Goal: Task Accomplishment & Management: Use online tool/utility

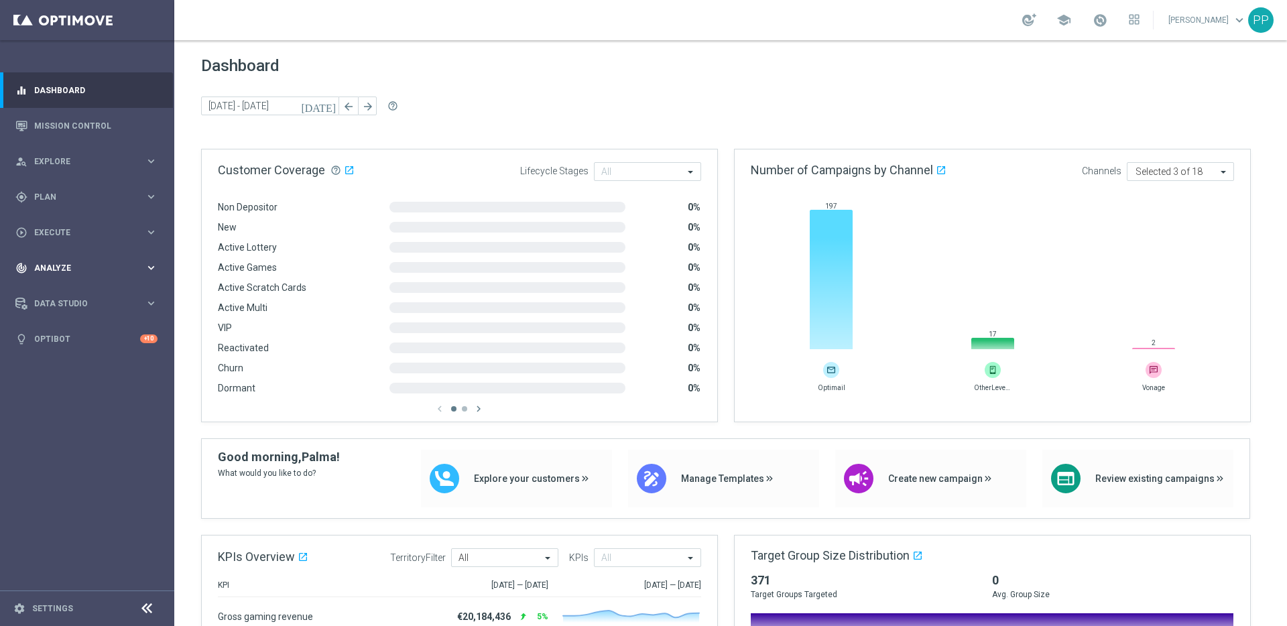
click at [48, 272] on span "Analyze" at bounding box center [89, 268] width 111 height 8
click at [44, 294] on link "Customer 360" at bounding box center [87, 295] width 105 height 11
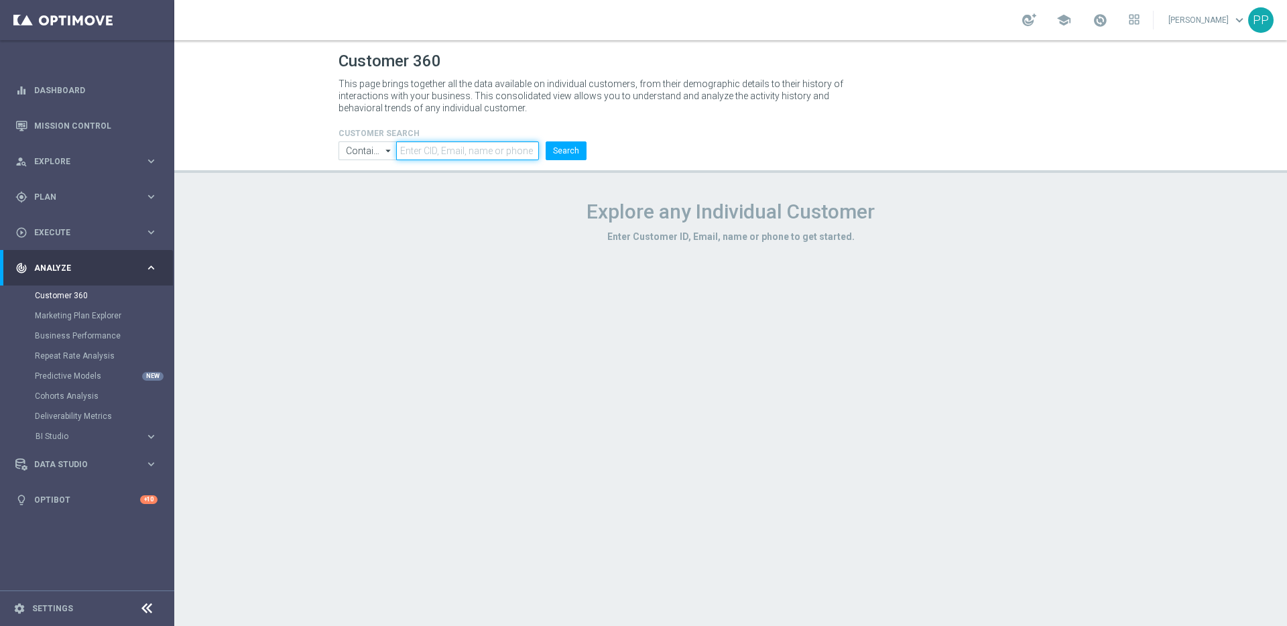
click at [435, 145] on input "text" at bounding box center [467, 150] width 143 height 19
click at [416, 154] on input "text" at bounding box center [467, 150] width 143 height 19
paste input "16338944"
type input "16338944"
click at [546, 141] on button "Search" at bounding box center [566, 150] width 41 height 19
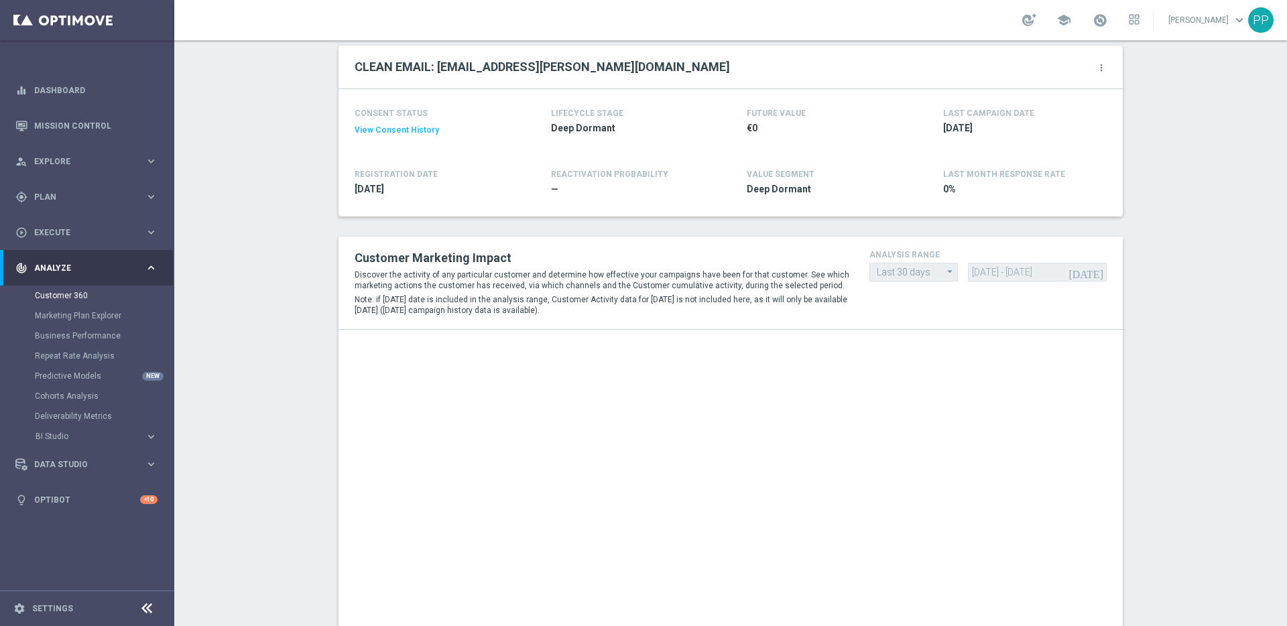
scroll to position [149, 0]
click at [944, 274] on icon "arrow_drop_down" at bounding box center [950, 270] width 13 height 17
click at [880, 296] on div "Customer Marketing Impact Discover the activity of any particular customer and …" at bounding box center [731, 281] width 772 height 72
drag, startPoint x: 949, startPoint y: 266, endPoint x: 941, endPoint y: 269, distance: 7.8
click at [948, 267] on icon "arrow_drop_down" at bounding box center [950, 270] width 13 height 17
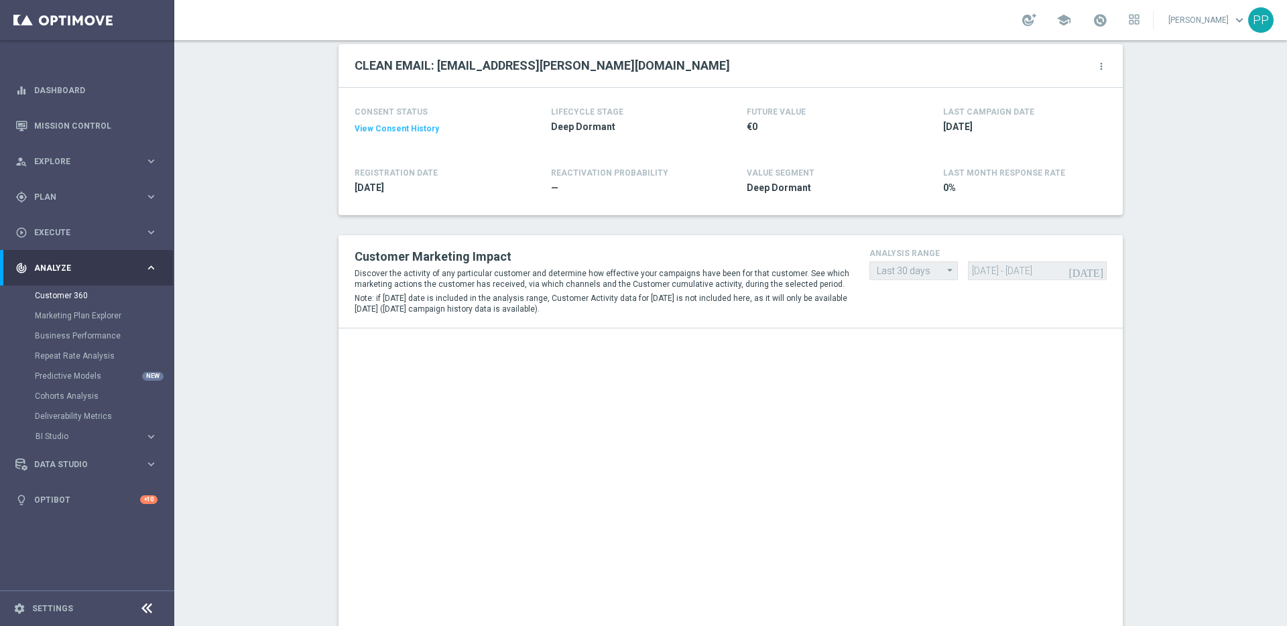
click at [944, 276] on icon "arrow_drop_down" at bounding box center [950, 270] width 13 height 17
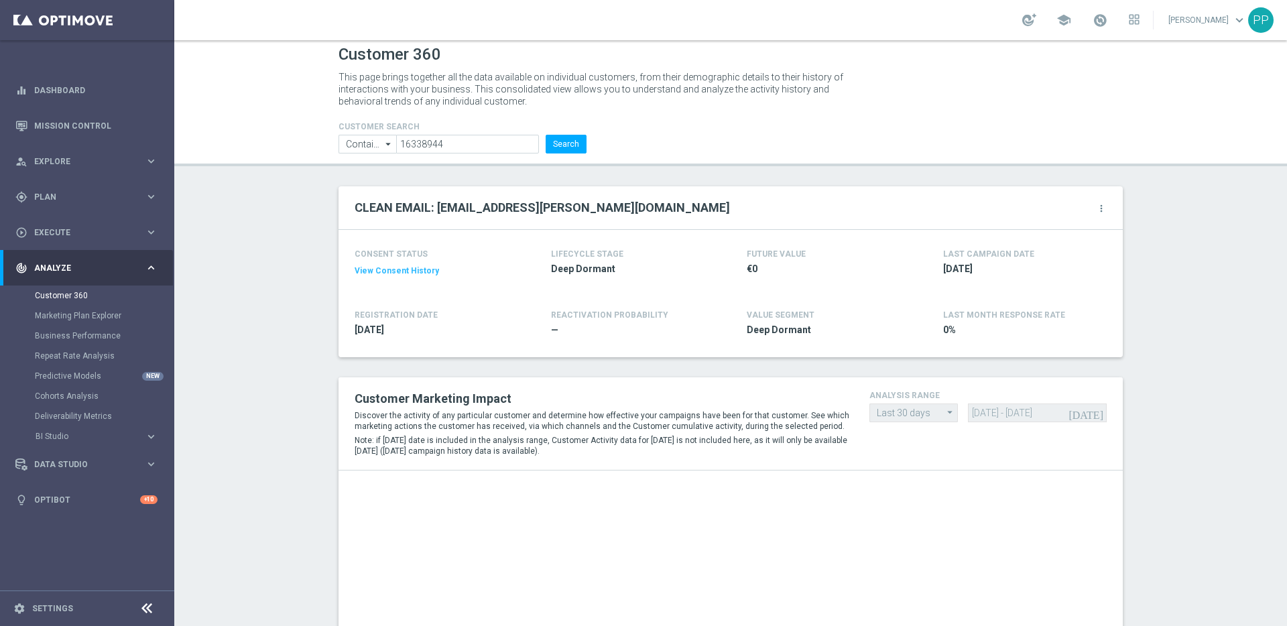
scroll to position [0, 0]
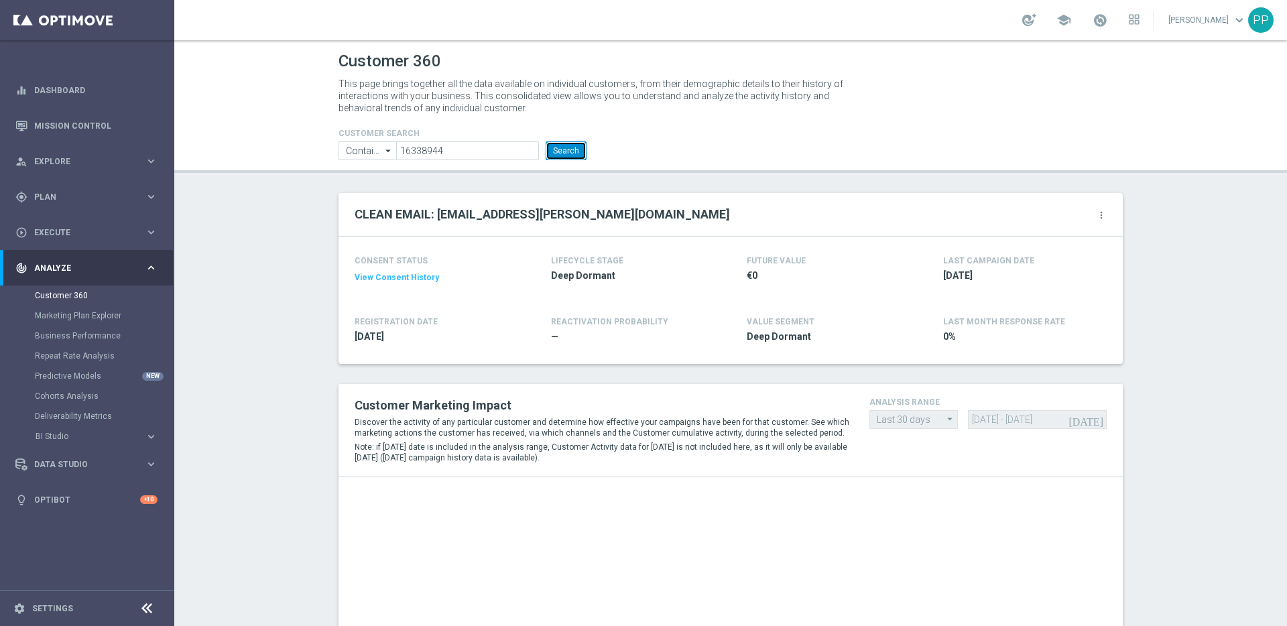
click at [558, 158] on button "Search" at bounding box center [566, 150] width 41 height 19
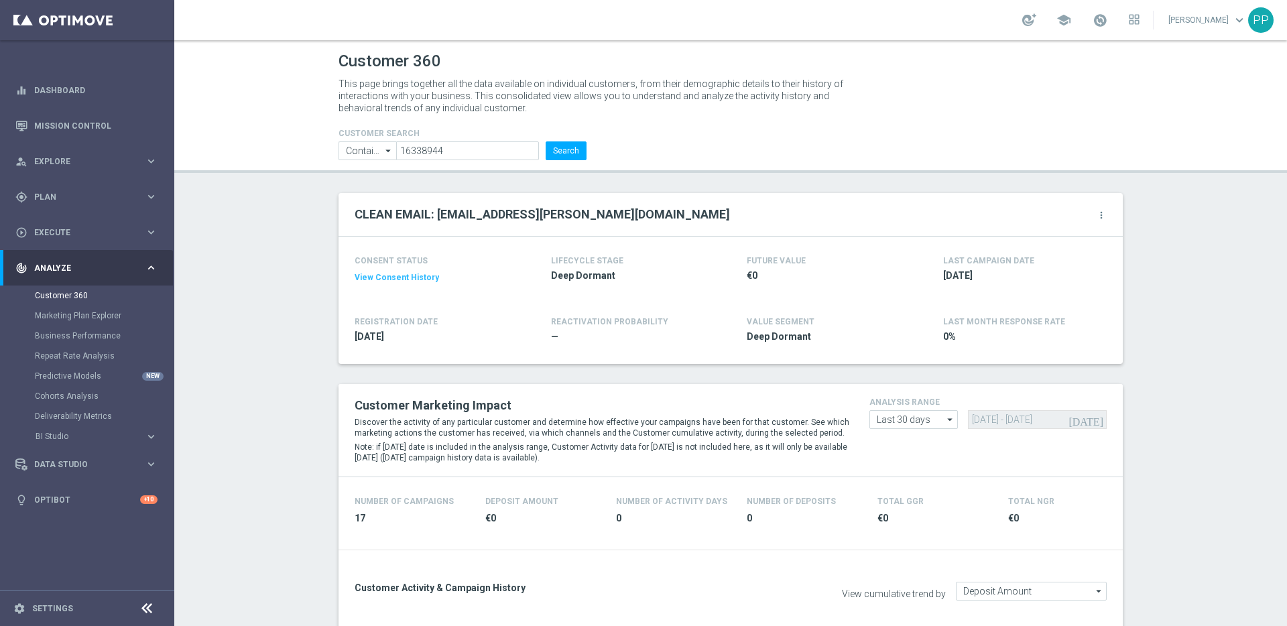
click at [944, 418] on icon "arrow_drop_down" at bounding box center [950, 419] width 13 height 17
click at [884, 495] on div "Custom" at bounding box center [890, 499] width 29 height 12
type input "Custom"
click at [1000, 418] on input "17 Aug 2025 - 15 Sep 2025" at bounding box center [1037, 419] width 138 height 19
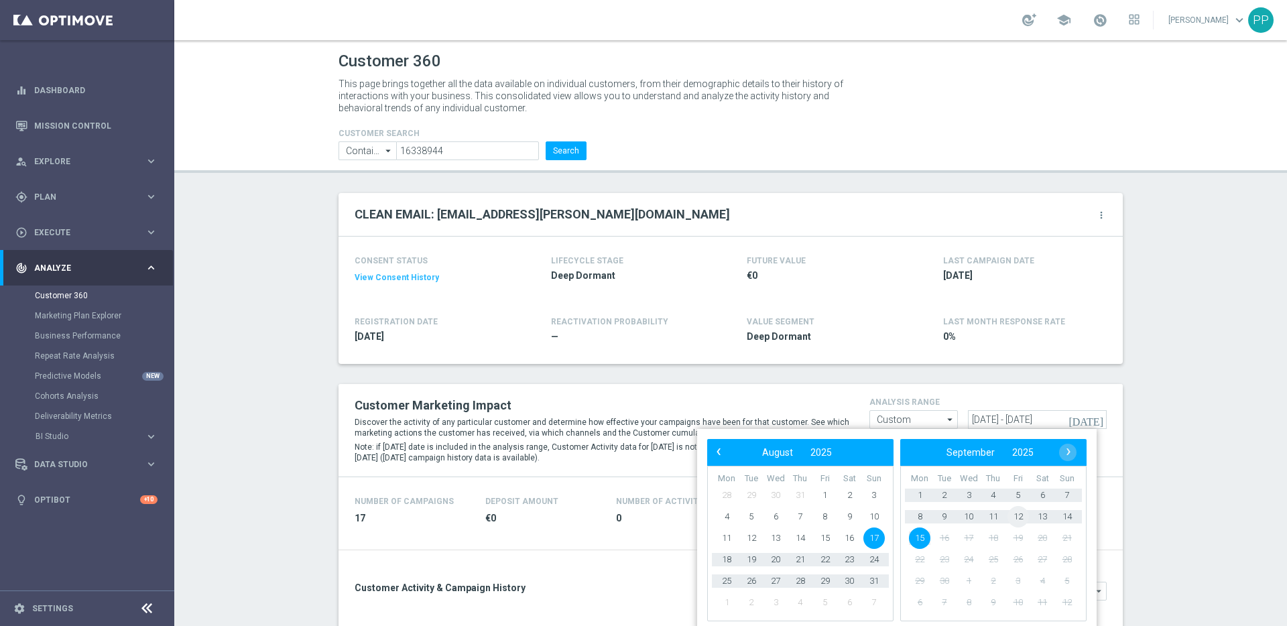
click at [1019, 514] on span "12" at bounding box center [1018, 516] width 21 height 21
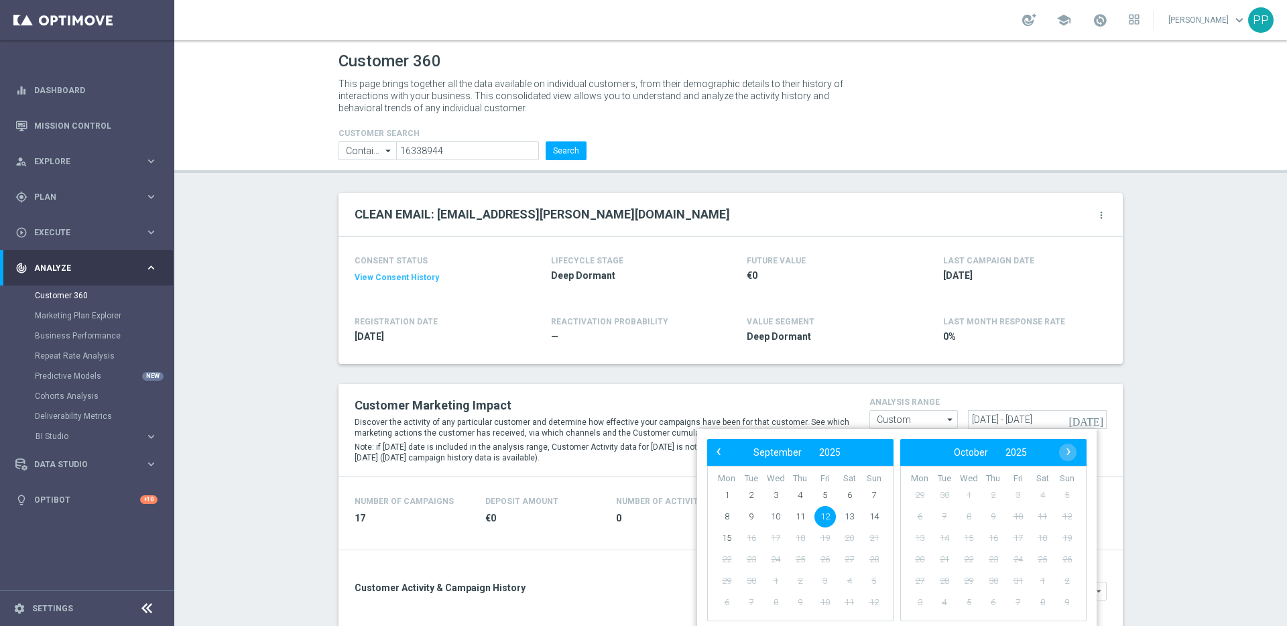
click at [827, 517] on span "12" at bounding box center [825, 516] width 21 height 21
type input "12 Sep 2025 - 12 Sep 2025"
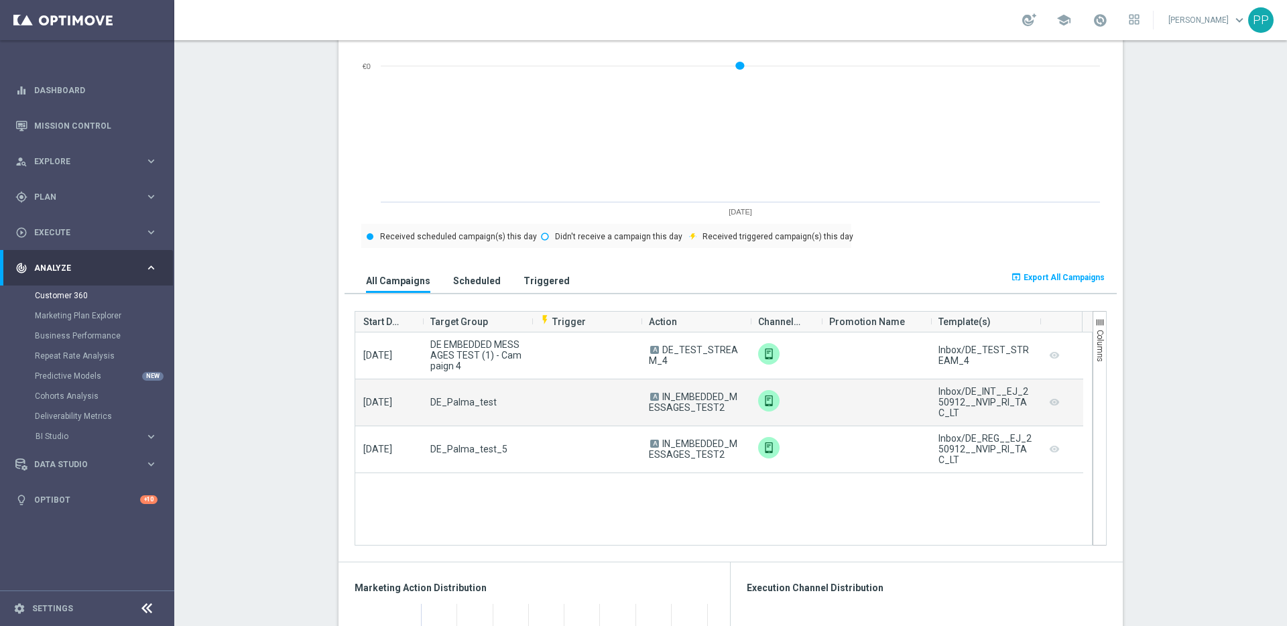
scroll to position [680, 0]
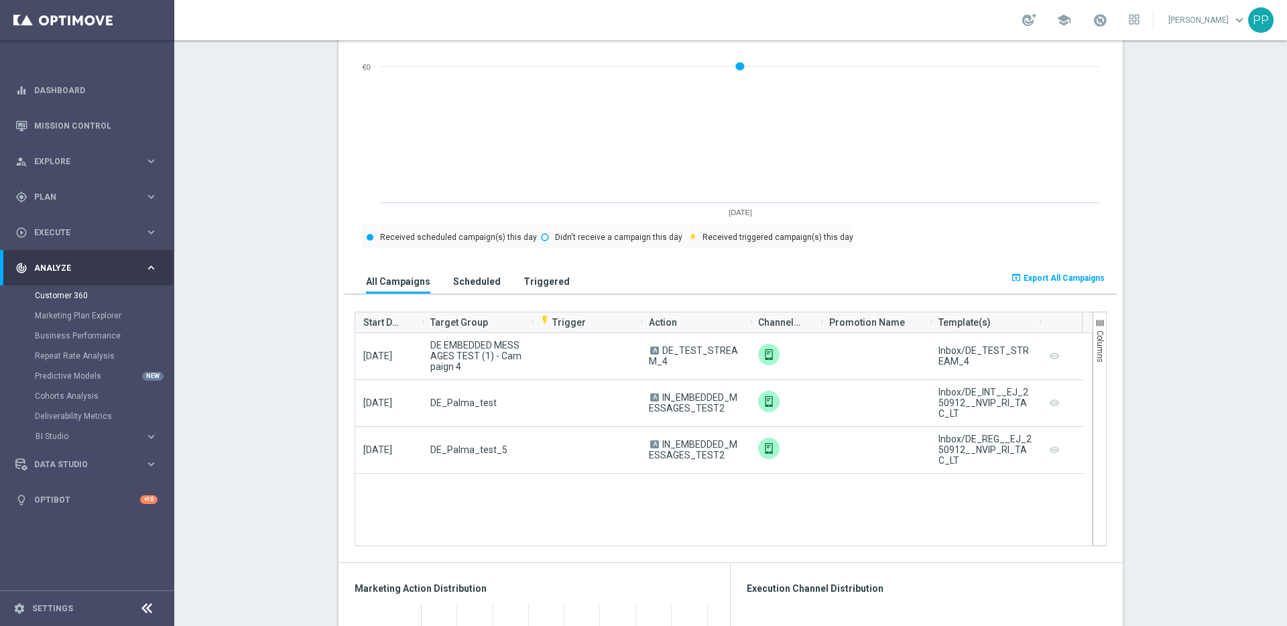
click at [453, 284] on h3 "Scheduled" at bounding box center [477, 282] width 48 height 12
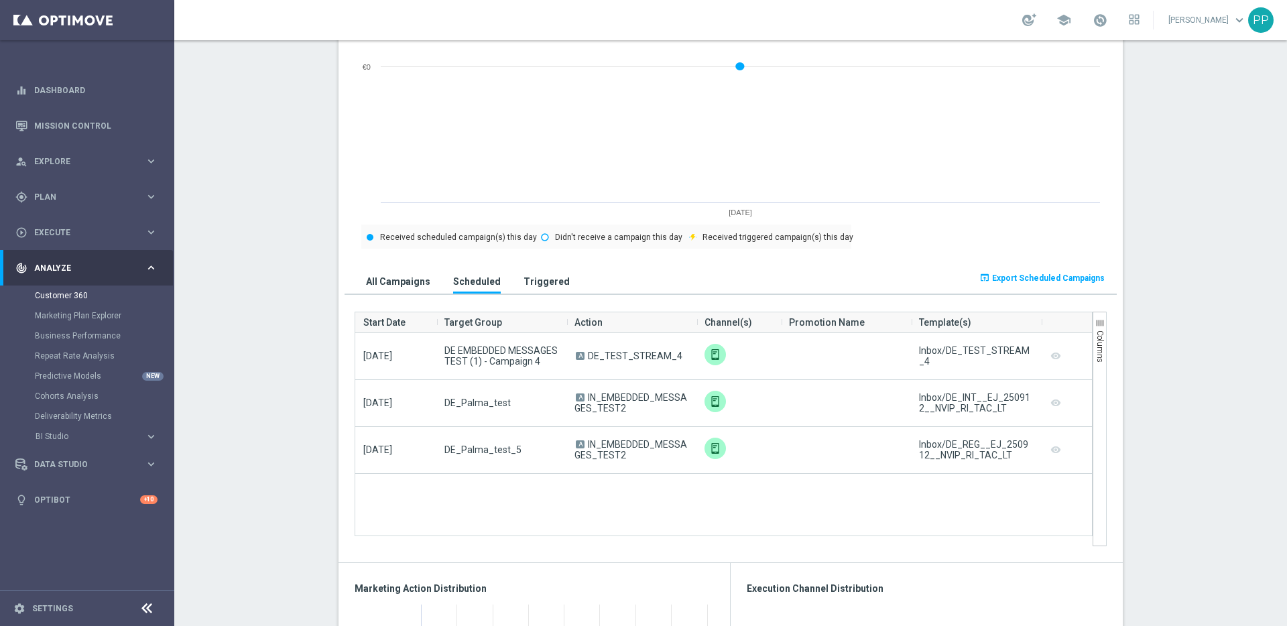
click at [552, 294] on div "Drag here to set row groups Drag here to set column labels Start Date Target Gr…" at bounding box center [731, 420] width 772 height 253
click at [541, 287] on h3 "Triggered" at bounding box center [547, 282] width 46 height 12
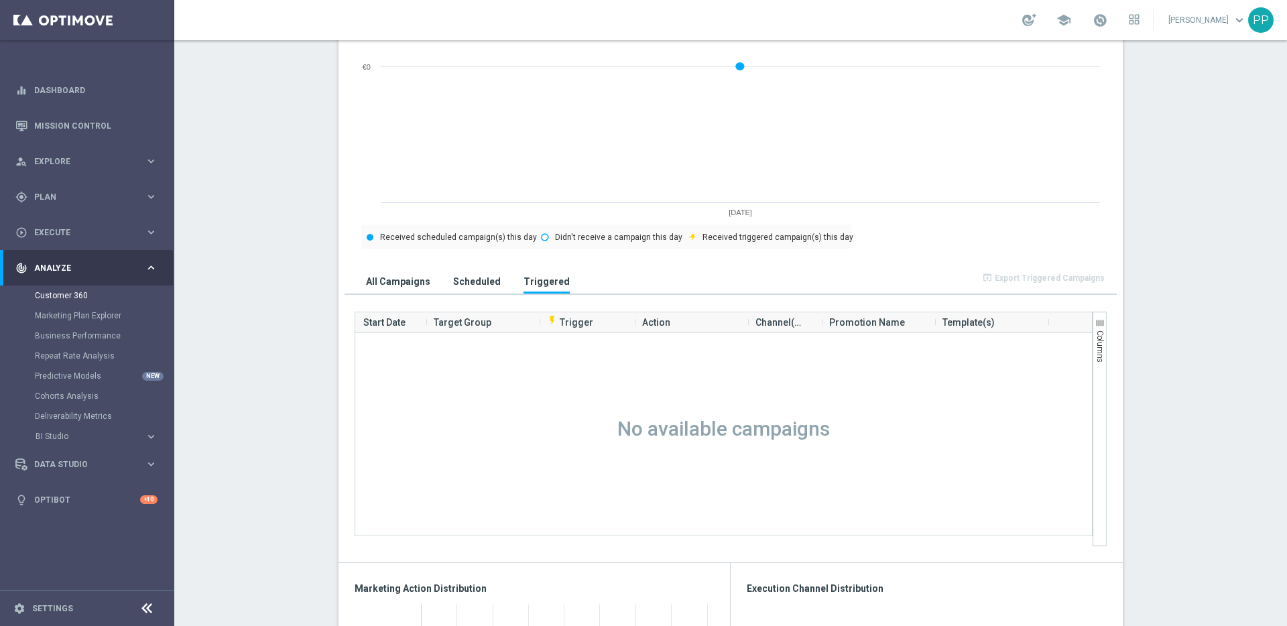
click at [463, 286] on h3 "Scheduled" at bounding box center [477, 282] width 48 height 12
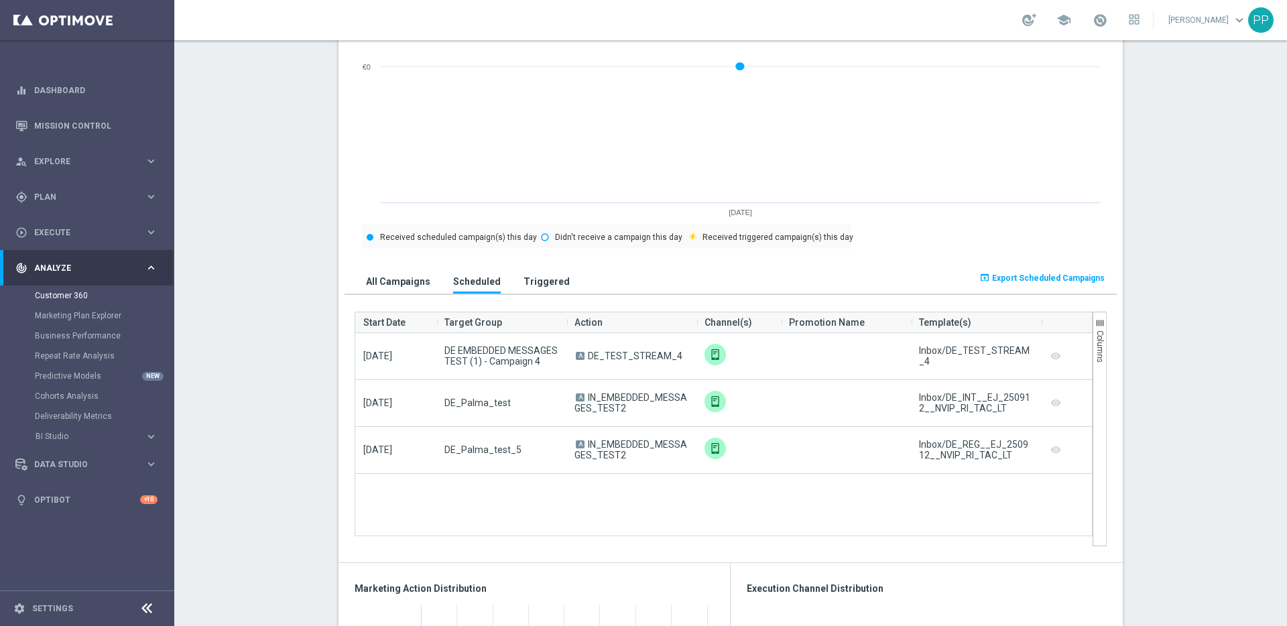
click at [390, 287] on button "All Campaigns" at bounding box center [398, 281] width 71 height 25
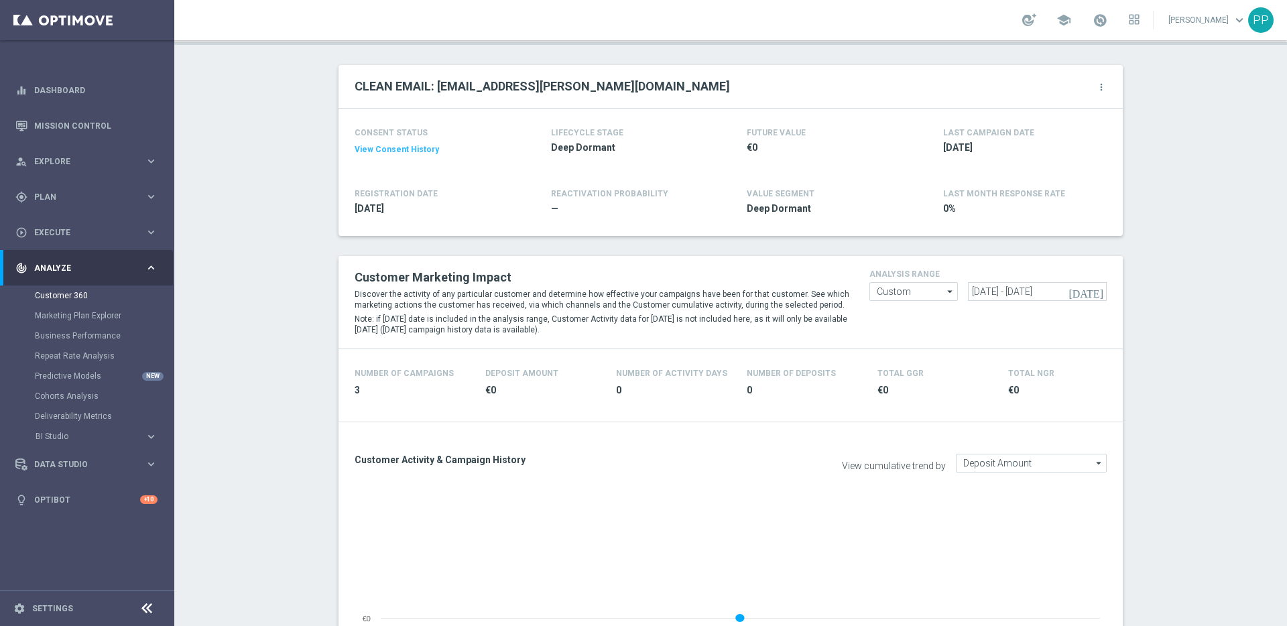
scroll to position [0, 0]
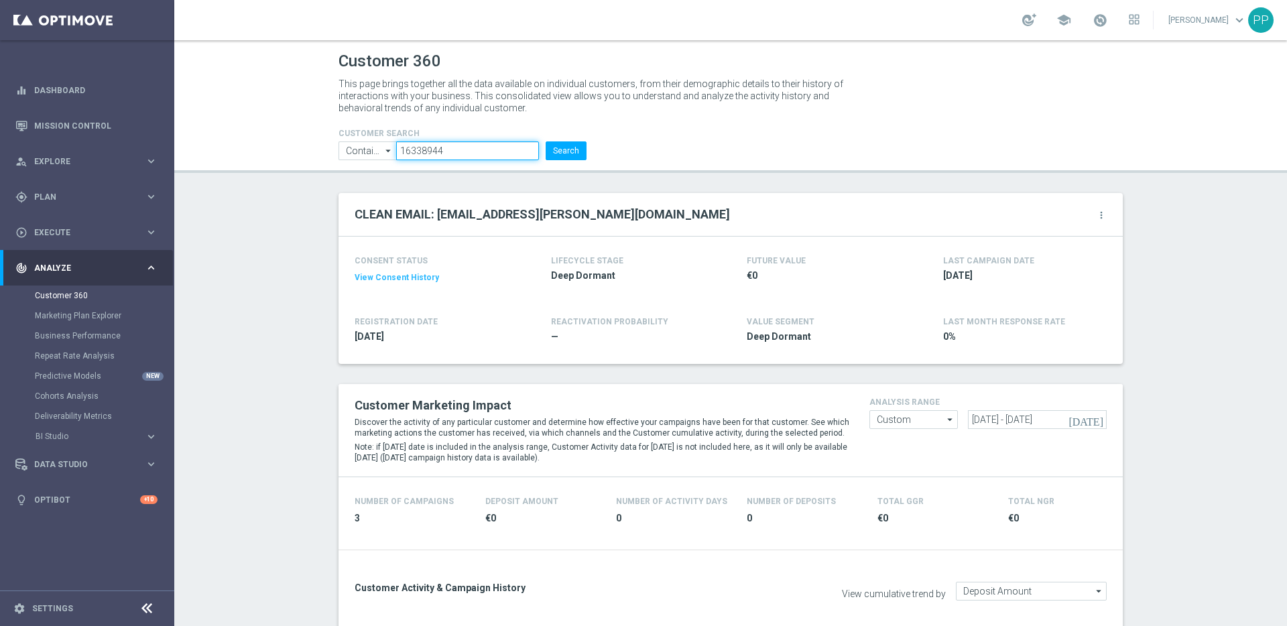
drag, startPoint x: 430, startPoint y: 150, endPoint x: 381, endPoint y: 150, distance: 48.9
click at [381, 150] on ul "Contains Contains arrow_drop_down Show Selected 0 of NaN Contains Equals" at bounding box center [462, 150] width 255 height 19
paste input "22386866"
type input "223868664"
click at [546, 141] on button "Search" at bounding box center [566, 150] width 41 height 19
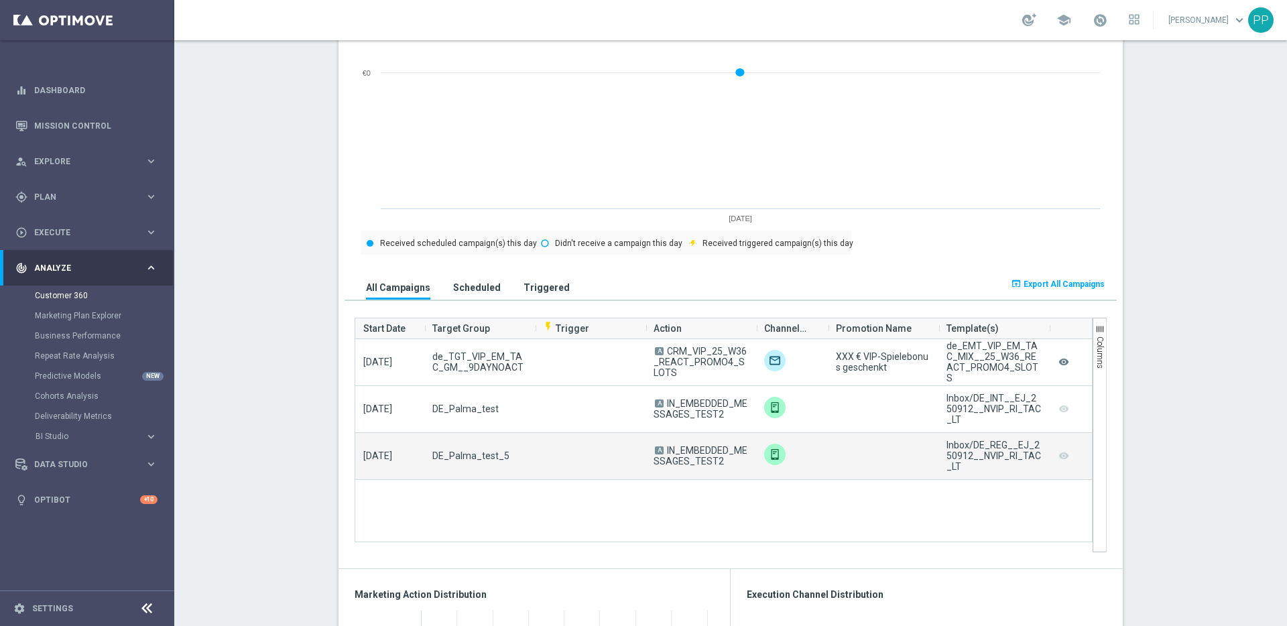
scroll to position [654, 0]
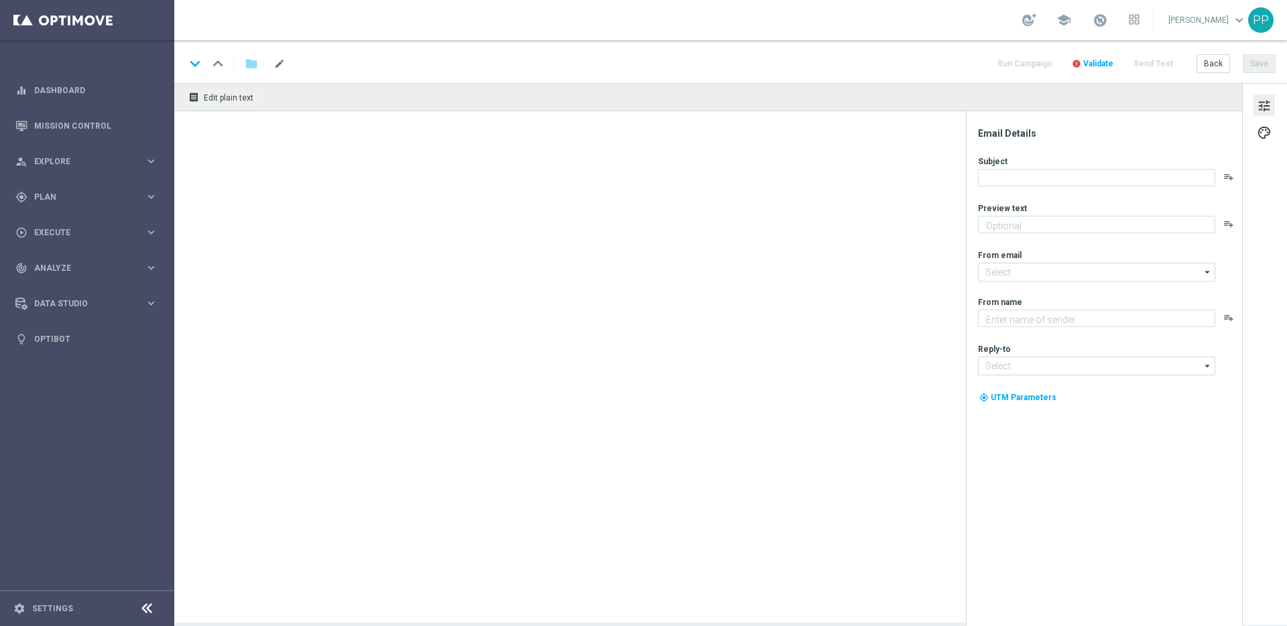
type textarea "Wette 5 € auf die Champions League für deine 5 € Gratiswette"
type textarea "Lottoland"
type input "mail@crm.lottoland.com"
type input "service@lottoland.com"
type textarea "Wette 5 € auf die Europa League für deine 5 € Gratiswette"
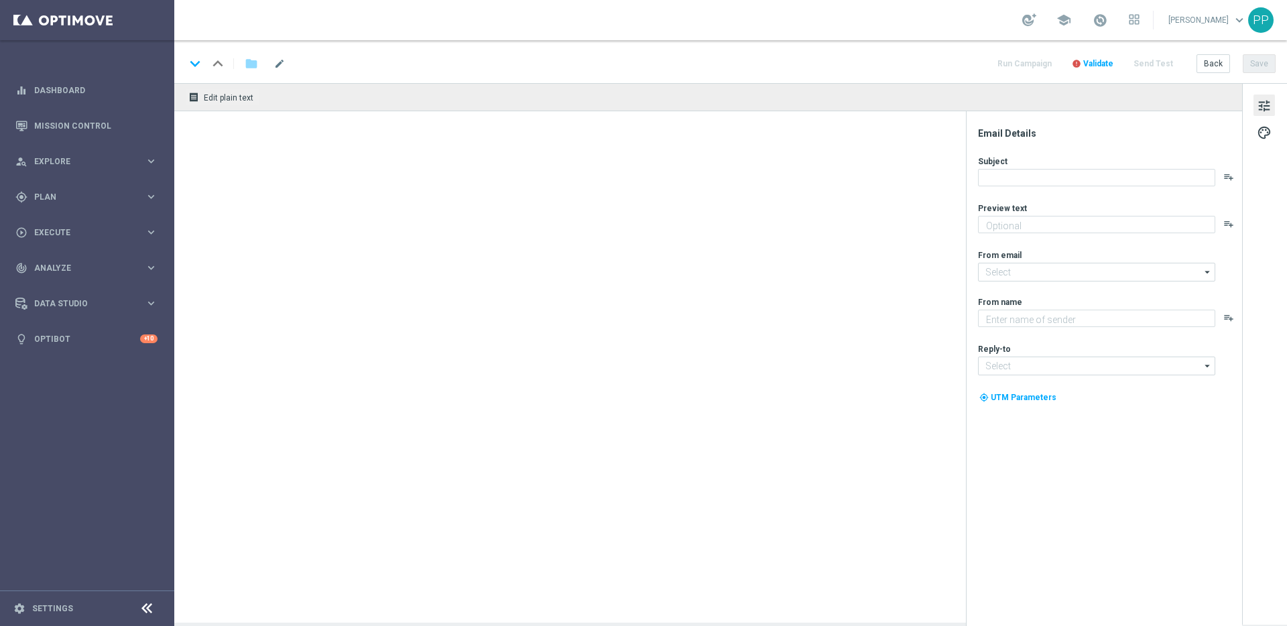
type textarea "Lottoland"
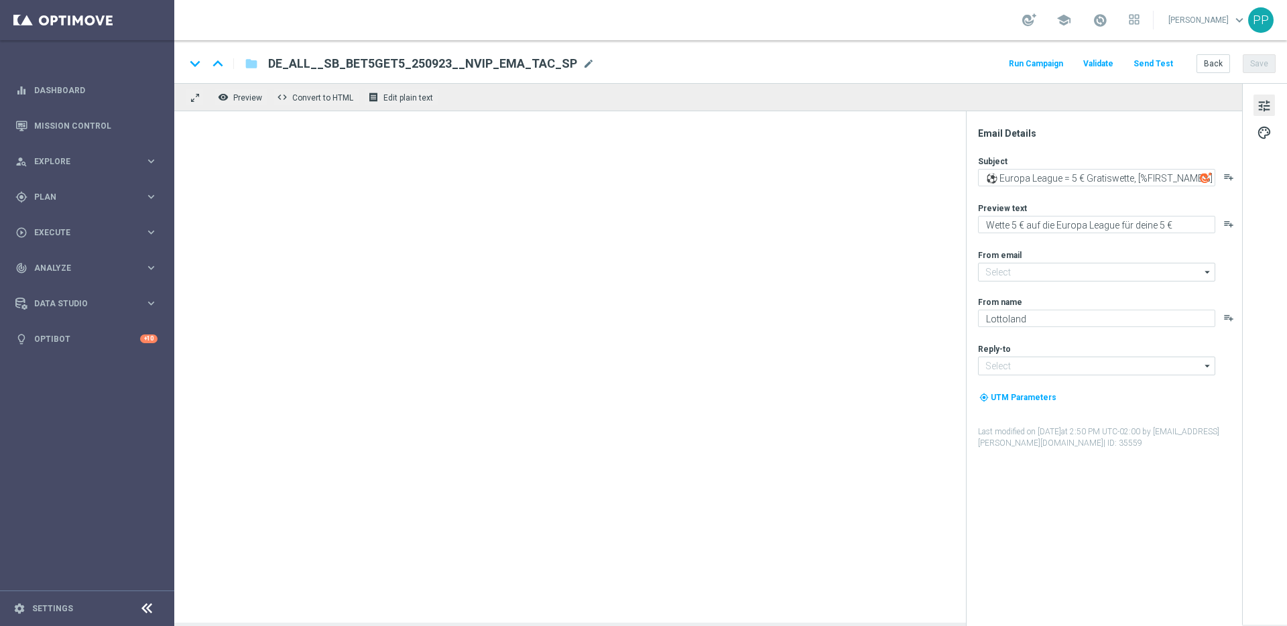
type input "[EMAIL_ADDRESS][DOMAIN_NAME]"
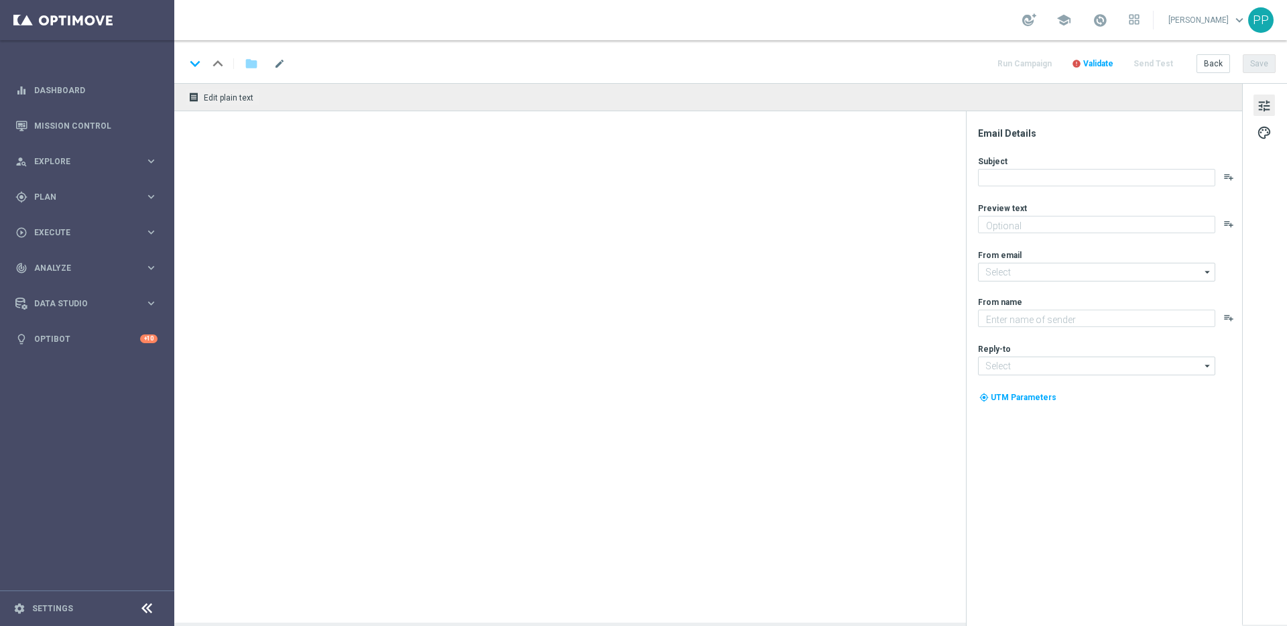
type textarea "Wette 15 € auf die Champions League für deine 15 € Gratiswette"
type textarea "Millionaires' Club"
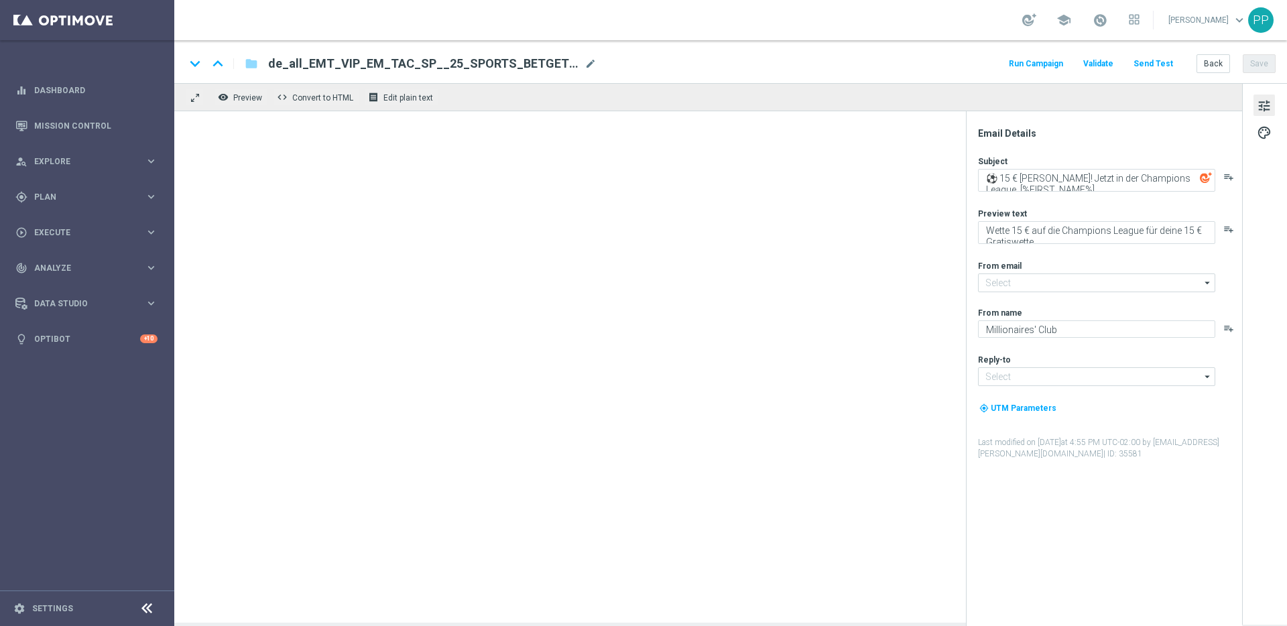
type input "[EMAIL_ADDRESS][DOMAIN_NAME]"
type input "vip@lottoland.com"
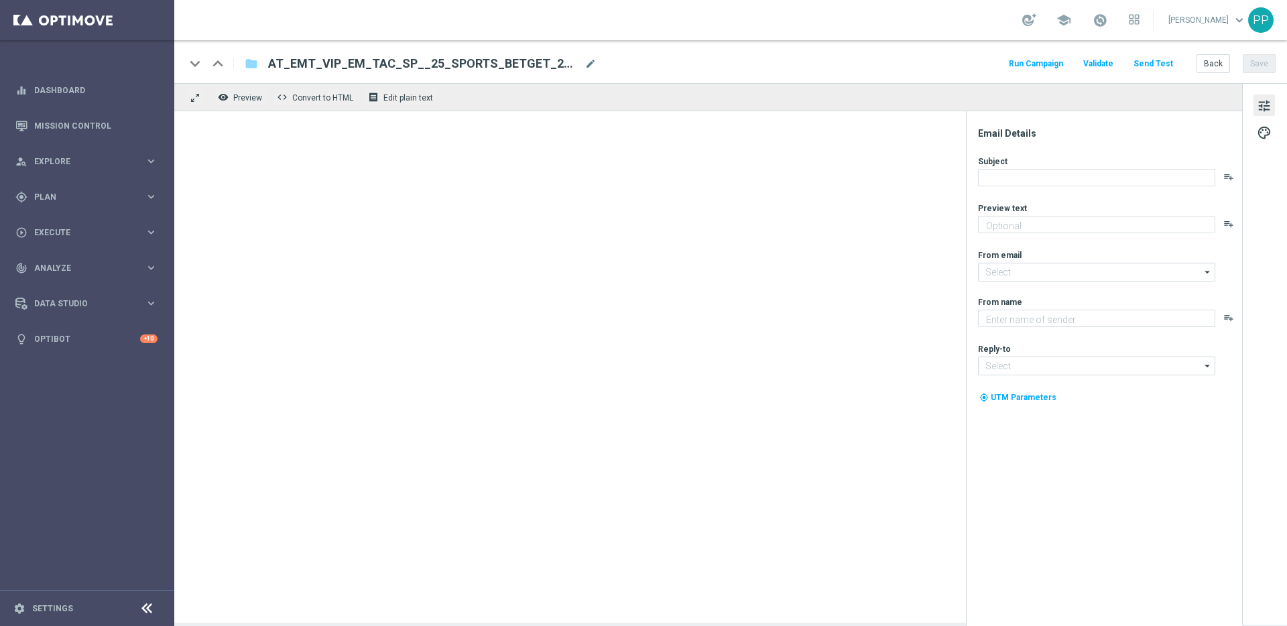
type textarea "Wette 15 € auf die Champions League für deine 15 € Gratiswette"
type input "[EMAIL_ADDRESS][DOMAIN_NAME]"
type textarea "Millionaires' Club"
type input "[EMAIL_ADDRESS][DOMAIN_NAME]"
type textarea "Wette 15 € auf die Europa League für deine 15 € Gratiswette"
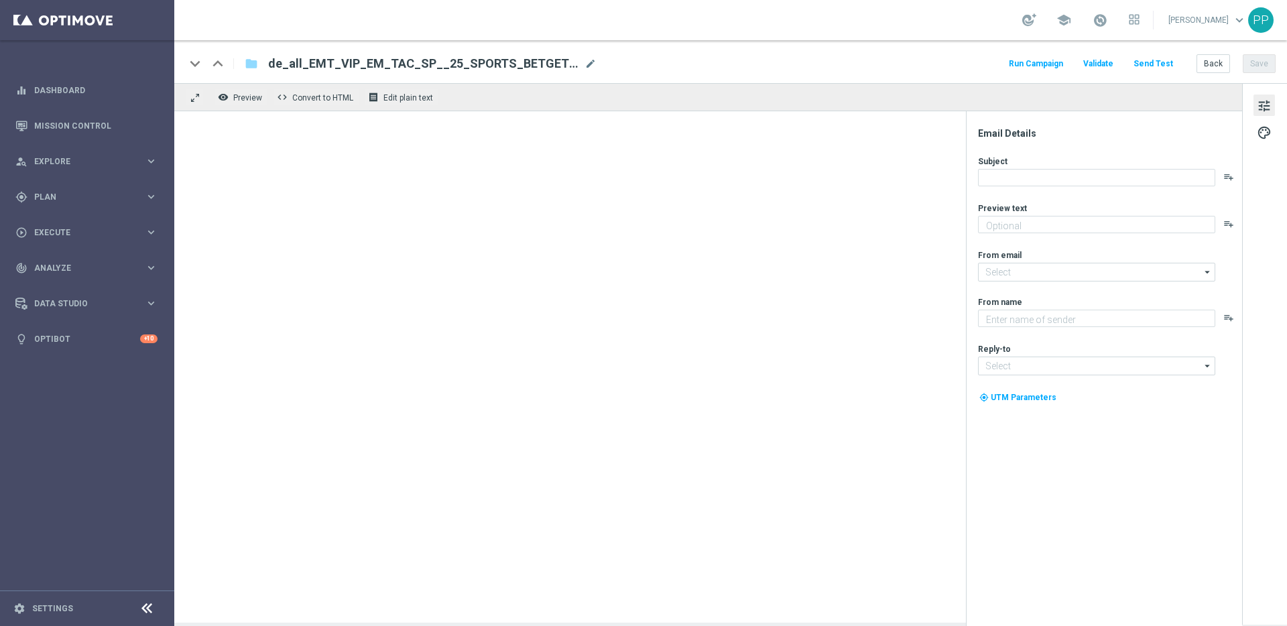
type input "[EMAIL_ADDRESS][DOMAIN_NAME]"
type textarea "Millionaires' Club"
type input "vip@lottoland.com"
type textarea "Wette 15 € auf die Europa League für deine 15 € Gratiswette"
type textarea "Millionaires' Club"
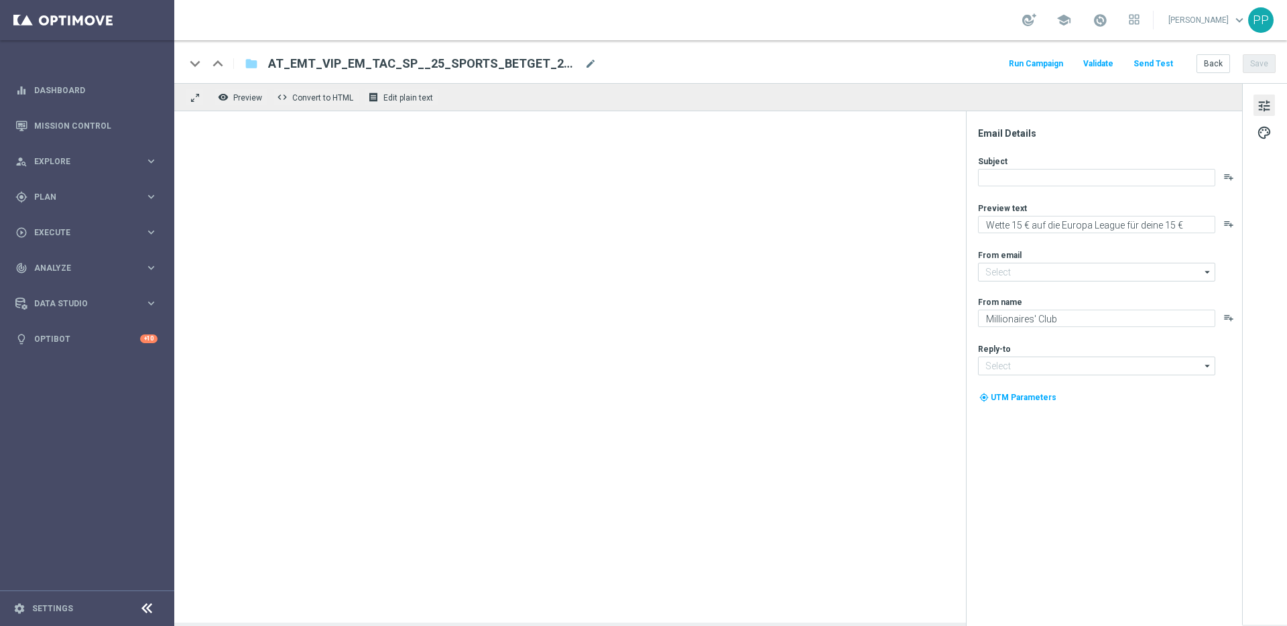
type input "[EMAIL_ADDRESS][DOMAIN_NAME]"
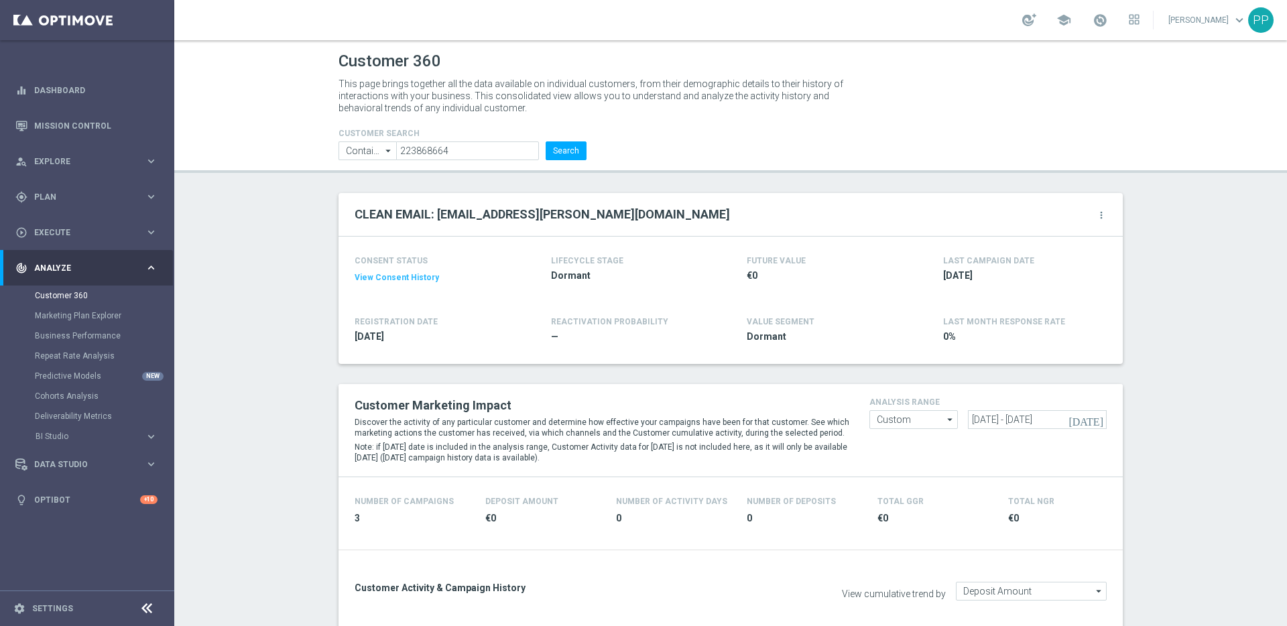
scroll to position [654, 0]
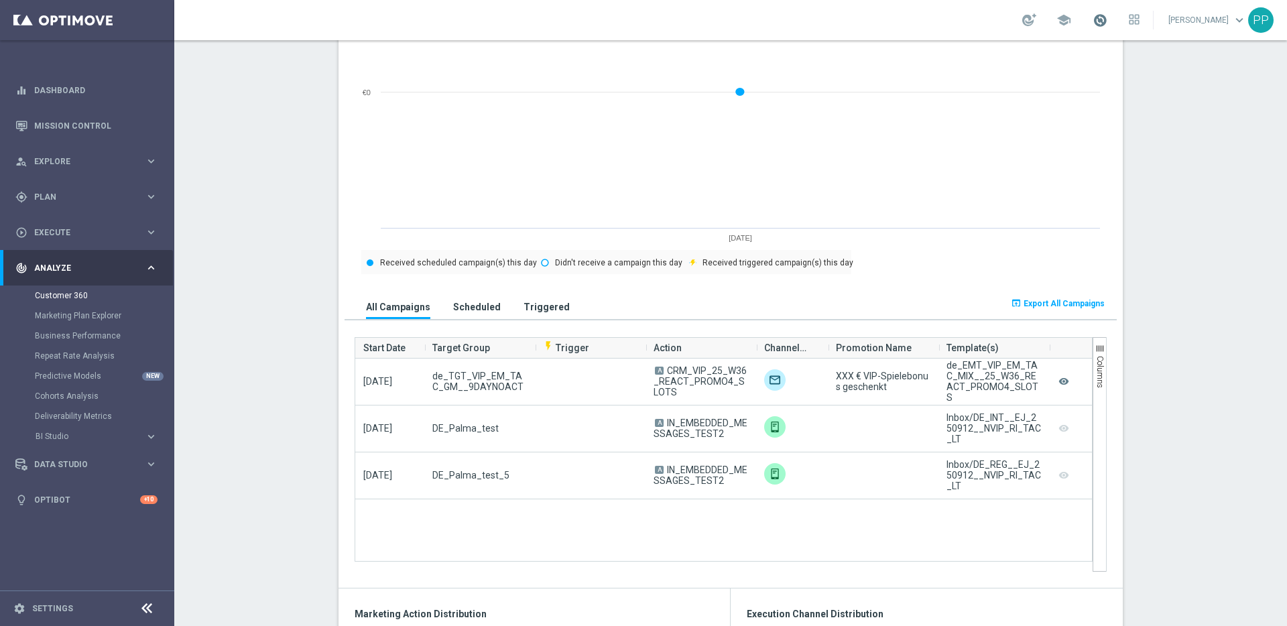
click at [1108, 24] on span at bounding box center [1100, 20] width 15 height 15
click at [48, 229] on span "Execute" at bounding box center [89, 233] width 111 height 8
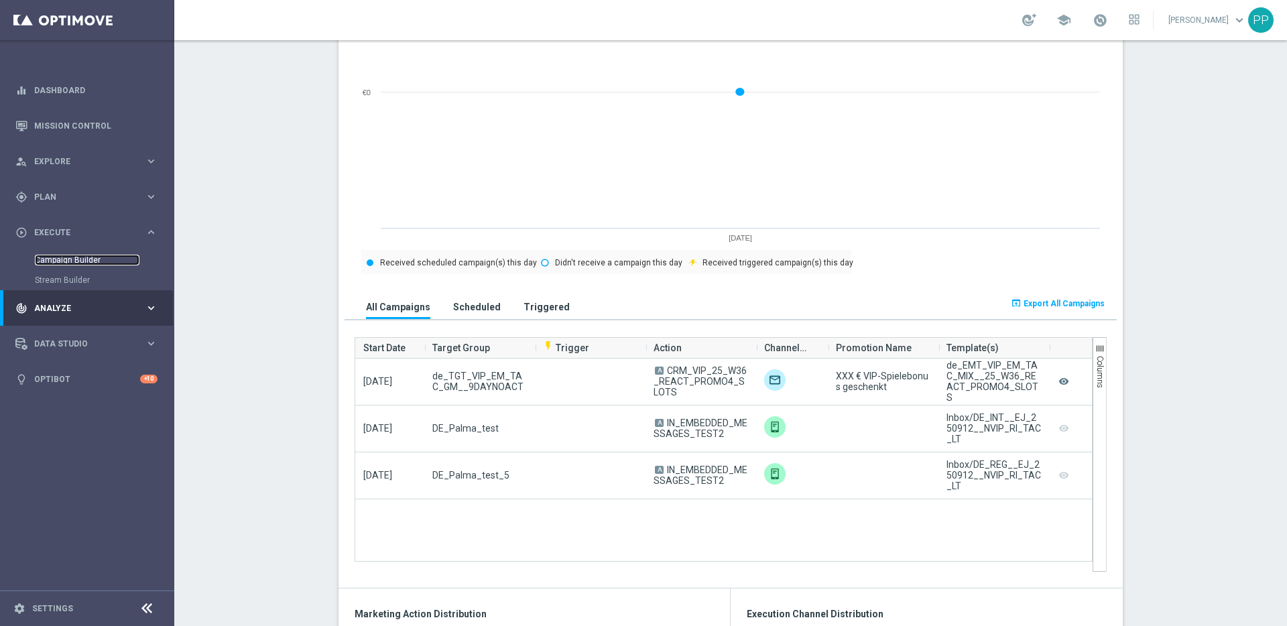
click at [52, 258] on link "Campaign Builder" at bounding box center [87, 260] width 105 height 11
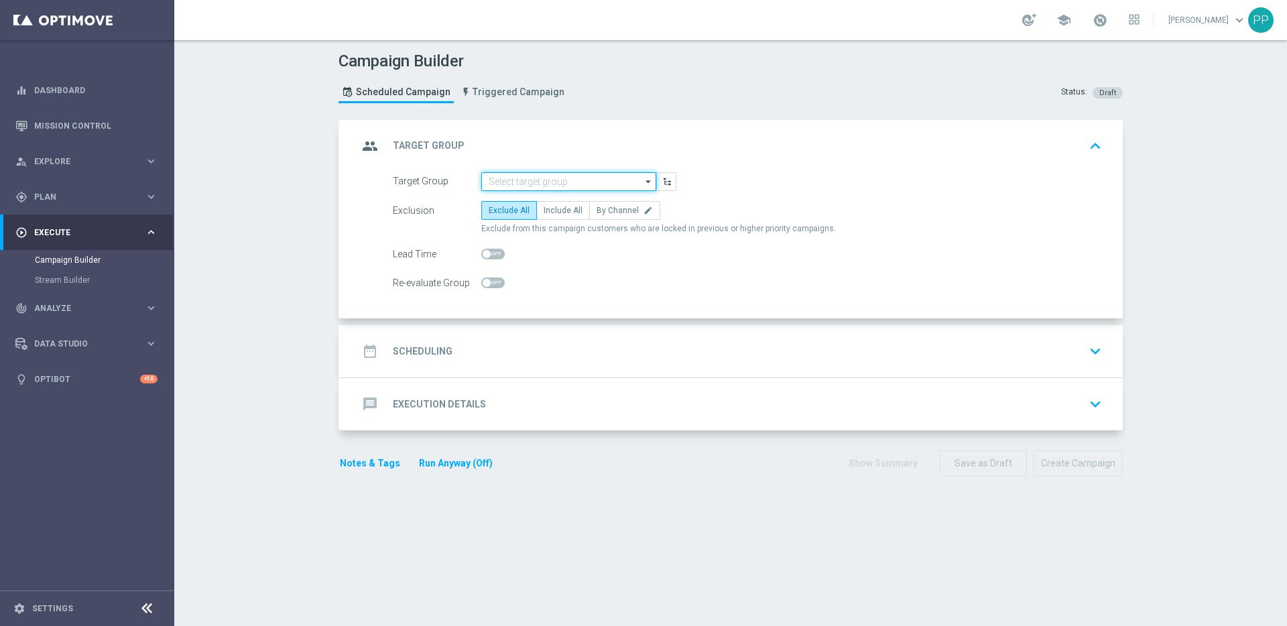
click at [515, 177] on input at bounding box center [568, 181] width 175 height 19
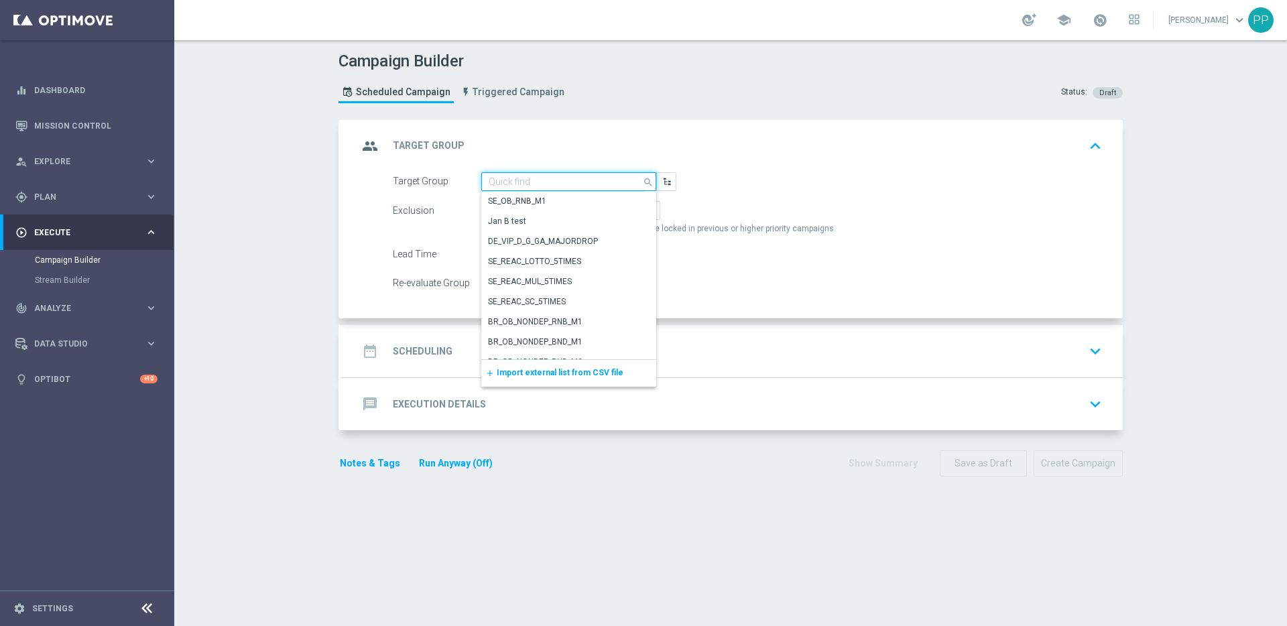
paste input "DE_SB_ACTIVE"
click at [516, 196] on div "DE_SB_ACTIVE" at bounding box center [515, 201] width 54 height 12
type input "DE_SB_ACTIVE"
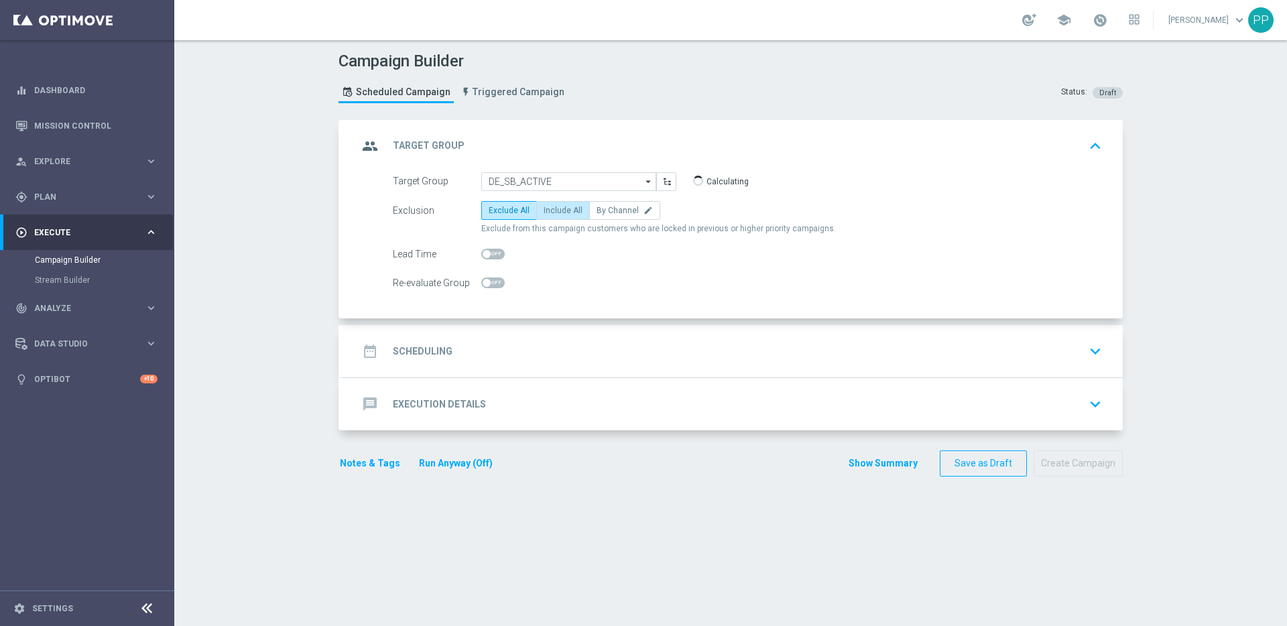
click at [547, 214] on span "Include All" at bounding box center [563, 210] width 39 height 9
click at [547, 214] on input "Include All" at bounding box center [548, 213] width 9 height 9
radio input "true"
click at [443, 333] on div "date_range Scheduling keyboard_arrow_down" at bounding box center [732, 351] width 781 height 52
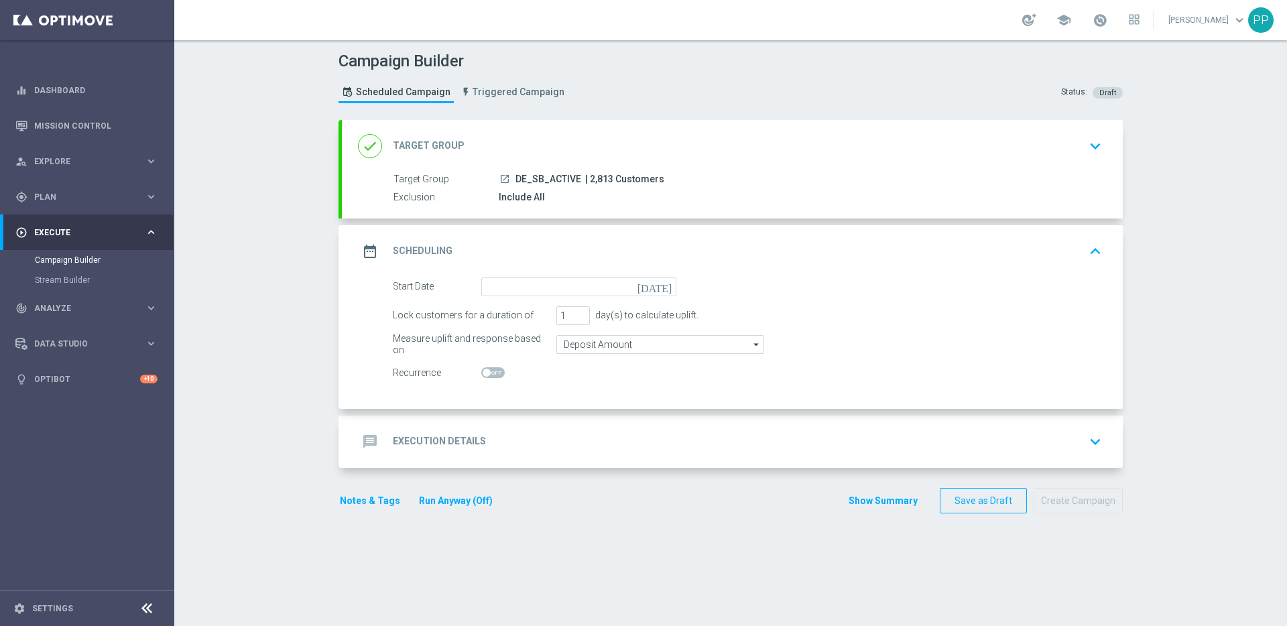
click at [585, 178] on span "| 2,813 Customers" at bounding box center [624, 180] width 79 height 12
copy span "2,813"
click at [505, 291] on input at bounding box center [578, 287] width 195 height 19
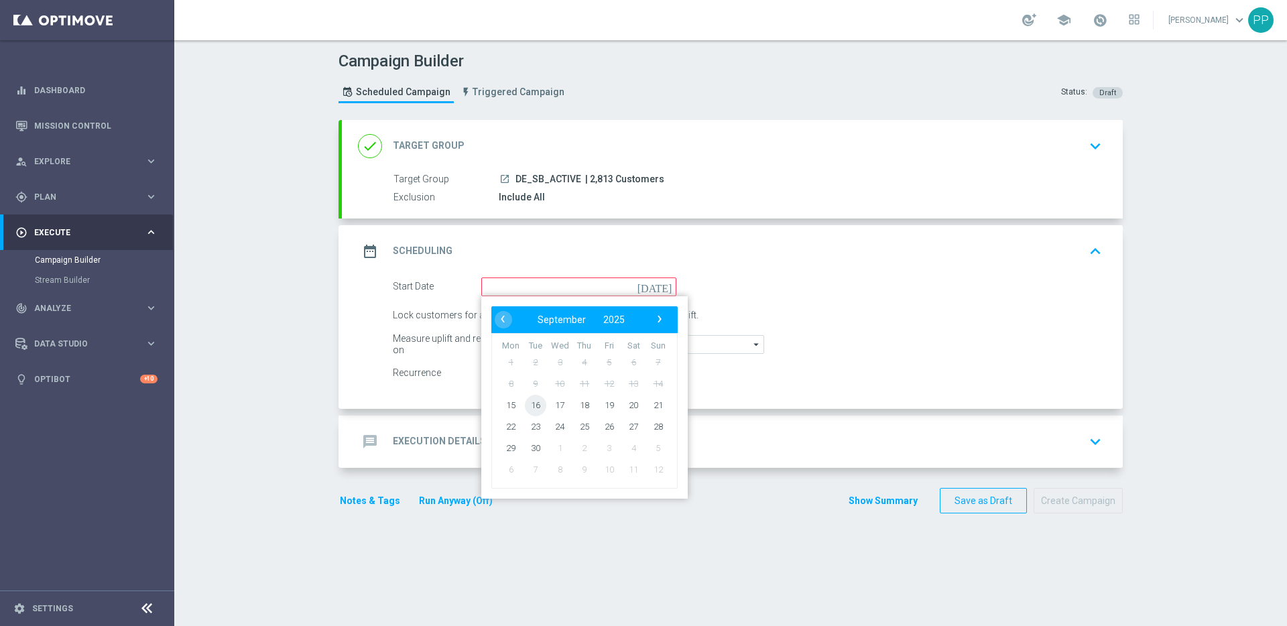
click at [531, 408] on span "16" at bounding box center [535, 404] width 21 height 21
type input "16 Sep 2025"
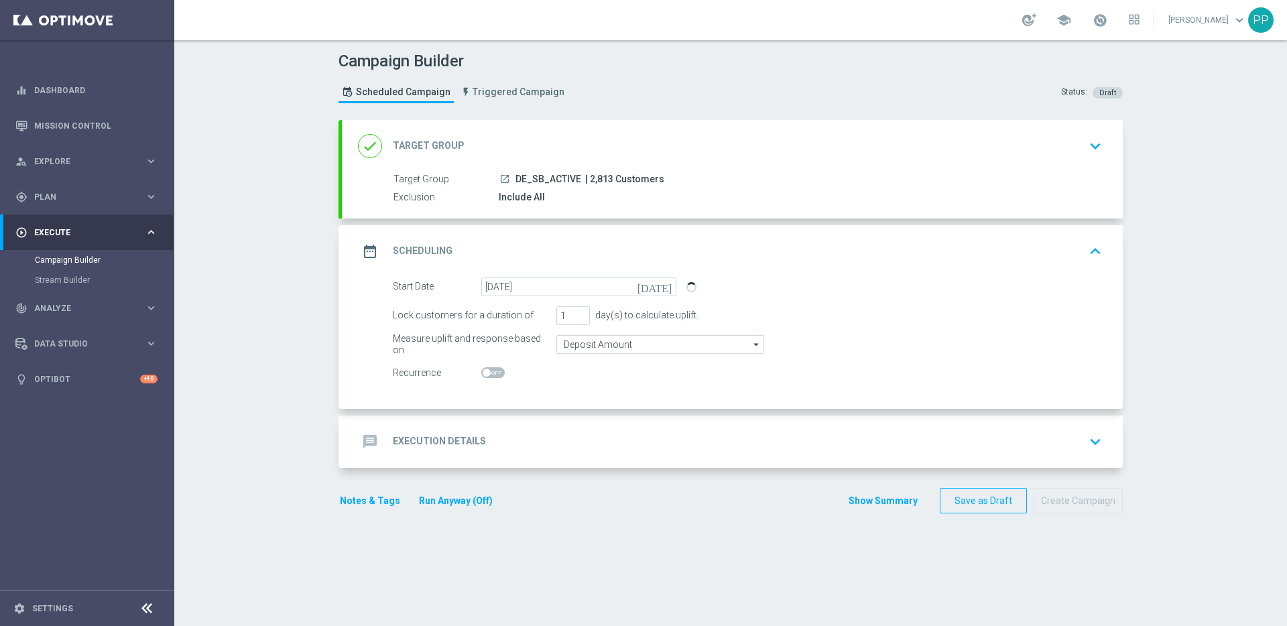
click at [465, 440] on h2 "Execution Details" at bounding box center [439, 441] width 93 height 13
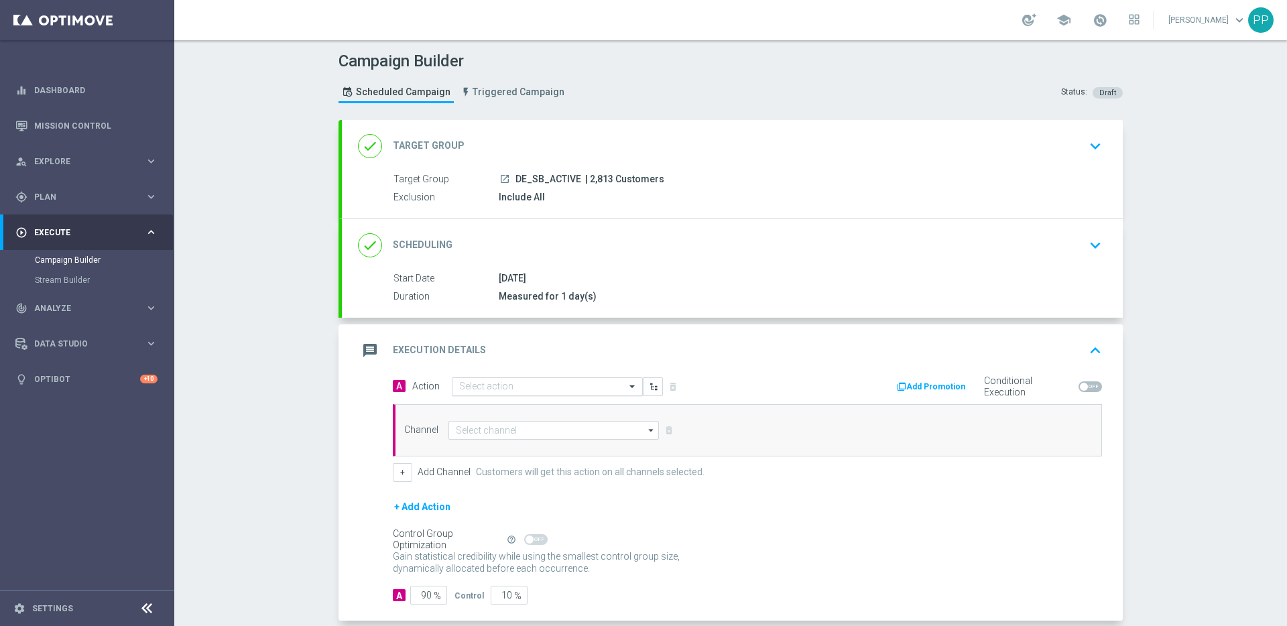
click at [476, 386] on input "text" at bounding box center [534, 386] width 150 height 11
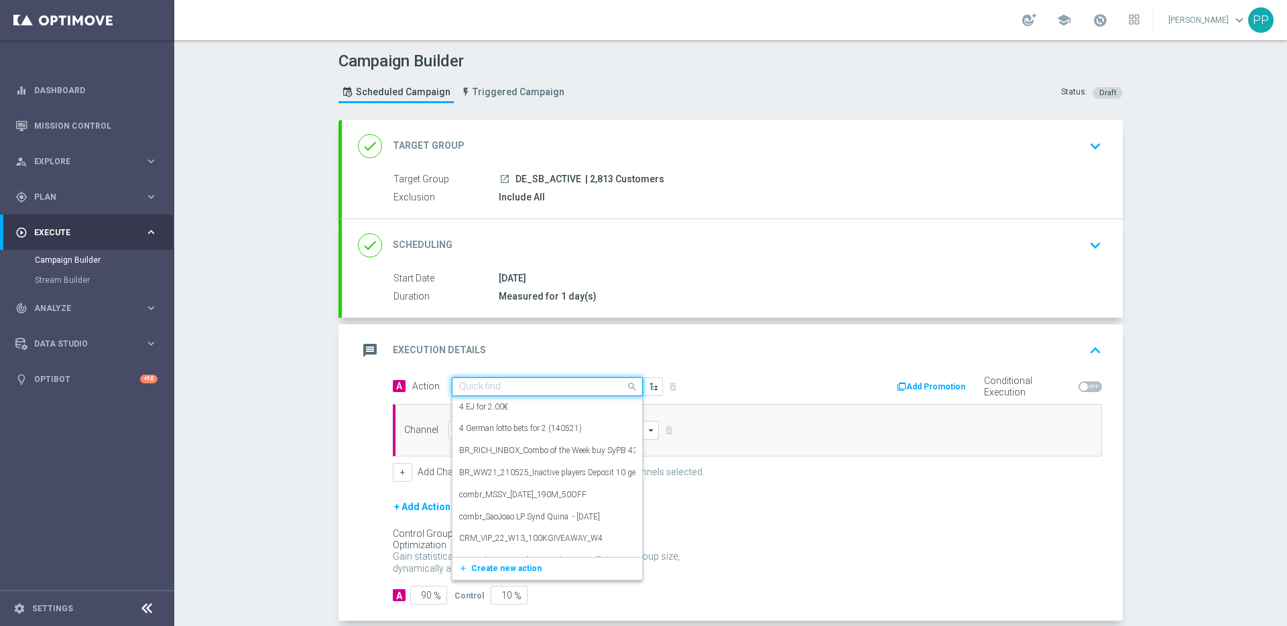
paste input "Sport Bet 5€, Get 5€"
type input "Sport Bet 5€, Get 5€"
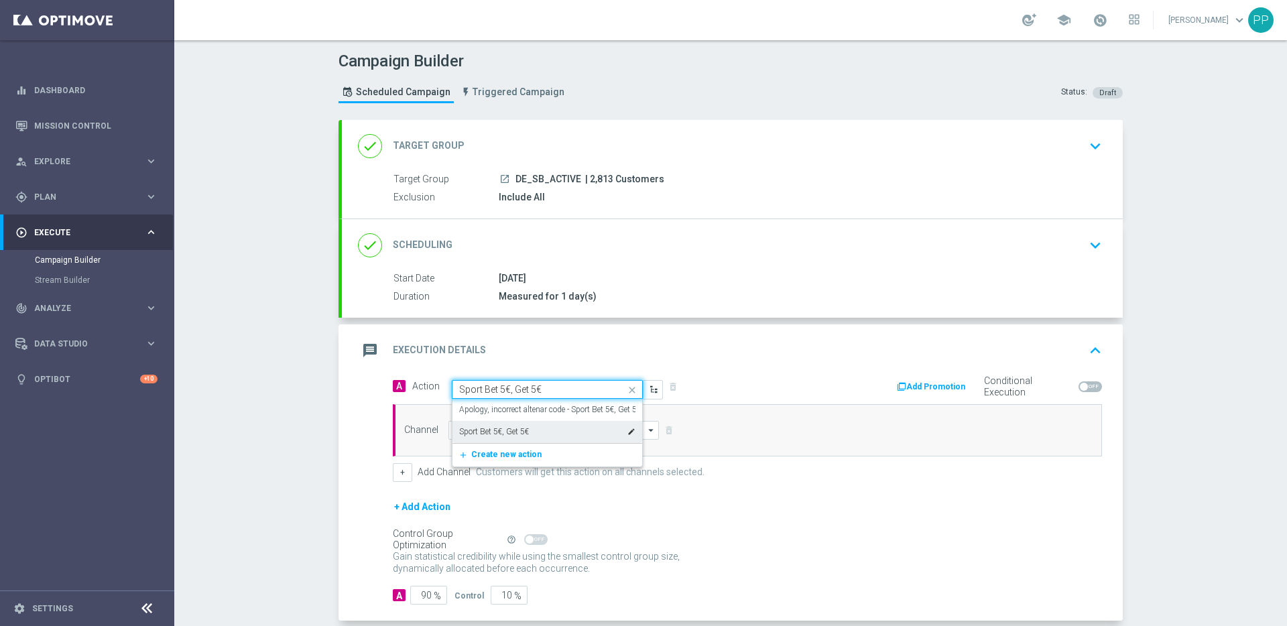
click at [473, 439] on div "Sport Bet 5€, Get 5€ edit" at bounding box center [547, 432] width 176 height 22
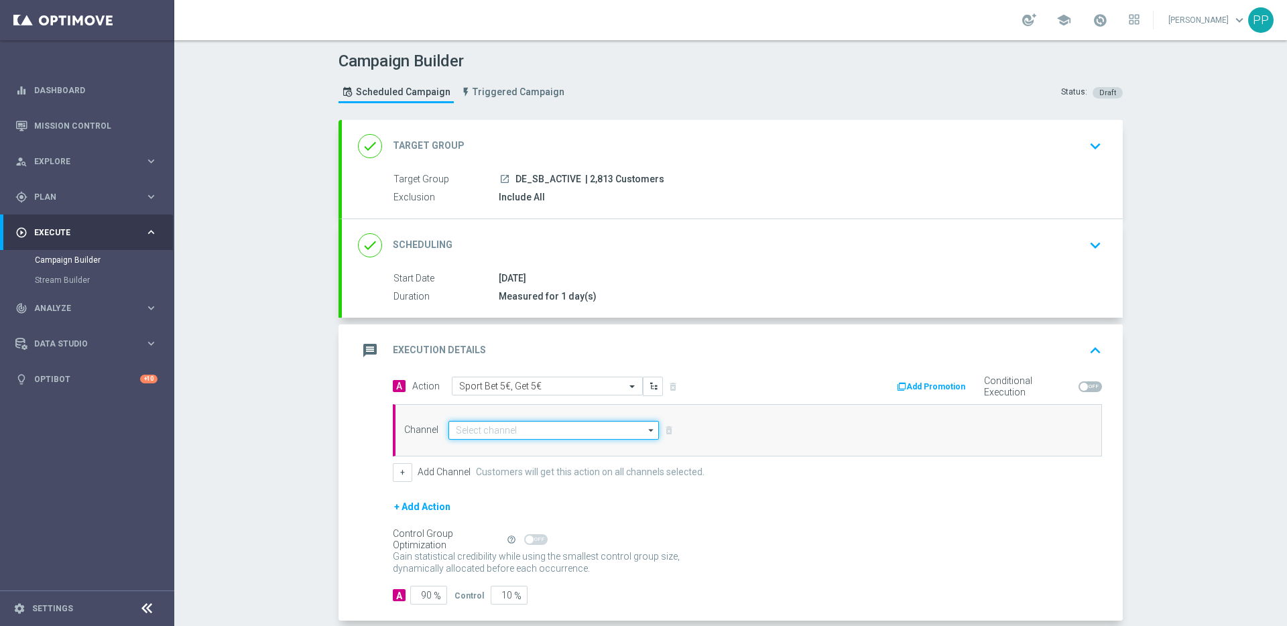
click at [470, 434] on input at bounding box center [554, 430] width 211 height 19
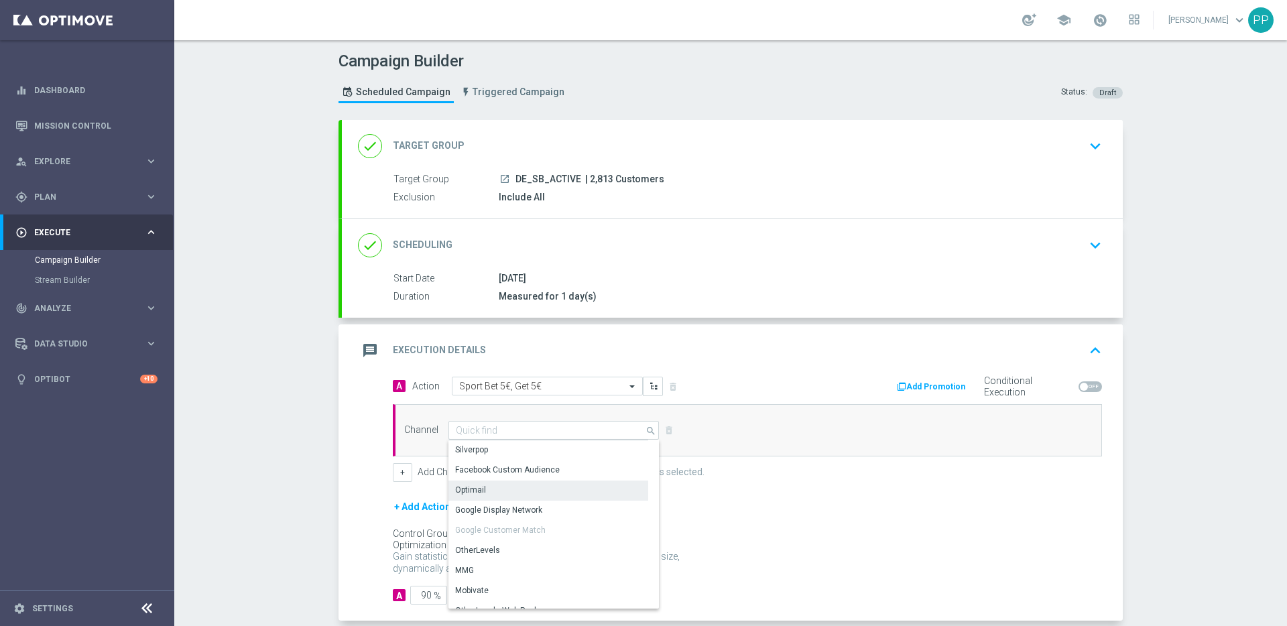
click at [469, 485] on div "Optimail" at bounding box center [470, 490] width 31 height 12
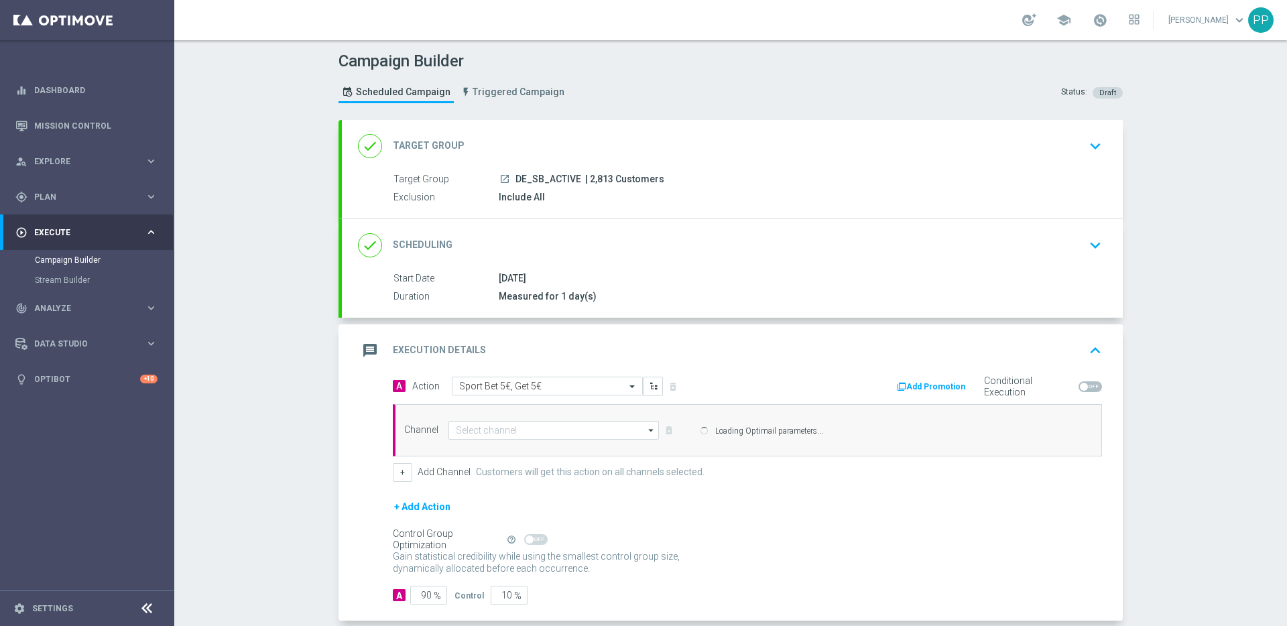
type input "Optimail"
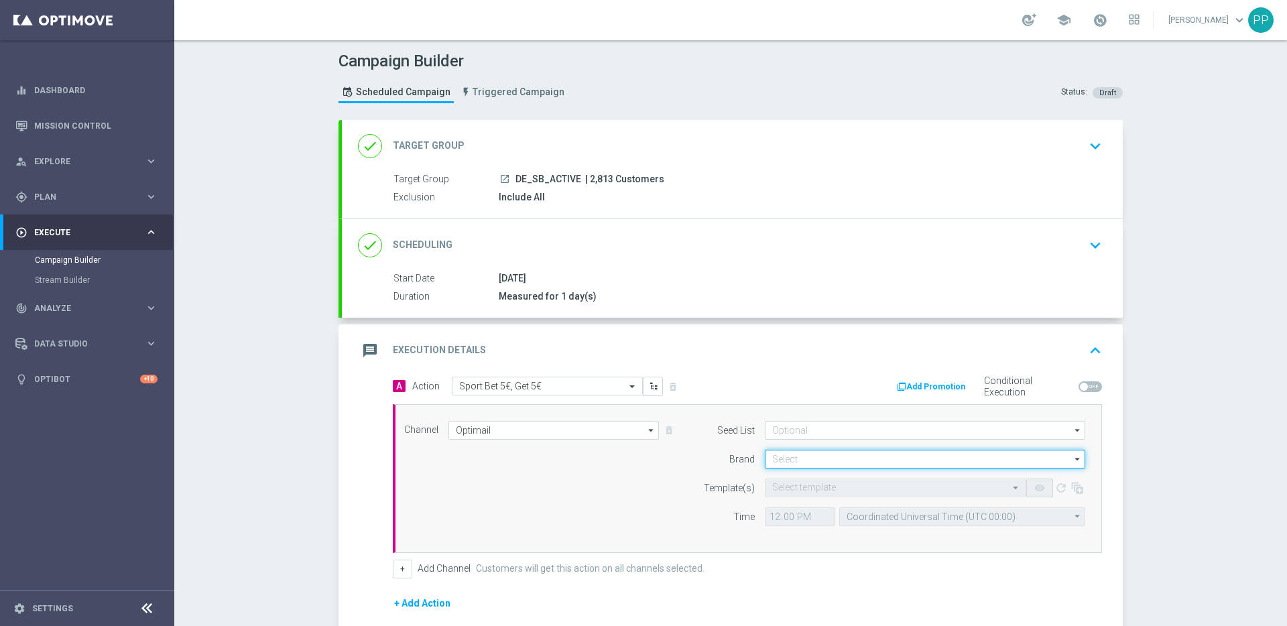
click at [783, 453] on input at bounding box center [925, 459] width 320 height 19
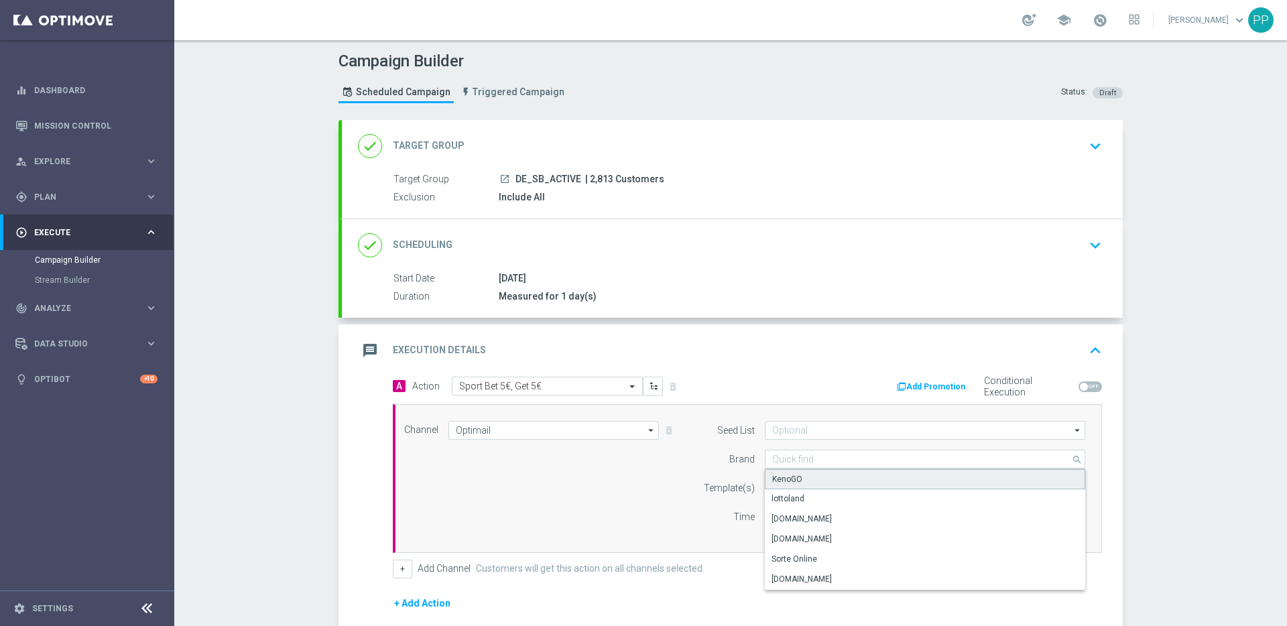
click at [778, 487] on div "KenoGO" at bounding box center [925, 479] width 320 height 20
click at [776, 495] on div "lottoland" at bounding box center [788, 499] width 33 height 12
type input "lottoland"
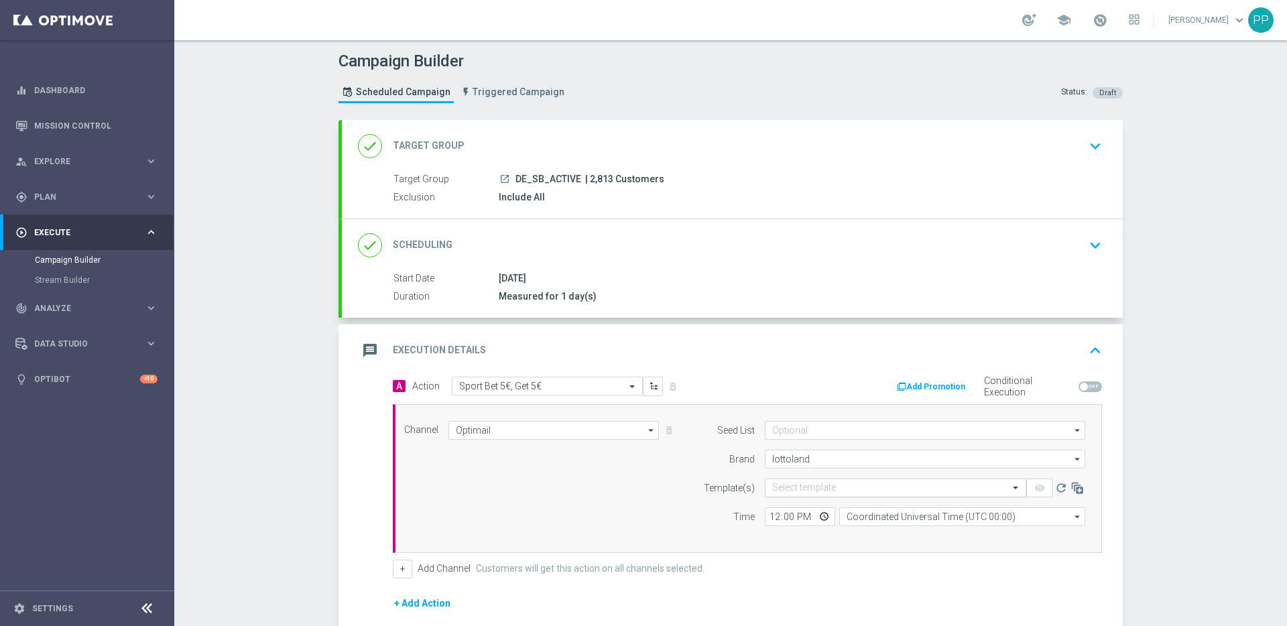
click at [774, 484] on input "text" at bounding box center [882, 488] width 220 height 11
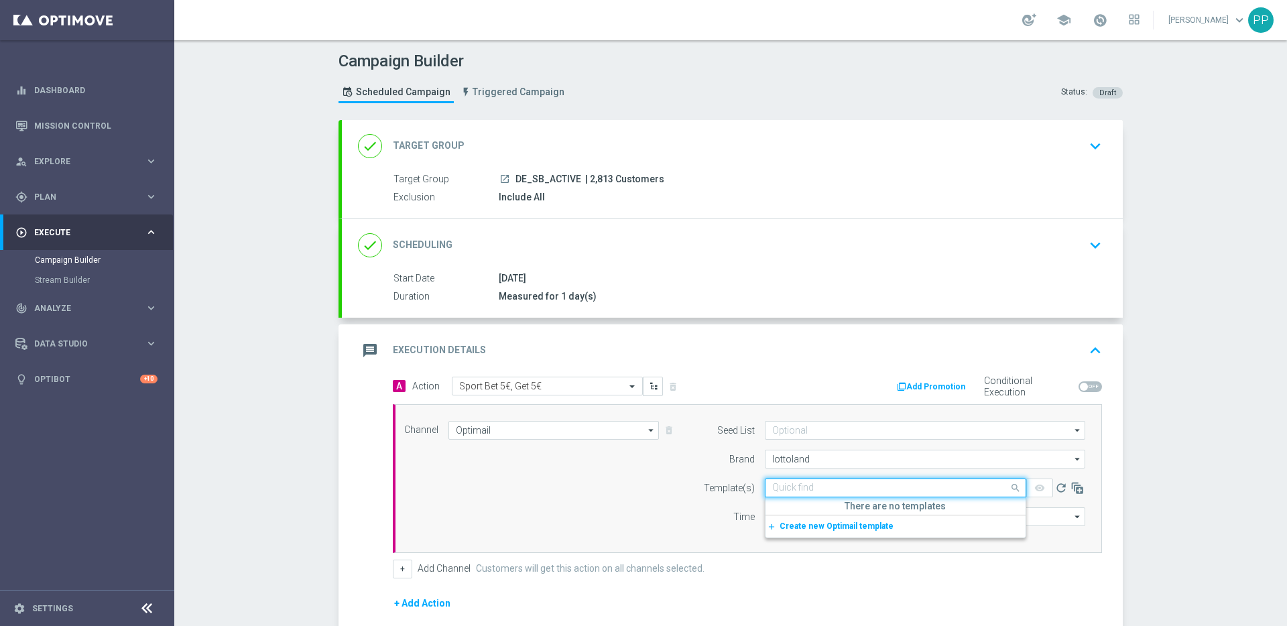
paste input "DE_ALL__SB_BET5GET5_250916__NVIP_EMA_TAC_SP"
click at [786, 506] on label "DE_ALL__SB_BET5GET5_250916__NVIP_EMA_TAC_SP" at bounding box center [869, 508] width 194 height 11
type input "DE_ALL__SB_BET5GET5_250916__NVIP_EMA_TAC_SP"
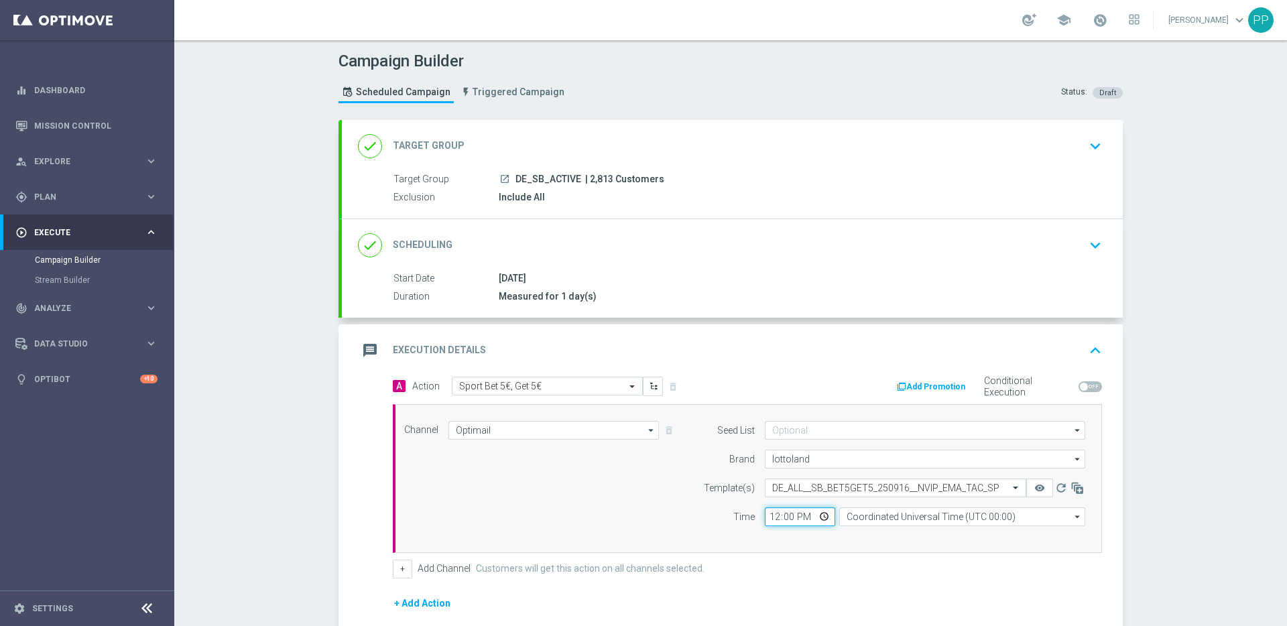
click at [768, 516] on input "12:00" at bounding box center [800, 517] width 70 height 19
type input "18:00"
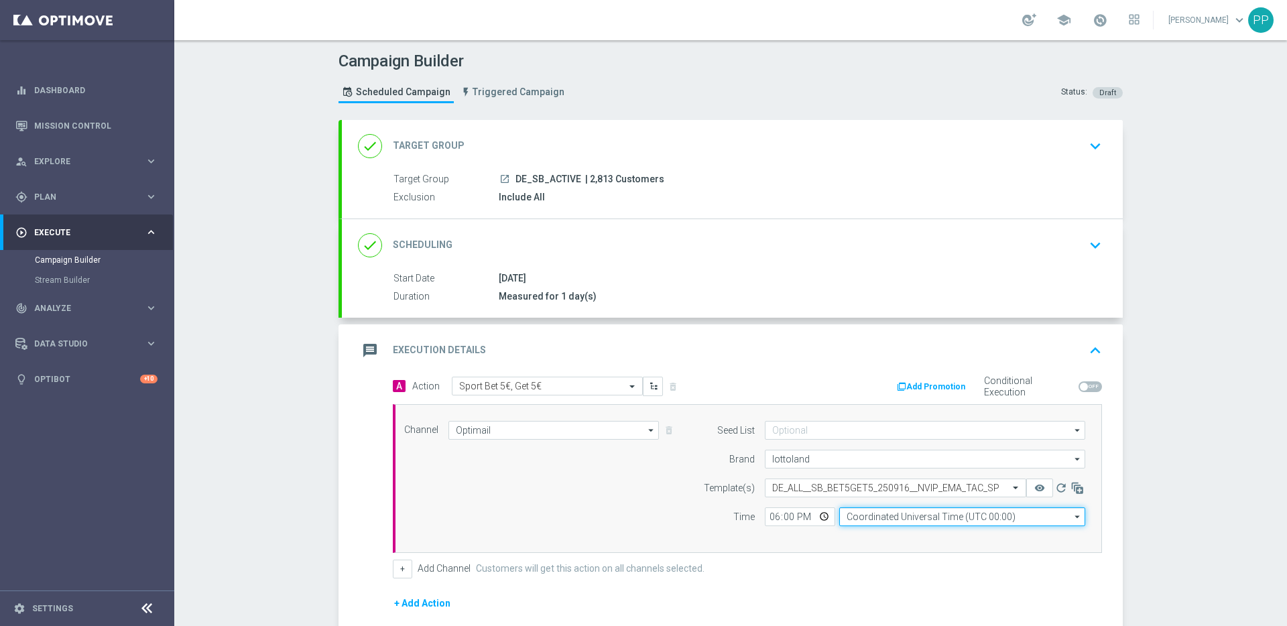
click at [866, 512] on input "Coordinated Universal Time (UTC 00:00)" at bounding box center [962, 517] width 246 height 19
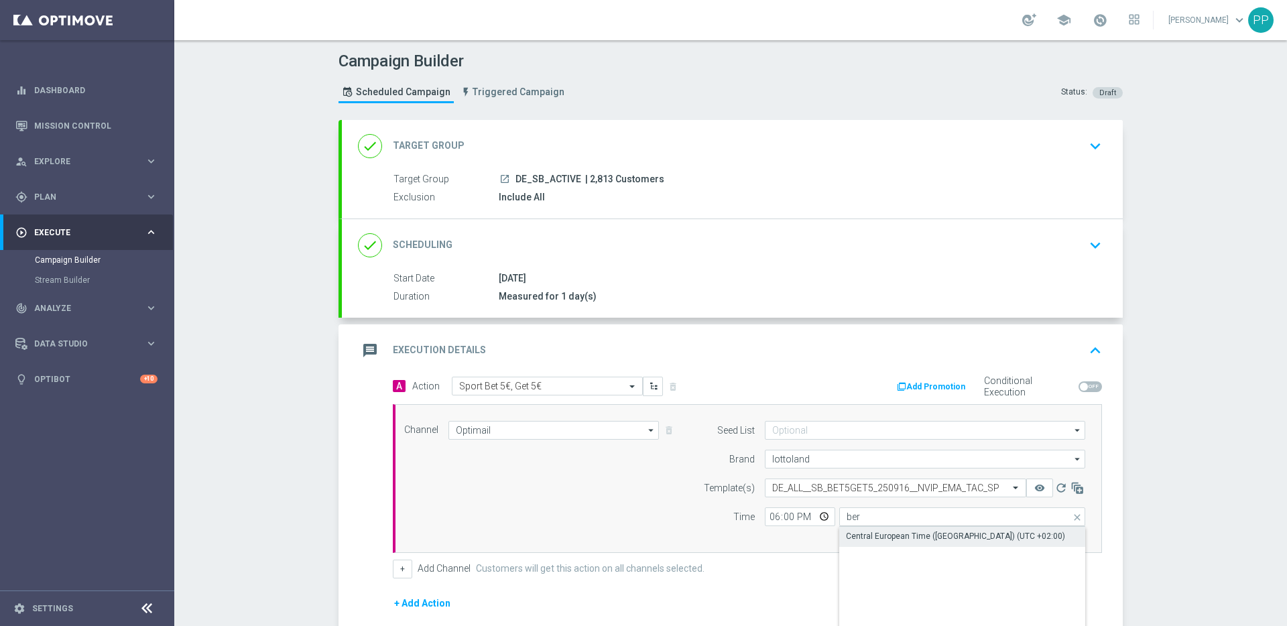
click at [866, 529] on div "Central European Time (Berlin) (UTC +02:00)" at bounding box center [962, 536] width 246 height 19
type input "Central European Time (Berlin) (UTC +02:00)"
click at [800, 581] on form "A Action Select action Sport Bet 5€, Get 5€ delete_forever Add Promotion Condit…" at bounding box center [747, 539] width 709 height 325
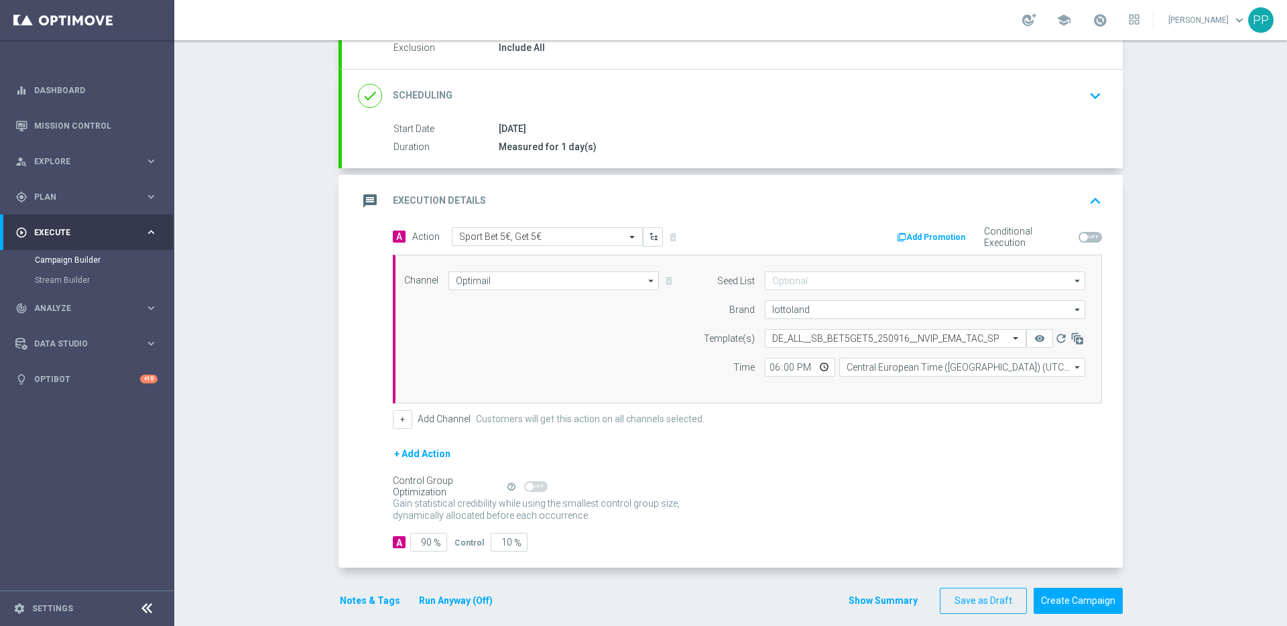
scroll to position [164, 0]
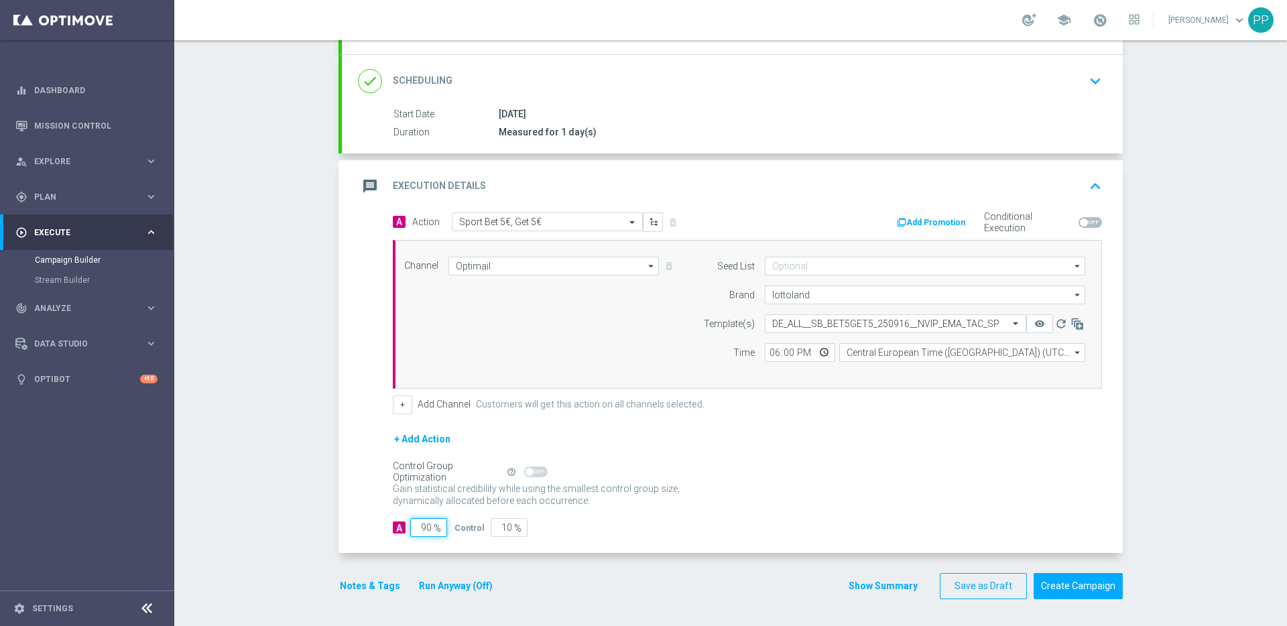
click at [422, 527] on input "90" at bounding box center [428, 527] width 37 height 19
click at [426, 530] on input "90" at bounding box center [428, 527] width 37 height 19
type input "9"
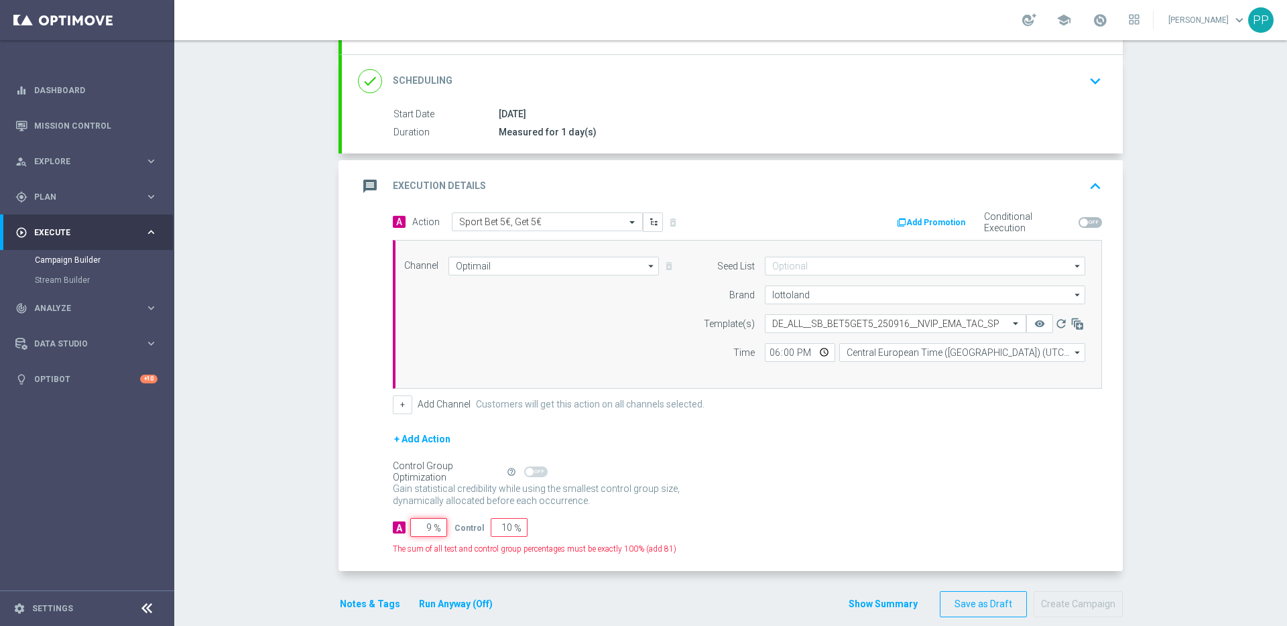
type input "91"
type input "98"
type input "2"
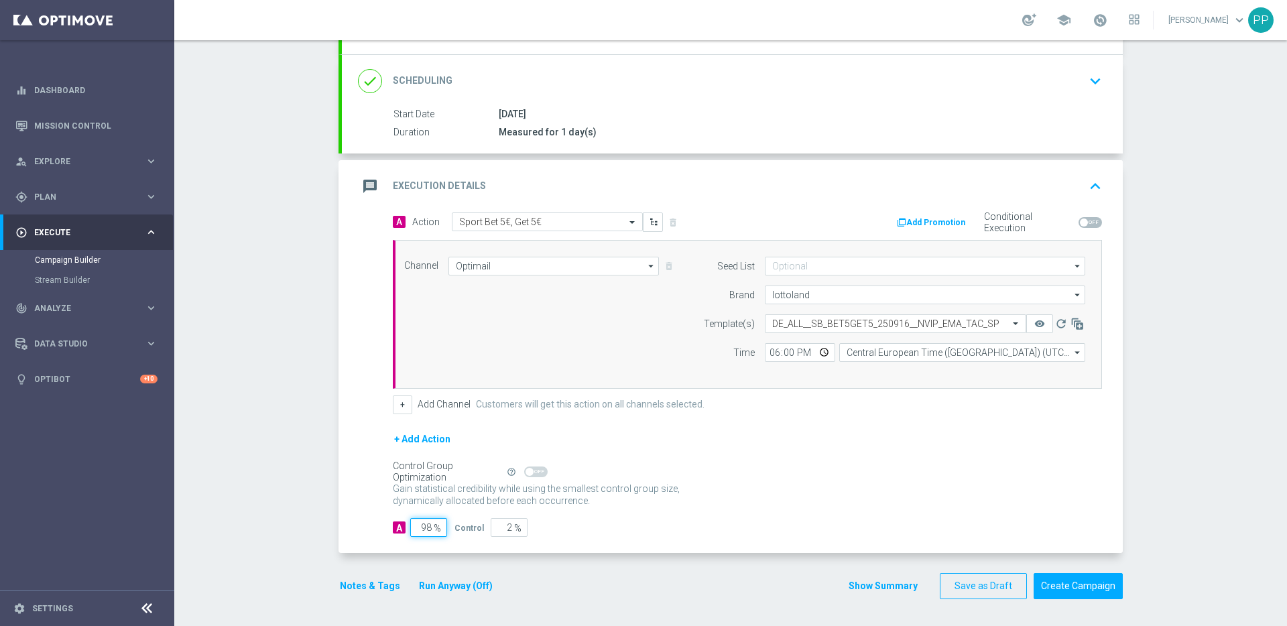
drag, startPoint x: 425, startPoint y: 526, endPoint x: 406, endPoint y: 528, distance: 19.5
click at [410, 530] on input "98" at bounding box center [428, 527] width 37 height 19
type input "10"
type input "90"
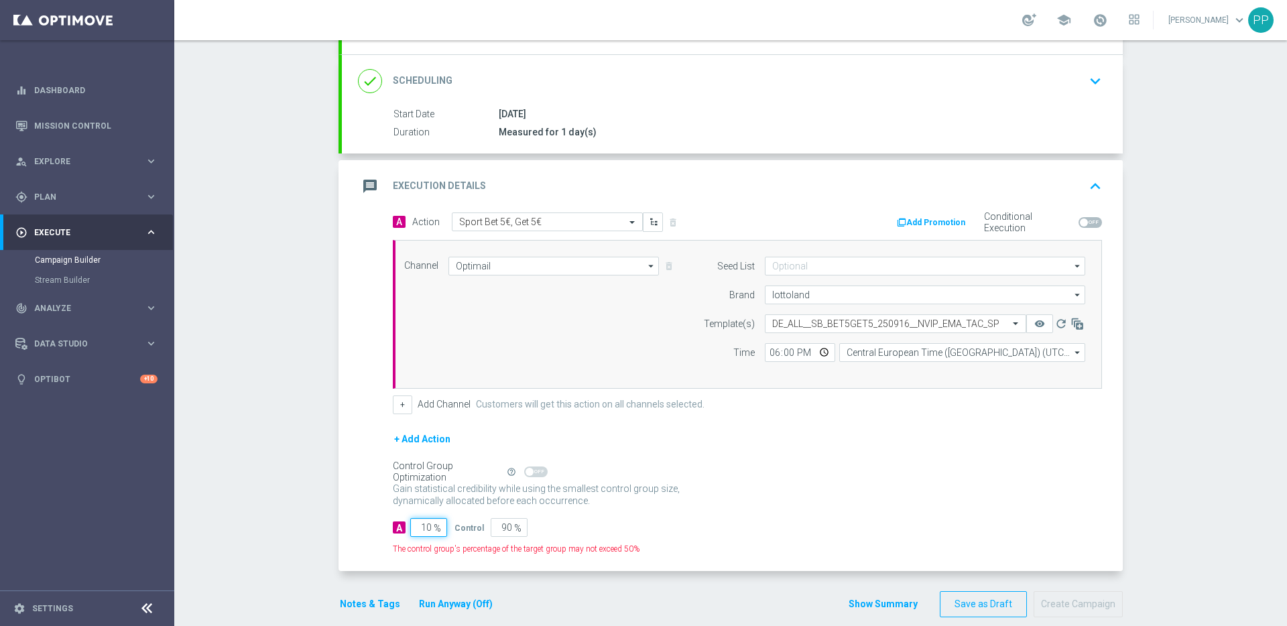
type input "100"
type input "0"
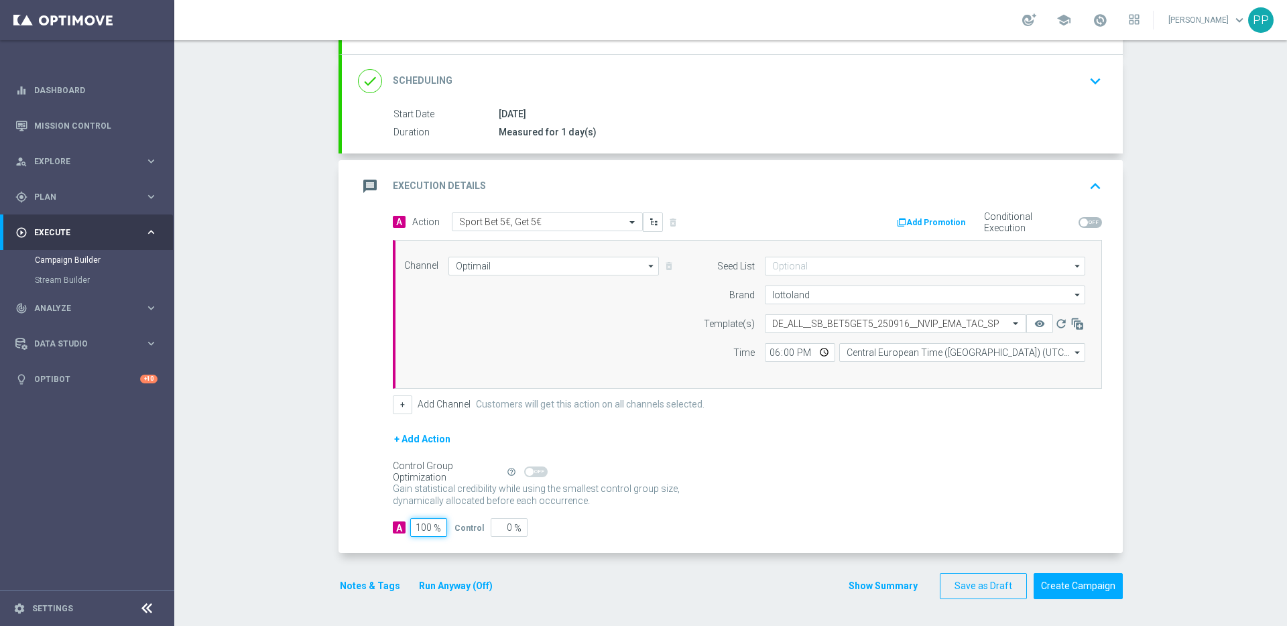
type input "100"
click at [750, 447] on div "+ Add Action" at bounding box center [747, 448] width 709 height 34
click at [365, 583] on button "Notes & Tags" at bounding box center [370, 586] width 63 height 17
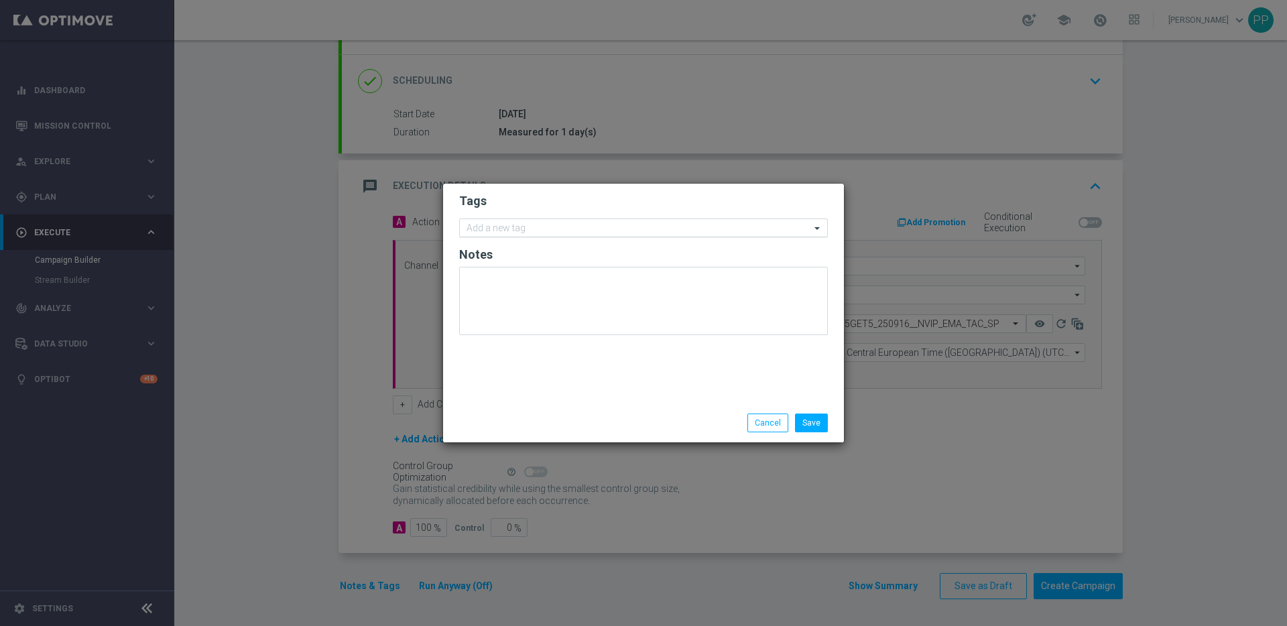
click at [525, 227] on input "text" at bounding box center [639, 228] width 344 height 11
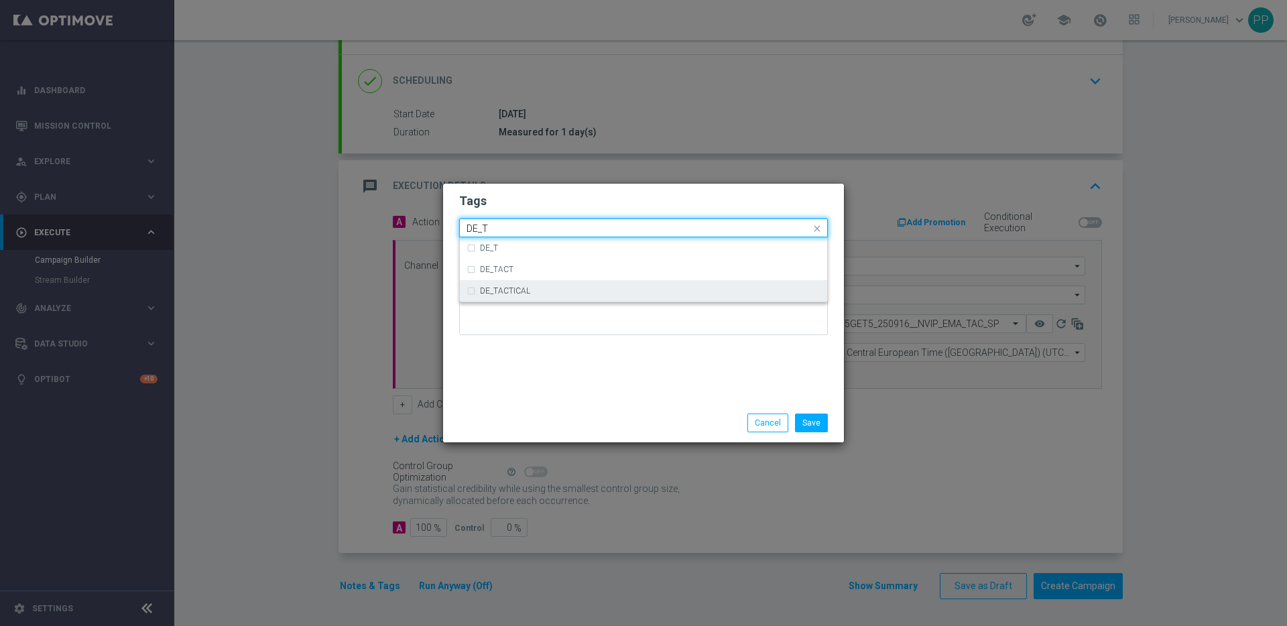
click at [516, 286] on div "DE_TACTICAL" at bounding box center [644, 290] width 354 height 21
type input "DE_T"
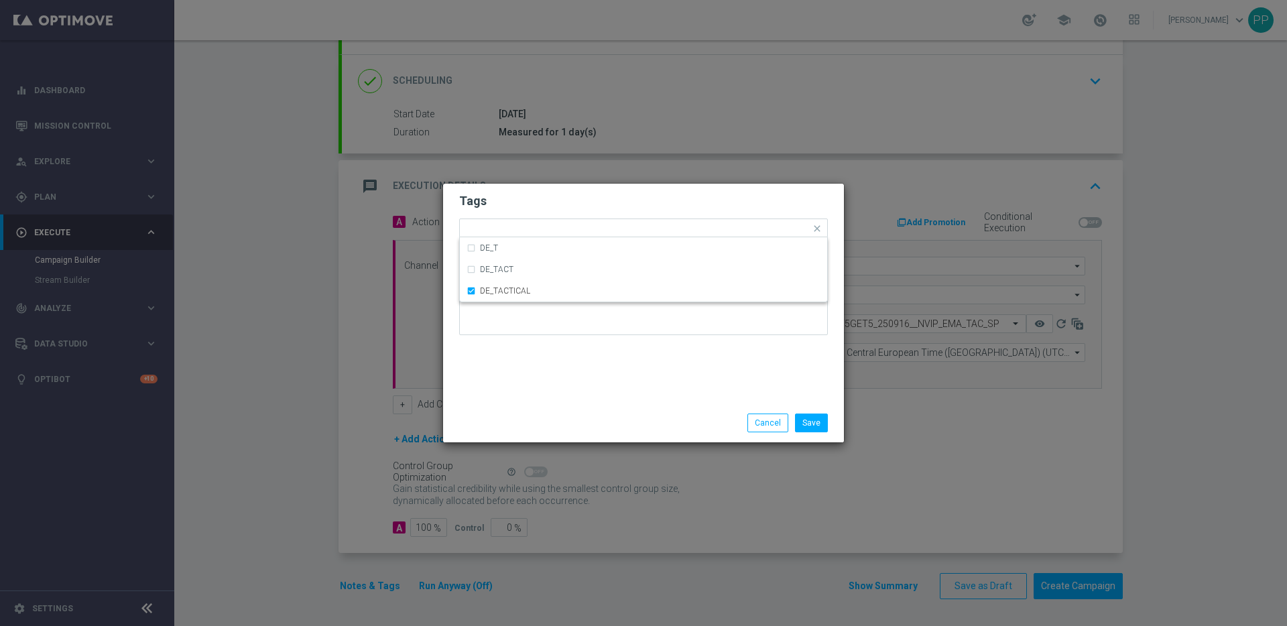
click at [627, 398] on div "Tags Quick find × DE_TACTICAL DE_T DE_TACT DE_TACTICAL Notes" at bounding box center [643, 294] width 401 height 220
click at [817, 415] on button "Save" at bounding box center [811, 423] width 33 height 19
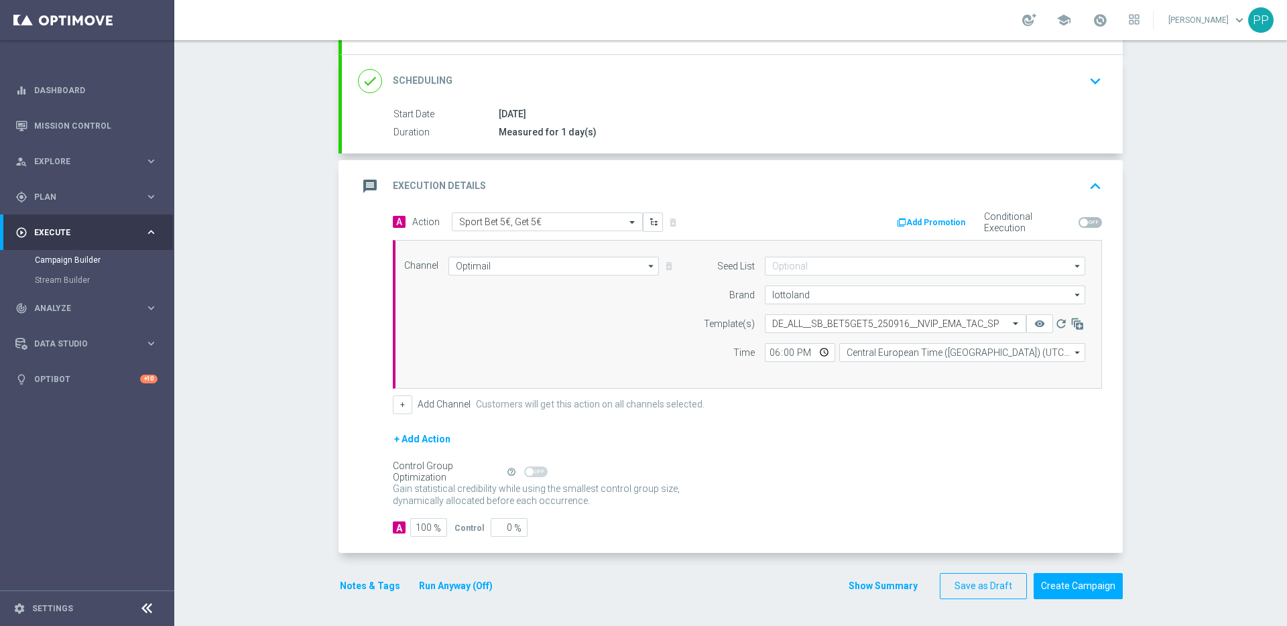
click at [809, 446] on div "+ Add Action" at bounding box center [747, 448] width 709 height 34
click at [1071, 583] on button "Create Campaign" at bounding box center [1078, 586] width 89 height 26
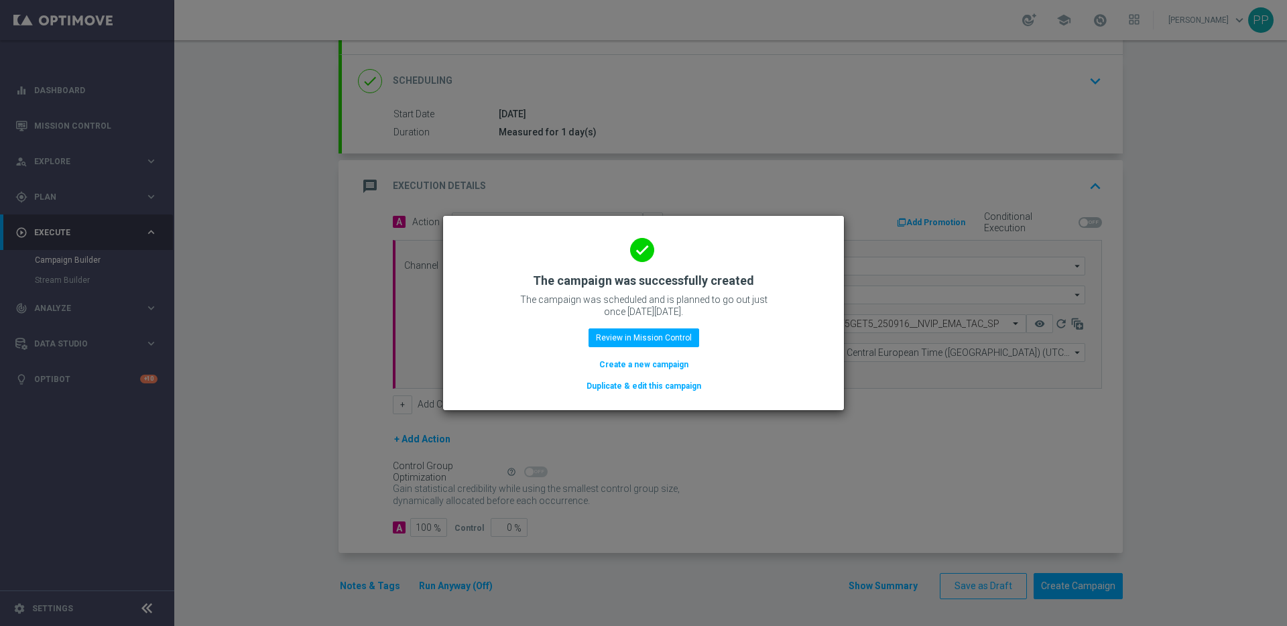
click at [629, 381] on button "Duplicate & edit this campaign" at bounding box center [643, 386] width 117 height 15
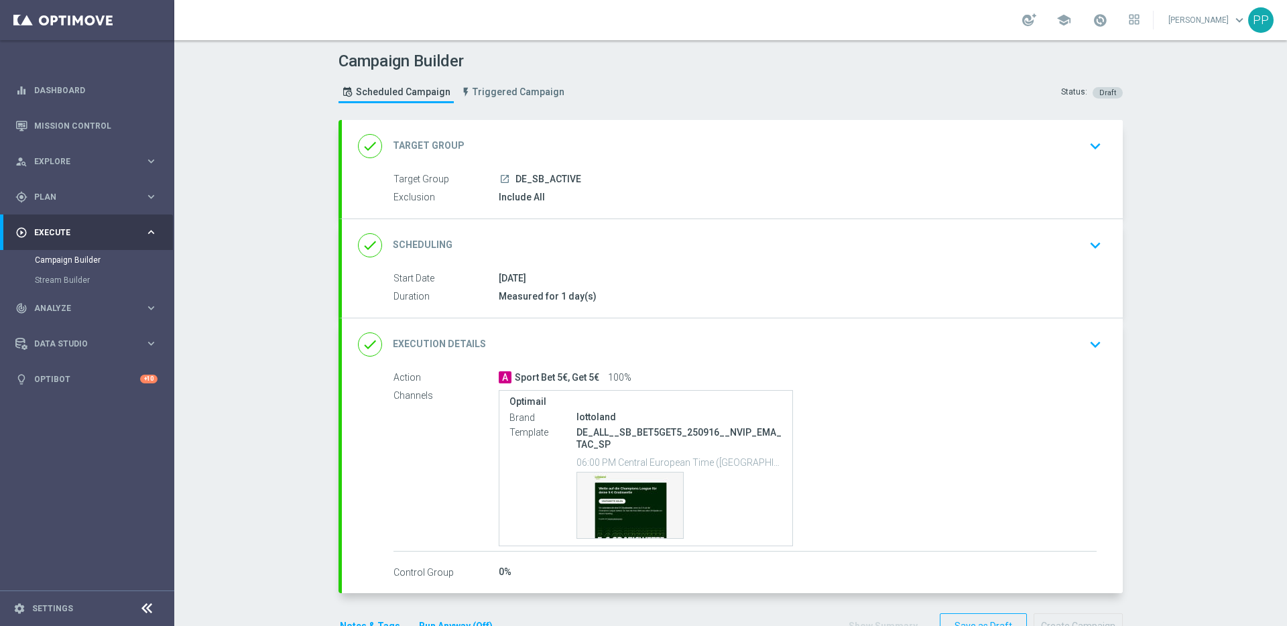
click at [610, 347] on div "done Execution Details keyboard_arrow_down" at bounding box center [732, 344] width 749 height 25
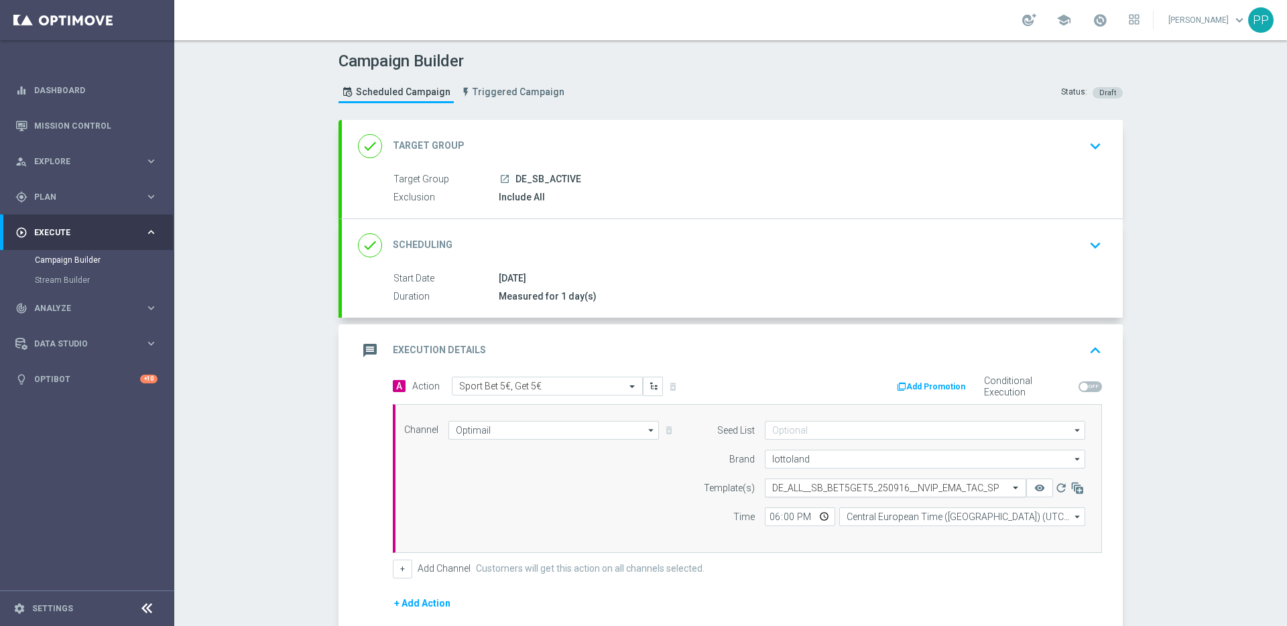
click at [784, 491] on input "text" at bounding box center [882, 488] width 220 height 11
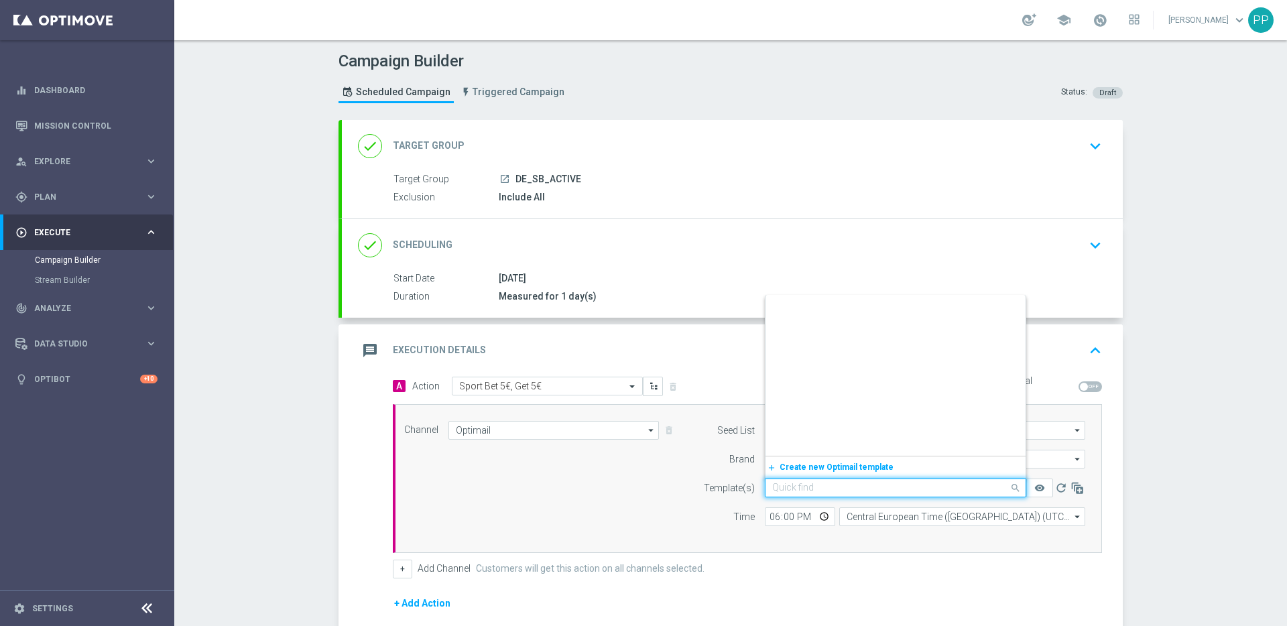
scroll to position [18850, 0]
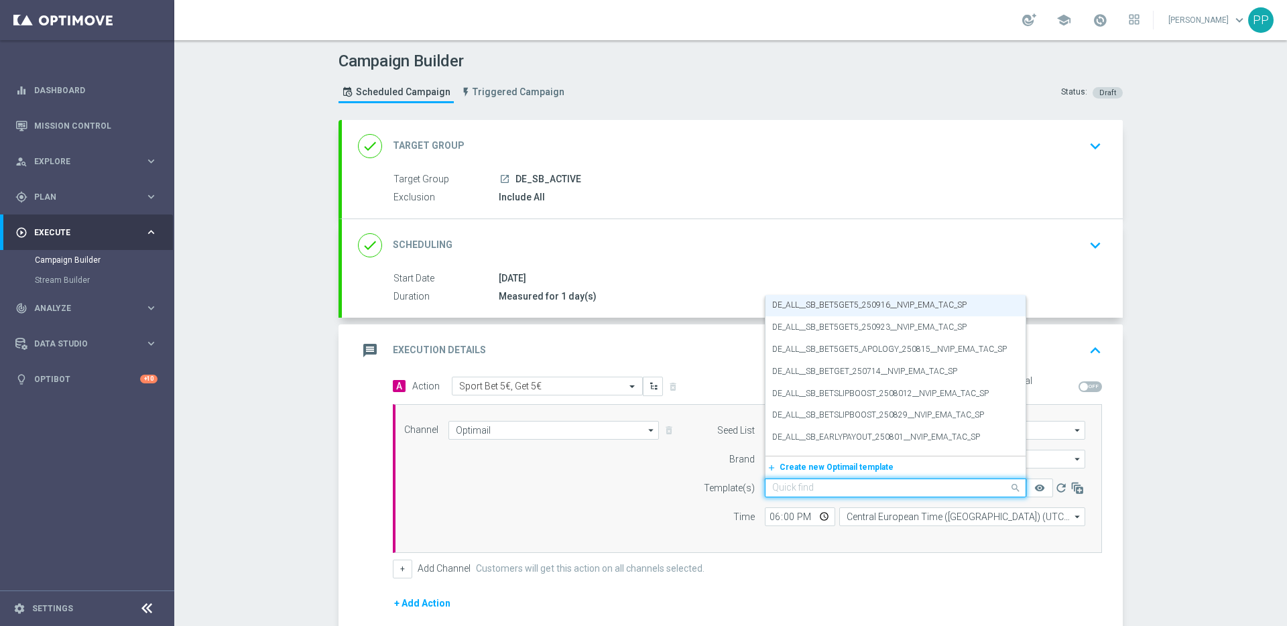
paste input "DE_ALL__SB_BET5GET5_250923__NVIP_EMA_TAC_SP"
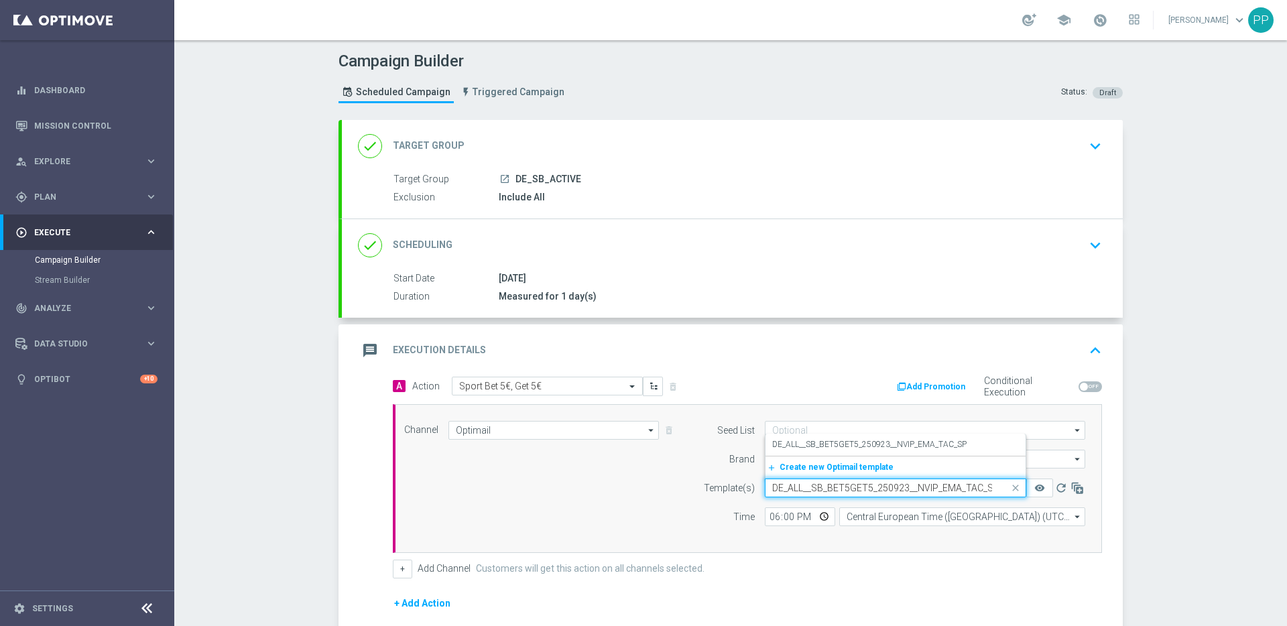
scroll to position [0, 4]
click at [786, 445] on label "DE_ALL__SB_BET5GET5_250923__NVIP_EMA_TAC_SP" at bounding box center [869, 444] width 194 height 11
type input "DE_ALL__SB_BET5GET5_250923__NVIP_EMA_TAC_SP"
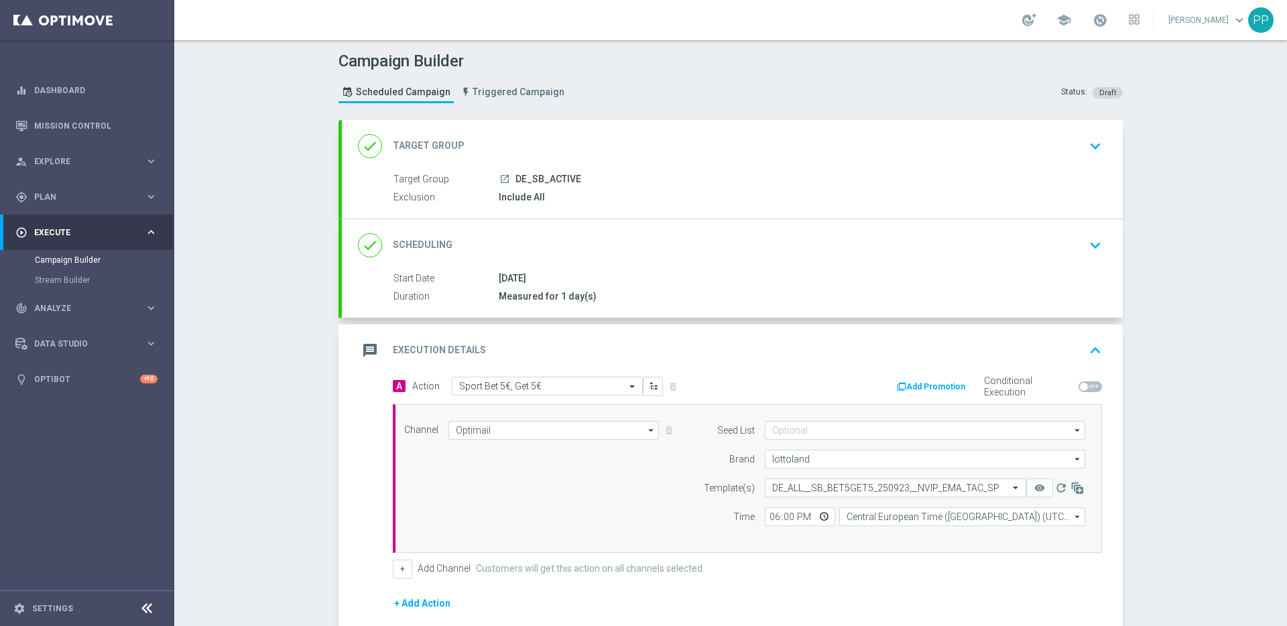
scroll to position [0, 0]
click at [508, 252] on div "done Scheduling keyboard_arrow_down" at bounding box center [732, 245] width 749 height 25
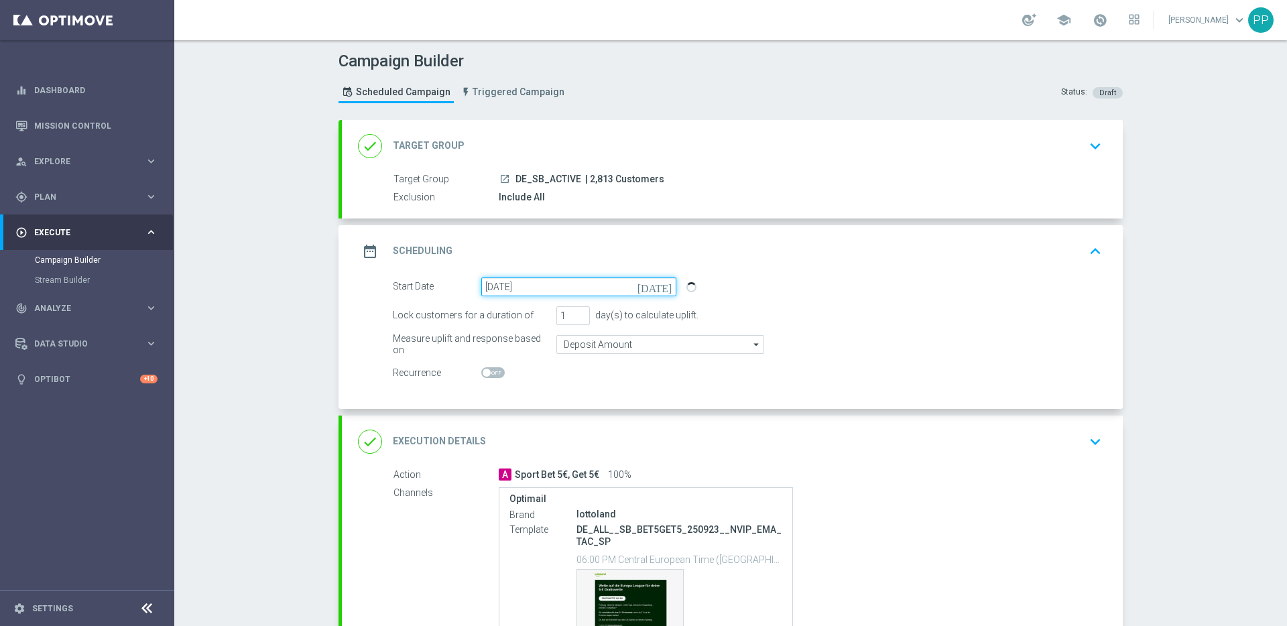
click at [515, 289] on input "16 Sep 2025" at bounding box center [578, 287] width 195 height 19
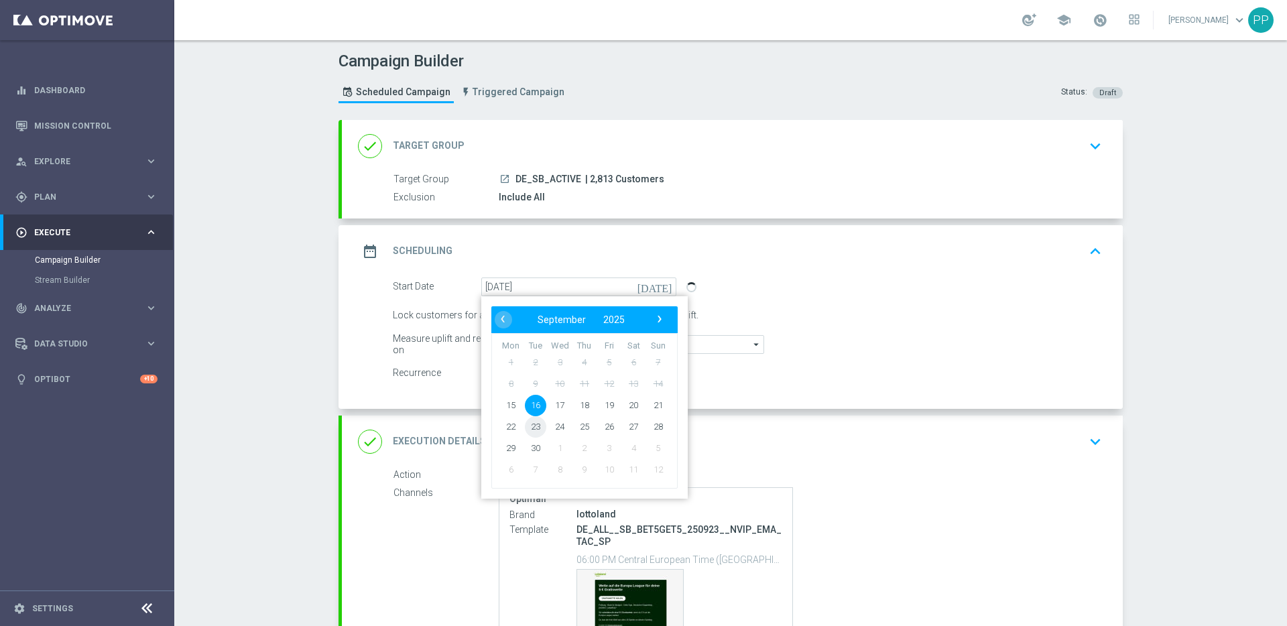
click at [534, 430] on span "23" at bounding box center [535, 426] width 21 height 21
type input "23 Sep 2025"
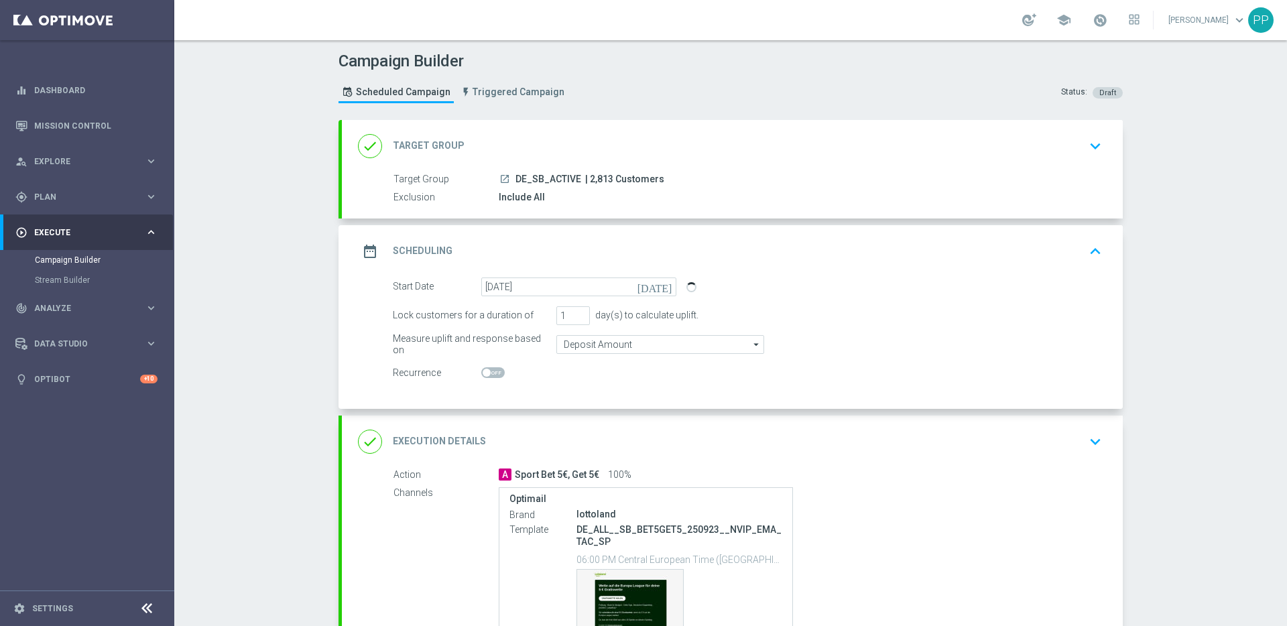
click at [591, 179] on span "| 2,813 Customers" at bounding box center [624, 180] width 79 height 12
copy span "2,813"
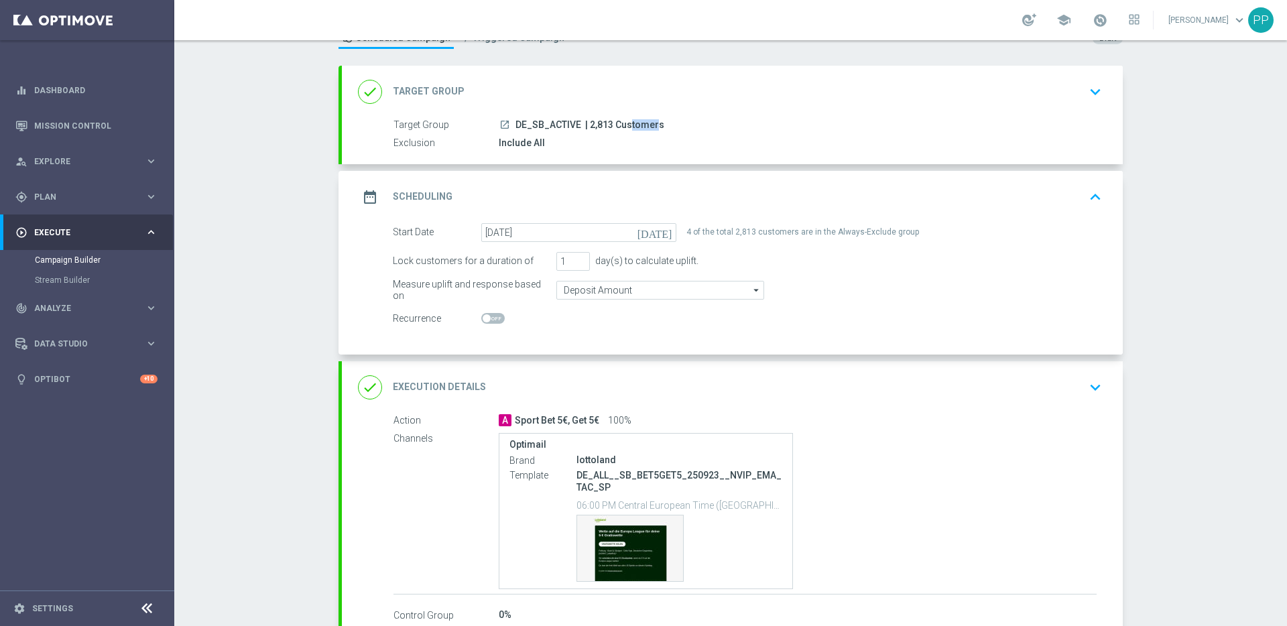
scroll to position [137, 0]
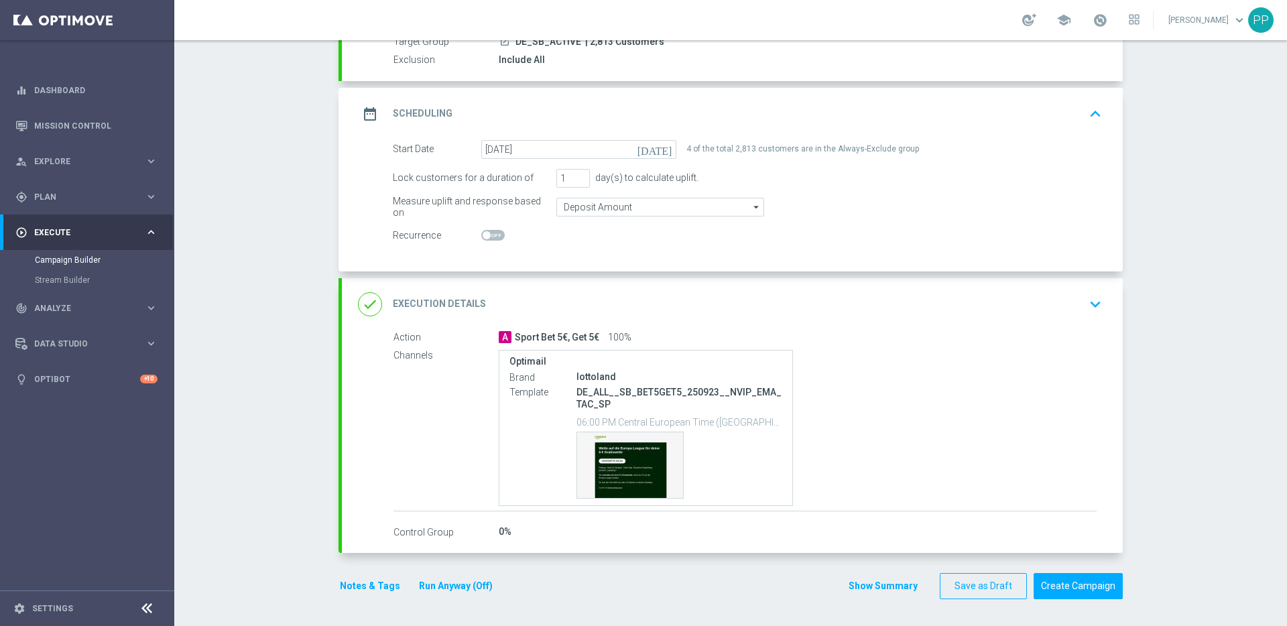
click at [567, 309] on div "done Execution Details keyboard_arrow_down" at bounding box center [732, 304] width 749 height 25
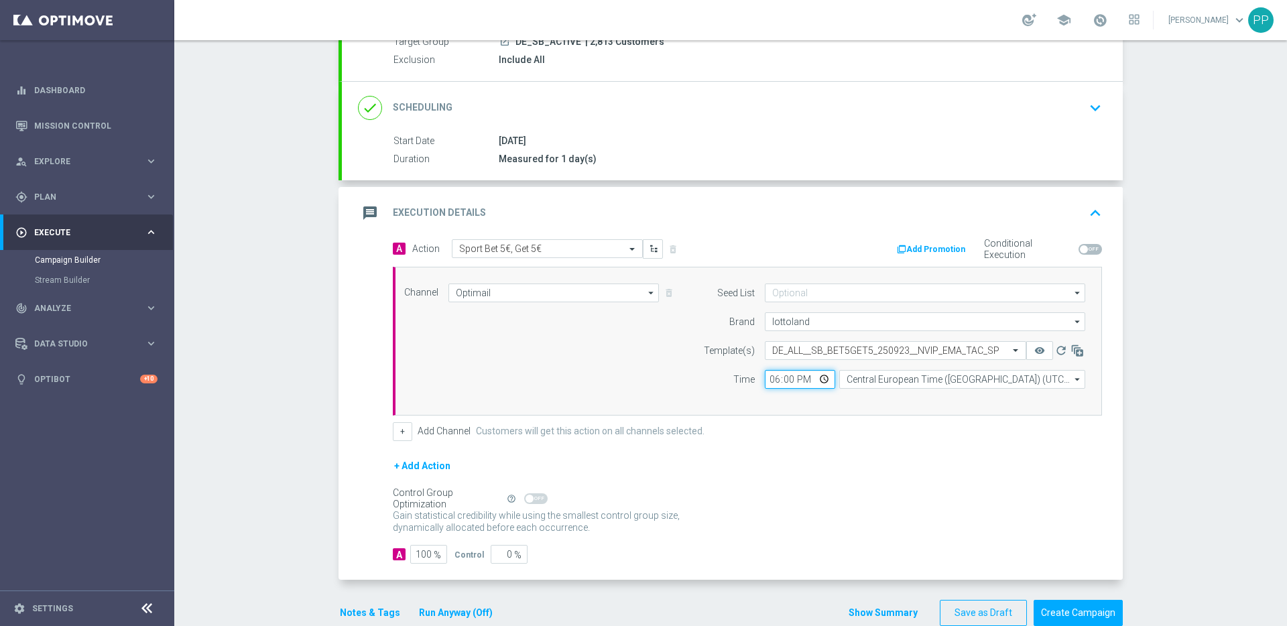
click at [768, 379] on input "18:00" at bounding box center [800, 379] width 70 height 19
type input "12:00"
click at [791, 450] on form "A Action Select action Sport Bet 5€, Get 5€ delete_forever Add Promotion Condit…" at bounding box center [747, 401] width 709 height 325
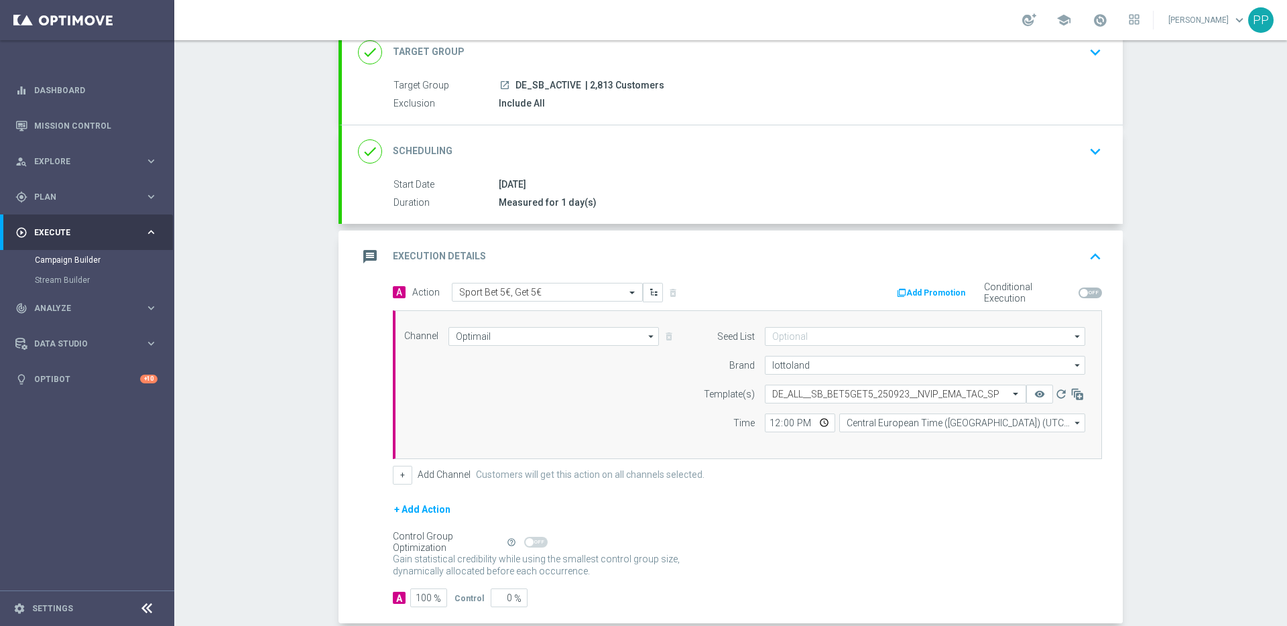
scroll to position [164, 0]
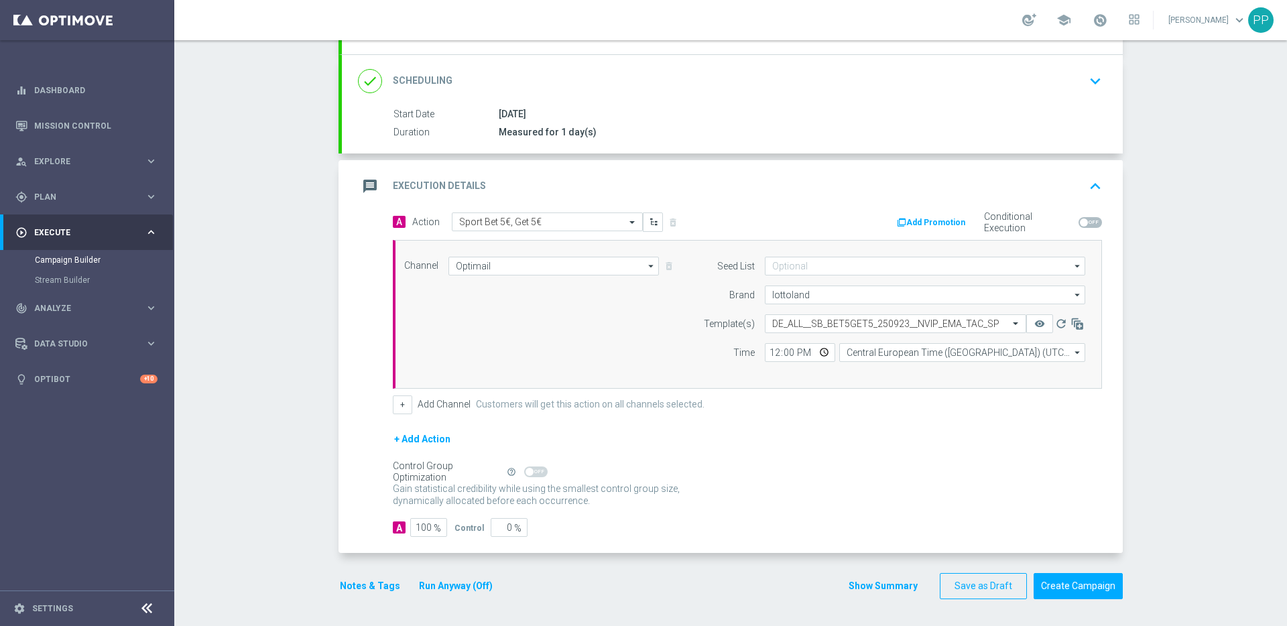
click at [809, 451] on div "+ Add Action" at bounding box center [747, 448] width 709 height 34
click at [1075, 591] on button "Create Campaign" at bounding box center [1078, 586] width 89 height 26
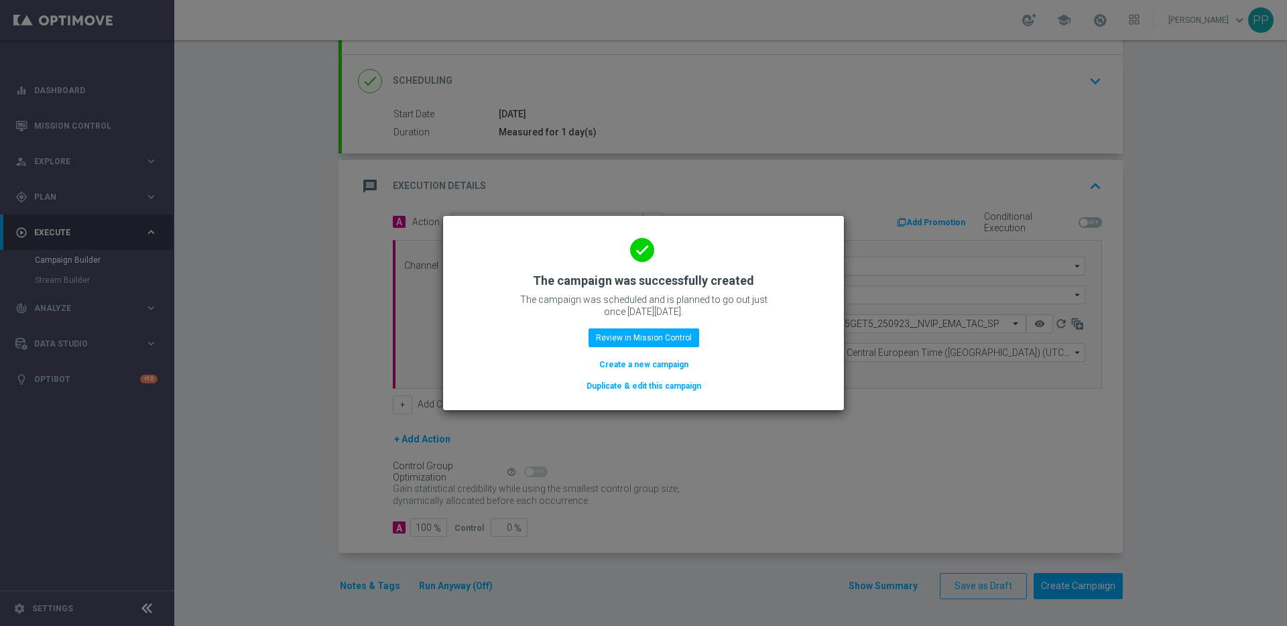
click at [621, 382] on button "Duplicate & edit this campaign" at bounding box center [643, 386] width 117 height 15
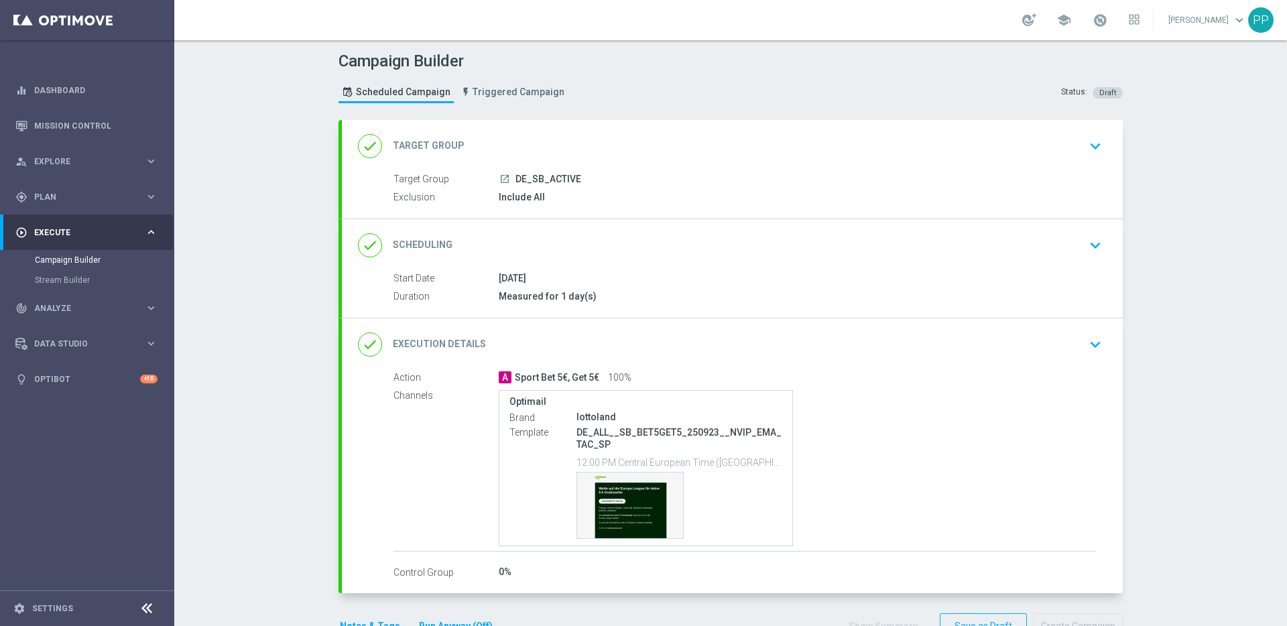
click at [499, 147] on div "done Target Group keyboard_arrow_down" at bounding box center [732, 145] width 749 height 25
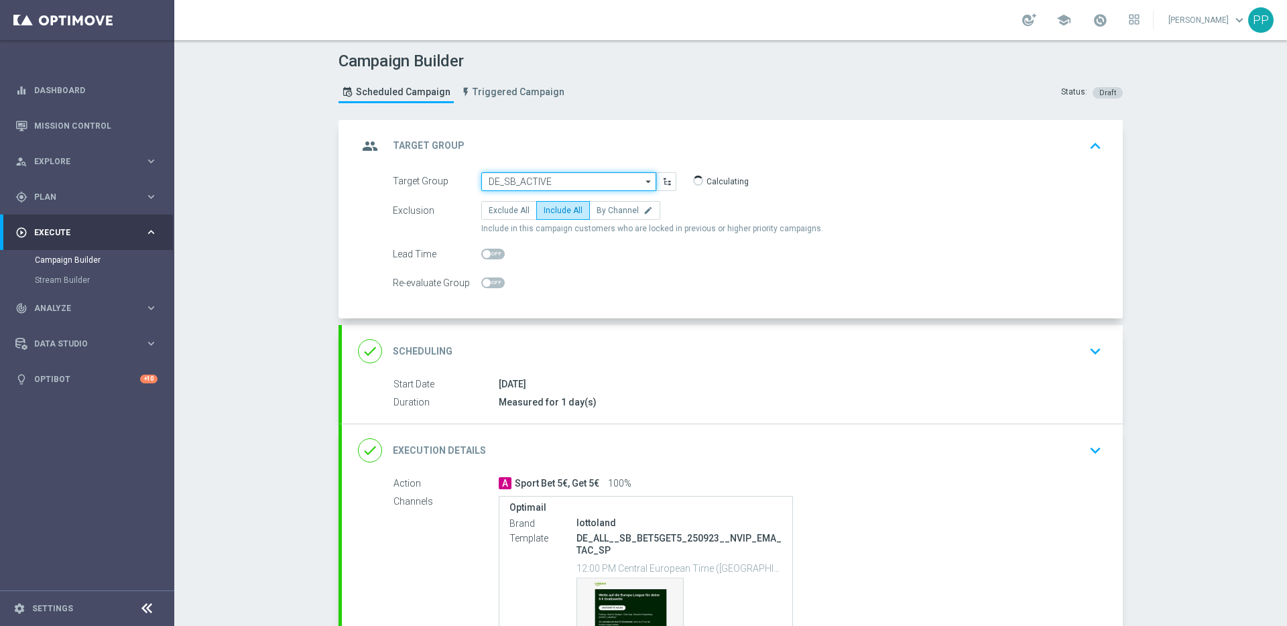
click at [495, 180] on input "DE_SB_ACTIVE" at bounding box center [568, 181] width 175 height 19
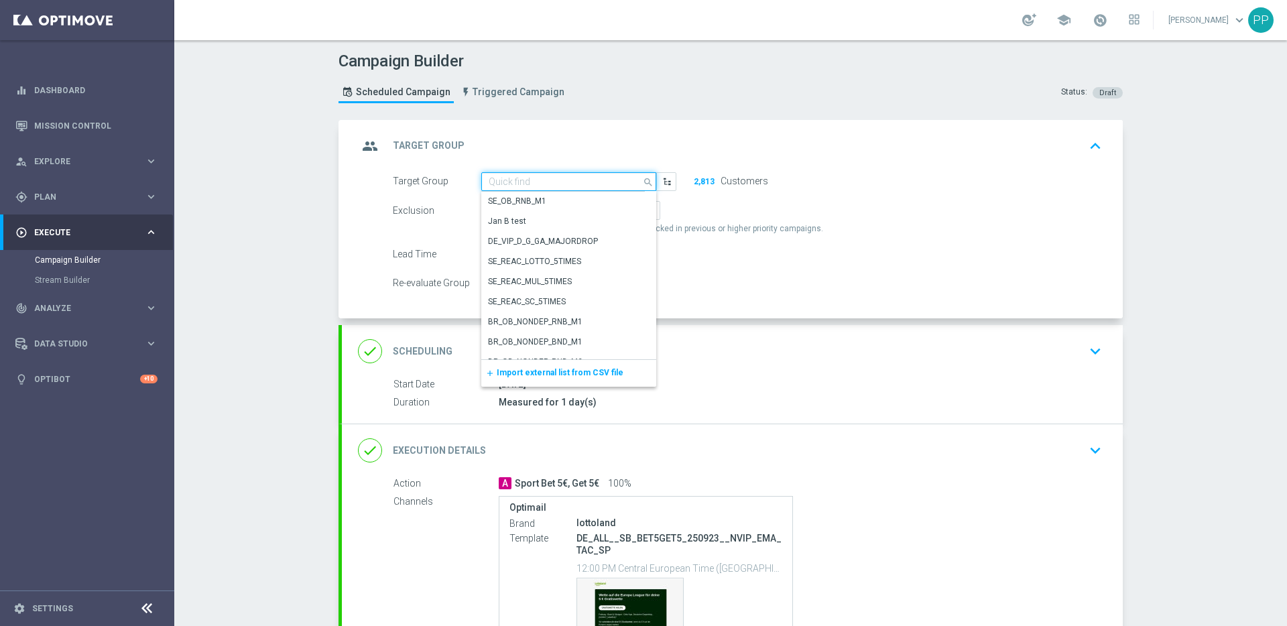
paste input "AT_SB_ACTIVE"
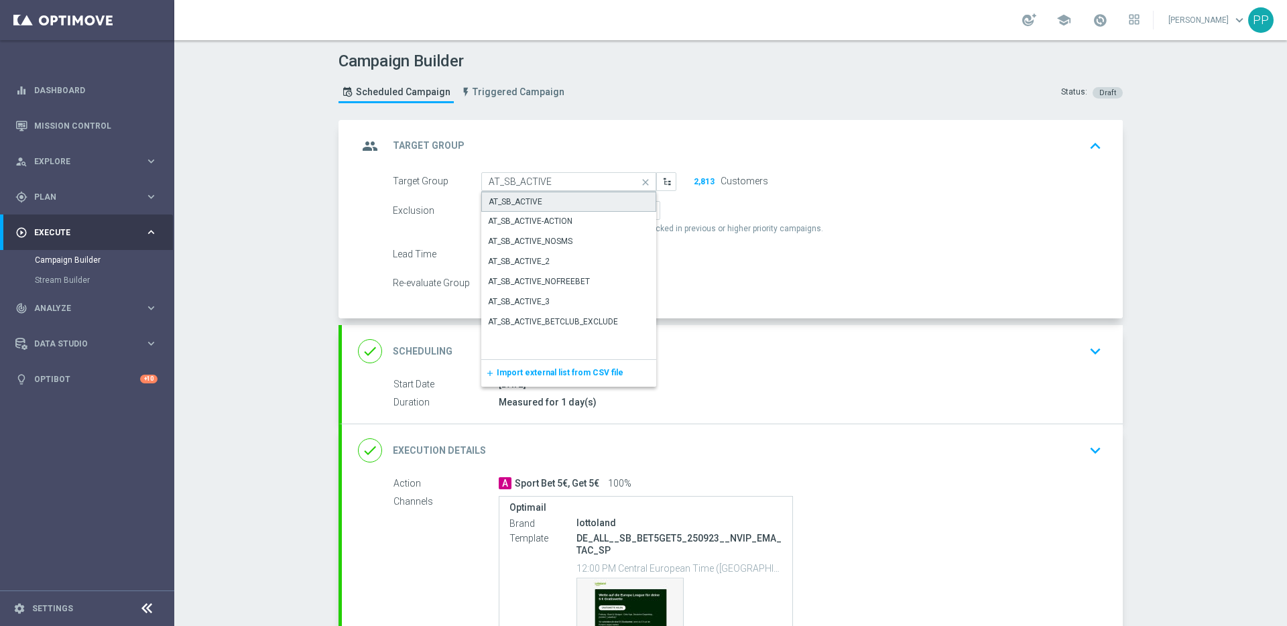
click at [504, 198] on div "AT_SB_ACTIVE" at bounding box center [516, 202] width 54 height 12
type input "AT_SB_ACTIVE"
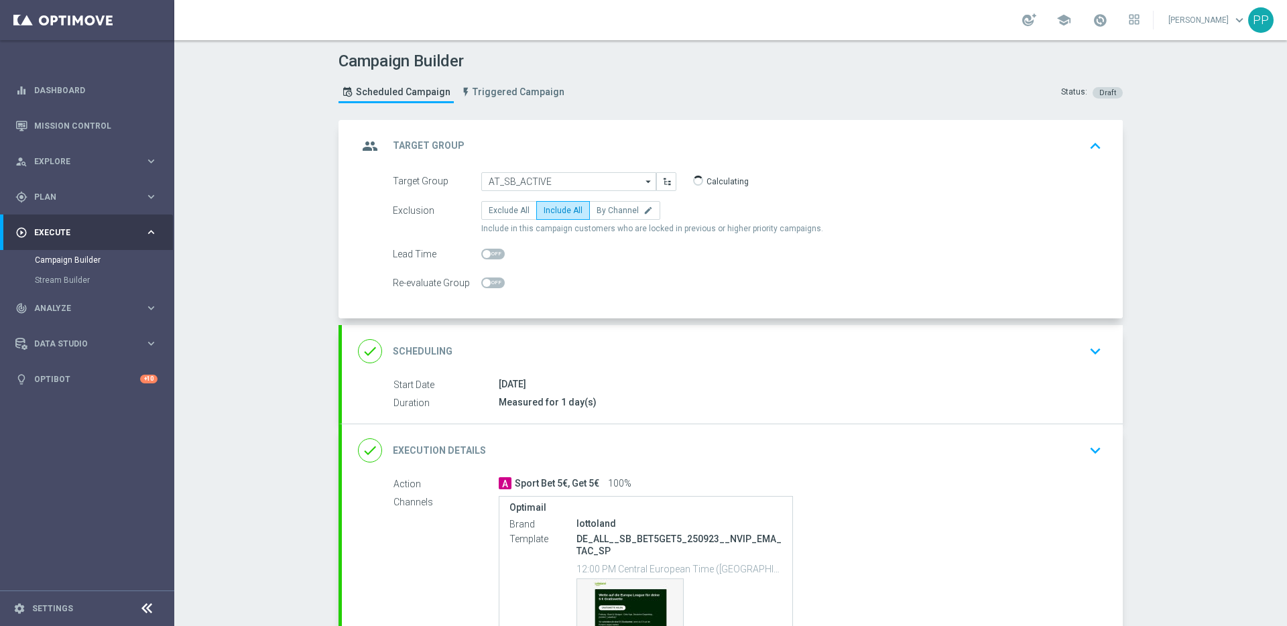
click at [562, 450] on div "done Execution Details keyboard_arrow_down" at bounding box center [732, 450] width 749 height 25
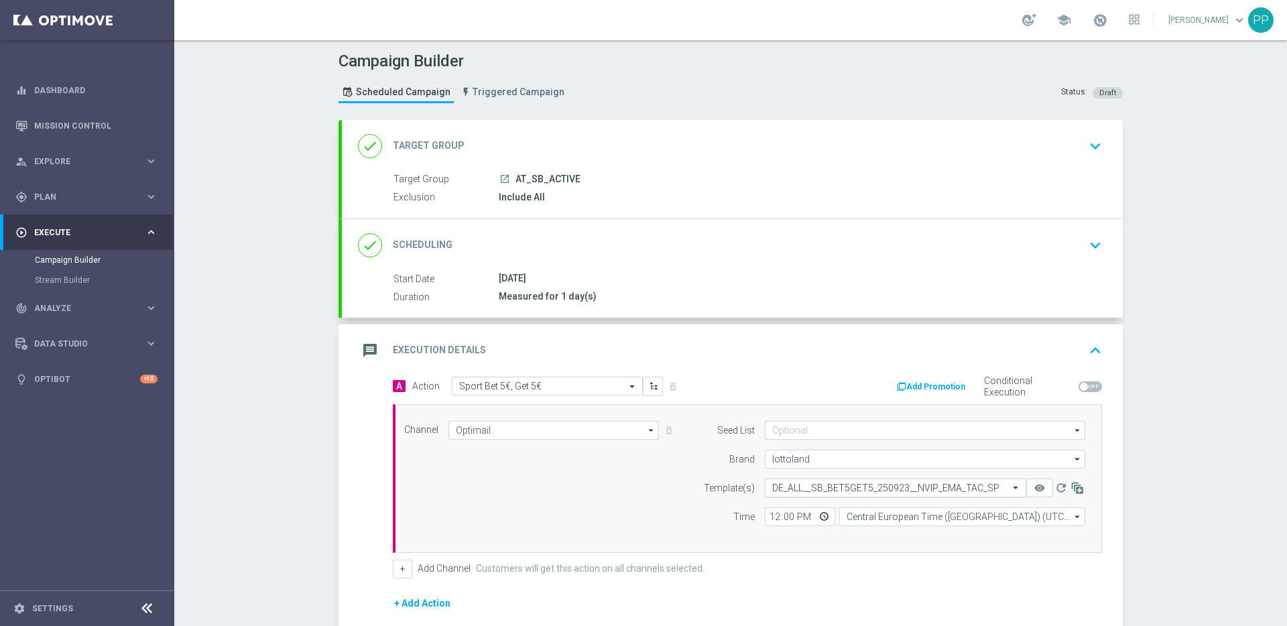
click at [779, 489] on input "text" at bounding box center [882, 488] width 220 height 11
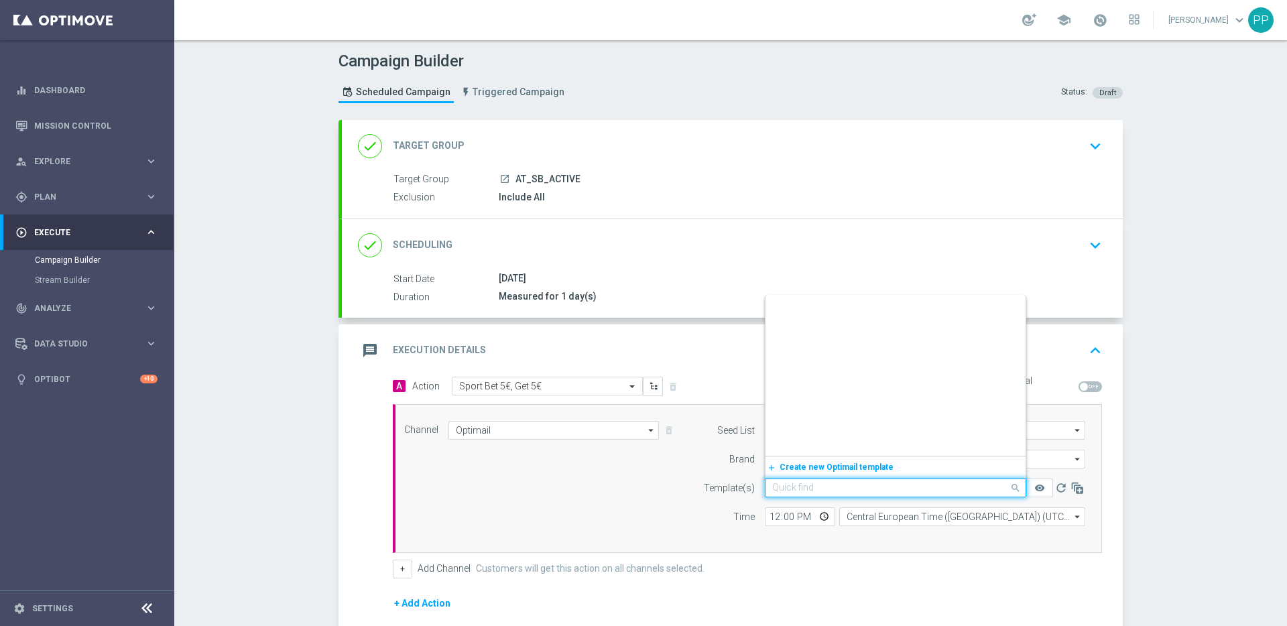
scroll to position [18872, 0]
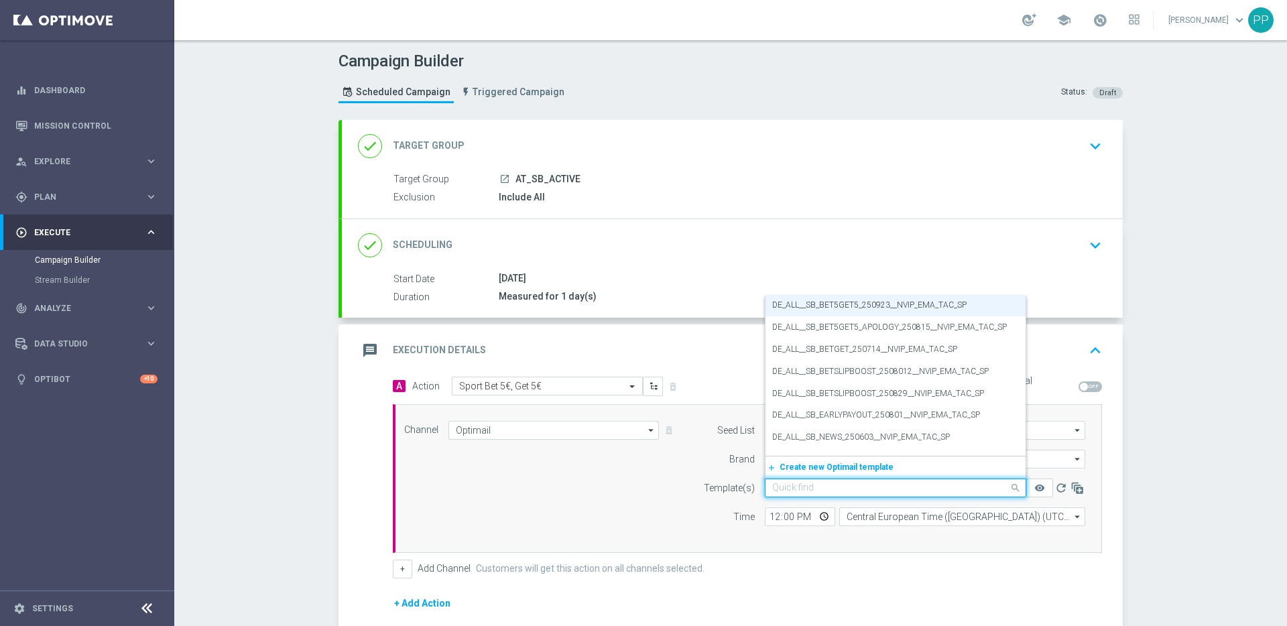
paste input "AT__SB_BET5GET5_250923__NVIP_EMA_TAC_SP"
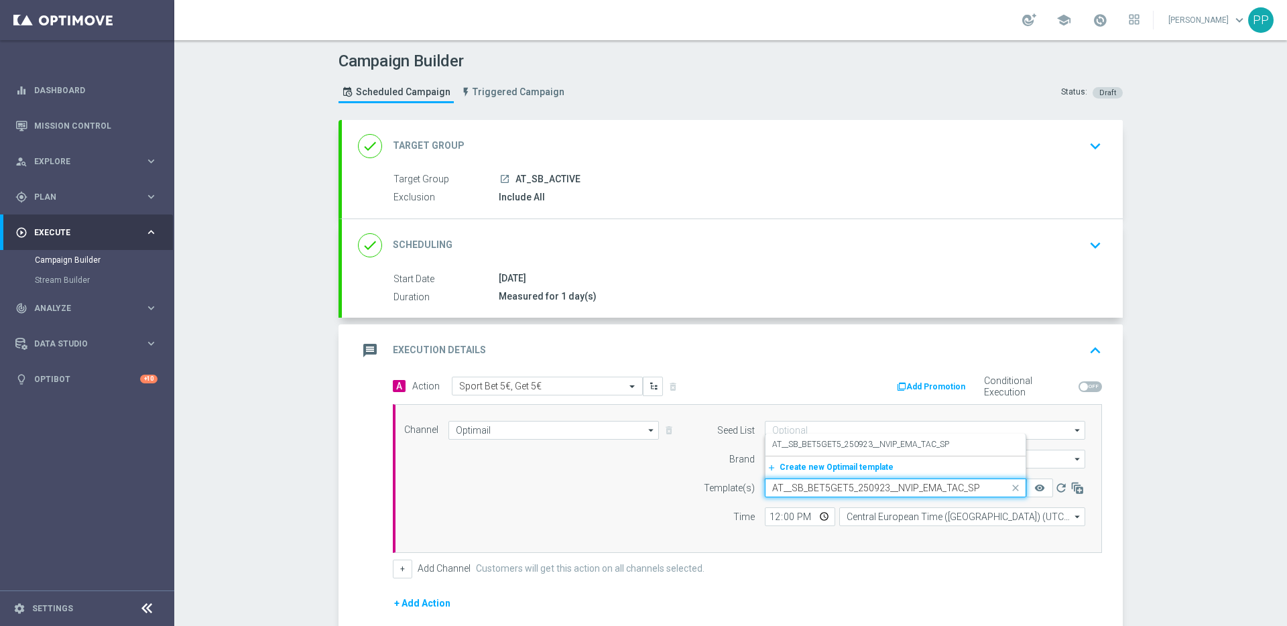
scroll to position [0, 0]
click at [784, 447] on label "AT__SB_BET5GET5_250923__NVIP_EMA_TAC_SP" at bounding box center [860, 444] width 177 height 11
type input "AT__SB_BET5GET5_250923__NVIP_EMA_TAC_SP"
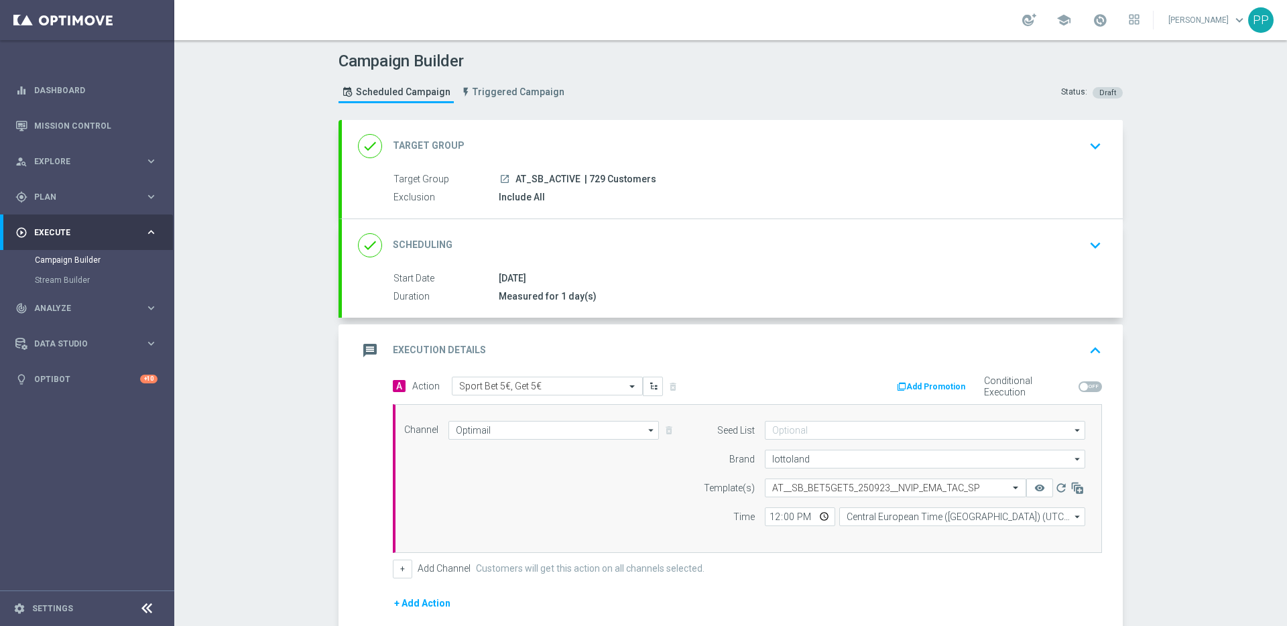
click at [594, 176] on span "| 729 Customers" at bounding box center [621, 180] width 72 height 12
copy span "729"
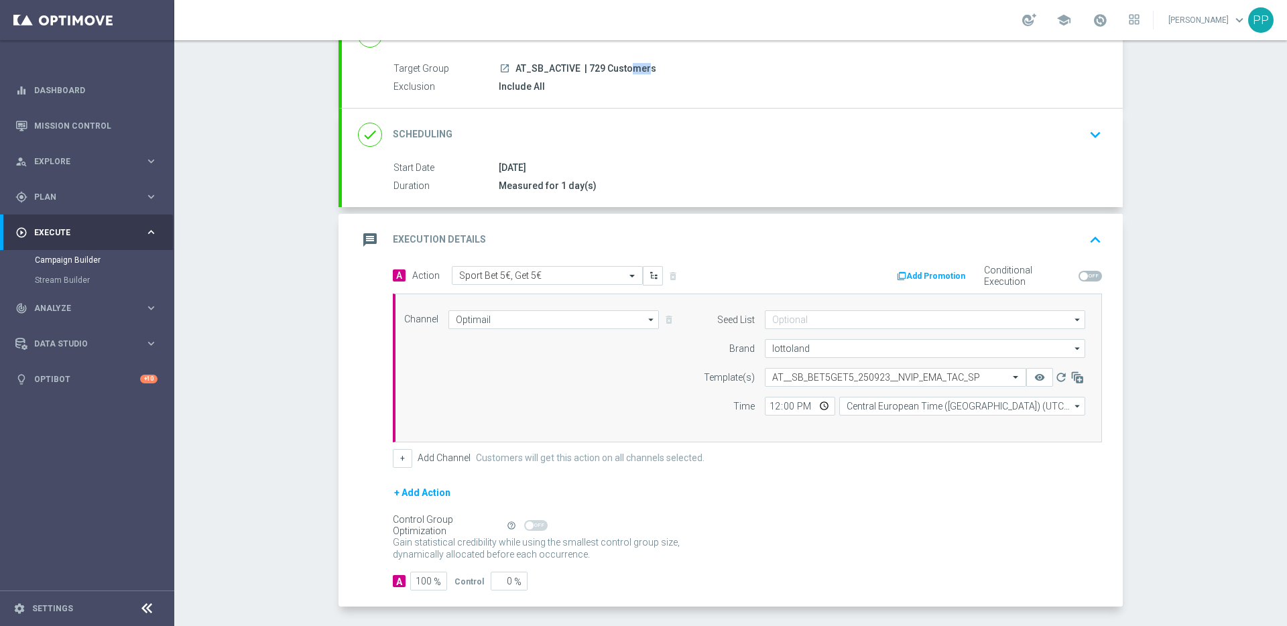
scroll to position [164, 0]
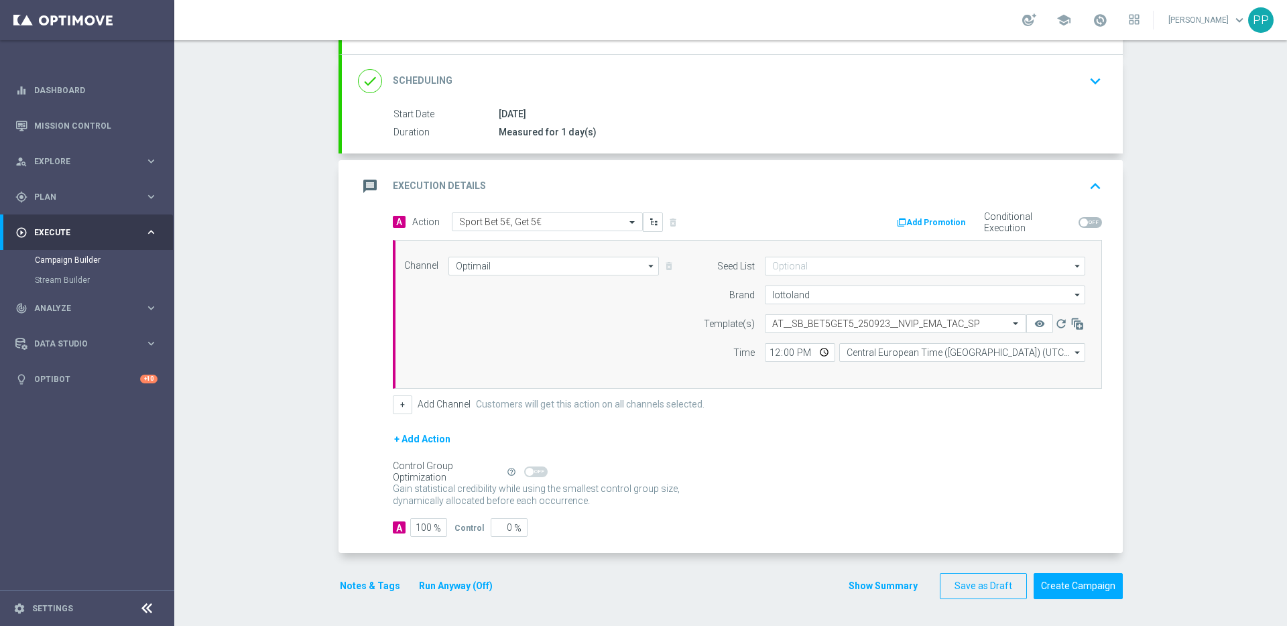
click at [362, 589] on button "Notes & Tags" at bounding box center [370, 586] width 63 height 17
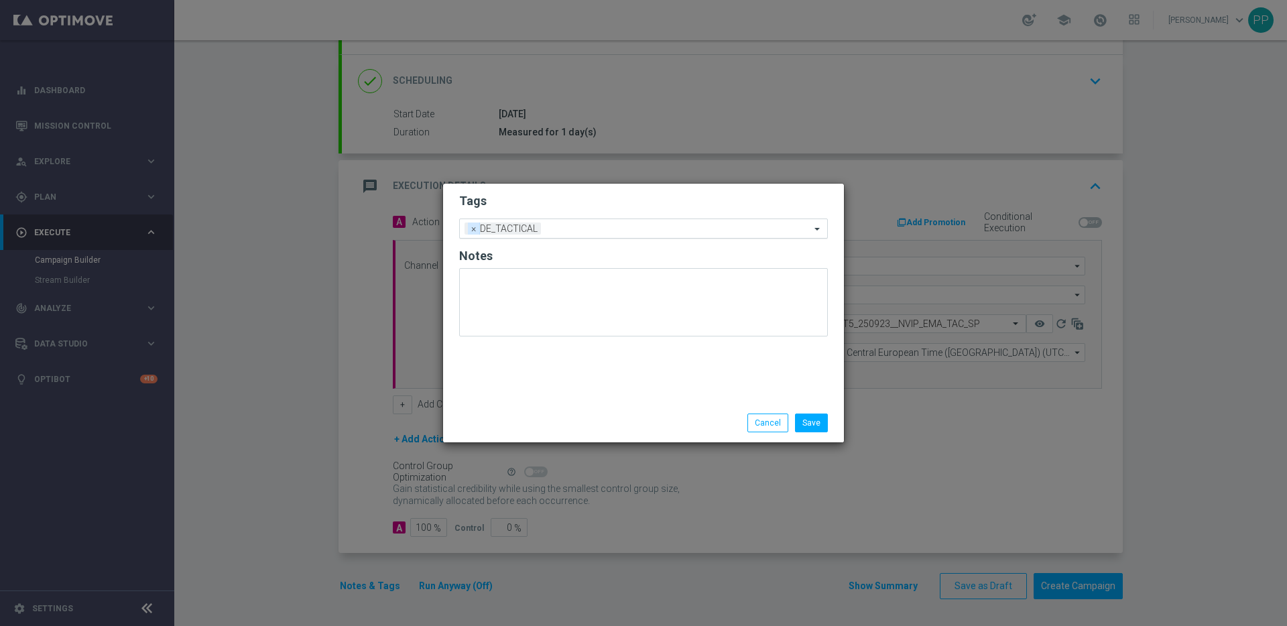
click at [469, 231] on span "×" at bounding box center [474, 229] width 12 height 12
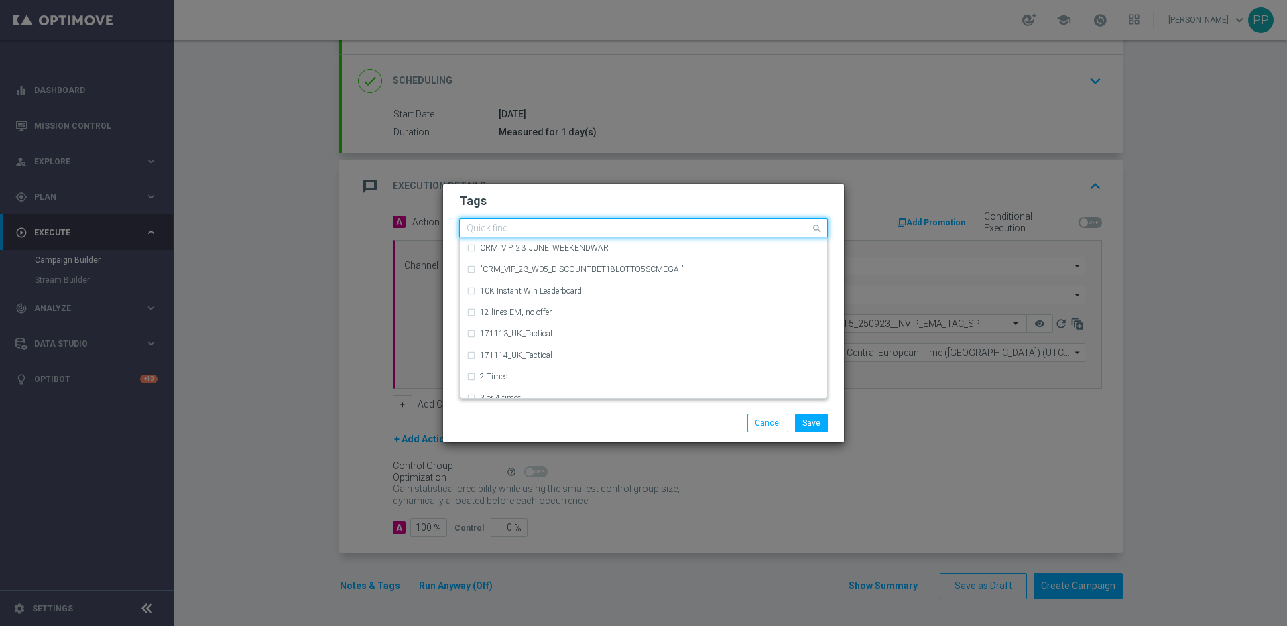
click at [473, 231] on input "text" at bounding box center [639, 228] width 344 height 11
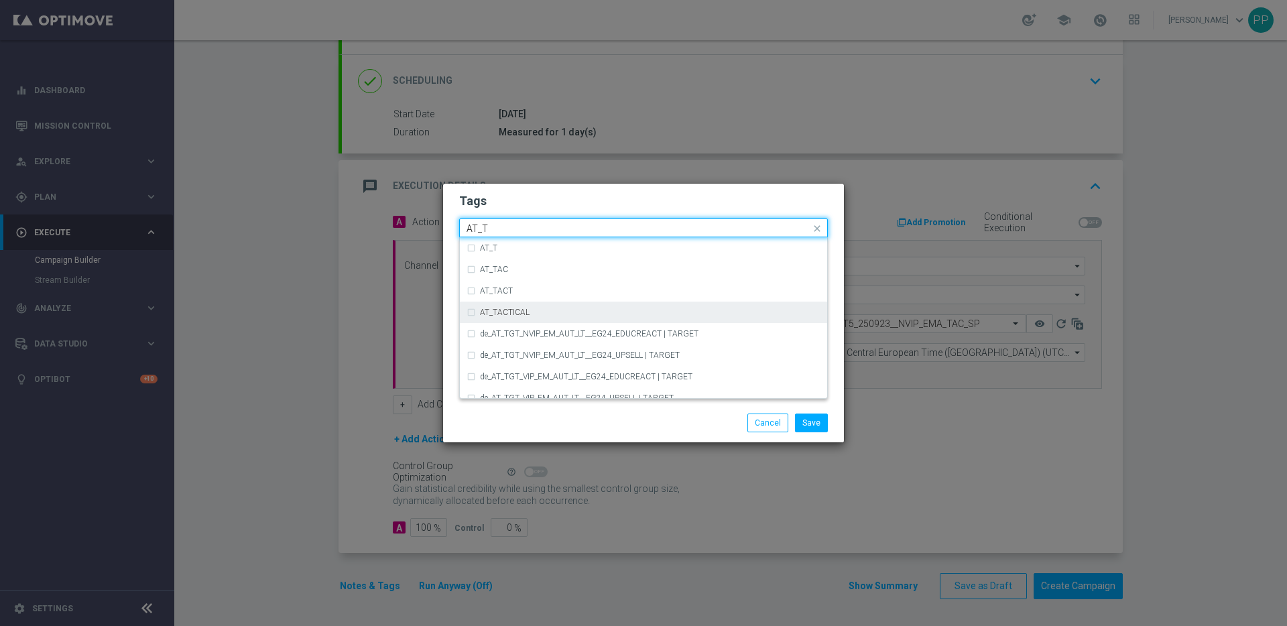
click at [499, 308] on label "AT_TACTICAL" at bounding box center [505, 312] width 50 height 8
type input "AT_T"
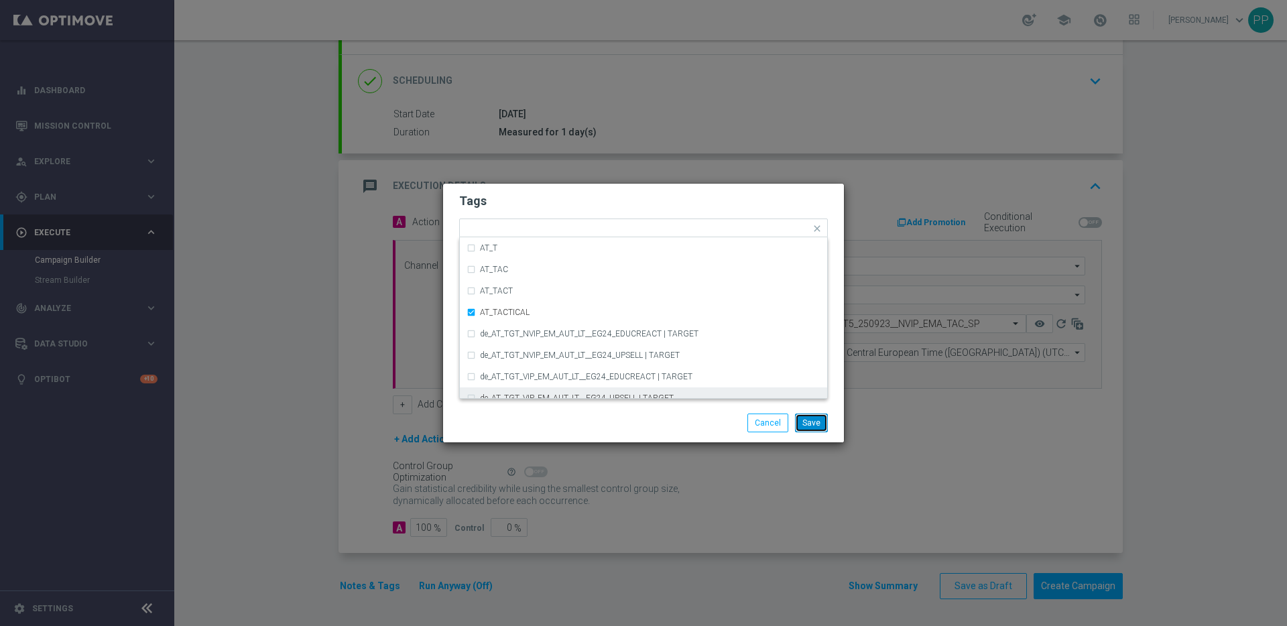
click at [815, 421] on button "Save" at bounding box center [811, 423] width 33 height 19
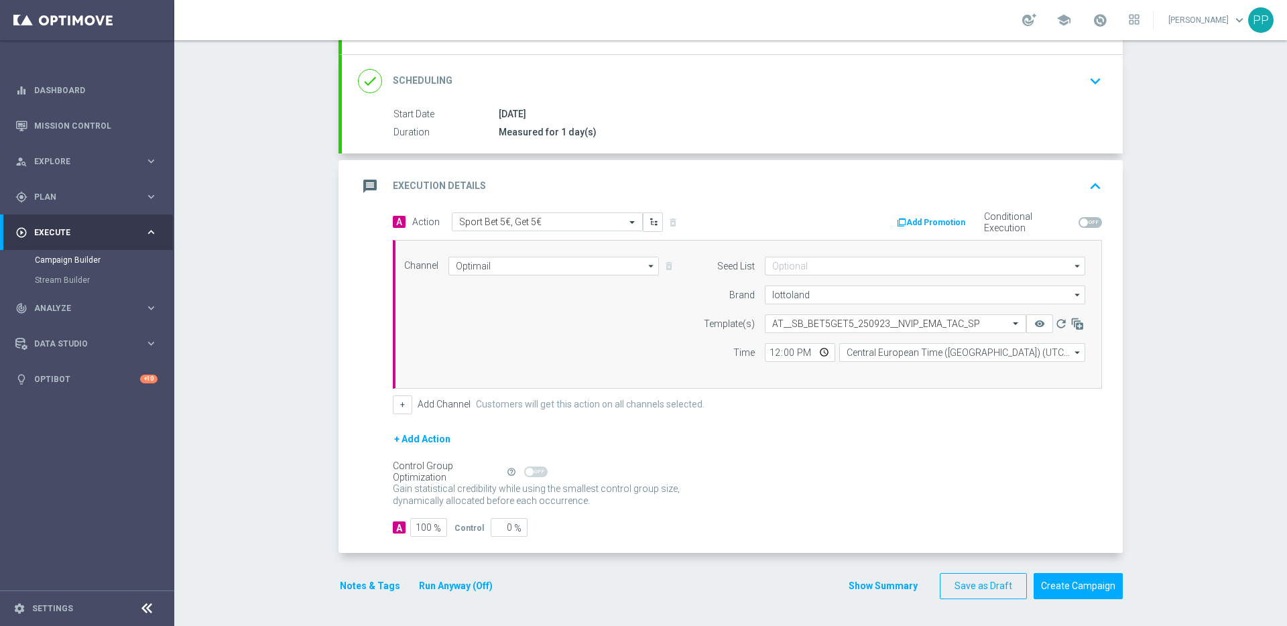
click at [735, 492] on div "Gain statistical credibility while using the smallest control group size, dynam…" at bounding box center [747, 495] width 709 height 32
click at [1056, 581] on button "Create Campaign" at bounding box center [1078, 586] width 89 height 26
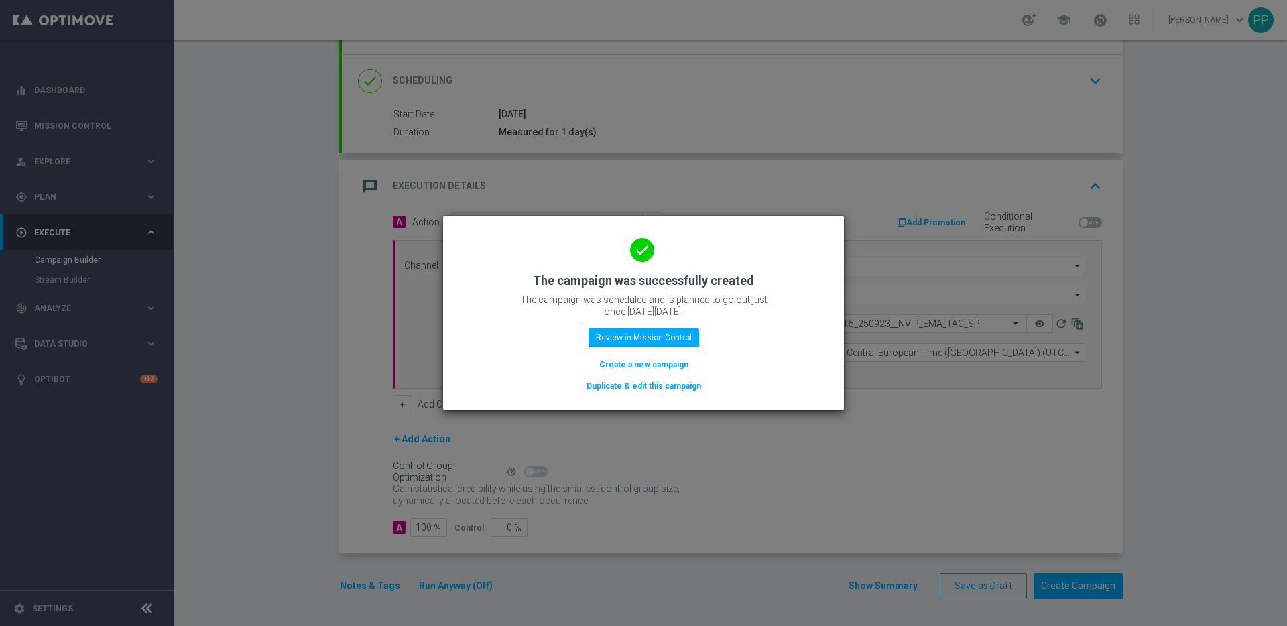
click at [642, 388] on button "Duplicate & edit this campaign" at bounding box center [643, 386] width 117 height 15
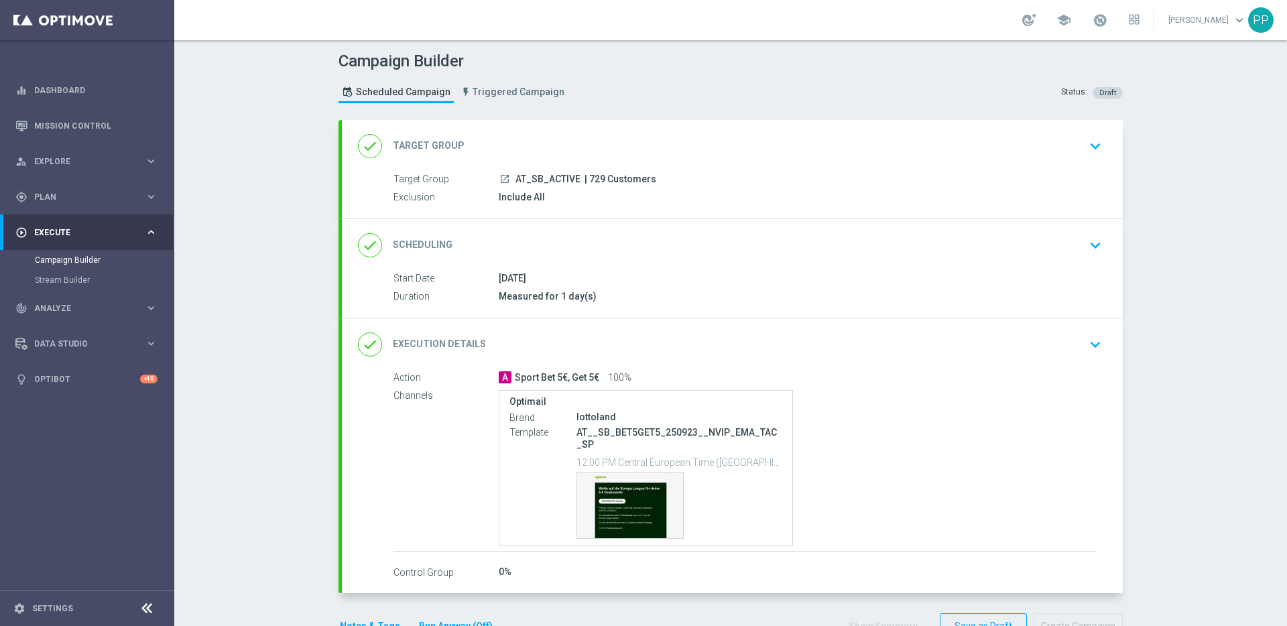
click at [512, 154] on div "done Target Group keyboard_arrow_down" at bounding box center [732, 145] width 749 height 25
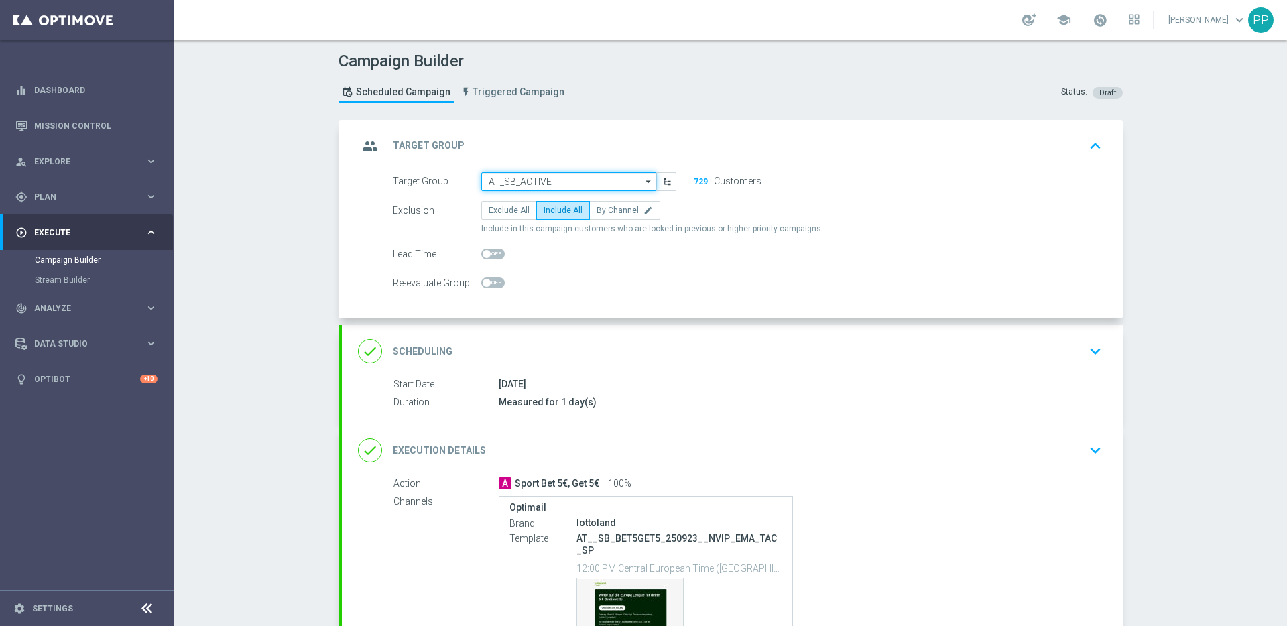
click at [506, 186] on input "AT_SB_ACTIVE" at bounding box center [568, 181] width 175 height 19
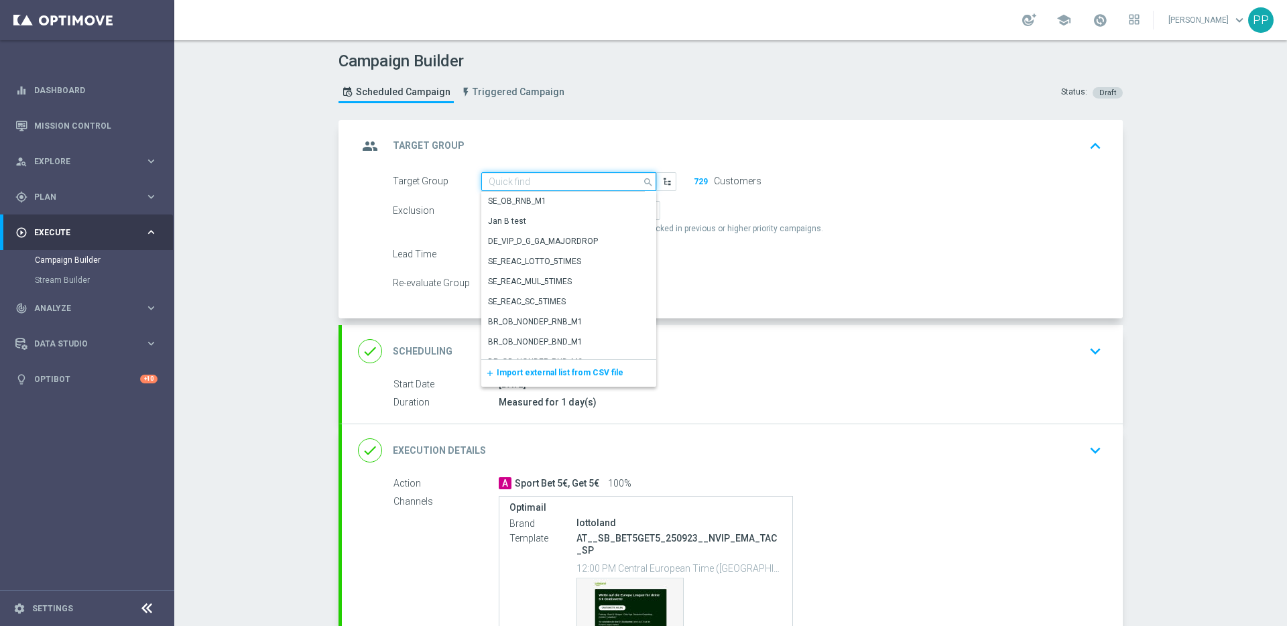
paste input "AT_SB_ACTIVE"
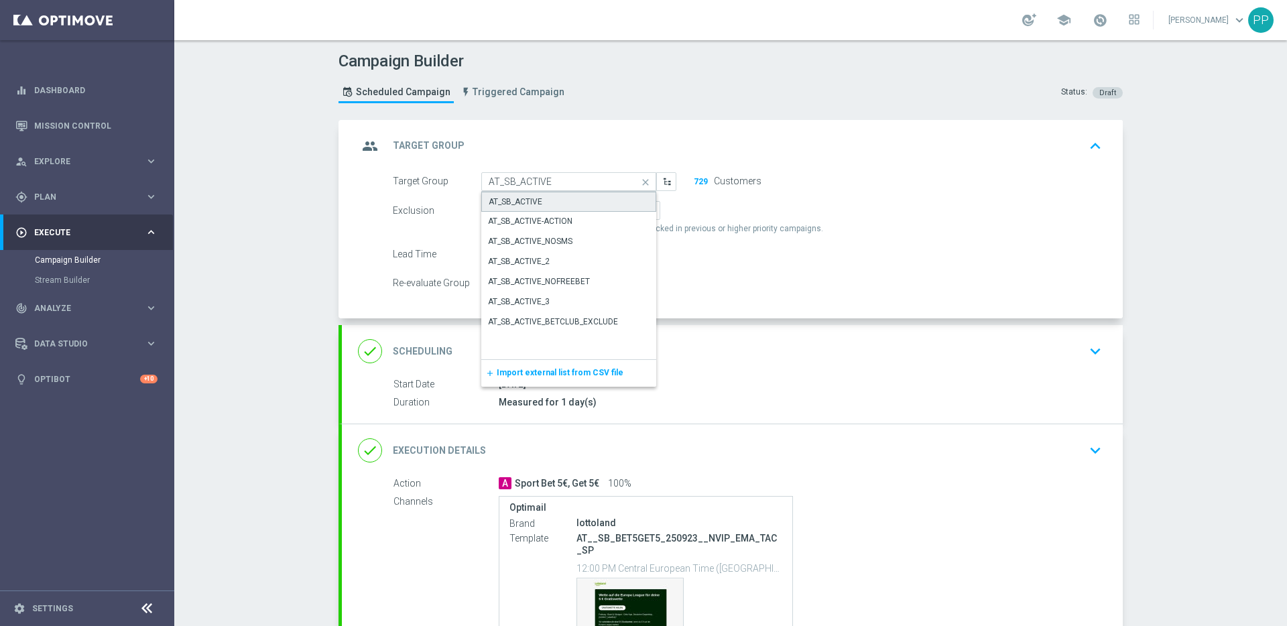
click at [506, 199] on div "AT_SB_ACTIVE" at bounding box center [516, 202] width 54 height 12
type input "AT_SB_ACTIVE"
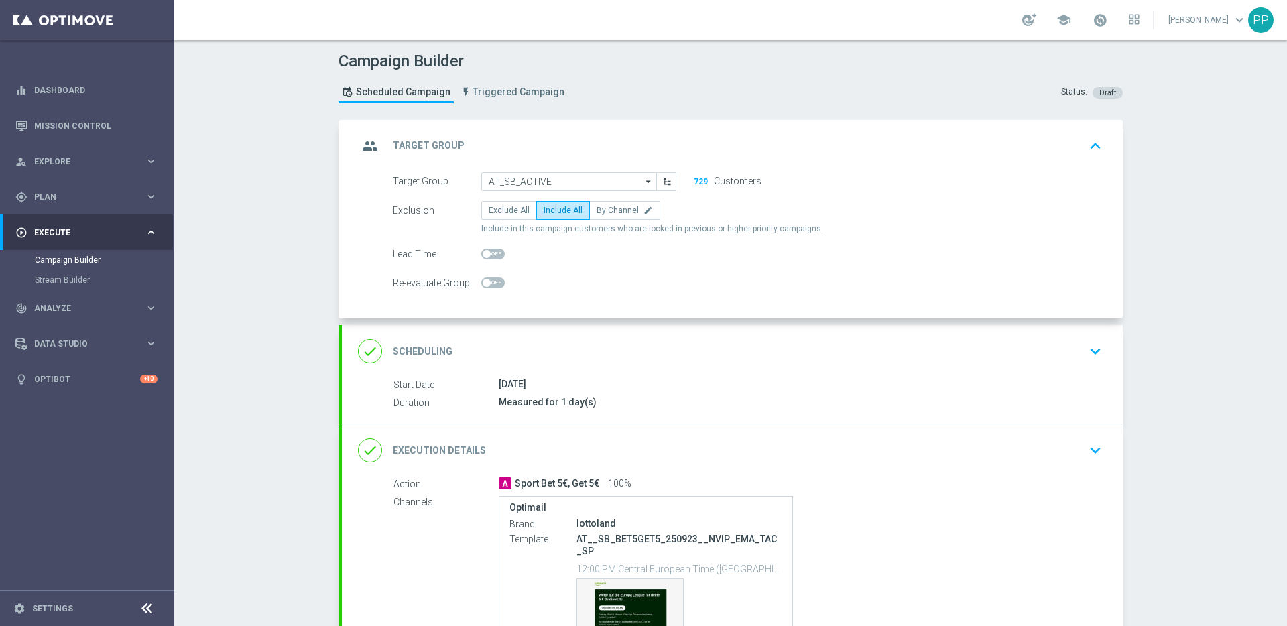
click at [530, 357] on div "done Scheduling keyboard_arrow_down" at bounding box center [732, 351] width 749 height 25
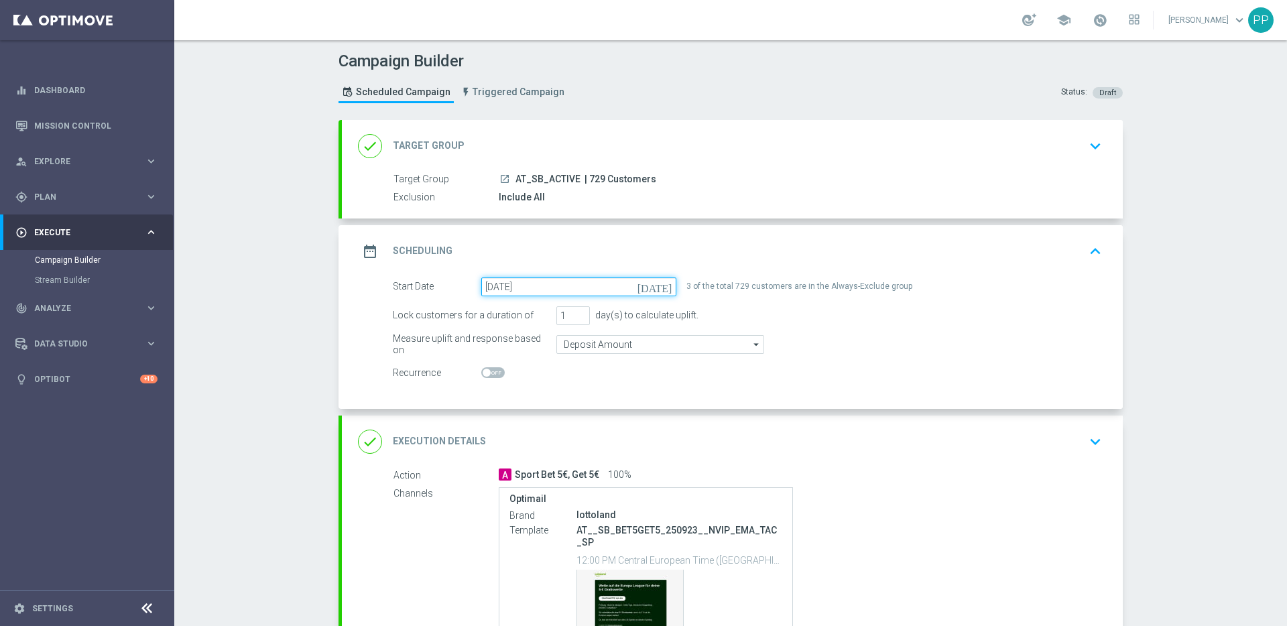
click at [506, 282] on input "23 Sep 2025" at bounding box center [578, 287] width 195 height 19
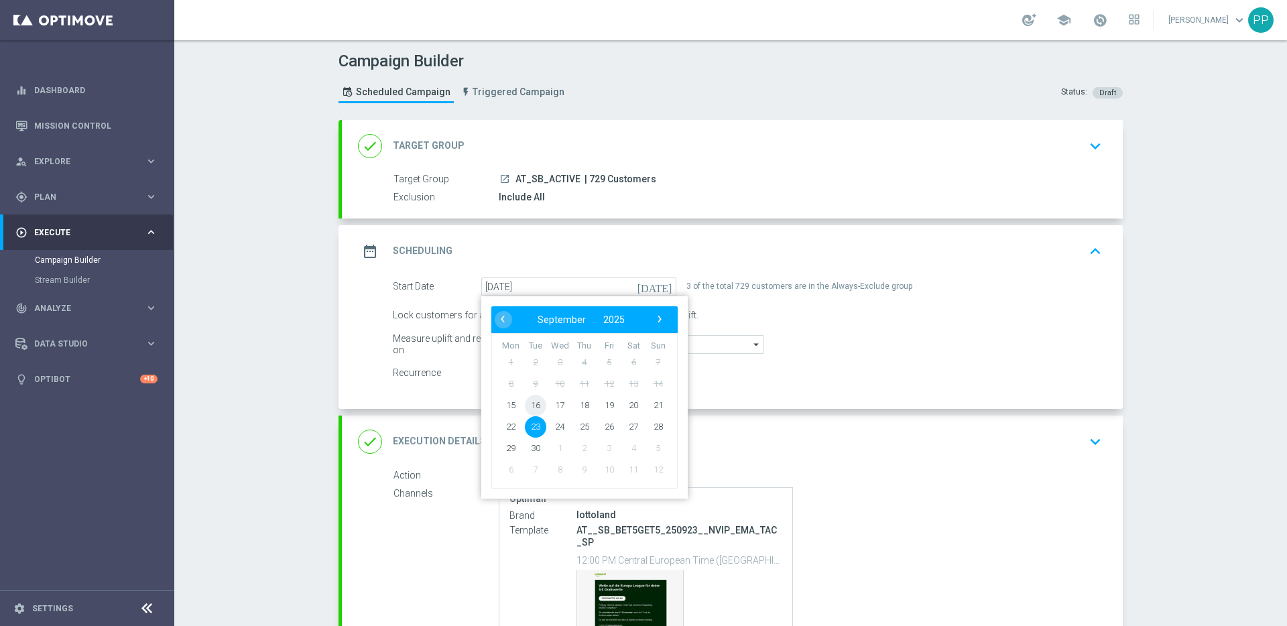
click at [533, 408] on span "16" at bounding box center [535, 404] width 21 height 21
type input "16 Sep 2025"
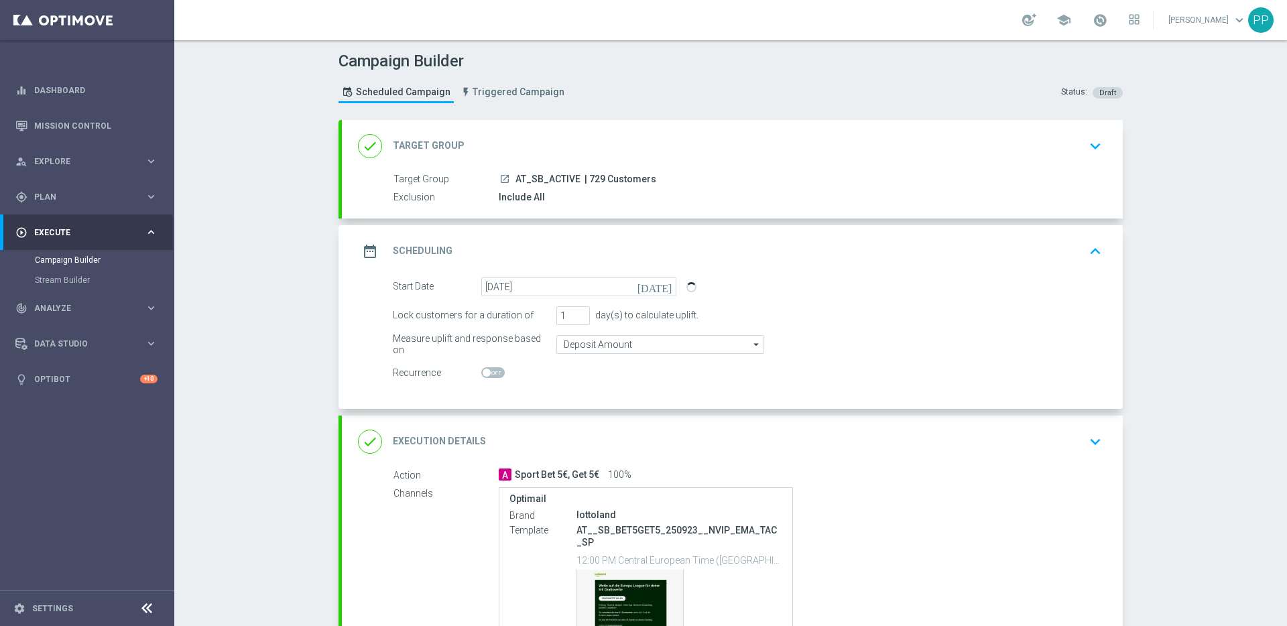
click at [517, 457] on div "done Execution Details keyboard_arrow_down" at bounding box center [732, 442] width 781 height 52
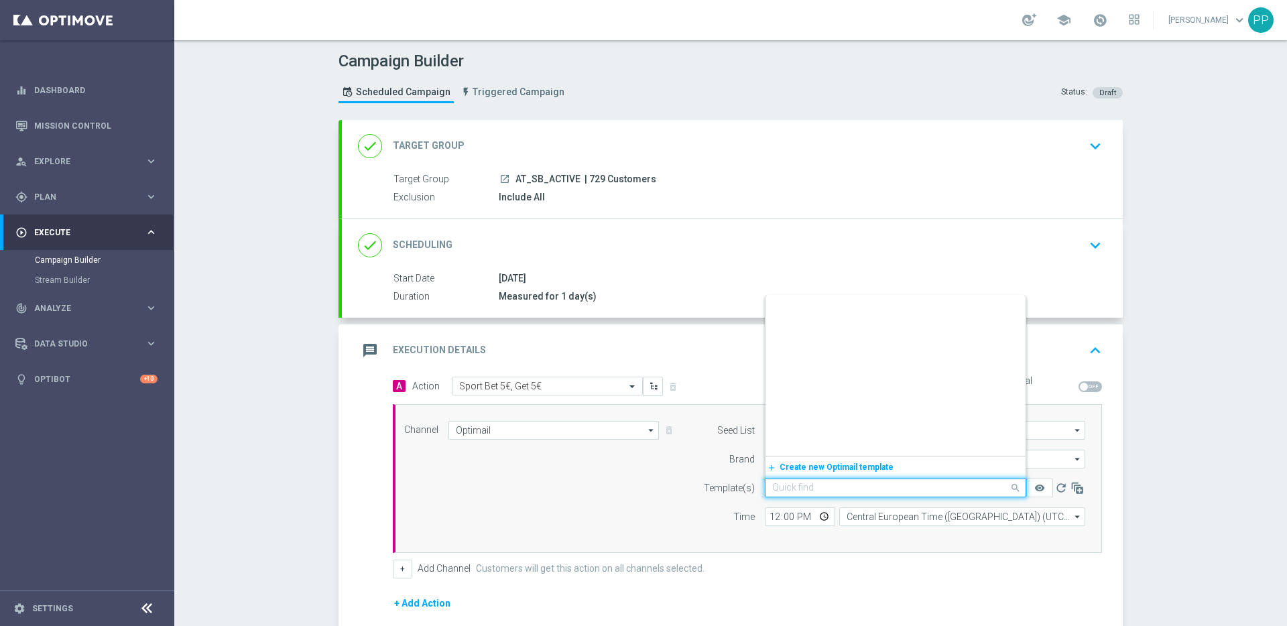
click at [779, 492] on input "text" at bounding box center [882, 488] width 220 height 11
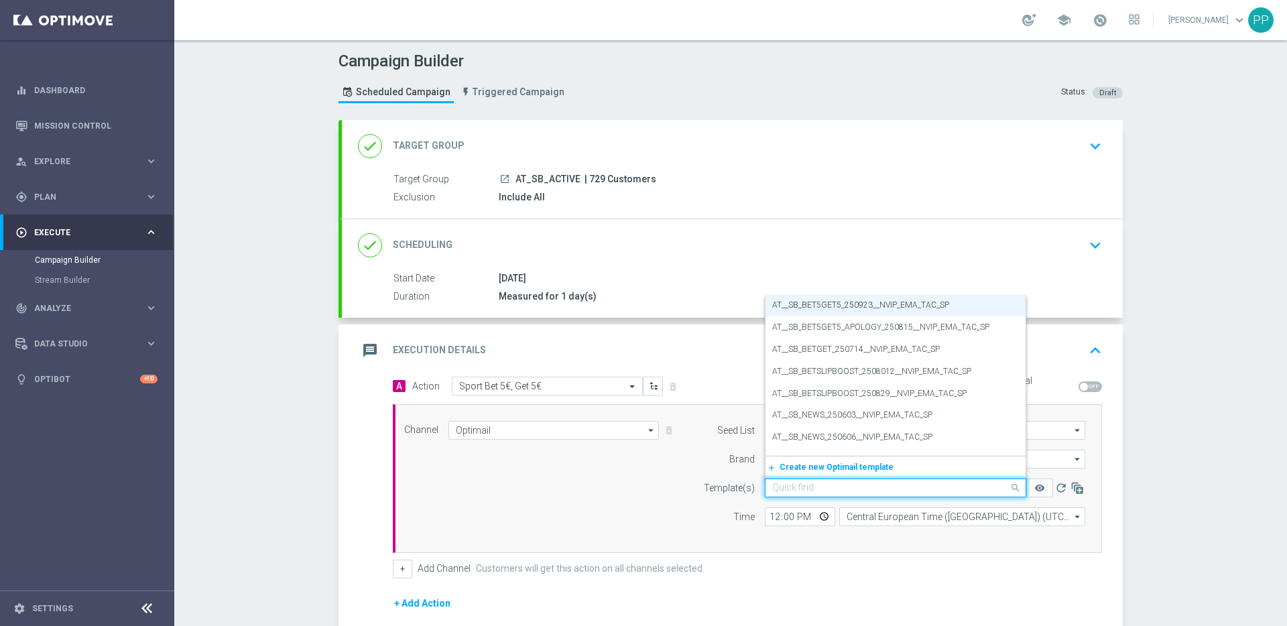
paste input "AT__SB_BET5GET5_250916__NVIP_EMA_TAC_SP"
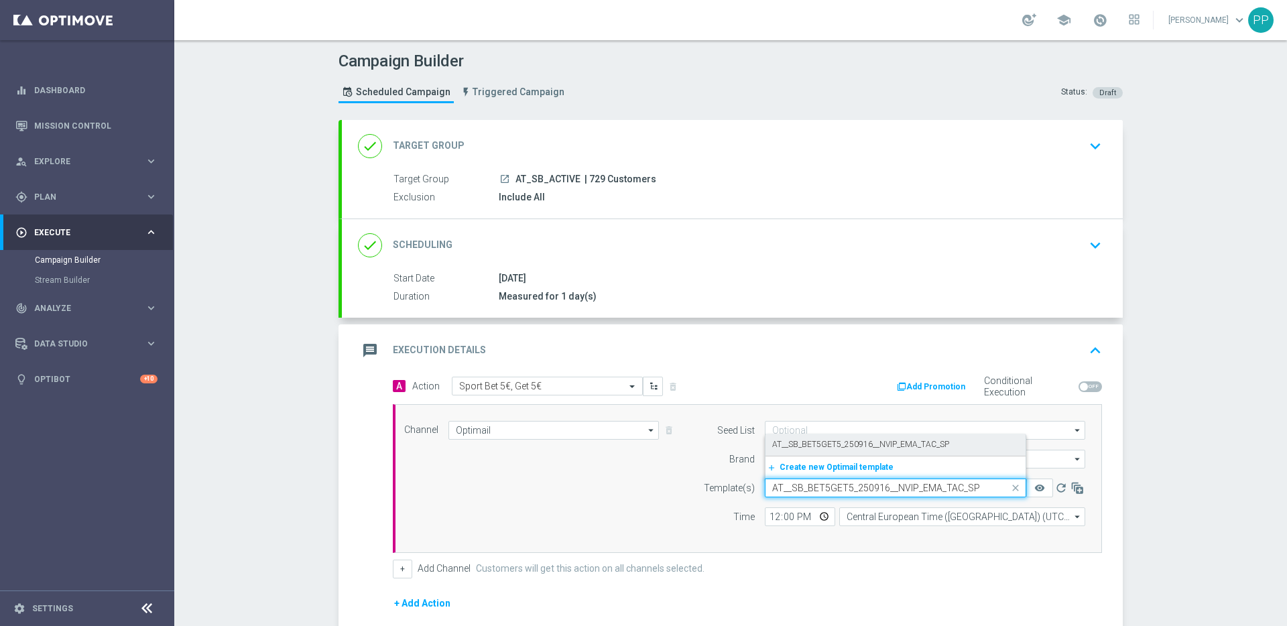
click at [789, 448] on label "AT__SB_BET5GET5_250916__NVIP_EMA_TAC_SP" at bounding box center [860, 444] width 177 height 11
type input "AT__SB_BET5GET5_250916__NVIP_EMA_TAC_SP"
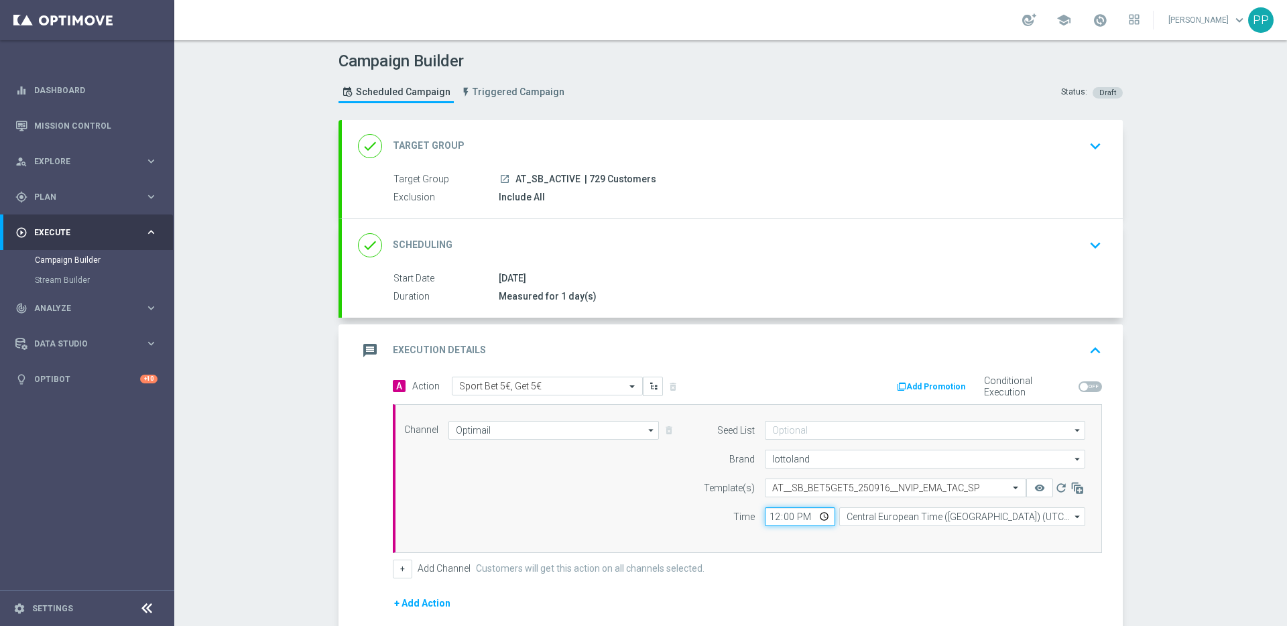
click at [768, 515] on input "12:00" at bounding box center [800, 517] width 70 height 19
type input "18:00"
click at [803, 575] on div "+ Add Channel Customers will get this action on all channels selected." at bounding box center [747, 569] width 709 height 19
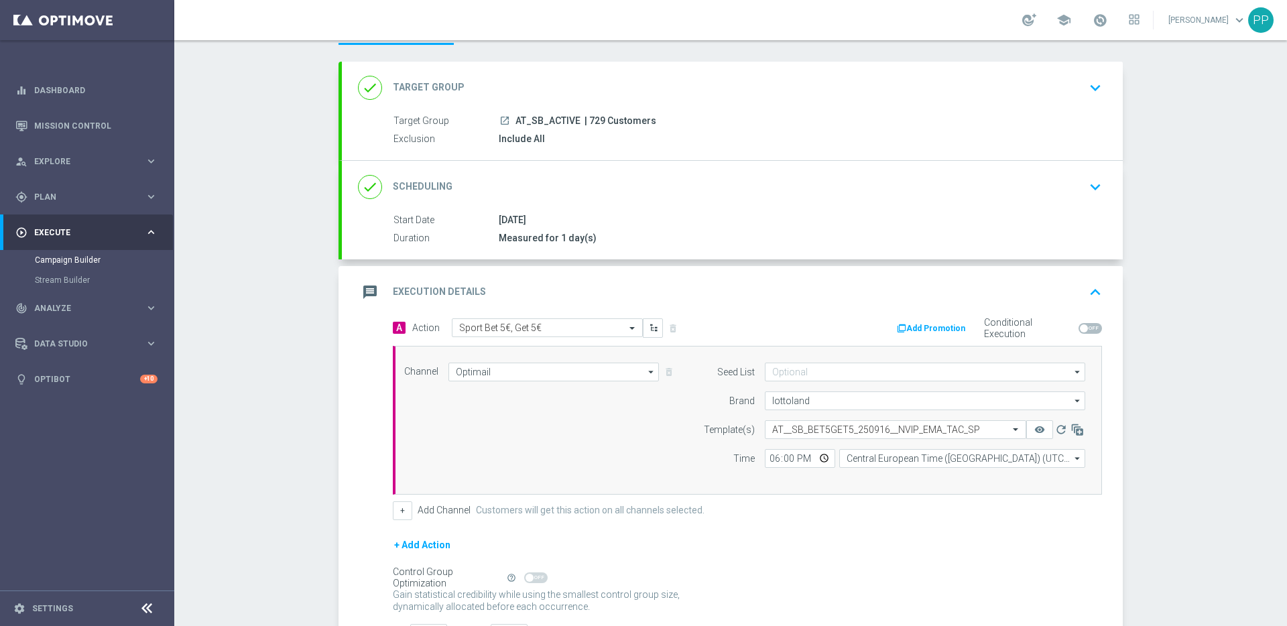
scroll to position [164, 0]
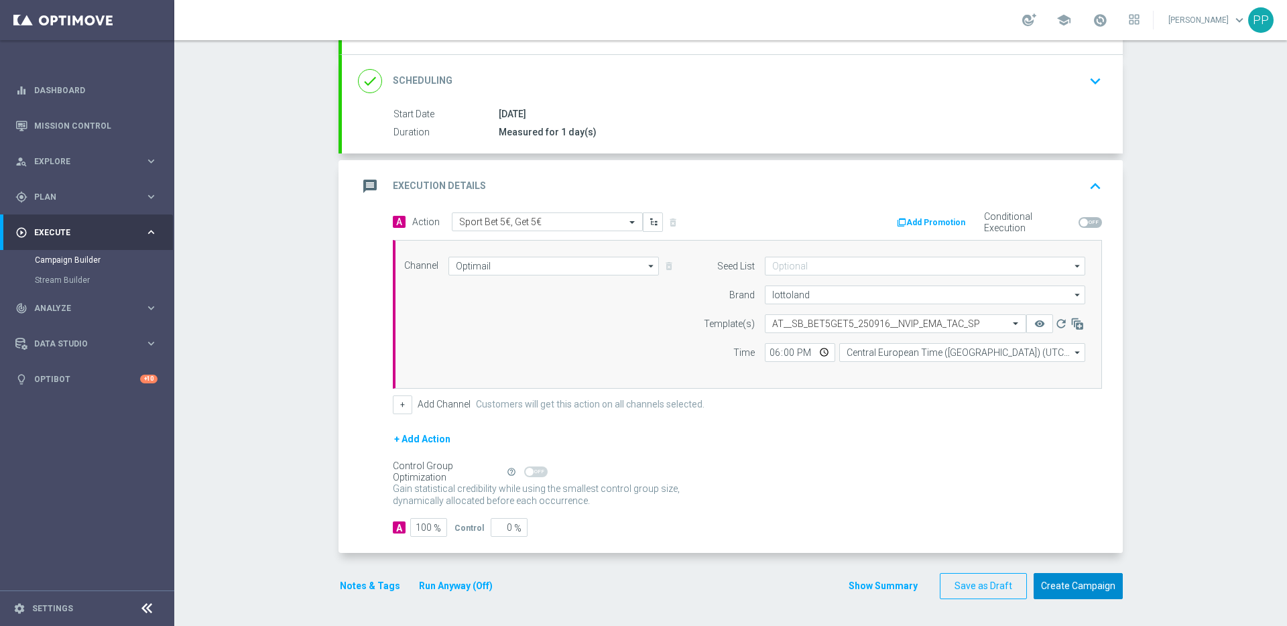
click at [1051, 586] on button "Create Campaign" at bounding box center [1078, 586] width 89 height 26
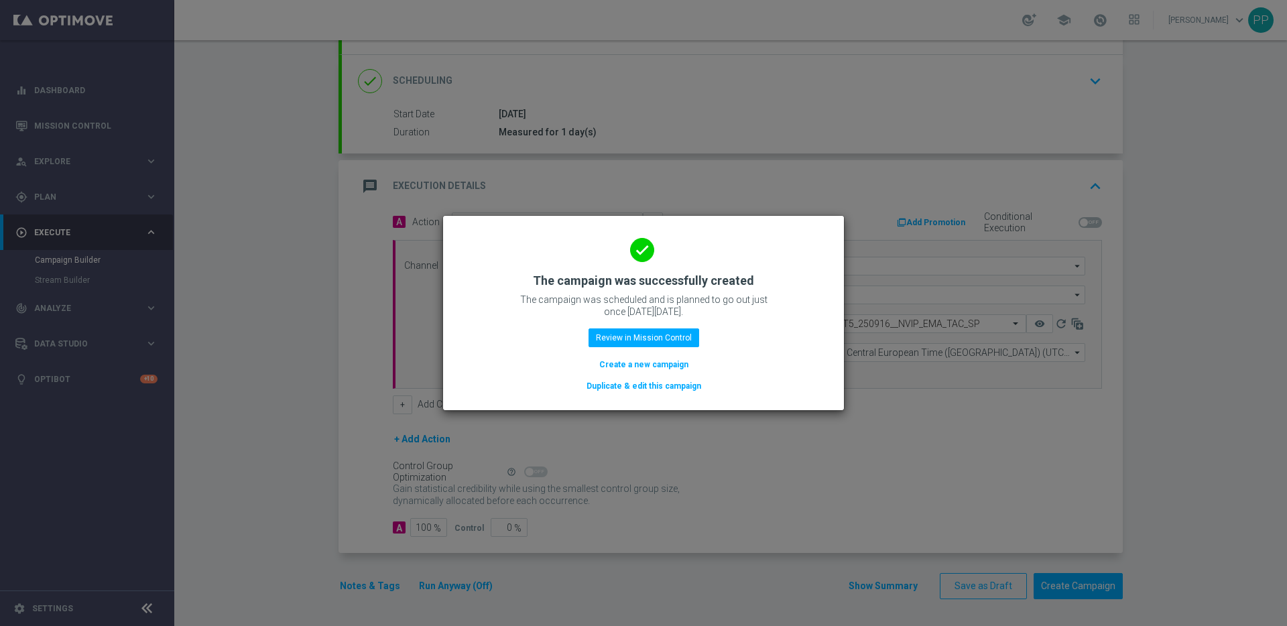
click at [647, 368] on button "Create a new campaign" at bounding box center [644, 364] width 92 height 15
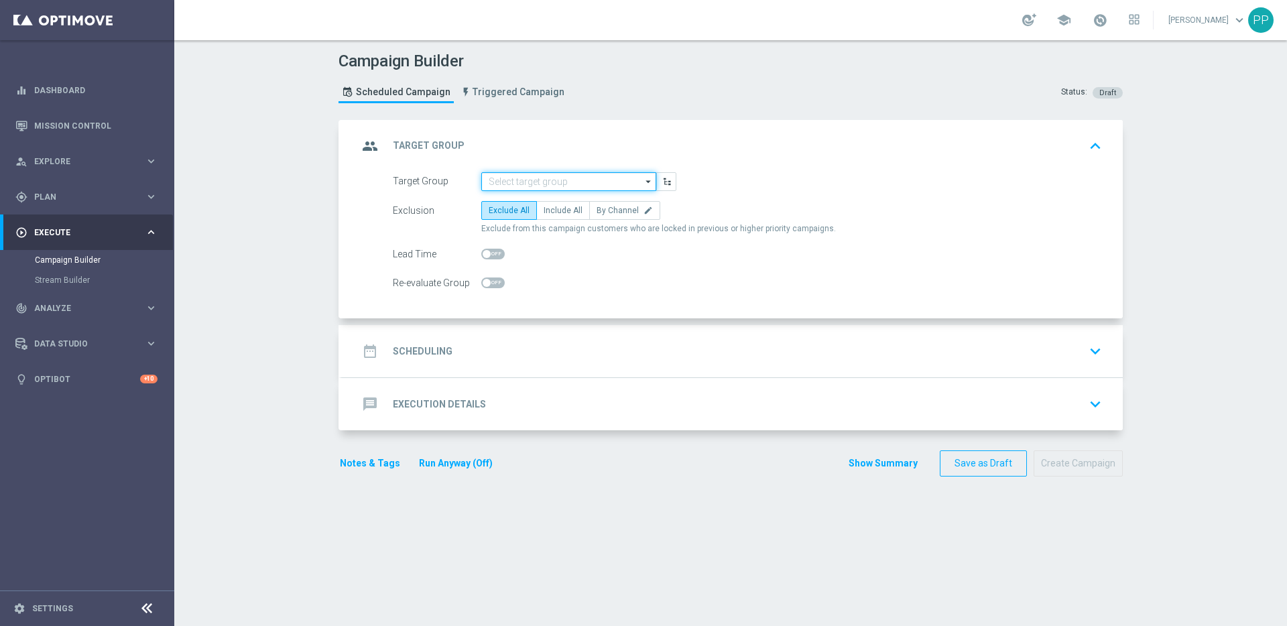
click at [560, 177] on input at bounding box center [568, 181] width 175 height 19
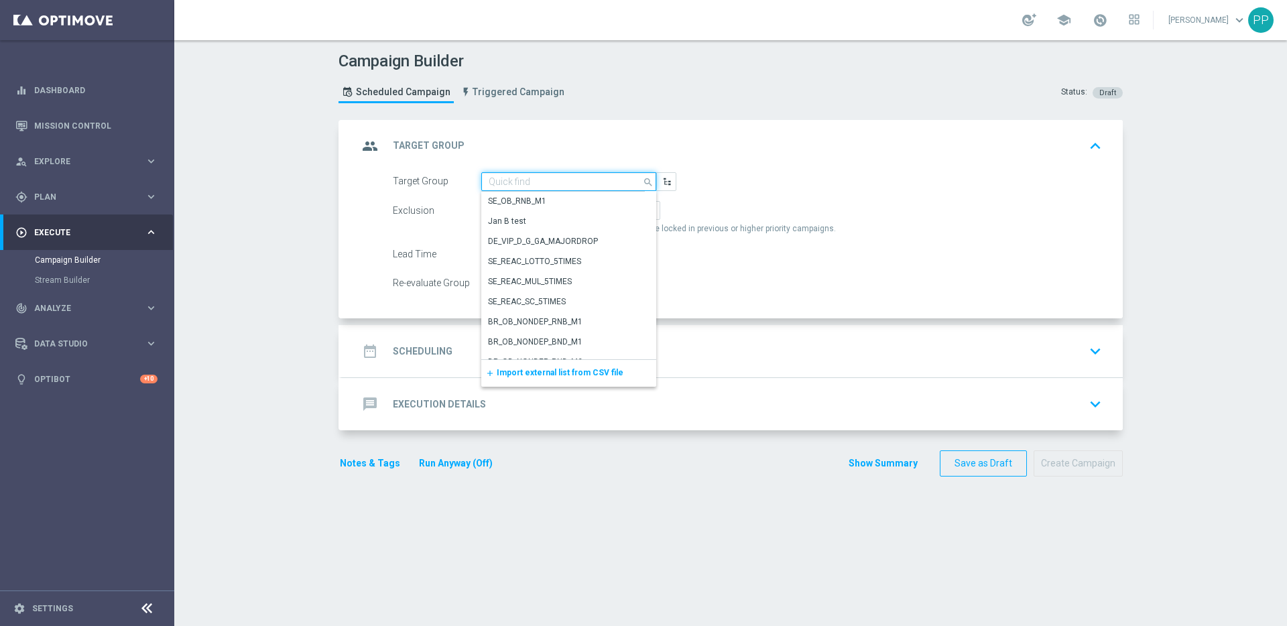
paste input "de_all_TGT_VIP_EM_TAC_SP__INFOMAILER"
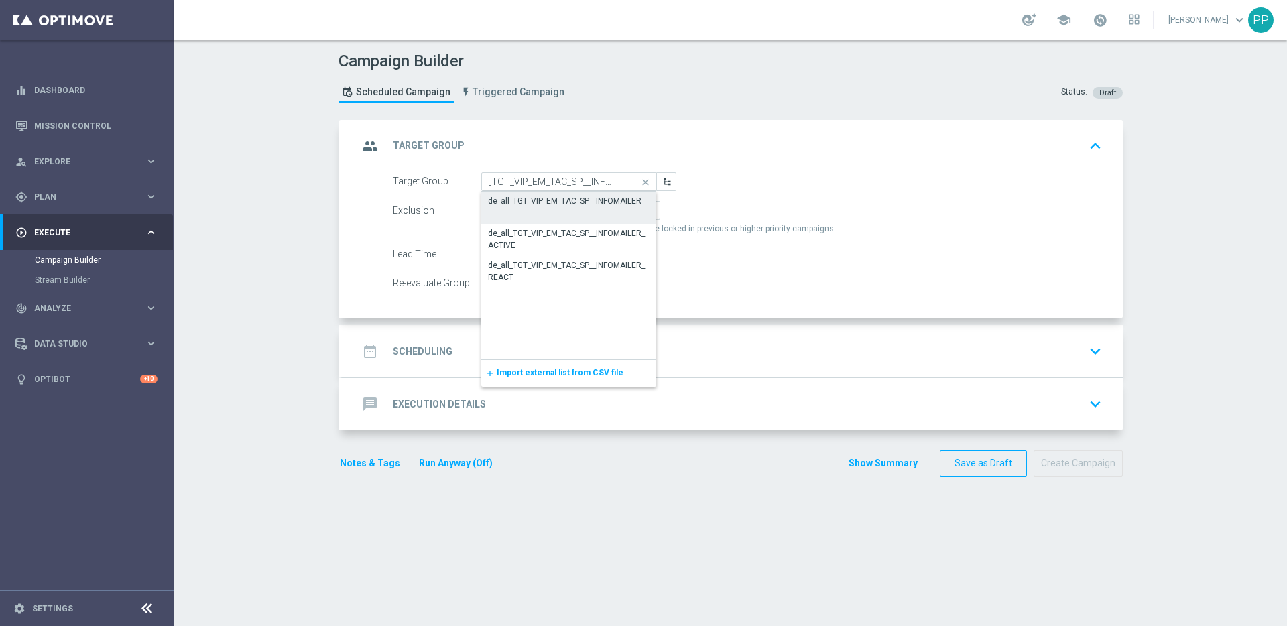
click at [531, 202] on div "de_all_TGT_VIP_EM_TAC_SP__INFOMAILER" at bounding box center [565, 201] width 154 height 12
type input "de_all_TGT_VIP_EM_TAC_SP__INFOMAILER"
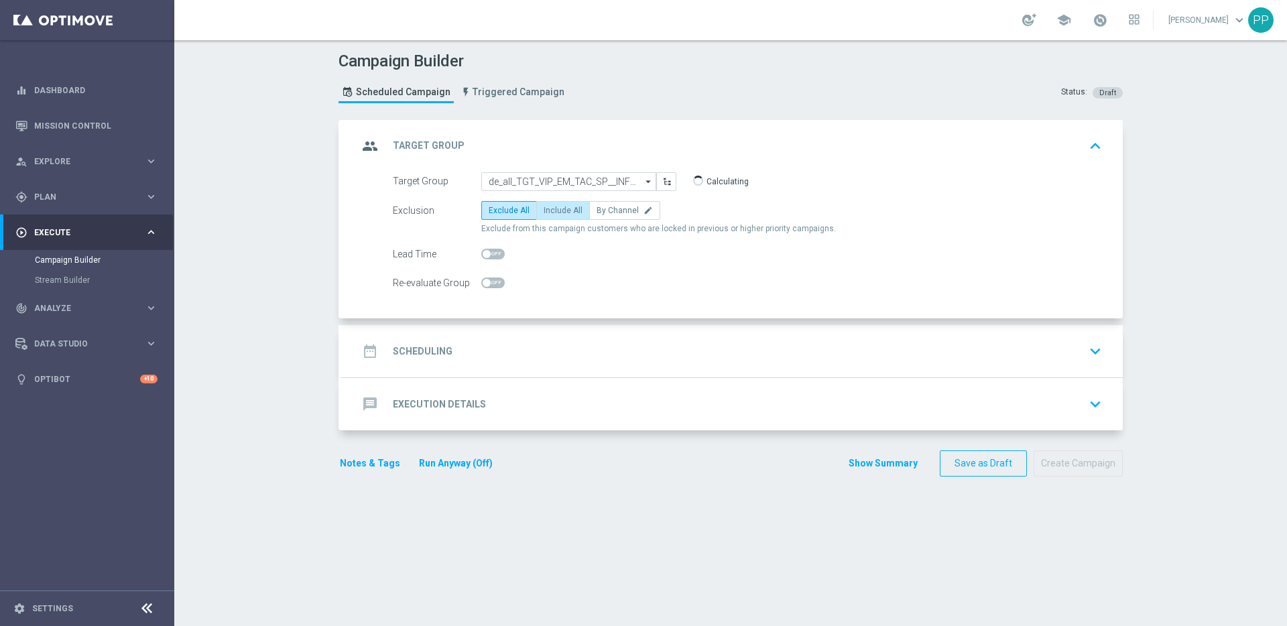
click at [555, 206] on span "Include All" at bounding box center [563, 210] width 39 height 9
click at [552, 209] on input "Include All" at bounding box center [548, 213] width 9 height 9
radio input "true"
click at [483, 256] on span at bounding box center [487, 254] width 8 height 8
click at [483, 256] on input "checkbox" at bounding box center [492, 254] width 23 height 11
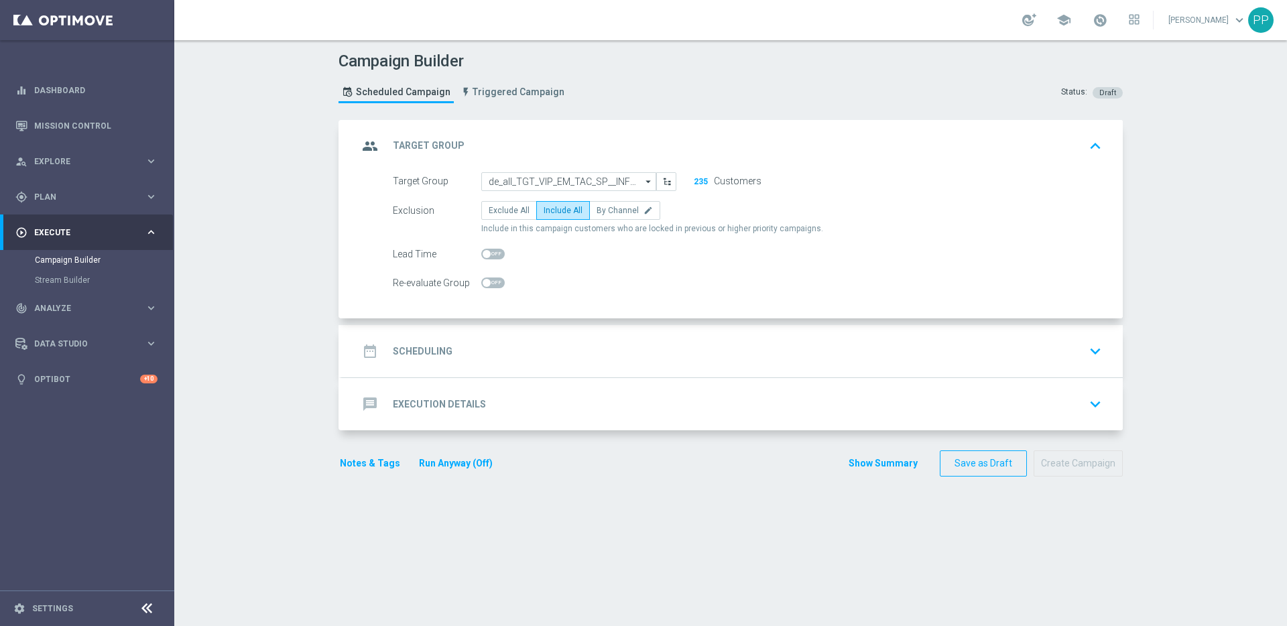
checkbox input "true"
click at [447, 349] on div "date_range Scheduling keyboard_arrow_down" at bounding box center [732, 351] width 749 height 25
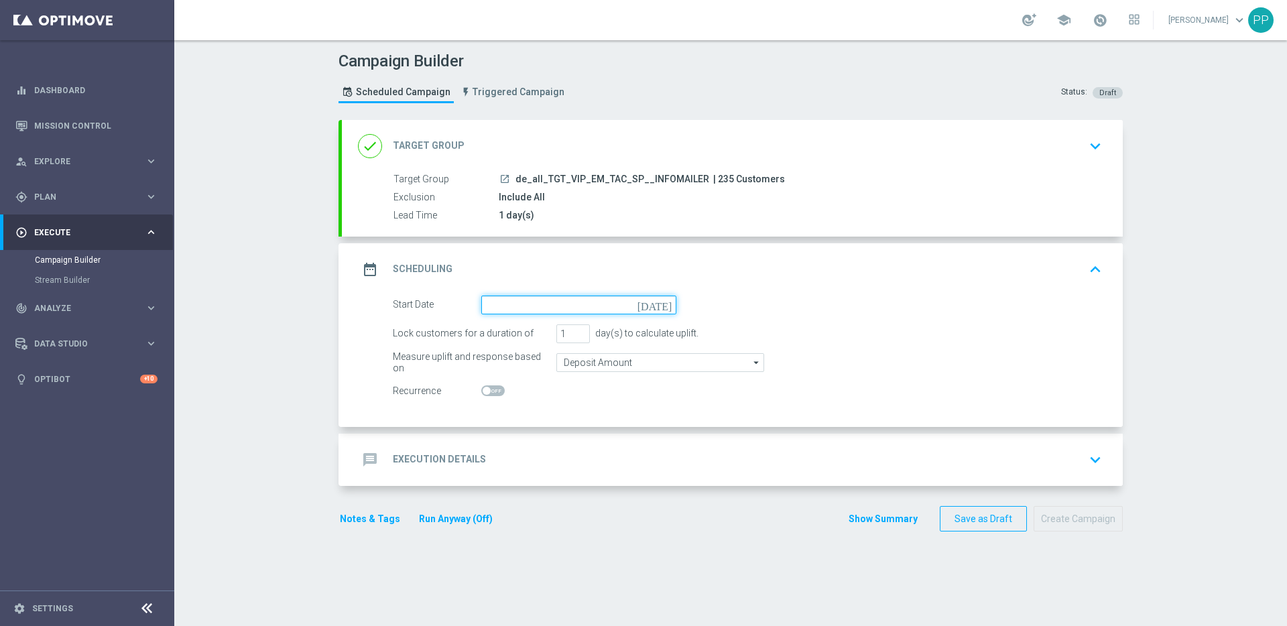
click at [510, 307] on input at bounding box center [578, 305] width 195 height 19
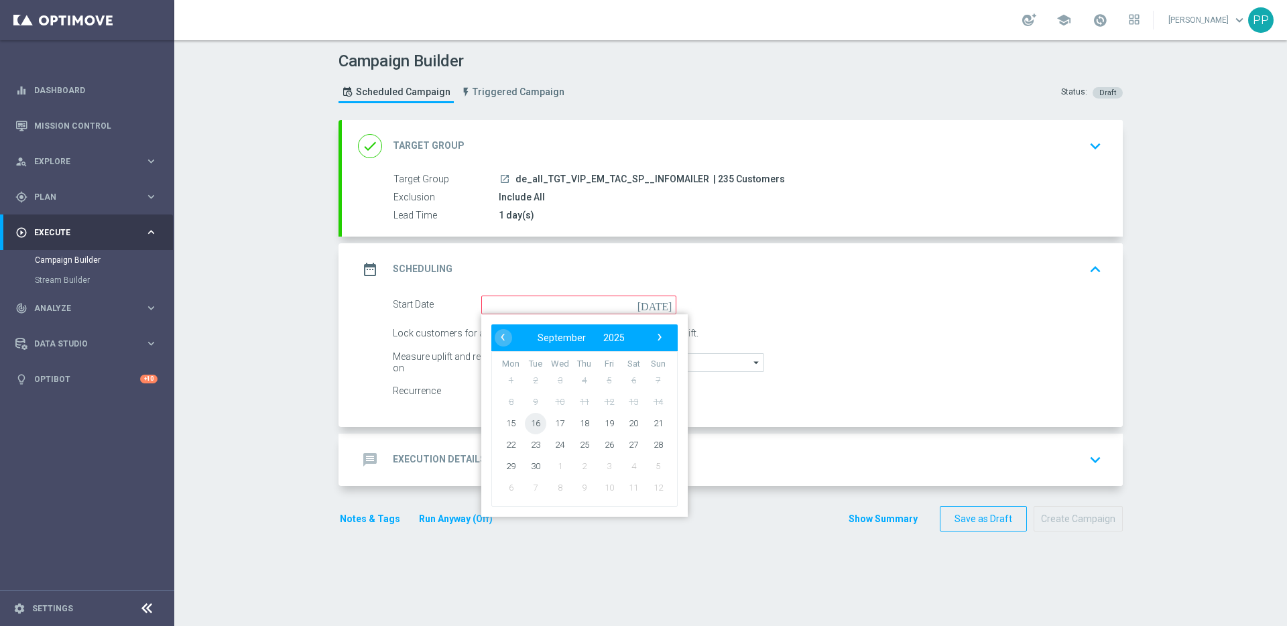
click at [534, 418] on span "16" at bounding box center [535, 422] width 21 height 21
type input "16 Sep 2025"
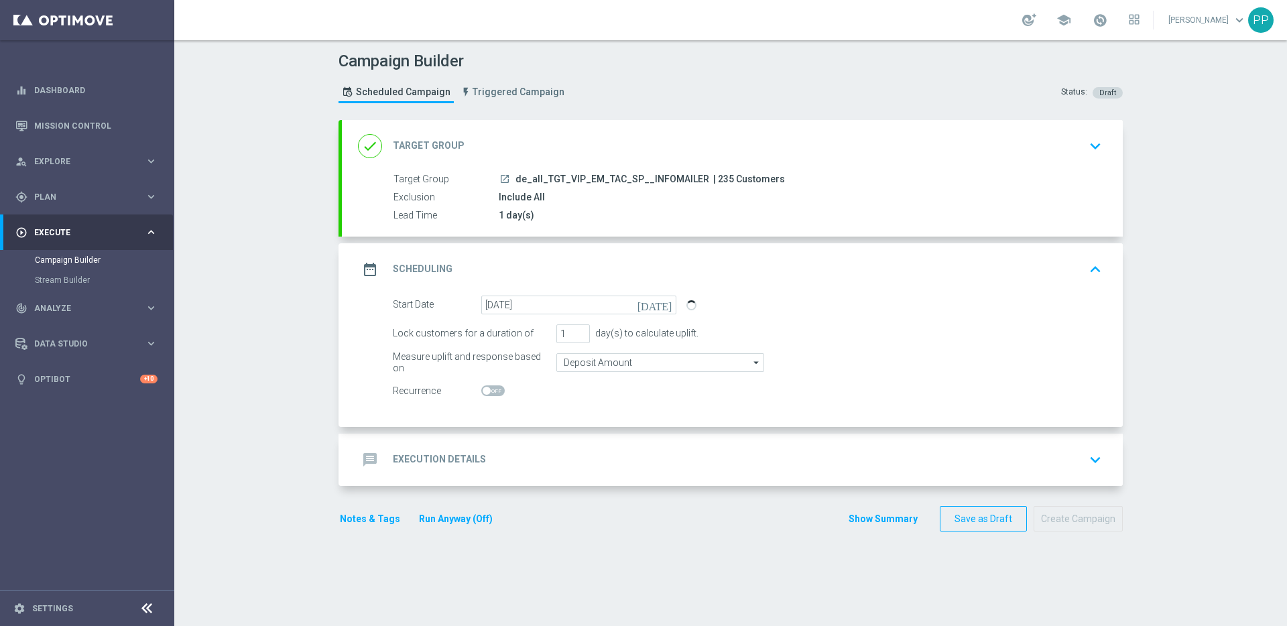
click at [414, 457] on h2 "Execution Details" at bounding box center [439, 459] width 93 height 13
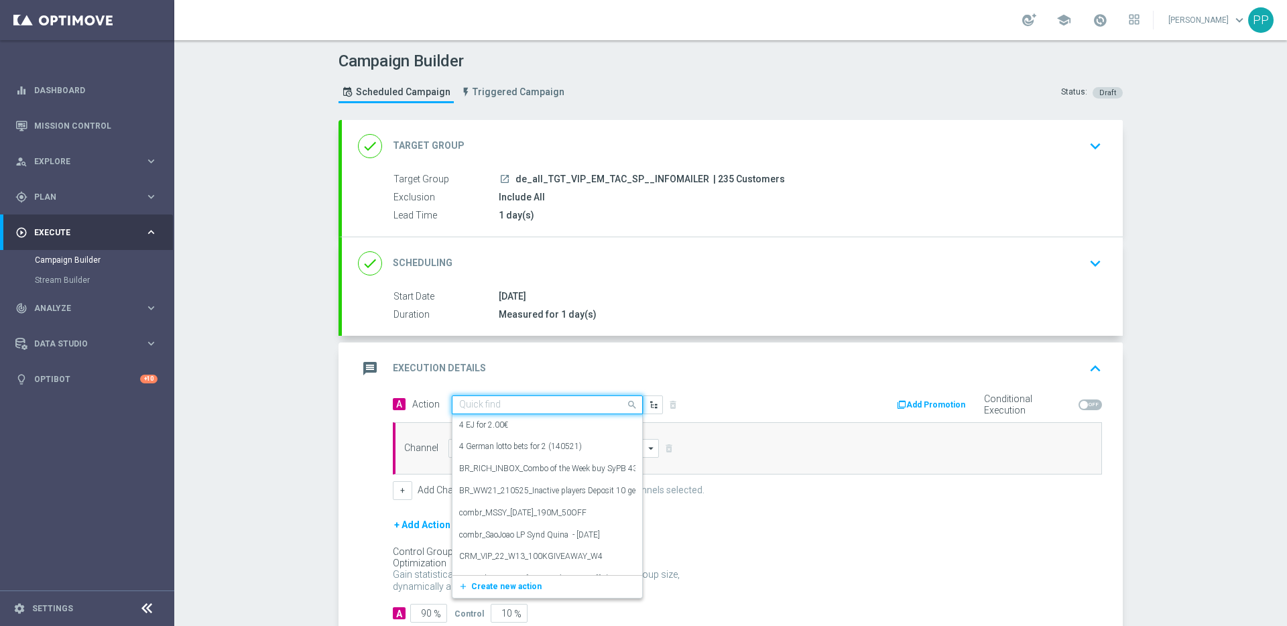
click at [486, 410] on input "text" at bounding box center [534, 405] width 150 height 11
paste input "CRM_VIP_25_SPORTS_BET&GET"
type input "CRM_VIP_25_SPORTS_BET&GET"
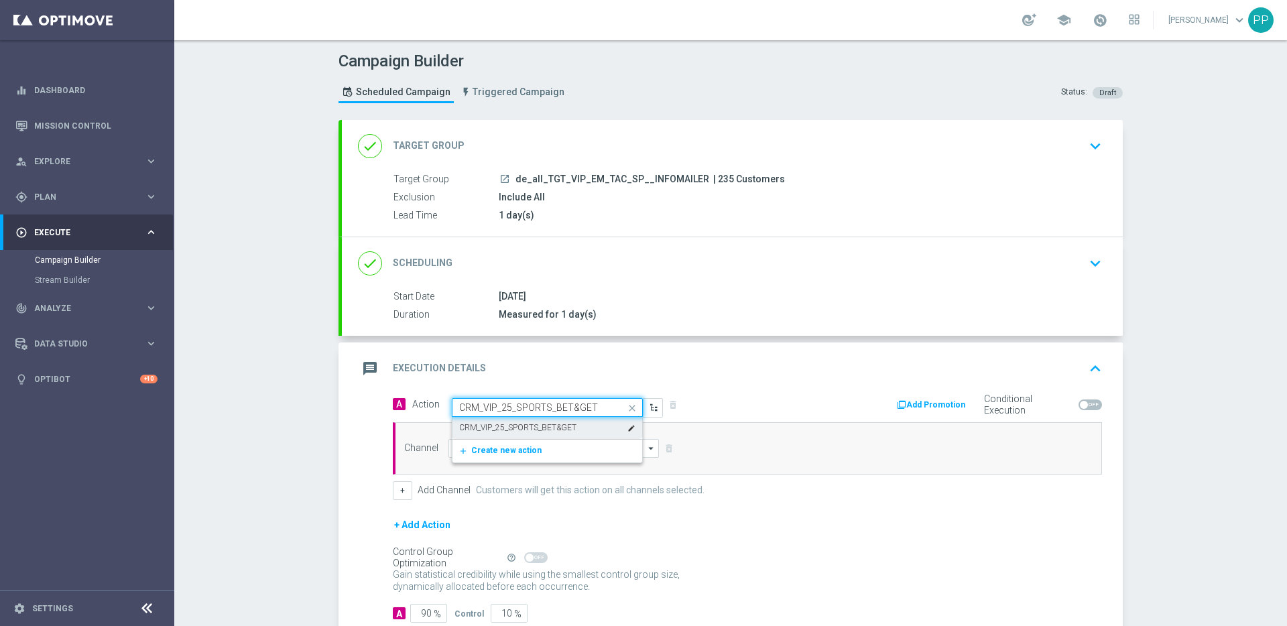
click at [486, 422] on label "CRM_VIP_25_SPORTS_BET&GET" at bounding box center [517, 427] width 117 height 11
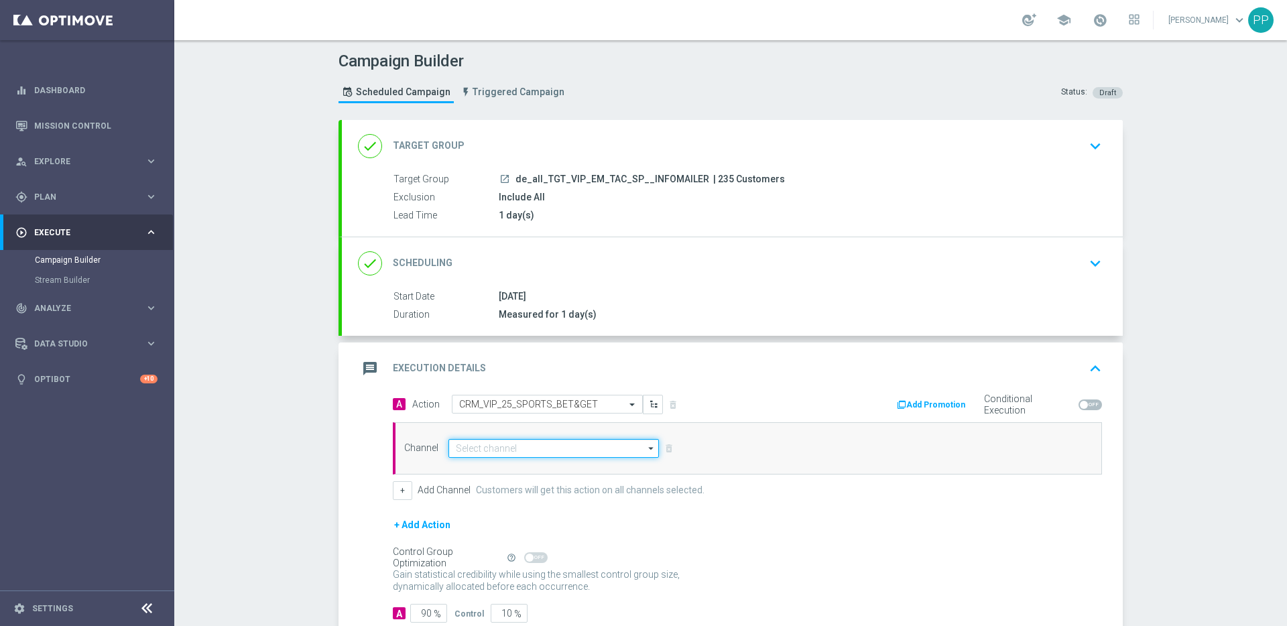
click at [477, 440] on input at bounding box center [554, 448] width 211 height 19
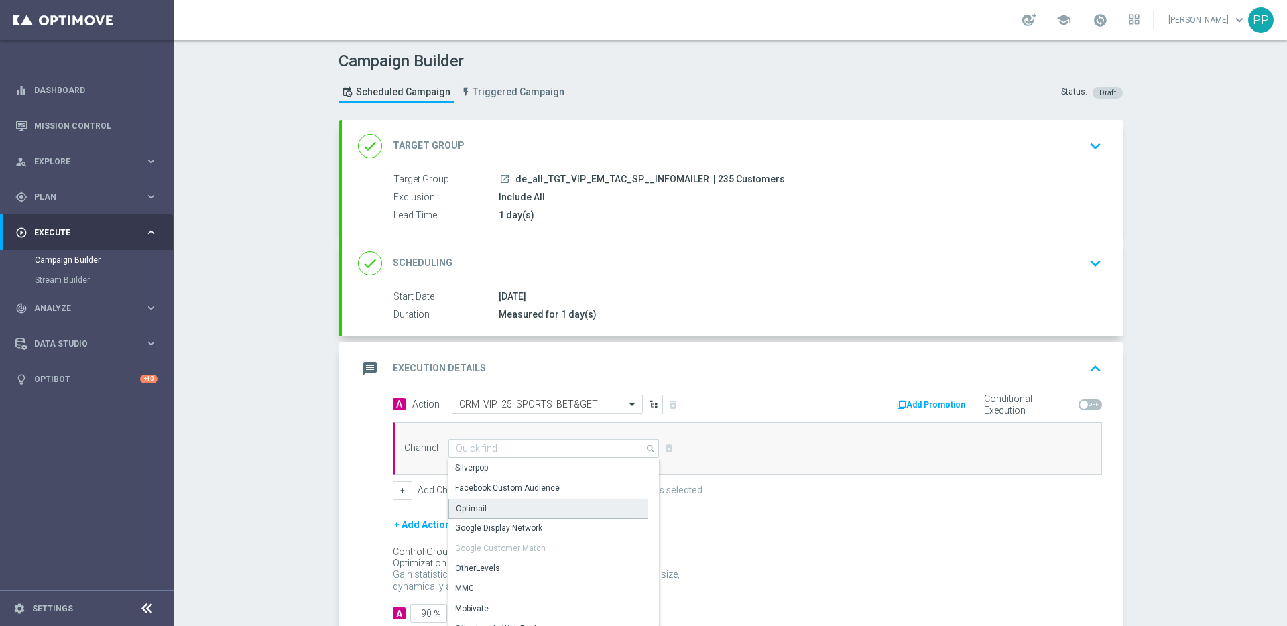
click at [465, 512] on div "Optimail" at bounding box center [471, 509] width 31 height 12
type input "Optimail"
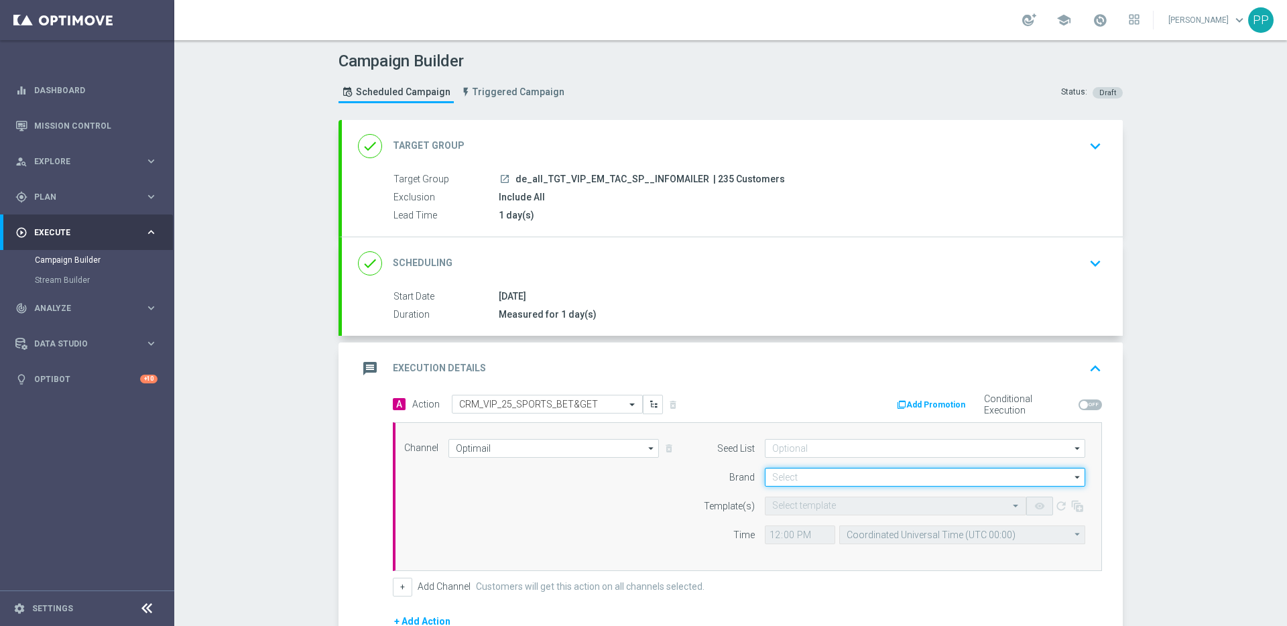
click at [773, 470] on input at bounding box center [925, 477] width 320 height 19
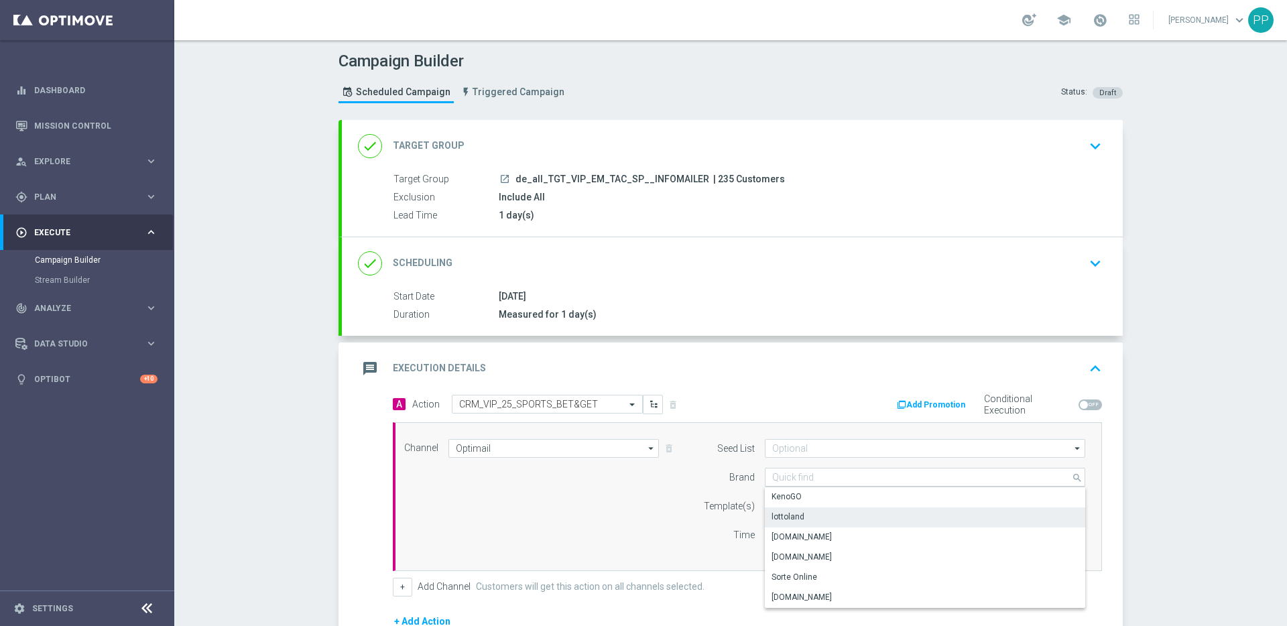
click at [782, 519] on div "lottoland" at bounding box center [788, 517] width 33 height 12
type input "lottoland"
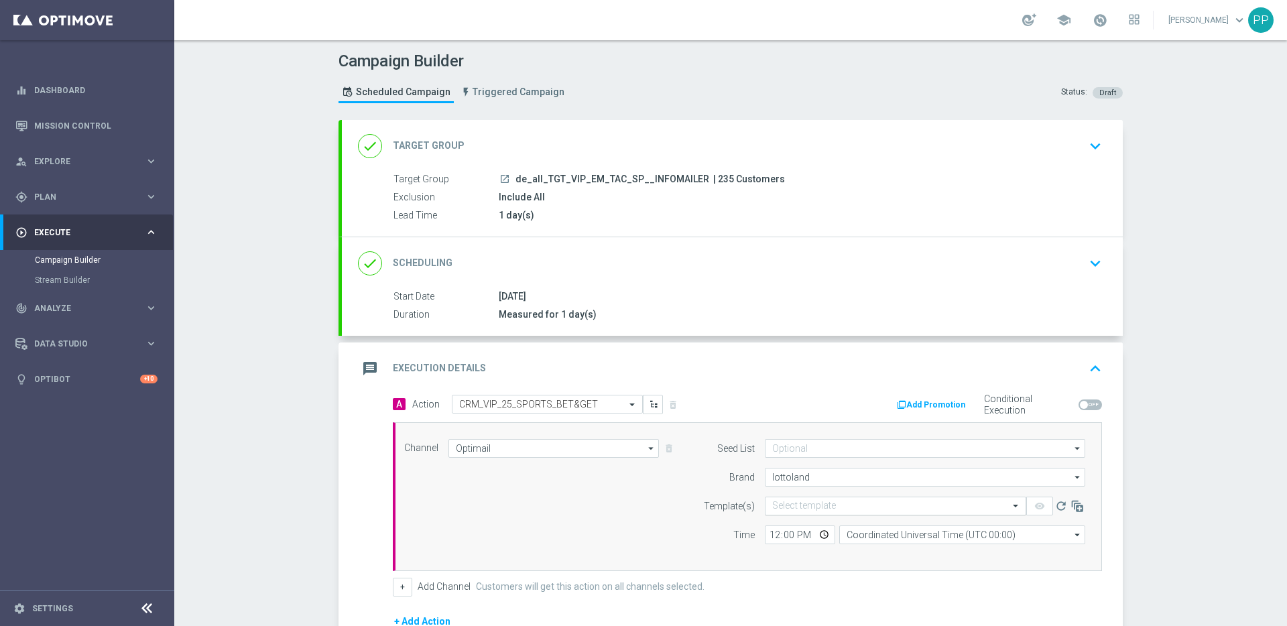
click at [777, 510] on input "text" at bounding box center [882, 506] width 220 height 11
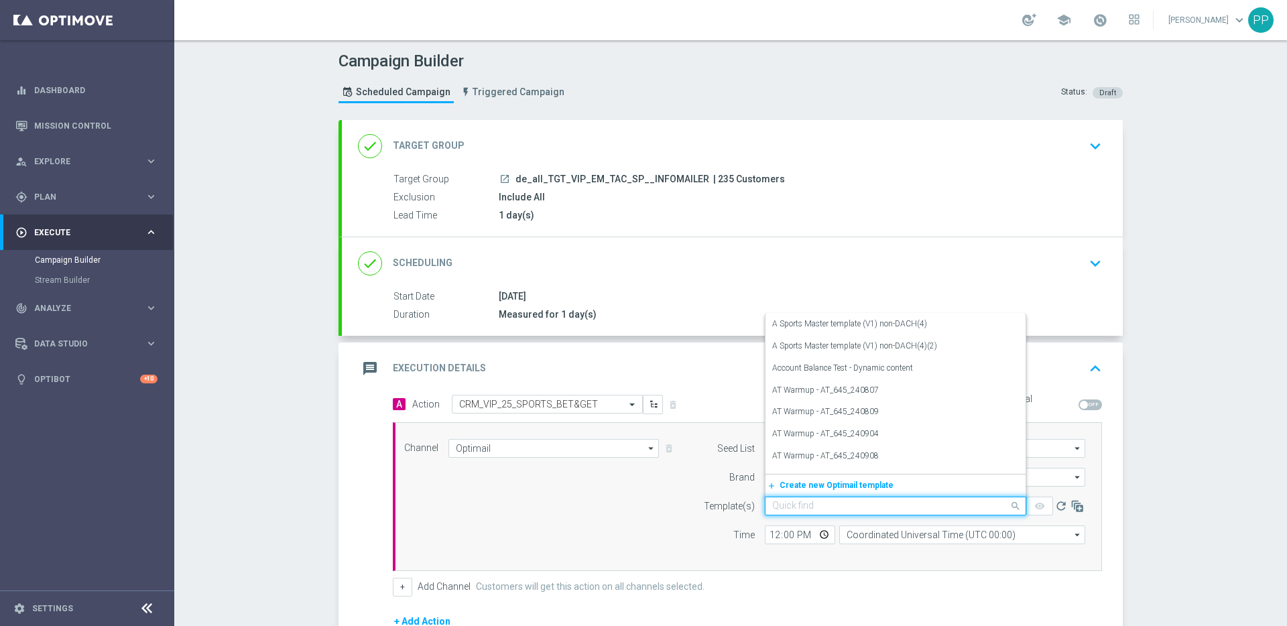
paste input "de_all_EMT_VIP_EM_TAC_SP__25_SPORTS_BETGET_250916"
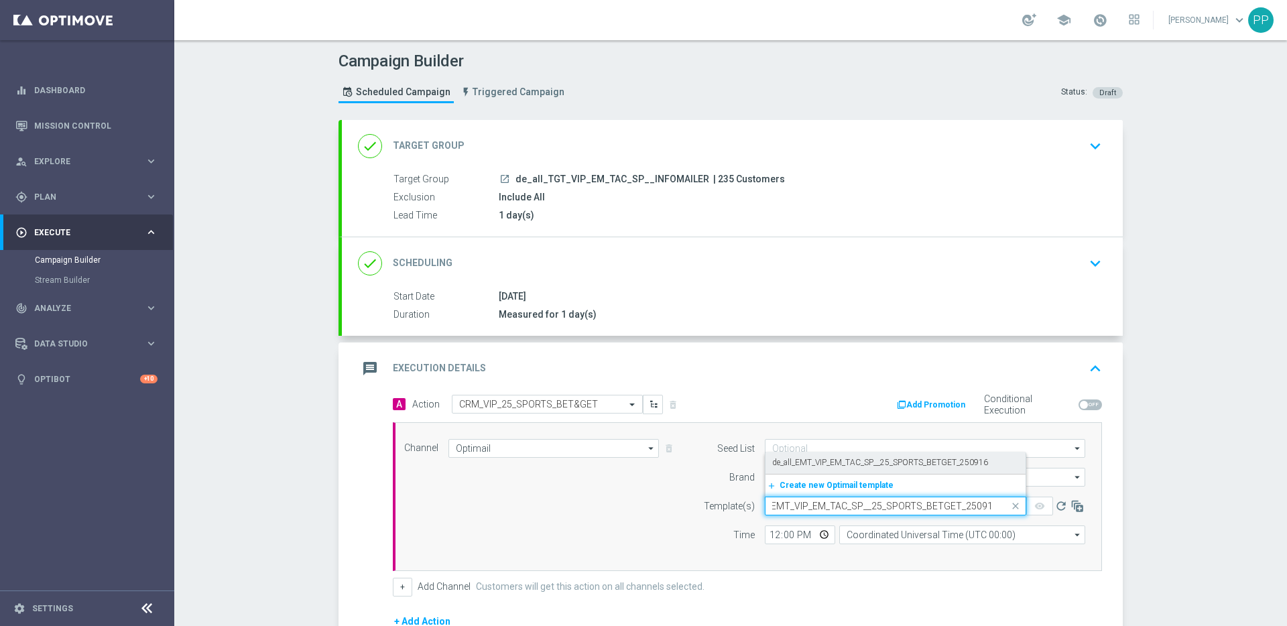
click at [782, 461] on label "de_all_EMT_VIP_EM_TAC_SP__25_SPORTS_BETGET_250916" at bounding box center [880, 462] width 216 height 11
type input "de_all_EMT_VIP_EM_TAC_SP__25_SPORTS_BETGET_250916"
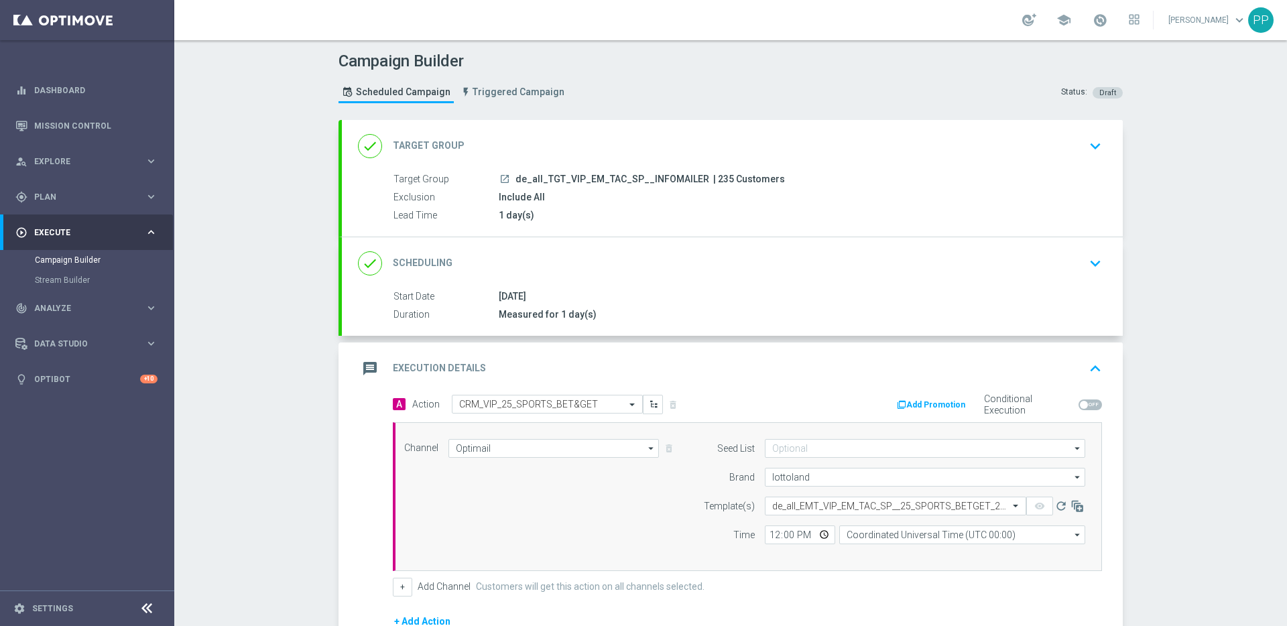
scroll to position [0, 0]
click at [770, 542] on input "12:00" at bounding box center [800, 535] width 70 height 19
type input "18:00"
click at [857, 536] on input "Coordinated Universal Time (UTC 00:00)" at bounding box center [962, 535] width 246 height 19
click at [863, 550] on div "Central European Time (Berlin) (UTC +02:00)" at bounding box center [956, 555] width 219 height 12
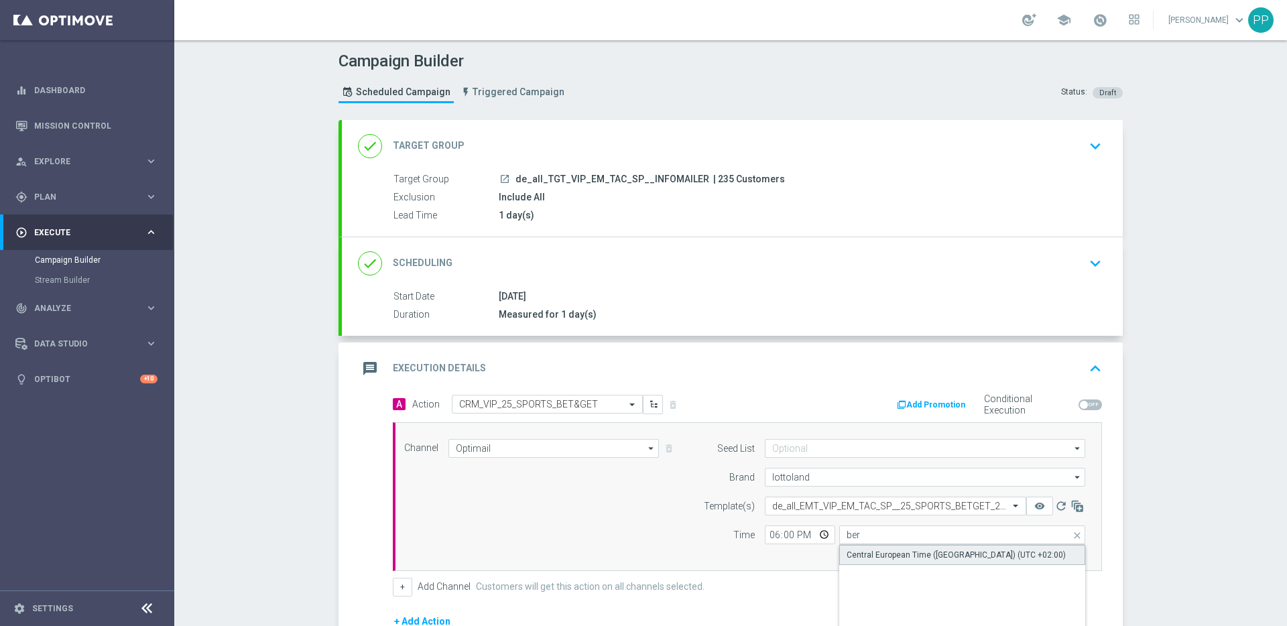
type input "Central European Time (Berlin) (UTC +02:00)"
click at [754, 557] on div "Channel Optimail Optimail arrow_drop_down Drag here to set row groups Drag here…" at bounding box center [747, 496] width 709 height 149
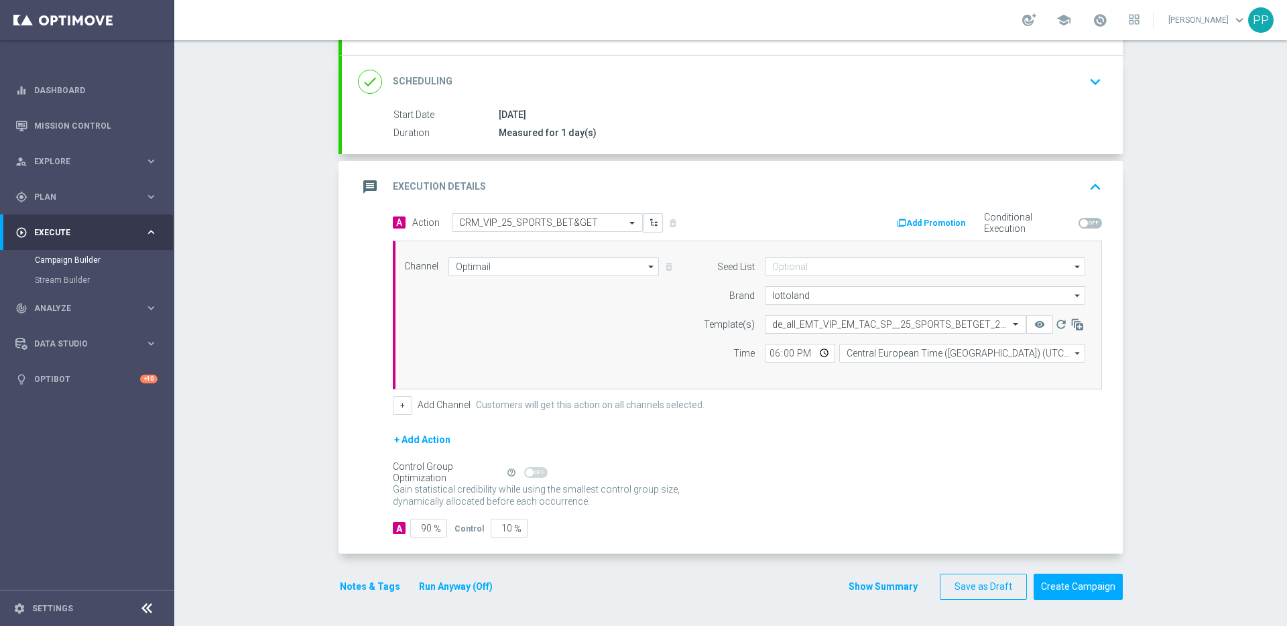
scroll to position [182, 0]
click at [424, 528] on input "90" at bounding box center [428, 527] width 37 height 19
type input "0"
type input "100"
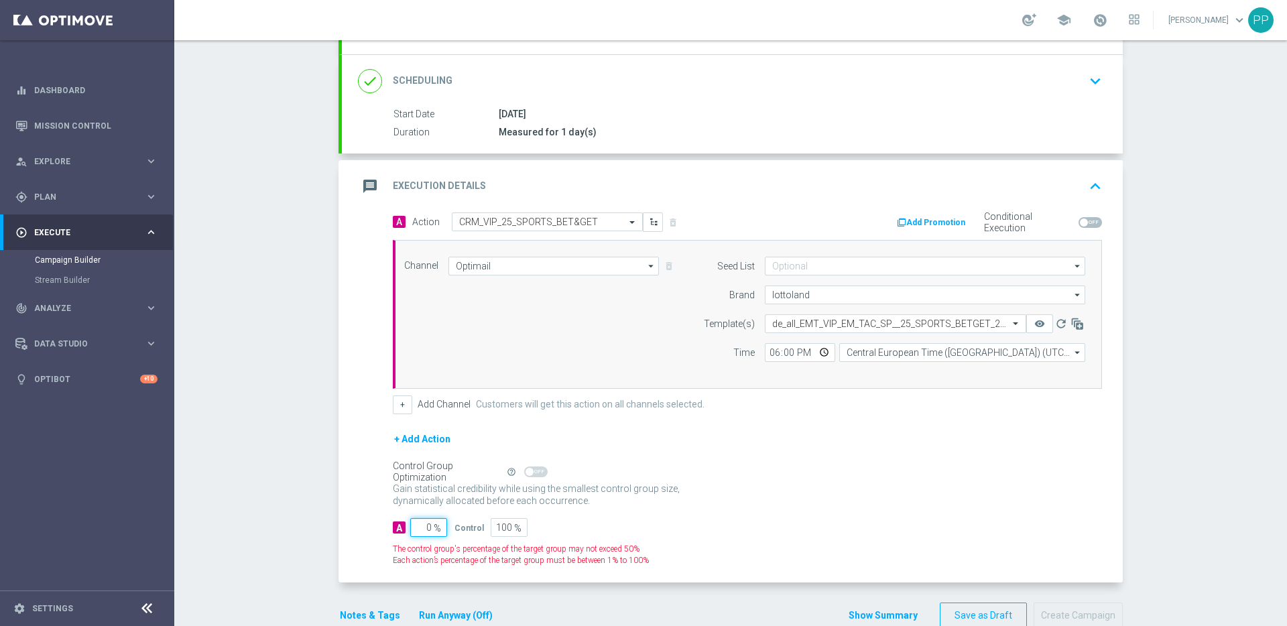
type input "10"
type input "90"
type input "100"
type input "0"
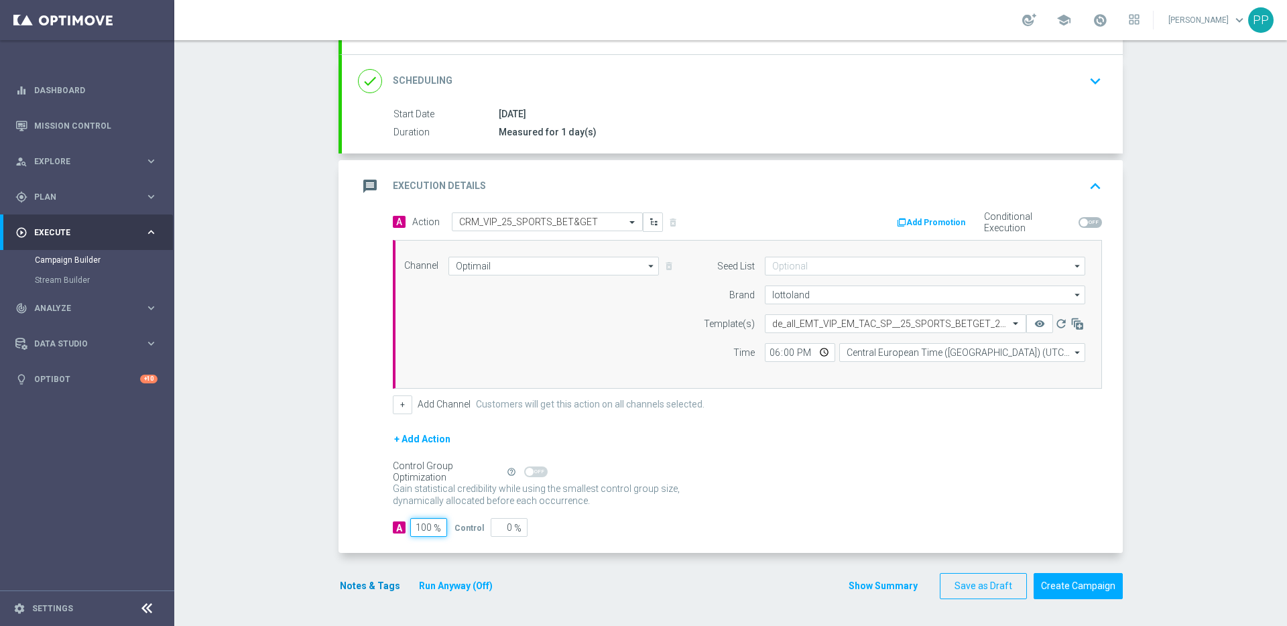
type input "100"
click at [378, 583] on button "Notes & Tags" at bounding box center [370, 586] width 63 height 17
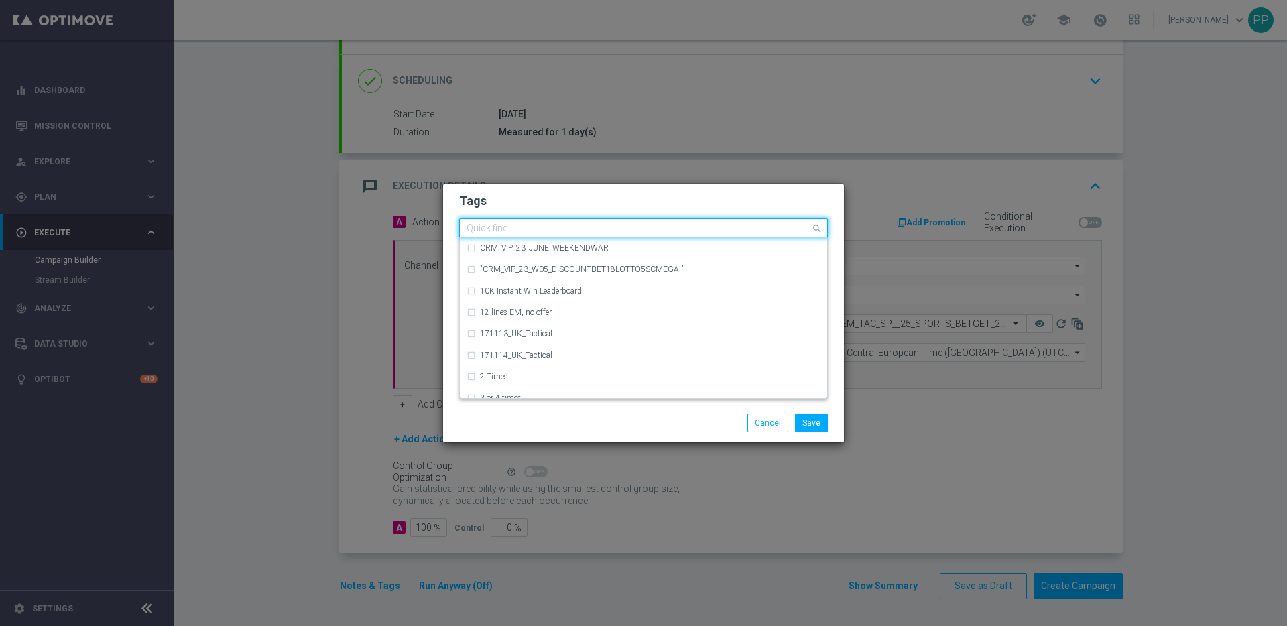
click at [501, 229] on input "text" at bounding box center [639, 228] width 344 height 11
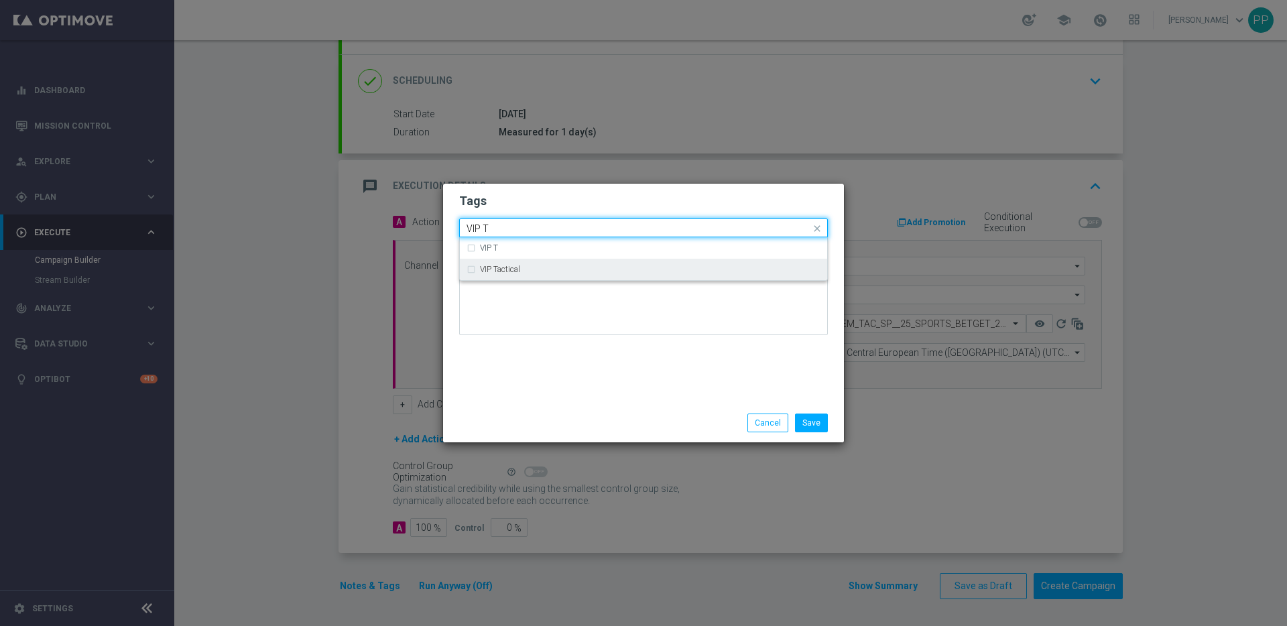
click at [512, 265] on label "VIP Tactical" at bounding box center [500, 269] width 40 height 8
type input "VIP T"
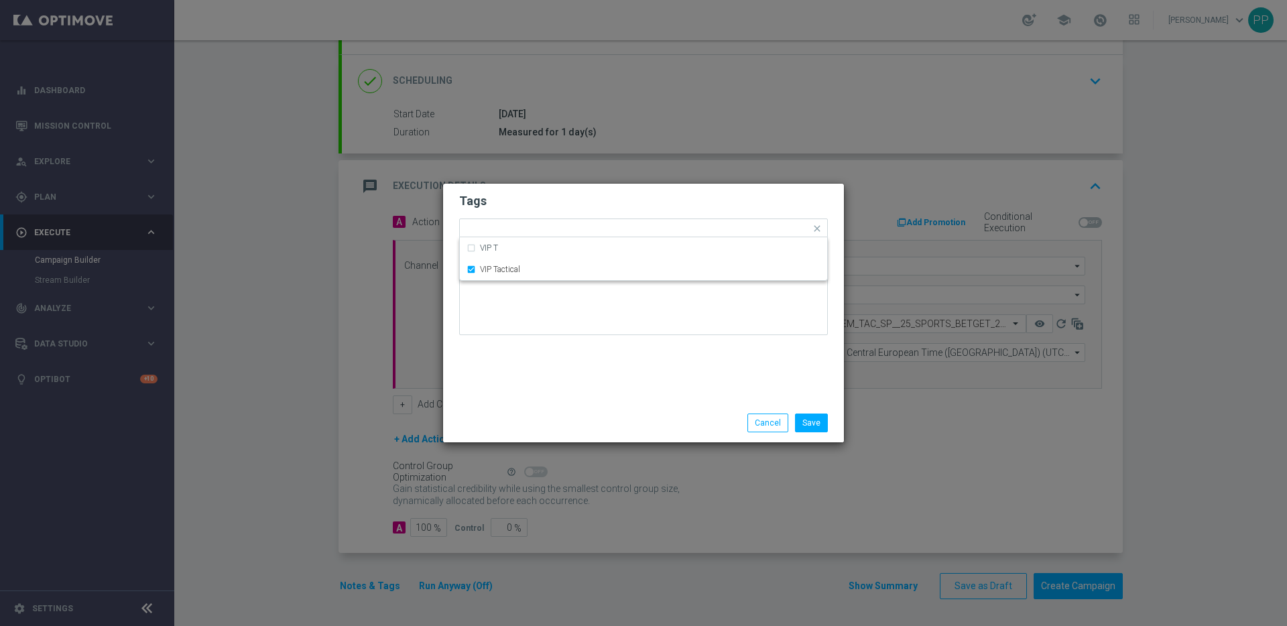
click at [560, 376] on div "Tags Quick find × VIP Tactical VIP T VIP Tactical Notes" at bounding box center [643, 294] width 401 height 220
click at [823, 432] on div "Save Cancel" at bounding box center [643, 423] width 401 height 39
click at [816, 427] on button "Save" at bounding box center [811, 423] width 33 height 19
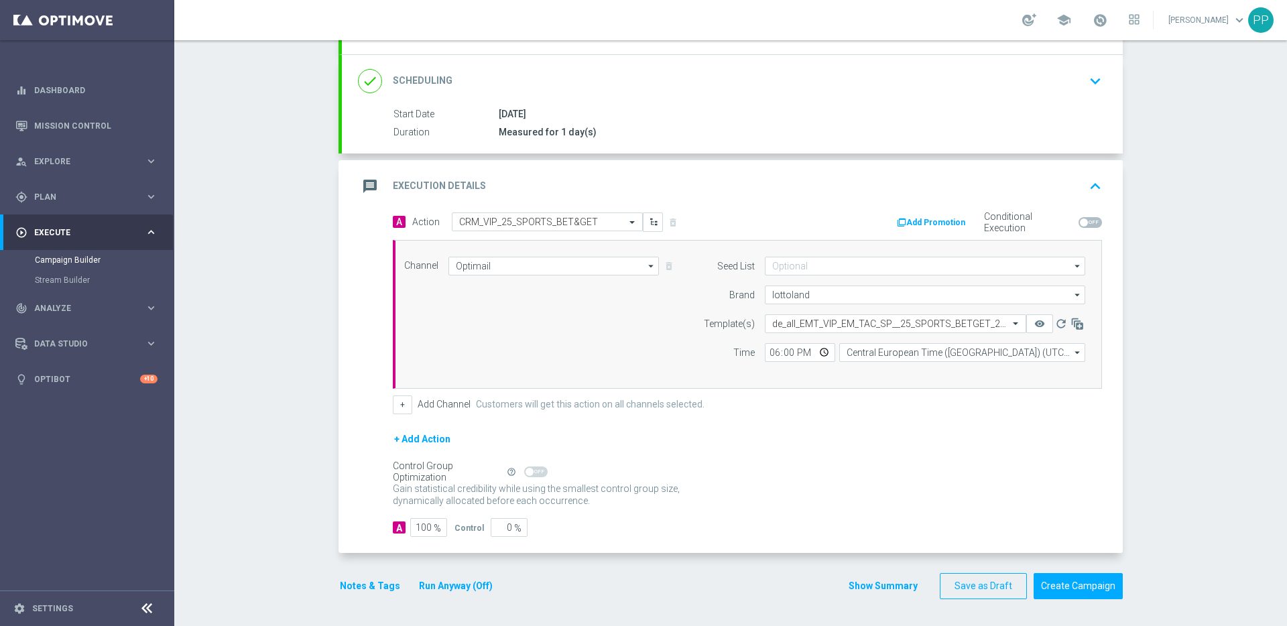
click at [352, 582] on button "Notes & Tags" at bounding box center [370, 586] width 63 height 17
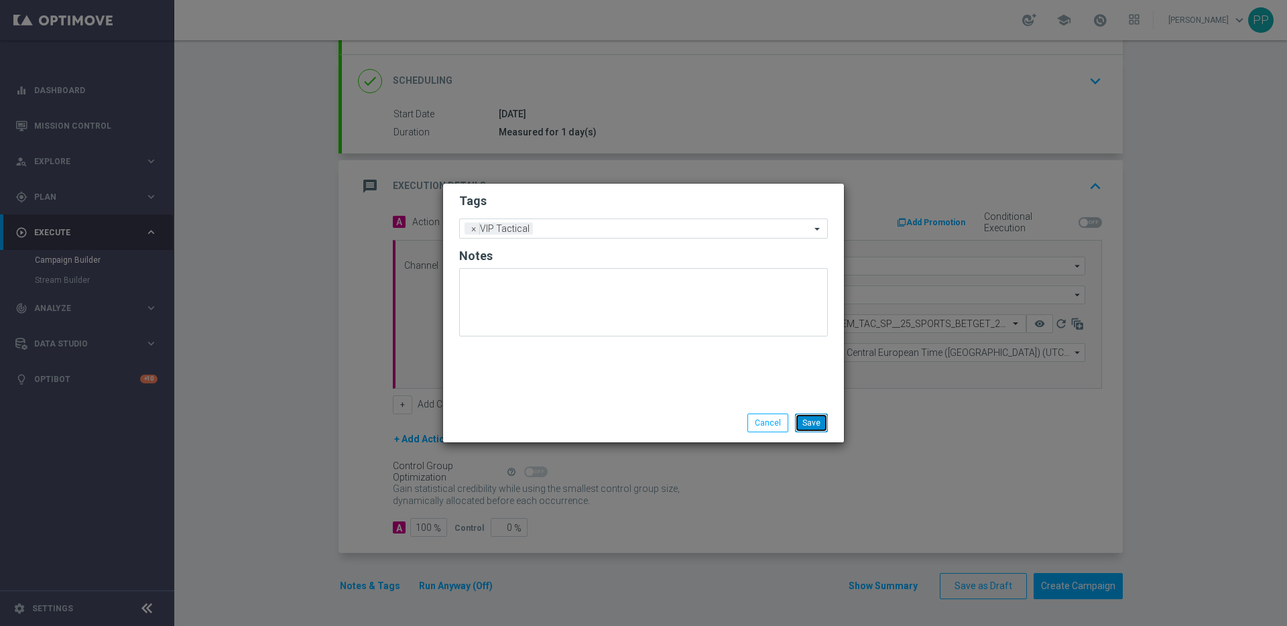
click at [817, 424] on button "Save" at bounding box center [811, 423] width 33 height 19
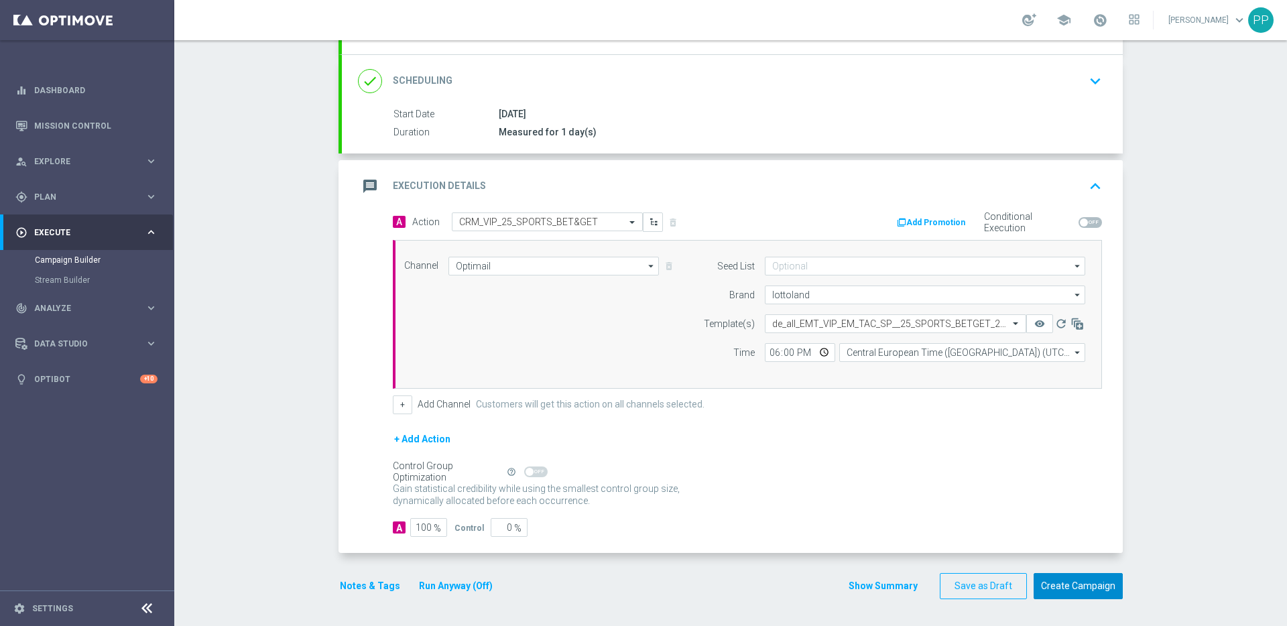
click at [1087, 581] on button "Create Campaign" at bounding box center [1078, 586] width 89 height 26
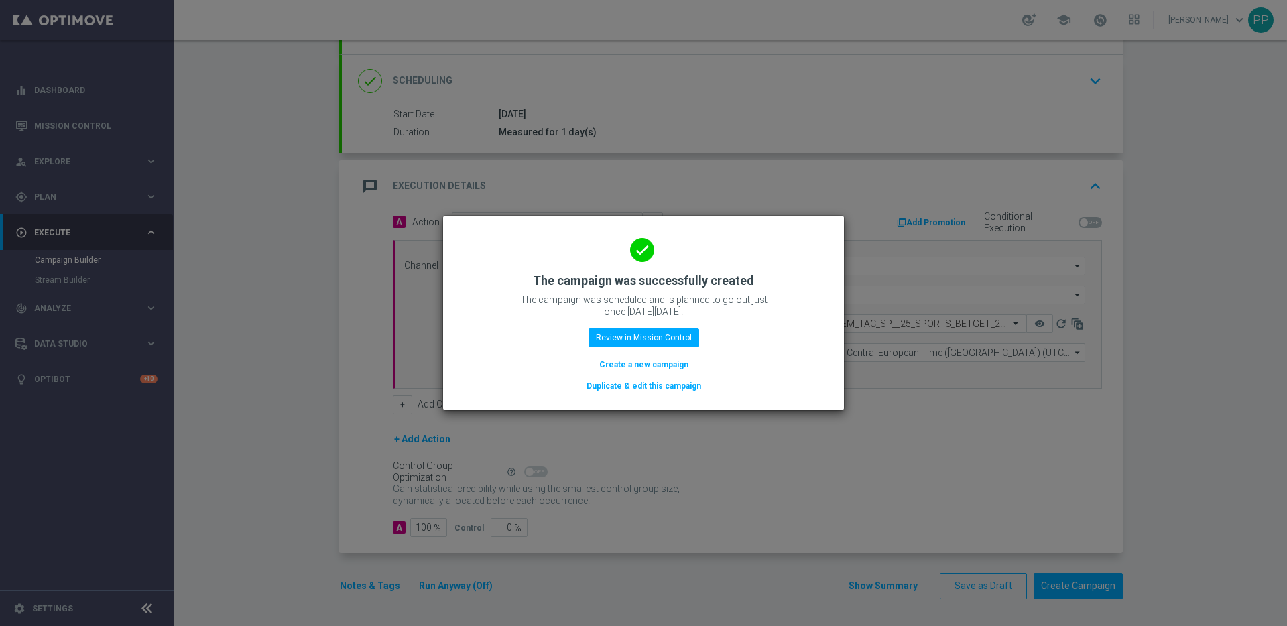
click at [646, 388] on button "Duplicate & edit this campaign" at bounding box center [643, 386] width 117 height 15
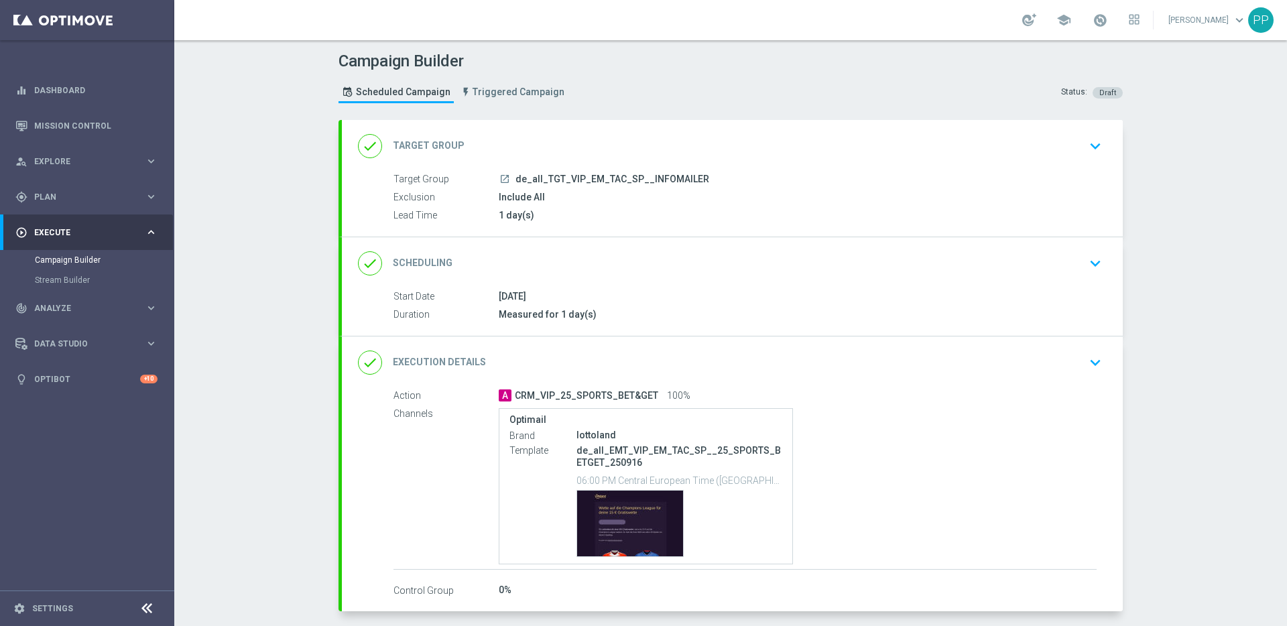
click at [609, 147] on div "done Target Group keyboard_arrow_down" at bounding box center [732, 145] width 749 height 25
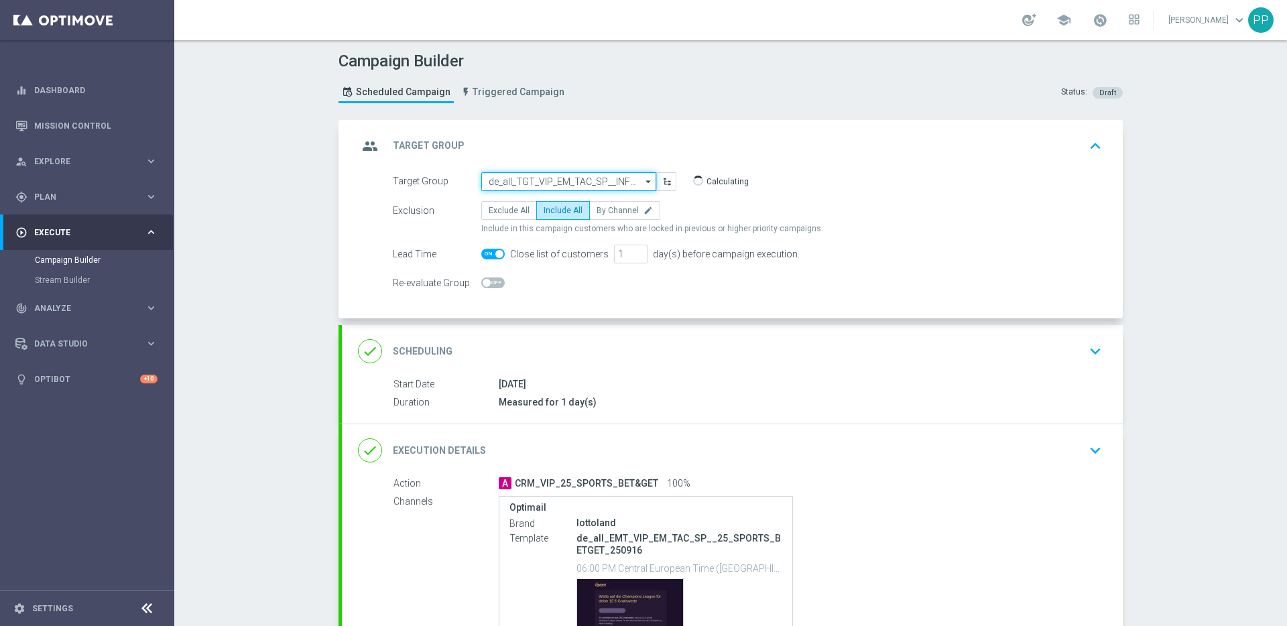
click at [519, 172] on input "de_all_TGT_VIP_EM_TAC_SP__INFOMAILER" at bounding box center [568, 181] width 175 height 19
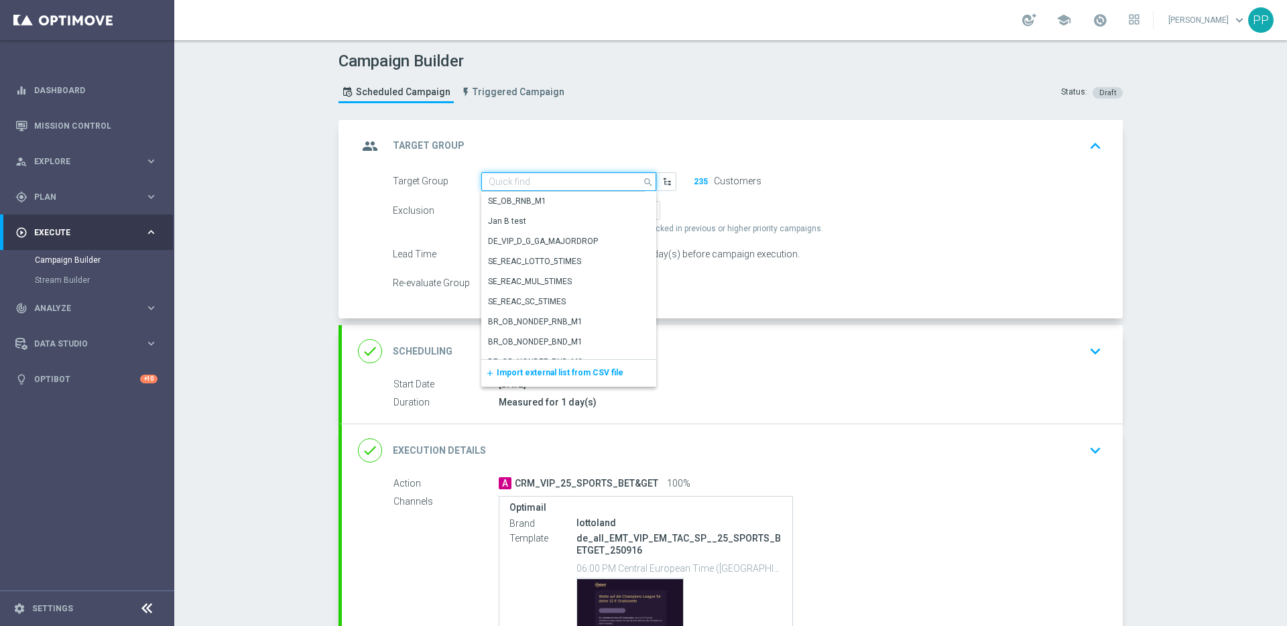
paste input "de_AT_TGT_VIP_EM_TAC_SP__INFOMAILER"
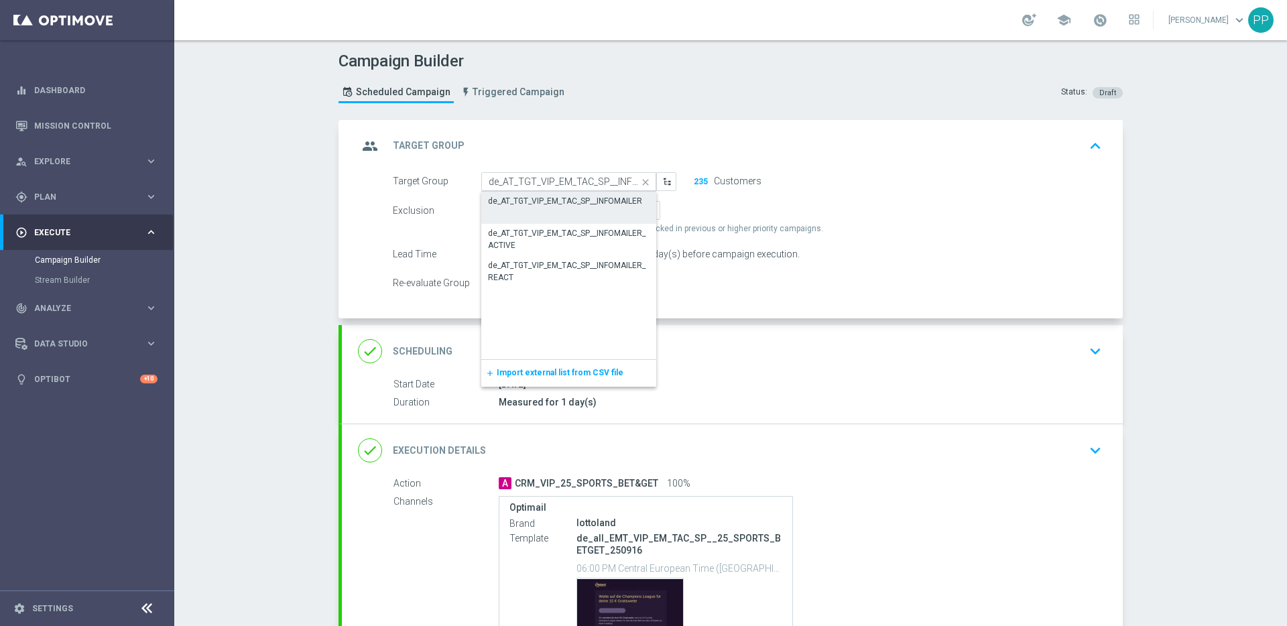
click at [508, 199] on div "de_AT_TGT_VIP_EM_TAC_SP__INFOMAILER" at bounding box center [565, 201] width 154 height 12
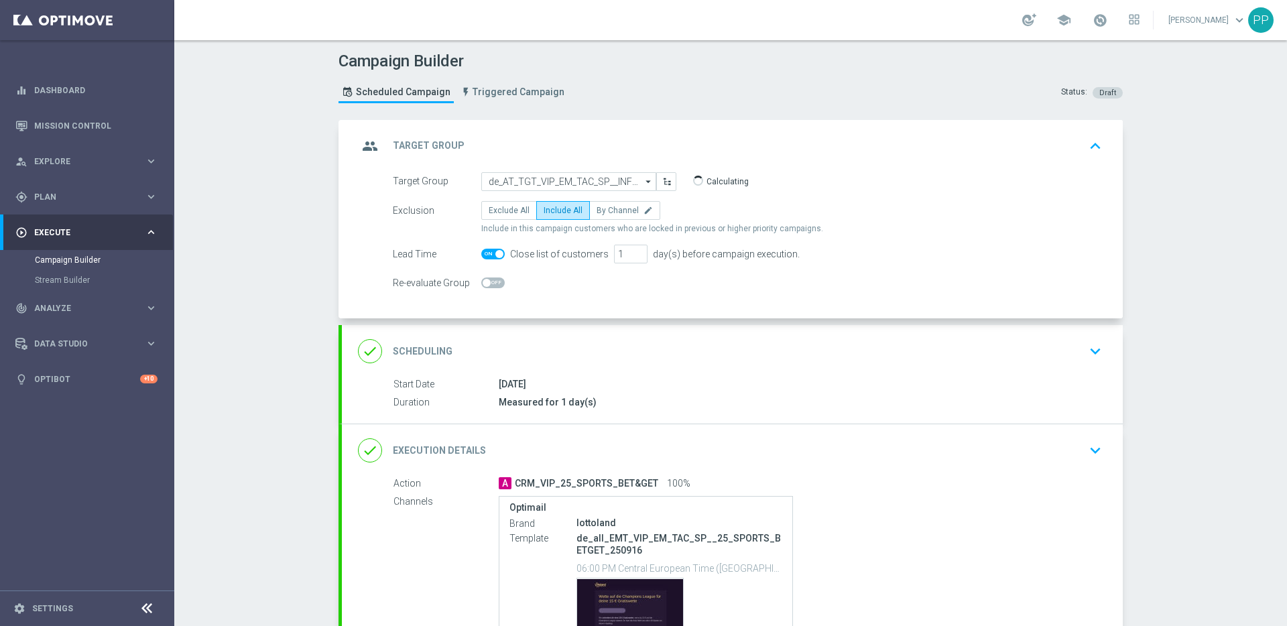
type input "de_AT_TGT_VIP_EM_TAC_SP__INFOMAILER"
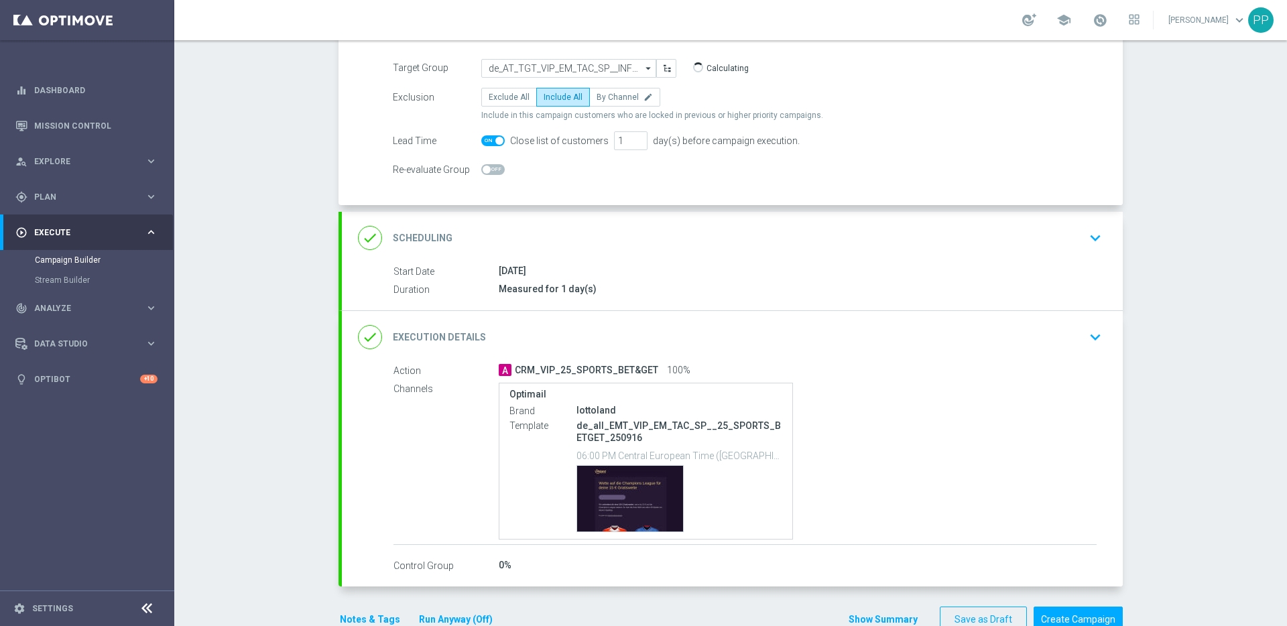
scroll to position [115, 0]
click at [624, 336] on div "done Execution Details keyboard_arrow_down" at bounding box center [732, 335] width 749 height 25
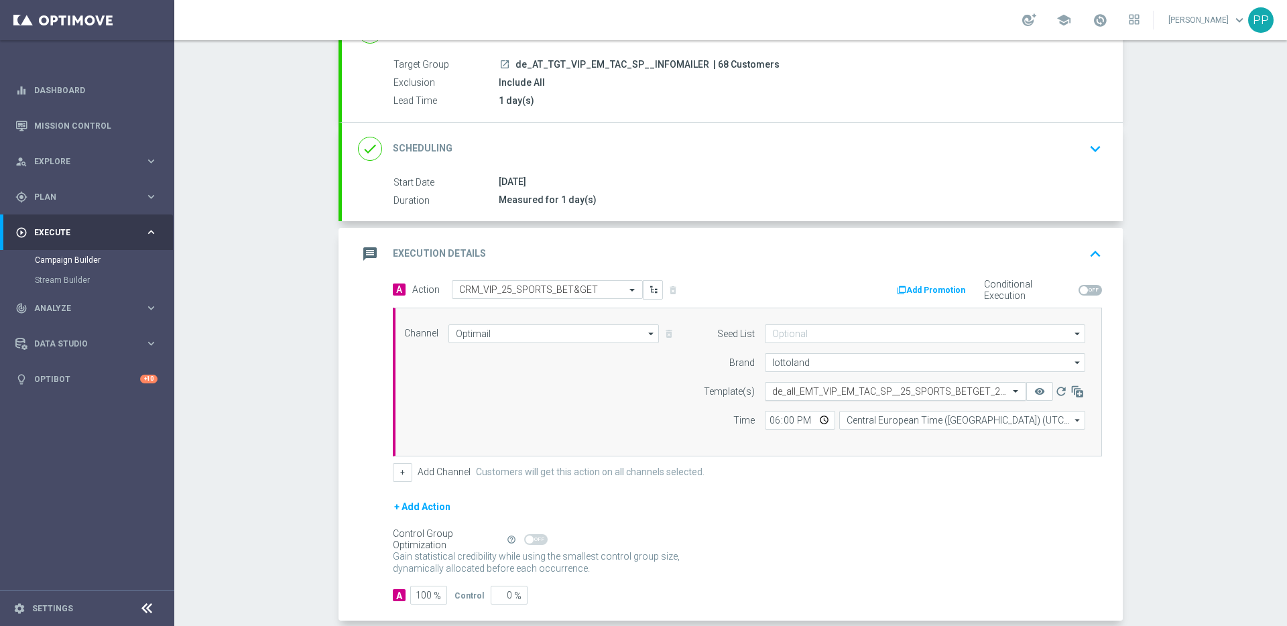
click at [785, 386] on input "text" at bounding box center [882, 391] width 220 height 11
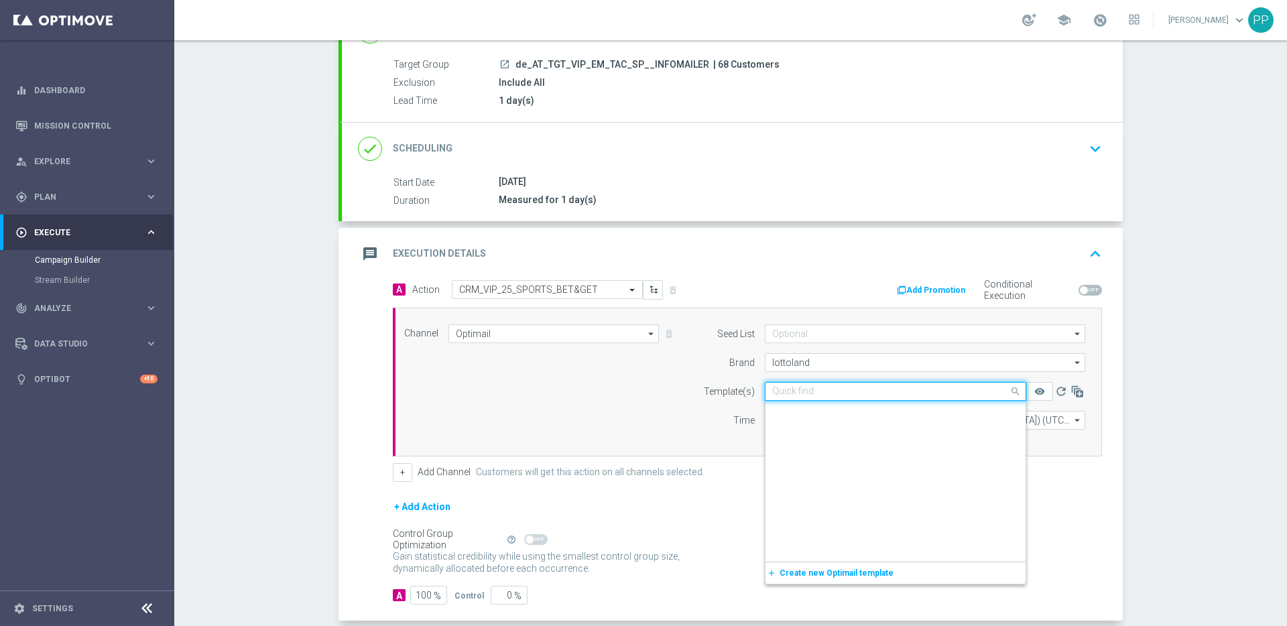
paste input "AT_EMT_VIP_EM_TAC_SP__25_SPORTS_BETGET_250916"
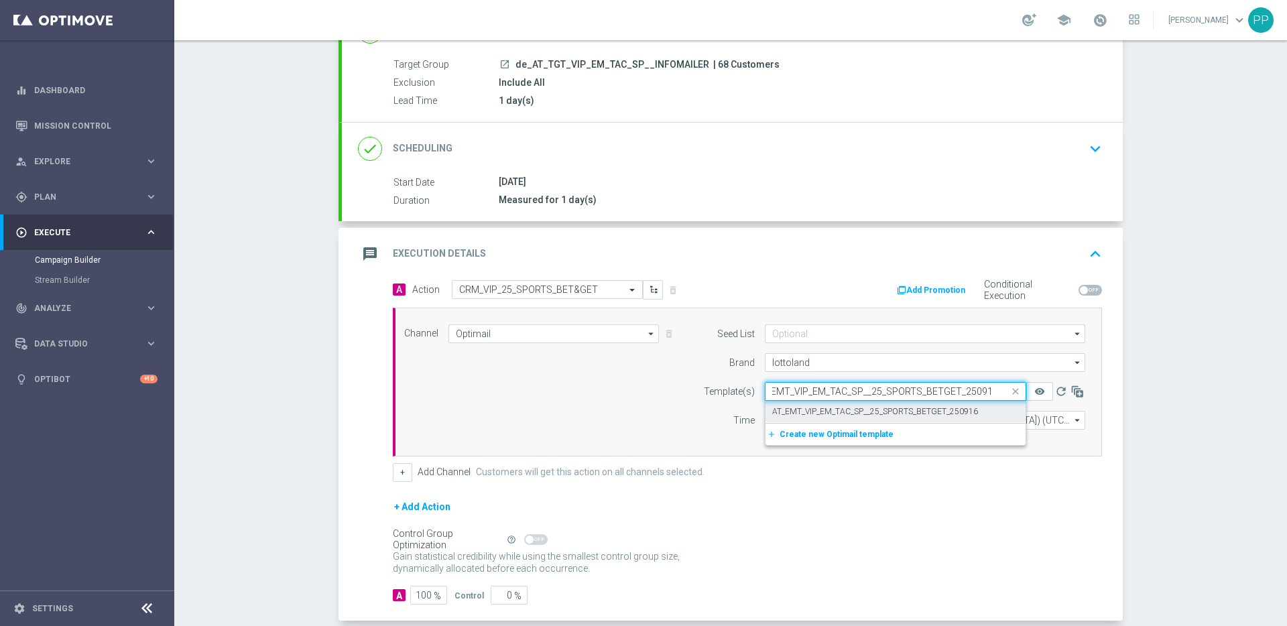
click at [785, 409] on label "AT_EMT_VIP_EM_TAC_SP__25_SPORTS_BETGET_250916" at bounding box center [875, 411] width 206 height 11
type input "AT_EMT_VIP_EM_TAC_SP__25_SPORTS_BETGET_250916"
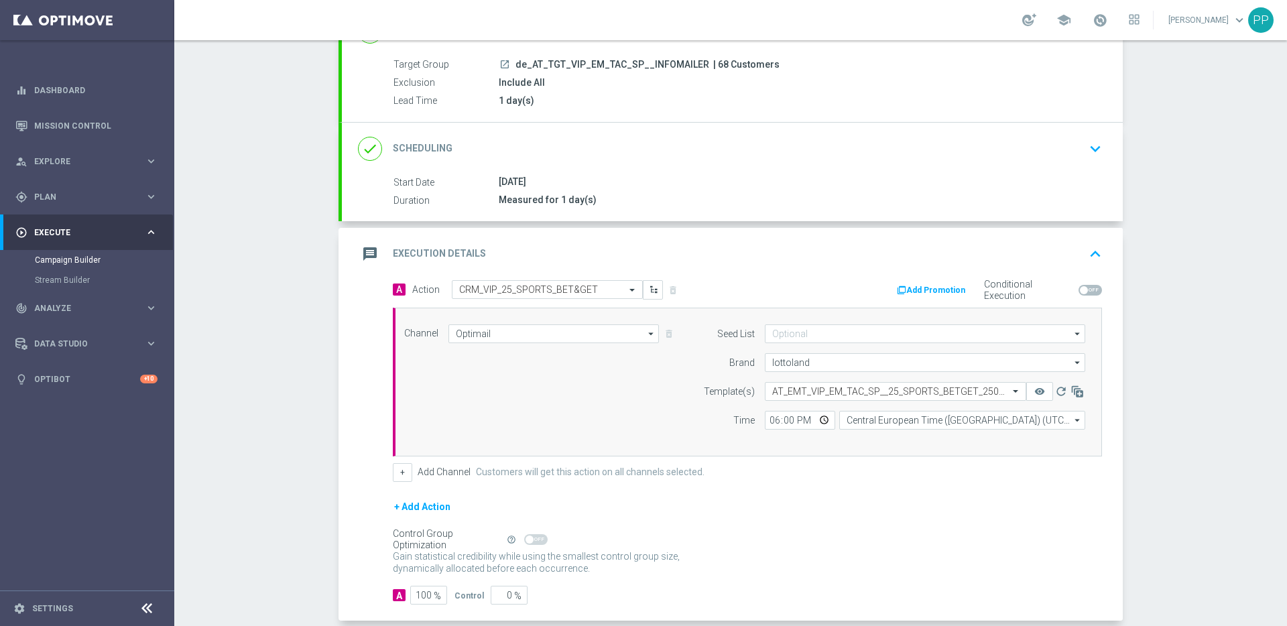
scroll to position [0, 0]
click at [642, 412] on div "Channel Optimail Optimail arrow_drop_down Drag here to set row groups Drag here…" at bounding box center [744, 381] width 701 height 115
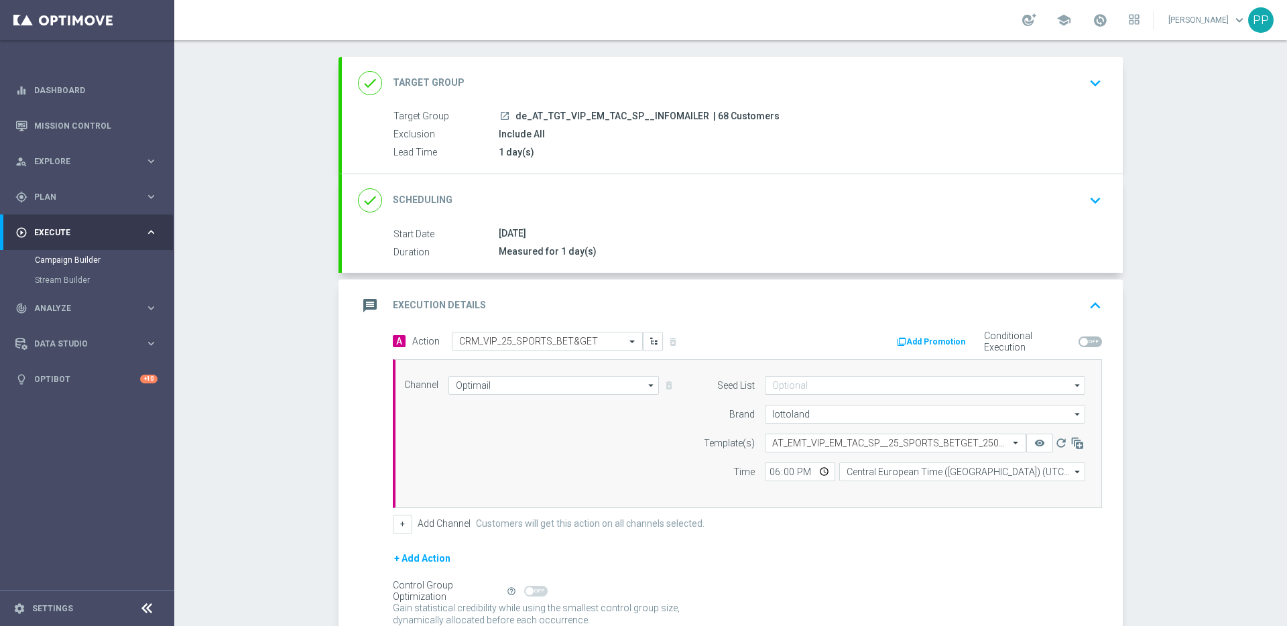
scroll to position [54, 0]
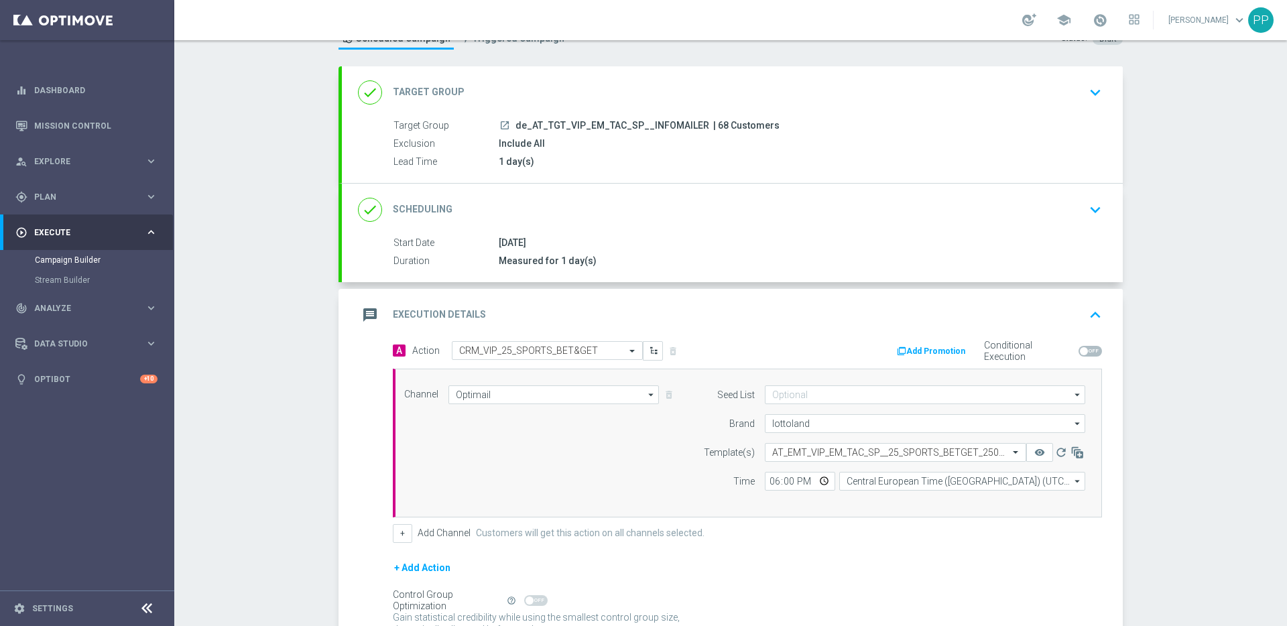
click at [713, 120] on span "| 68 Customers" at bounding box center [746, 126] width 66 height 12
click at [713, 123] on span "| 68 Customers" at bounding box center [746, 126] width 66 height 12
copy span "68"
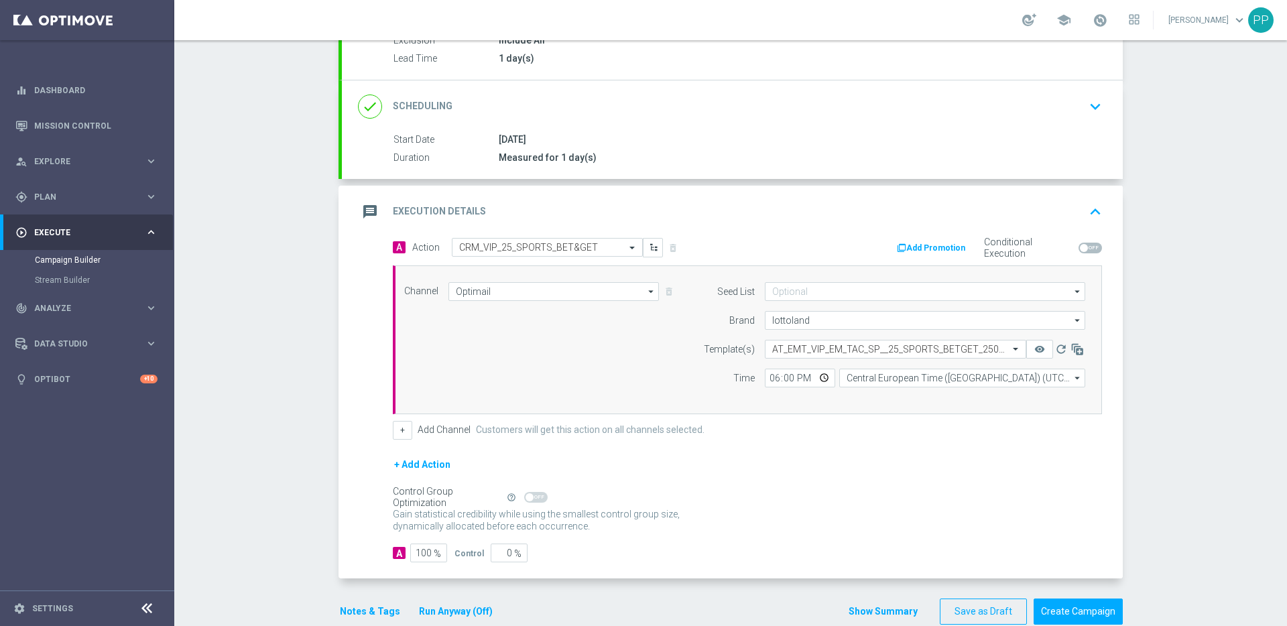
scroll to position [182, 0]
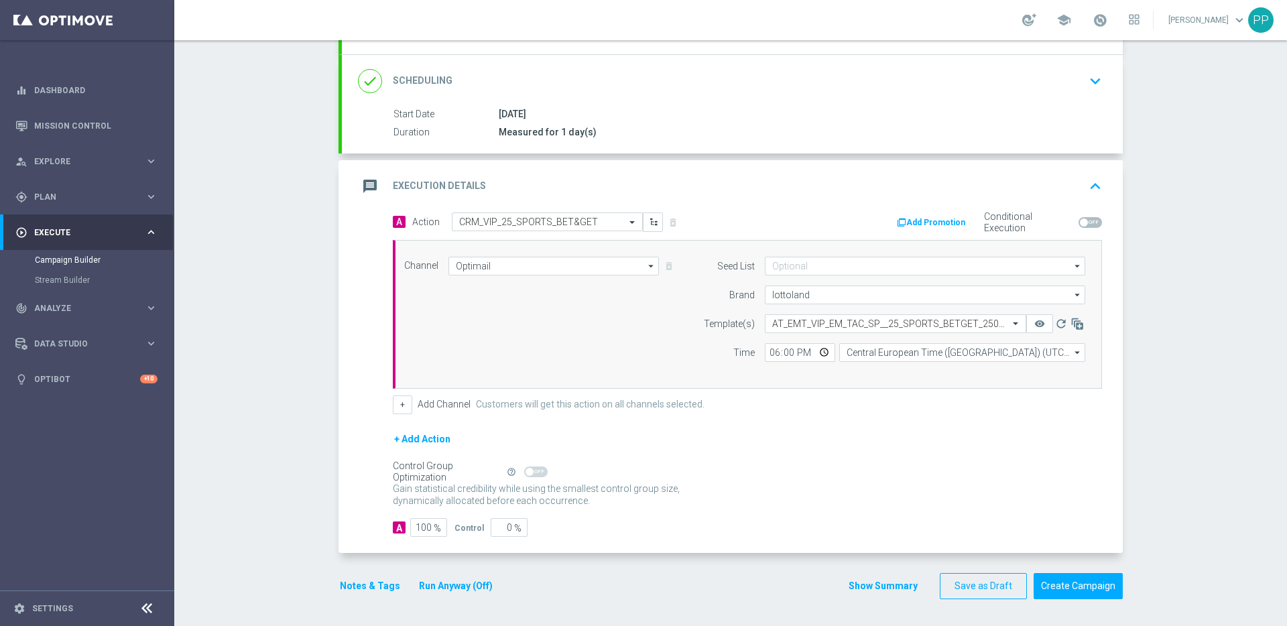
click at [767, 484] on div "Gain statistical credibility while using the smallest control group size, dynam…" at bounding box center [747, 495] width 709 height 32
click at [1073, 588] on button "Create Campaign" at bounding box center [1078, 586] width 89 height 26
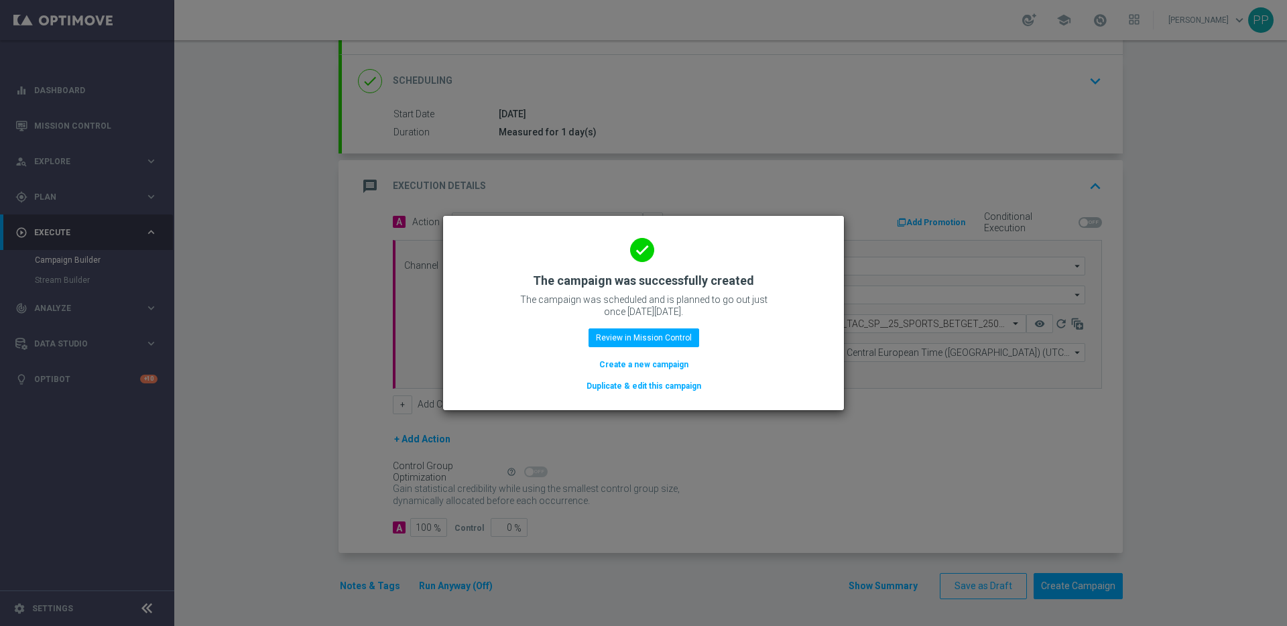
click at [620, 362] on button "Create a new campaign" at bounding box center [644, 364] width 92 height 15
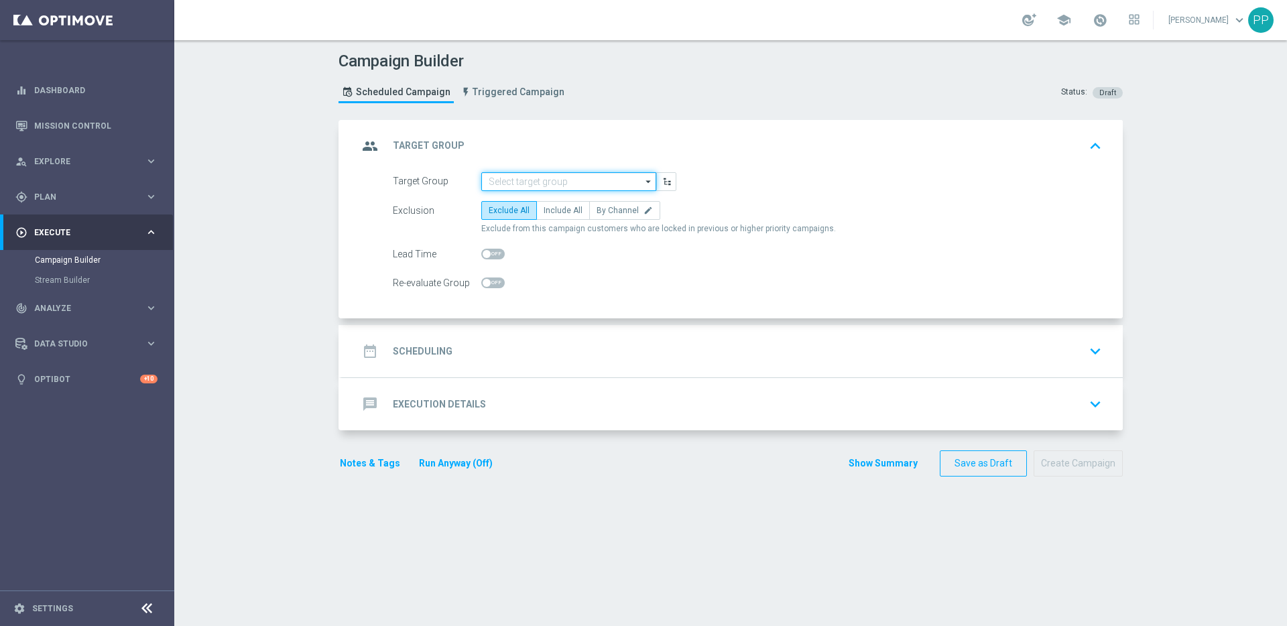
click at [517, 186] on input at bounding box center [568, 181] width 175 height 19
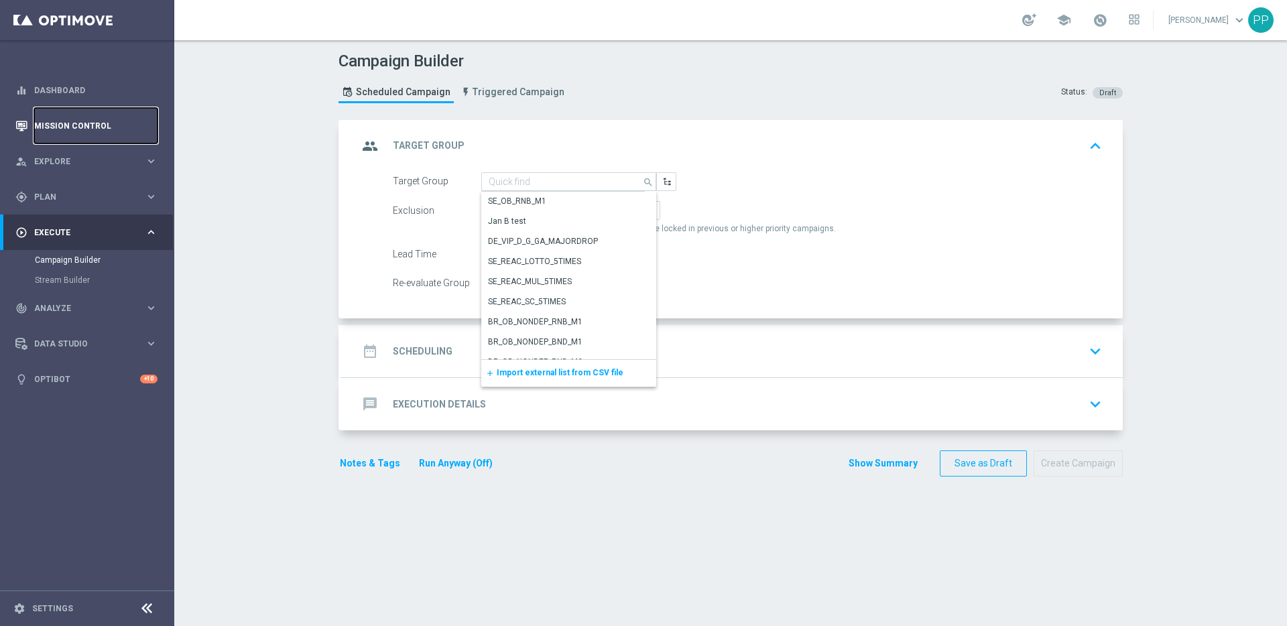
click at [64, 120] on link "Mission Control" at bounding box center [95, 126] width 123 height 36
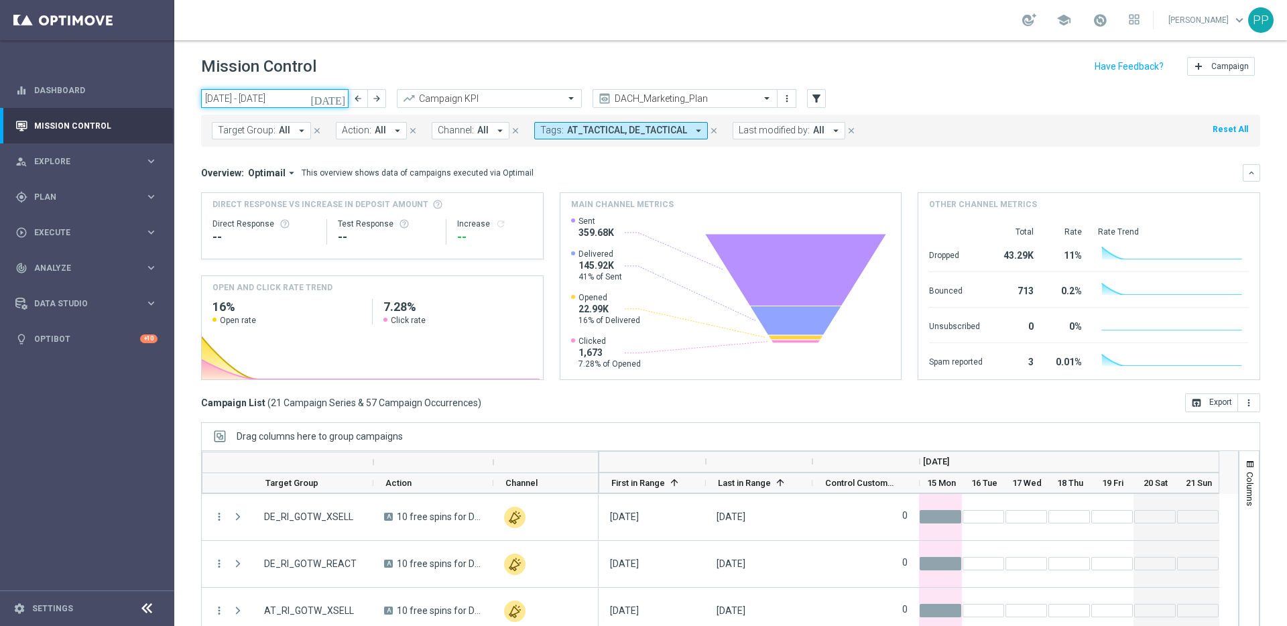
click at [248, 98] on input "15 Sep 2025 - 21 Sep 2025" at bounding box center [274, 98] width 147 height 19
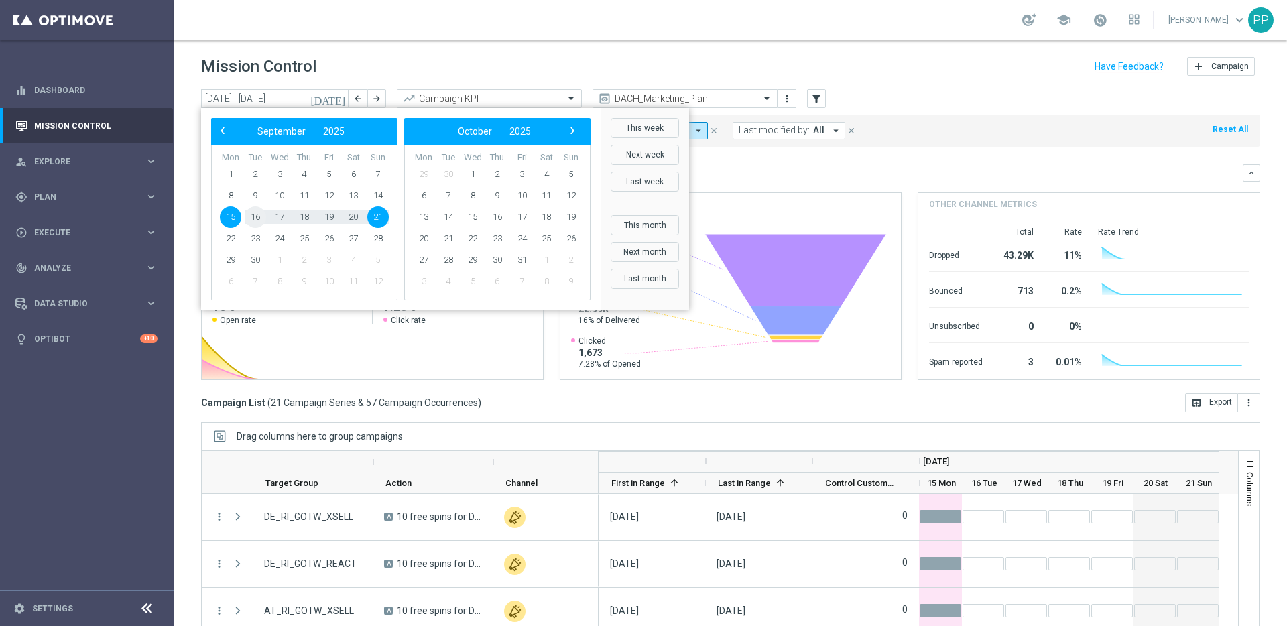
click at [249, 224] on span "16" at bounding box center [255, 216] width 21 height 21
click at [259, 218] on span "16" at bounding box center [255, 216] width 21 height 21
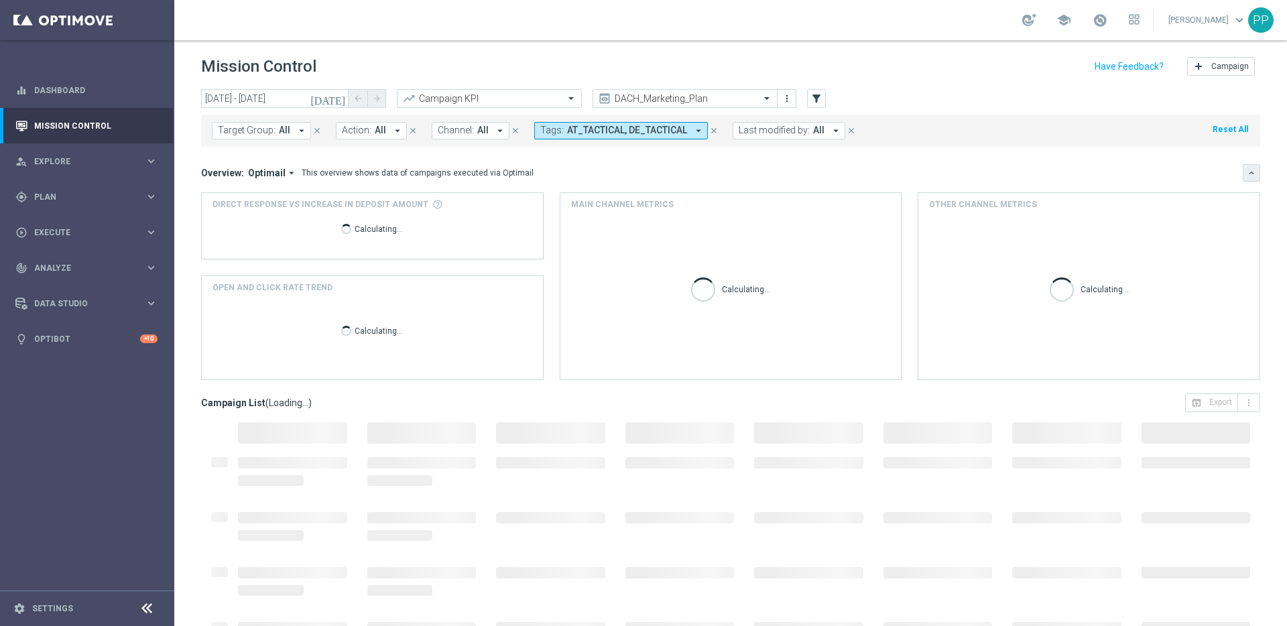
click at [1246, 174] on button "keyboard_arrow_down" at bounding box center [1251, 172] width 17 height 17
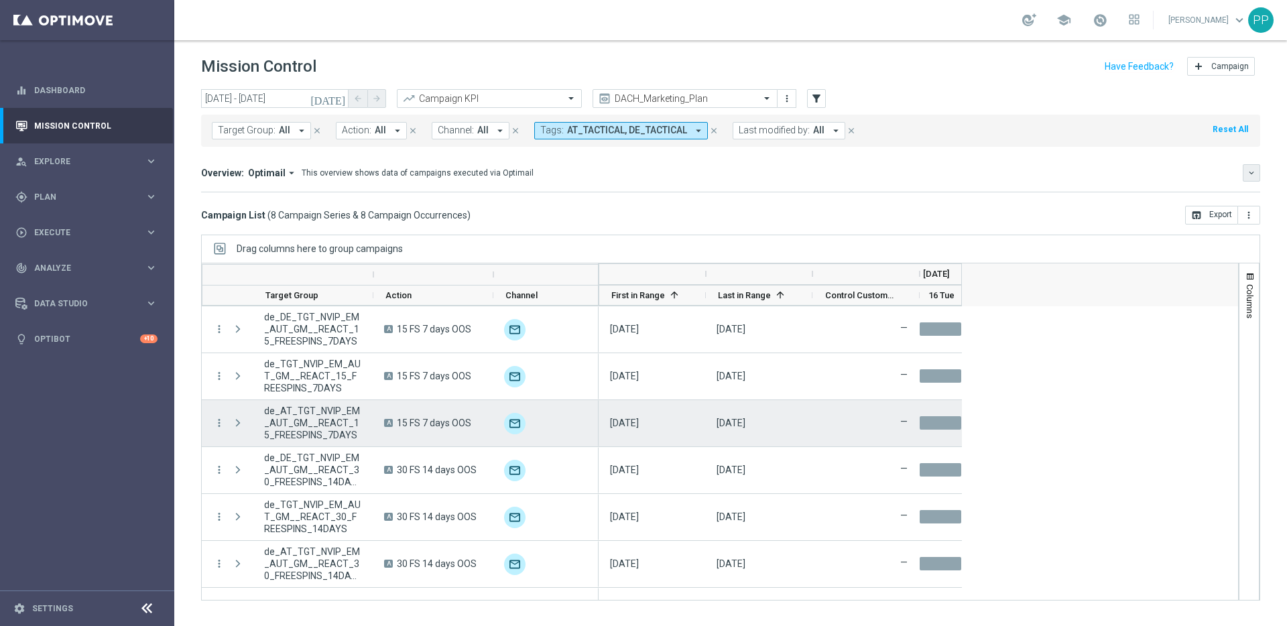
scroll to position [82, 0]
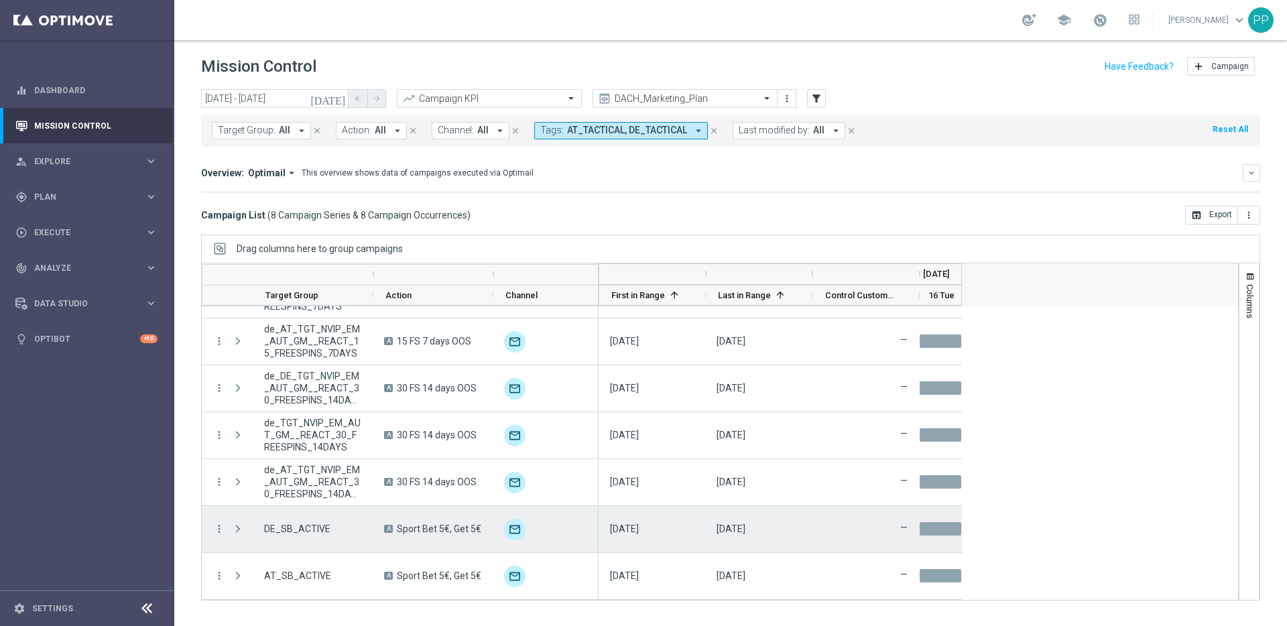
click at [234, 530] on span "Press SPACE to select this row." at bounding box center [238, 529] width 12 height 11
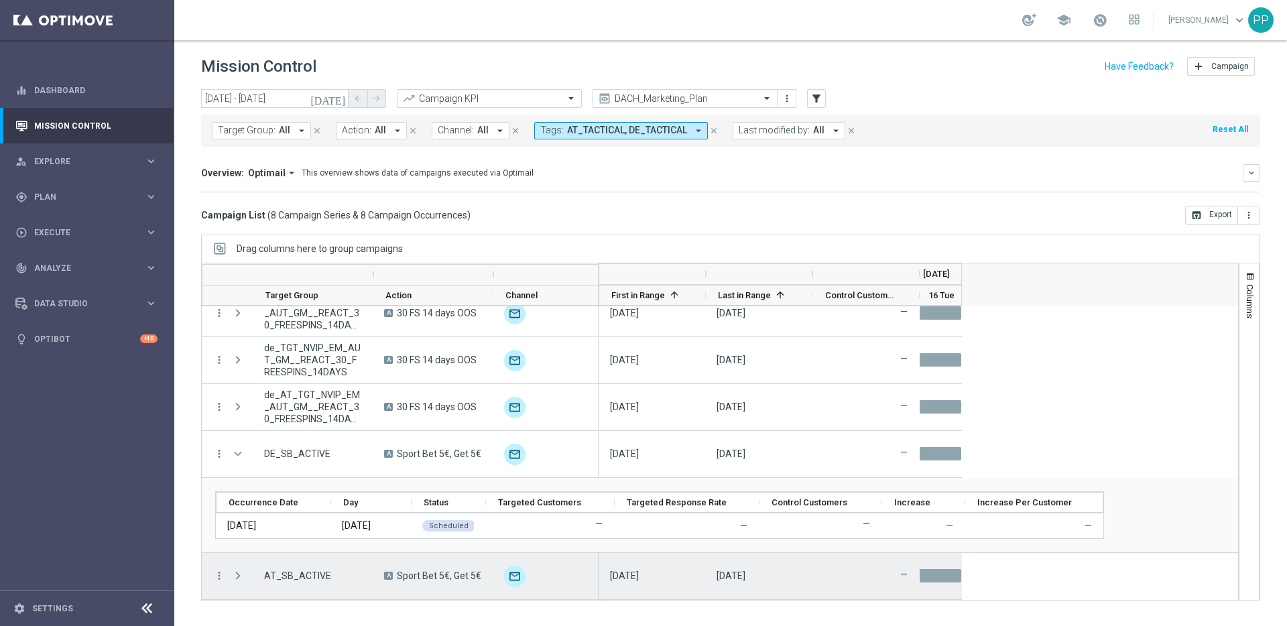
click at [238, 579] on span "Press SPACE to select this row." at bounding box center [238, 576] width 12 height 11
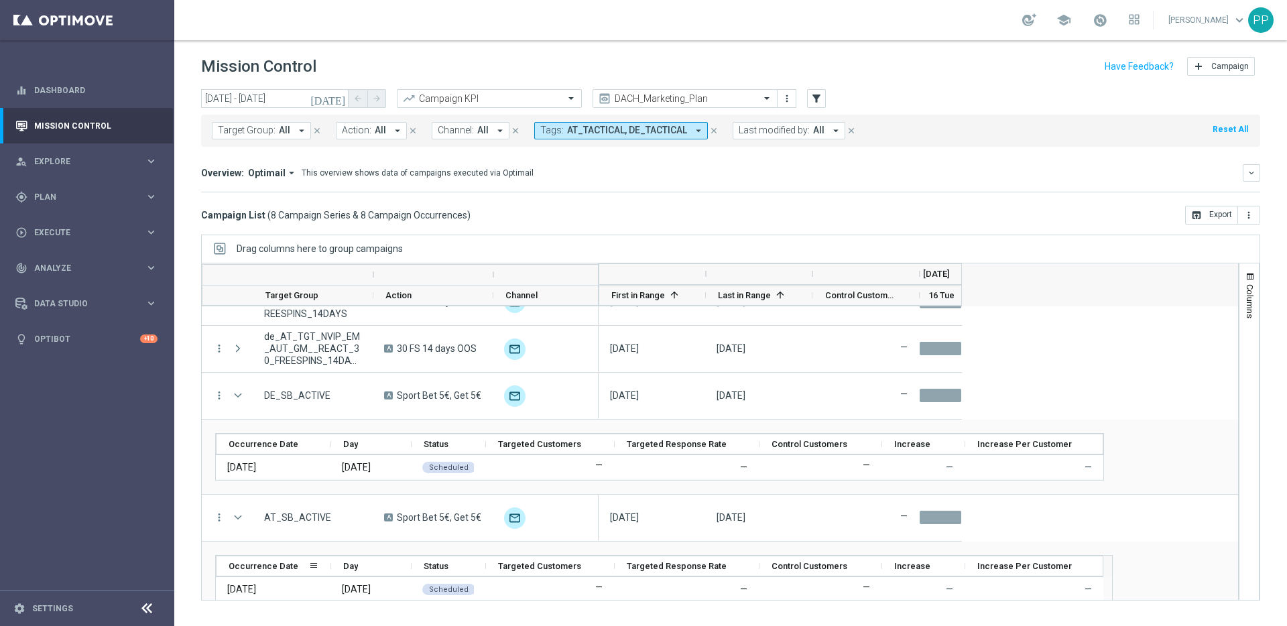
scroll to position [232, 0]
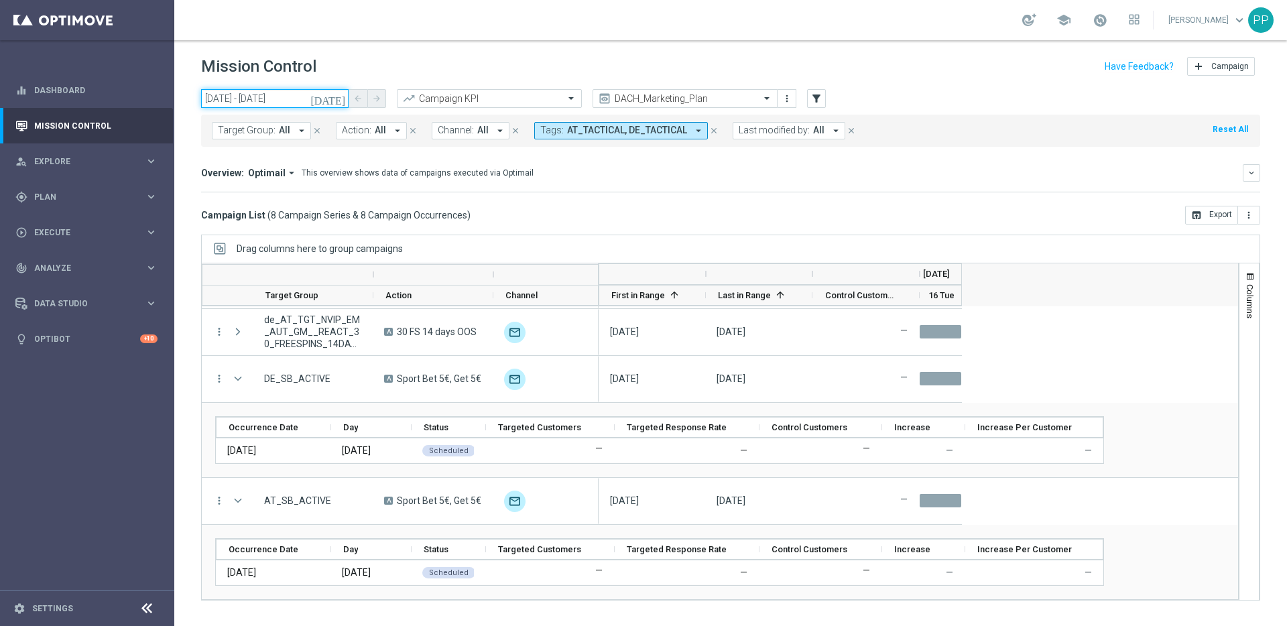
click at [243, 100] on input "16 Sep 2025 - 16 Sep 2025" at bounding box center [274, 98] width 147 height 19
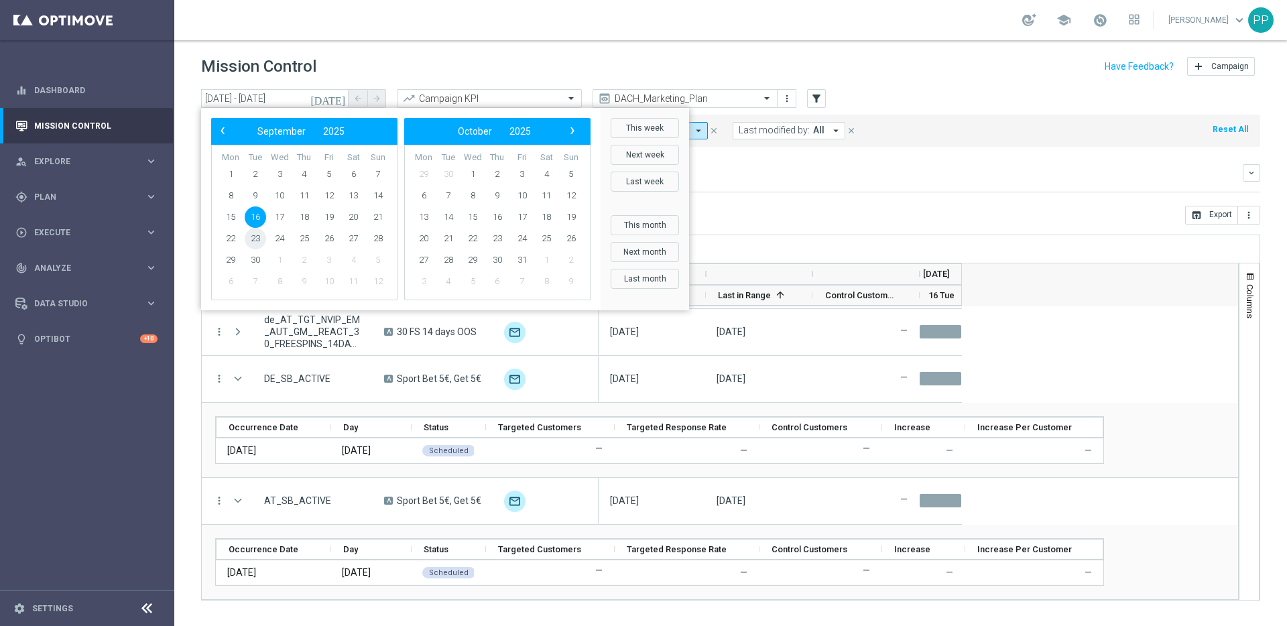
click at [251, 244] on span "23" at bounding box center [255, 238] width 21 height 21
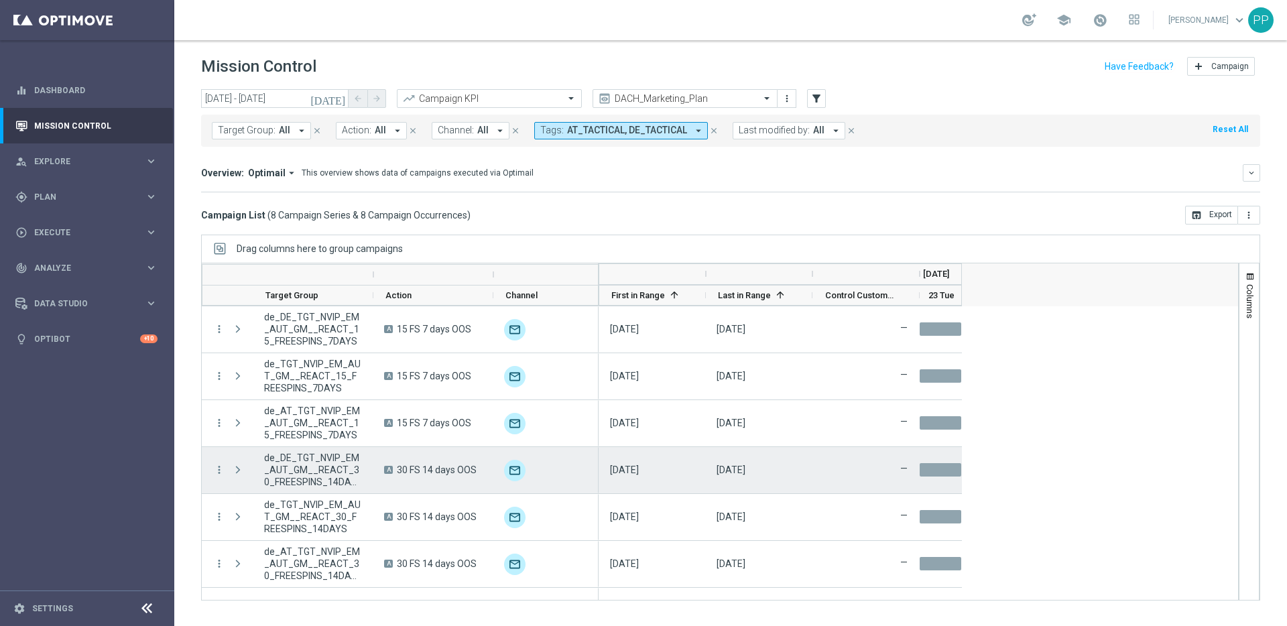
scroll to position [82, 0]
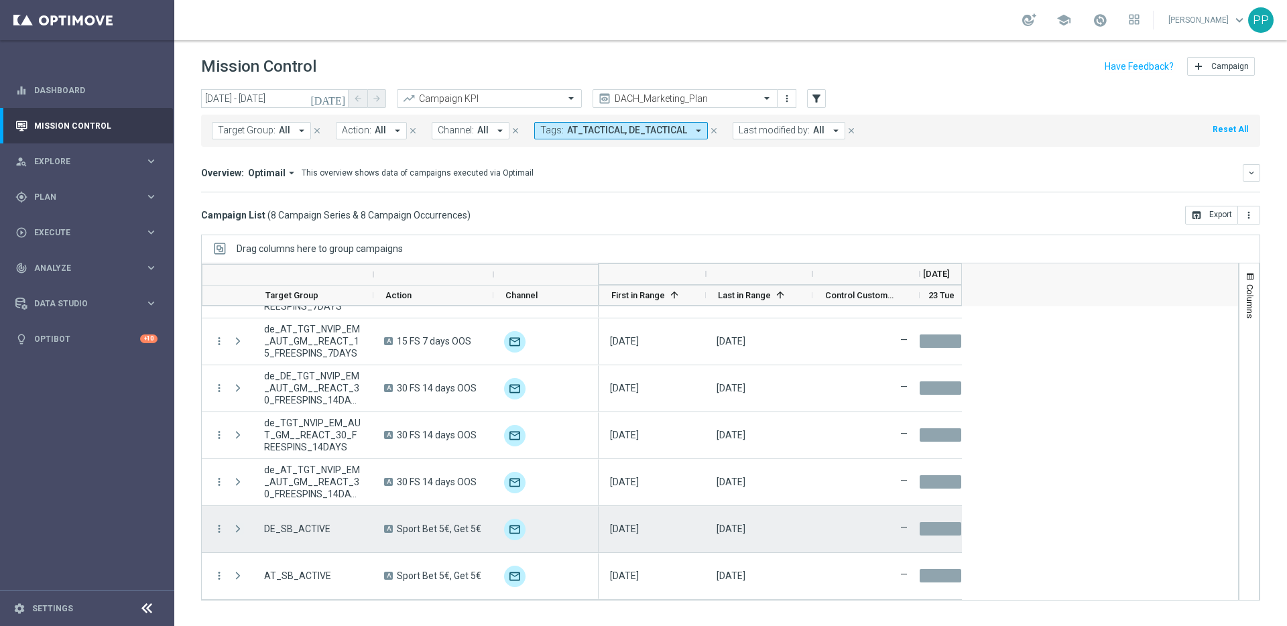
click at [235, 526] on span "Press SPACE to select this row." at bounding box center [238, 529] width 12 height 11
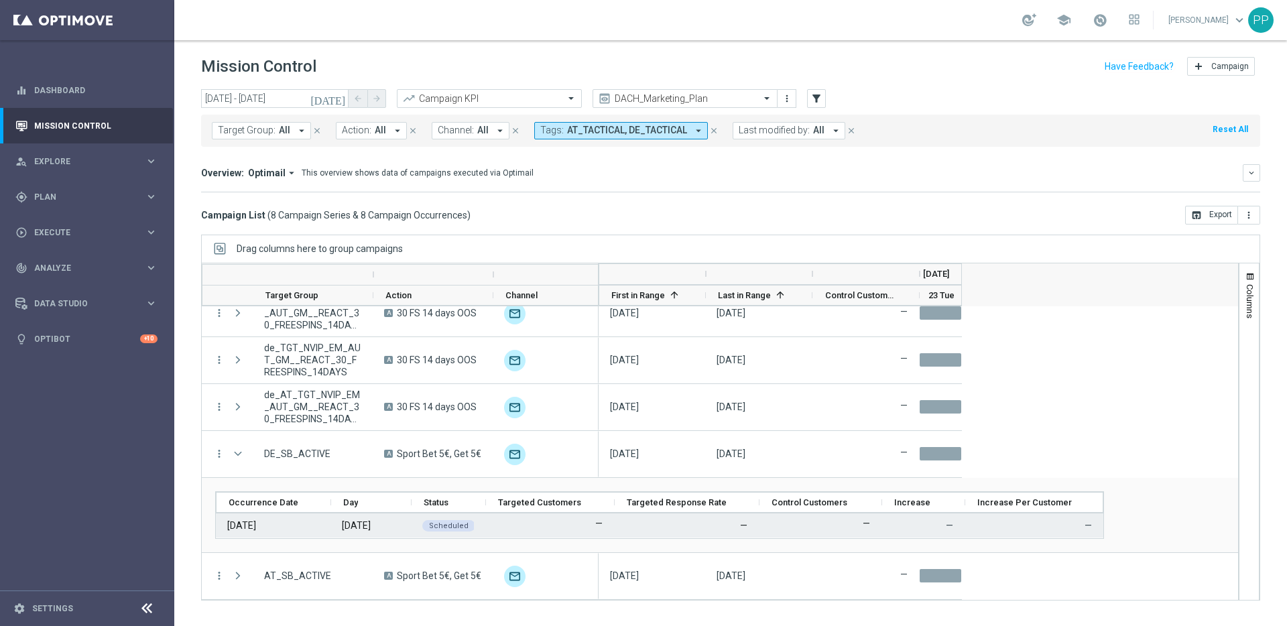
scroll to position [157, 0]
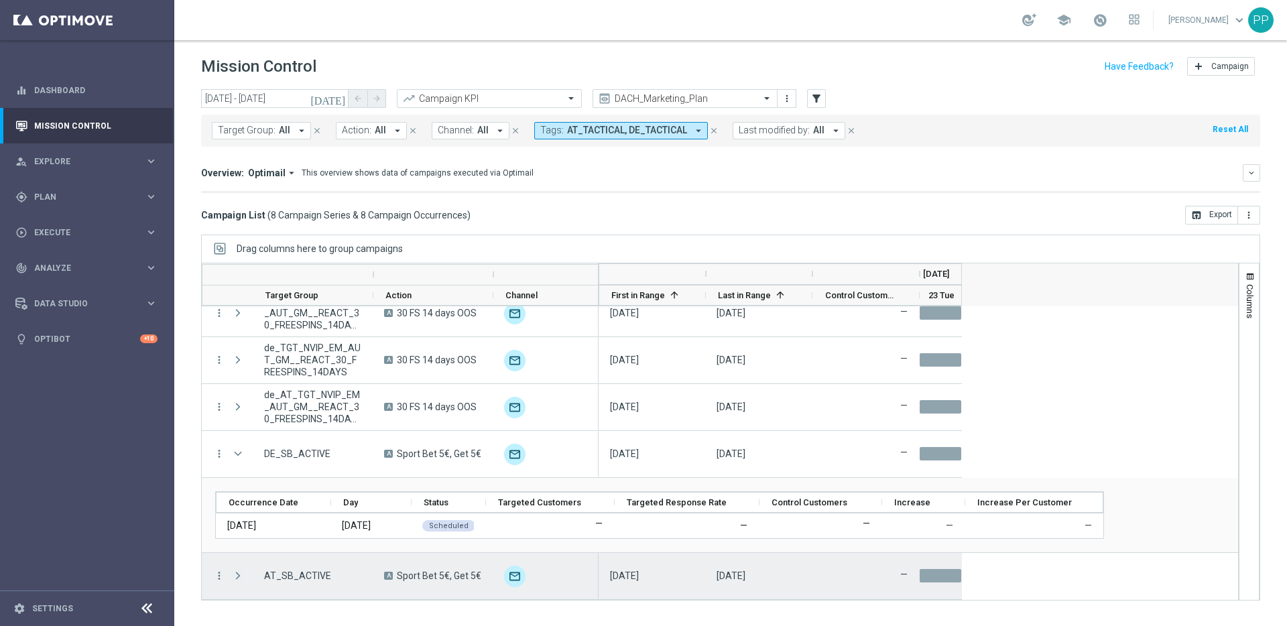
click at [238, 574] on span "Press SPACE to select this row." at bounding box center [238, 576] width 12 height 11
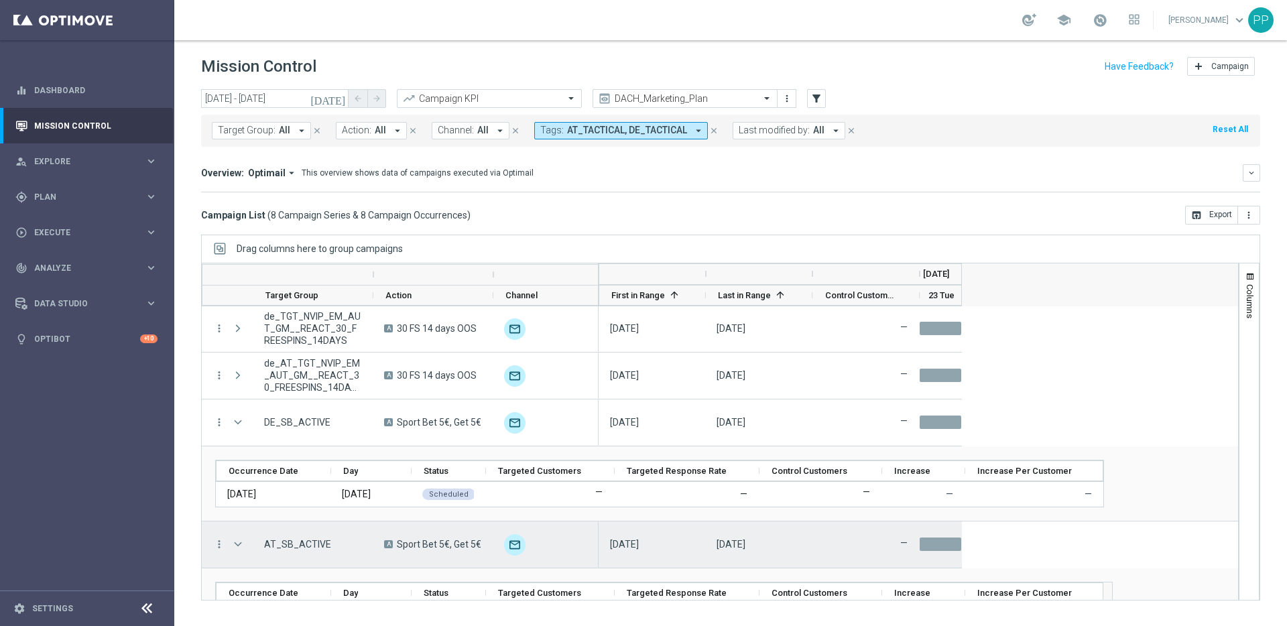
scroll to position [232, 0]
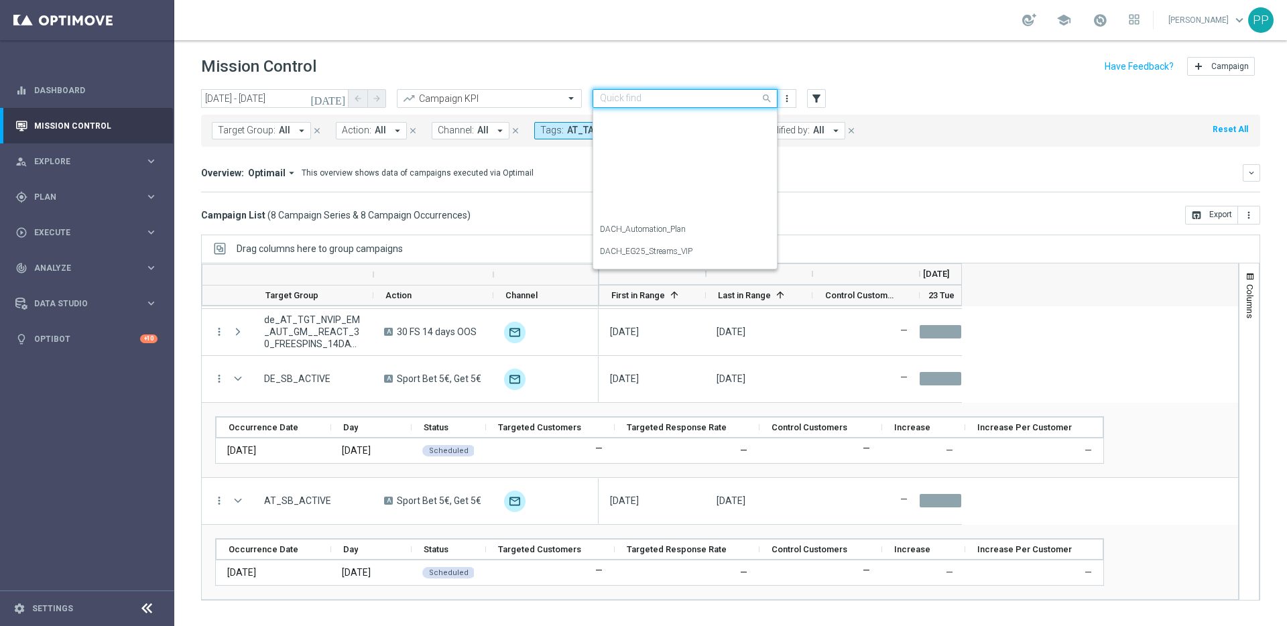
click at [650, 95] on input "text" at bounding box center [671, 98] width 143 height 11
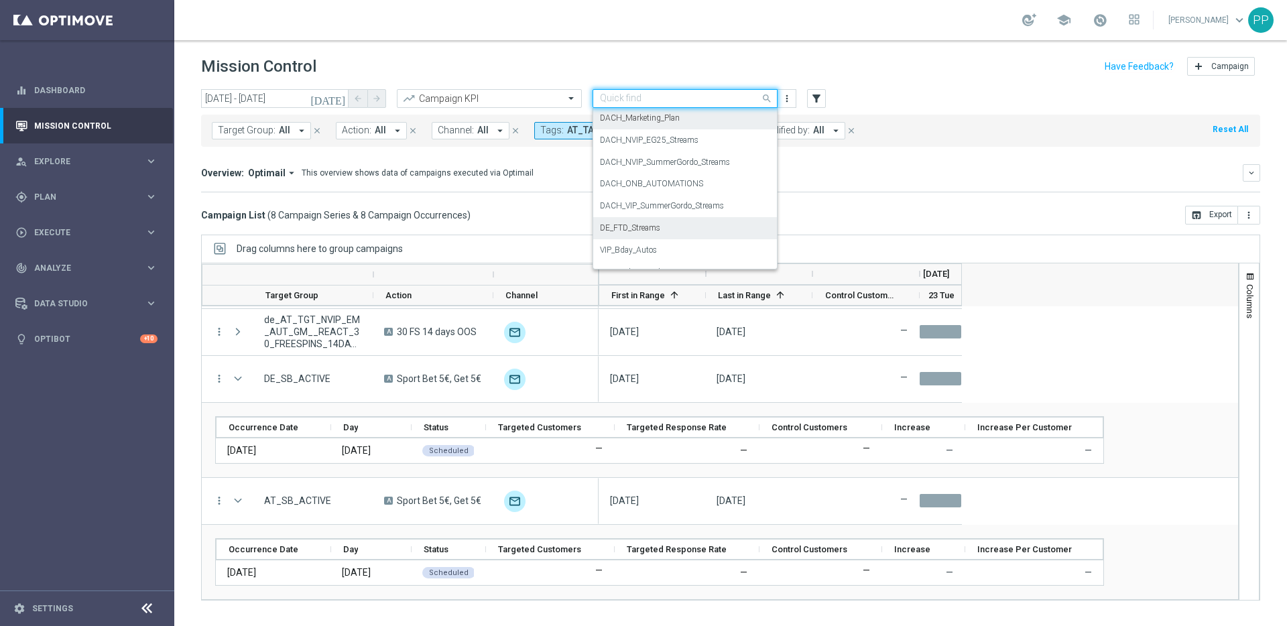
scroll to position [215, 0]
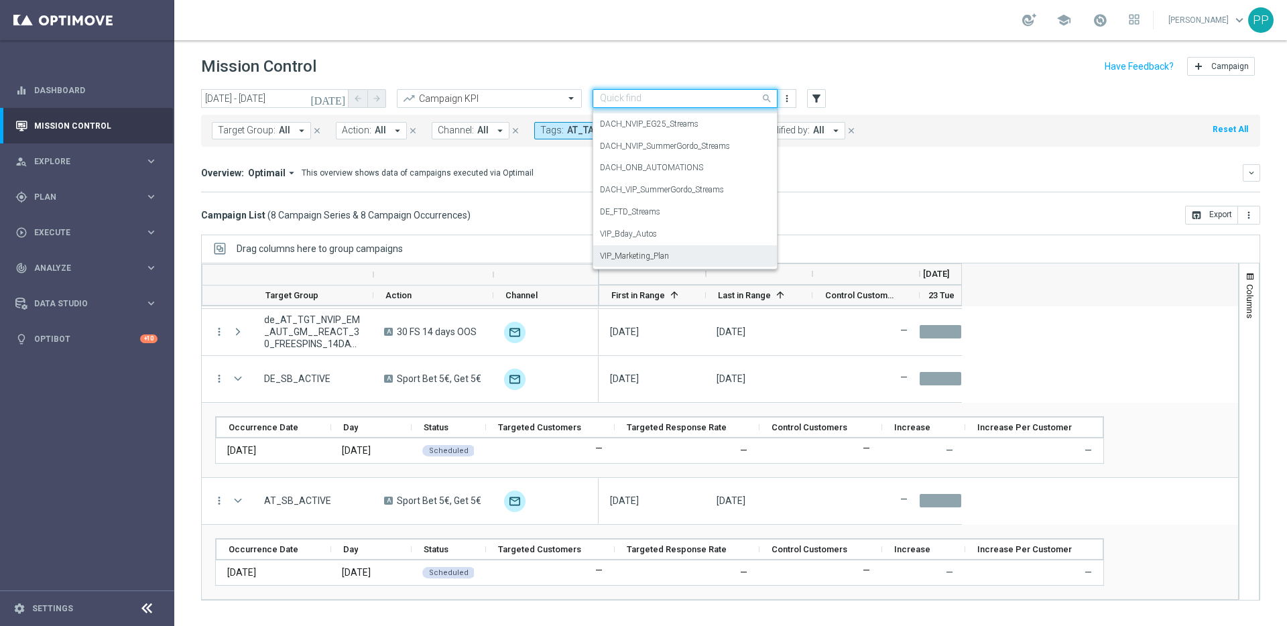
click at [636, 263] on div "VIP_Marketing_Plan" at bounding box center [685, 256] width 170 height 22
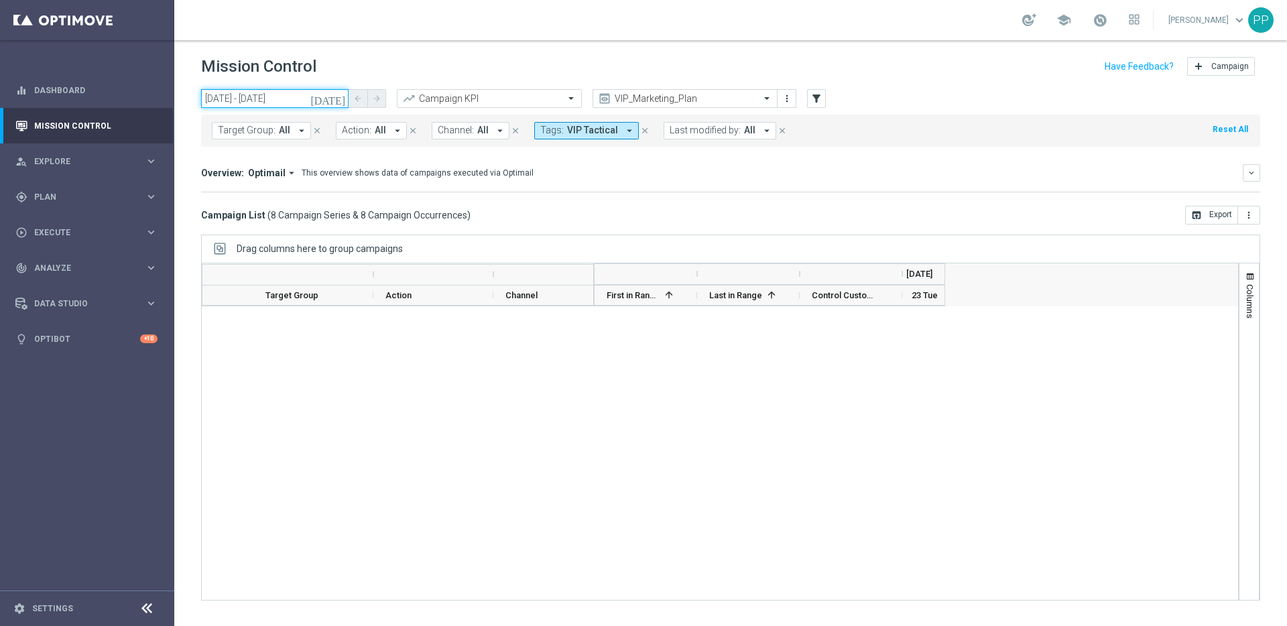
click at [249, 95] on input "23 Sep 2025 - 23 Sep 2025" at bounding box center [274, 98] width 147 height 19
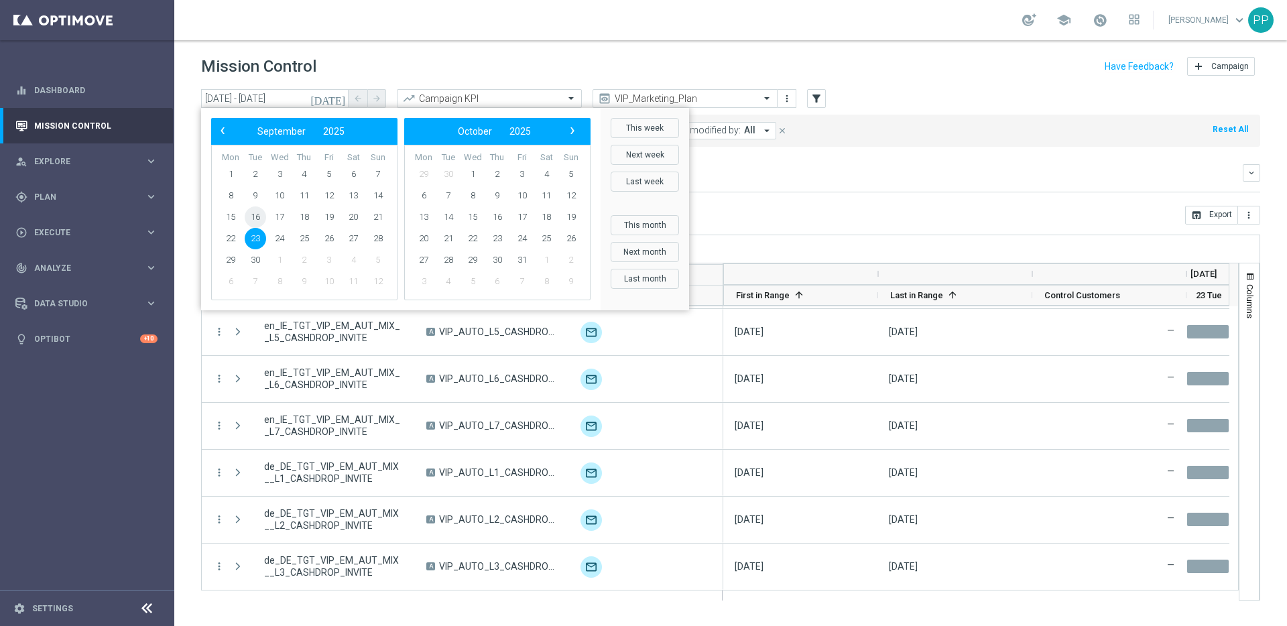
click at [251, 212] on span "16" at bounding box center [255, 216] width 21 height 21
click at [255, 213] on span "16" at bounding box center [255, 216] width 21 height 21
type input "16 Sep 2025 - 16 Sep 2025"
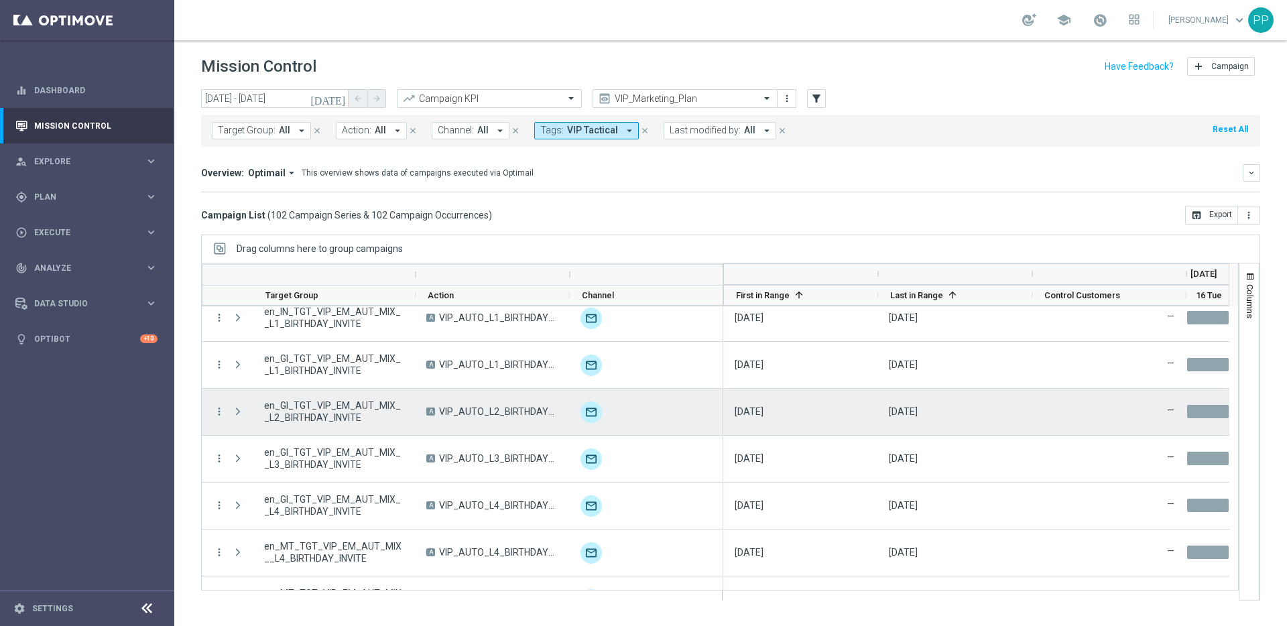
scroll to position [4503, 0]
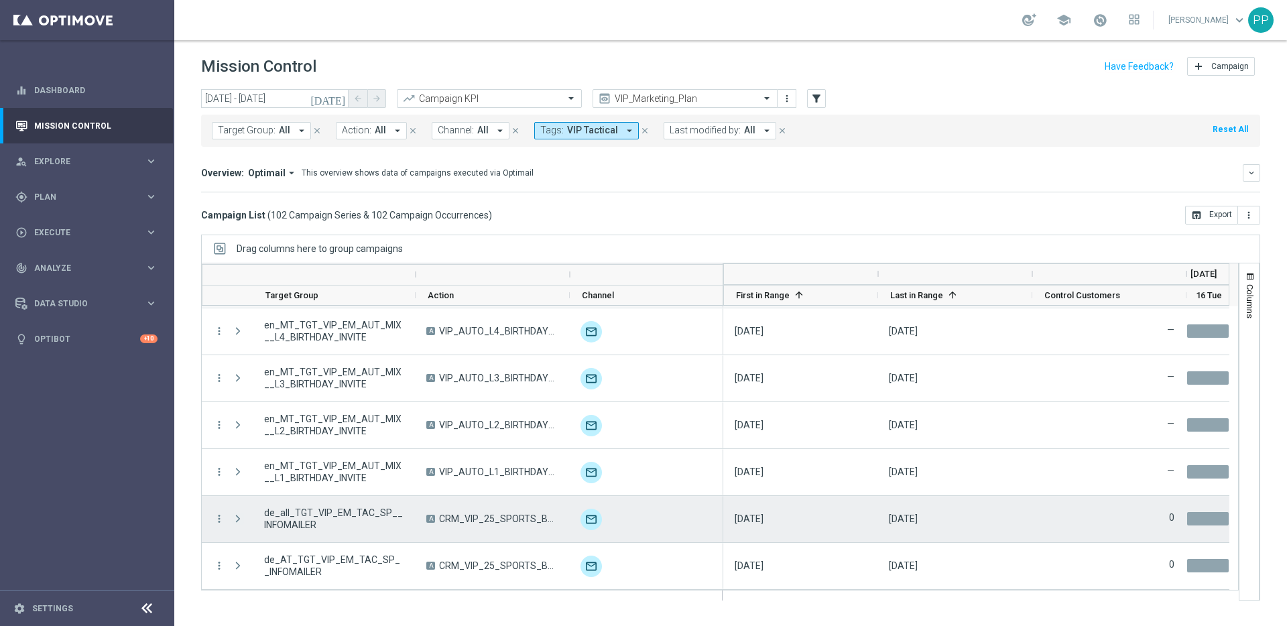
click at [239, 520] on span at bounding box center [238, 519] width 12 height 11
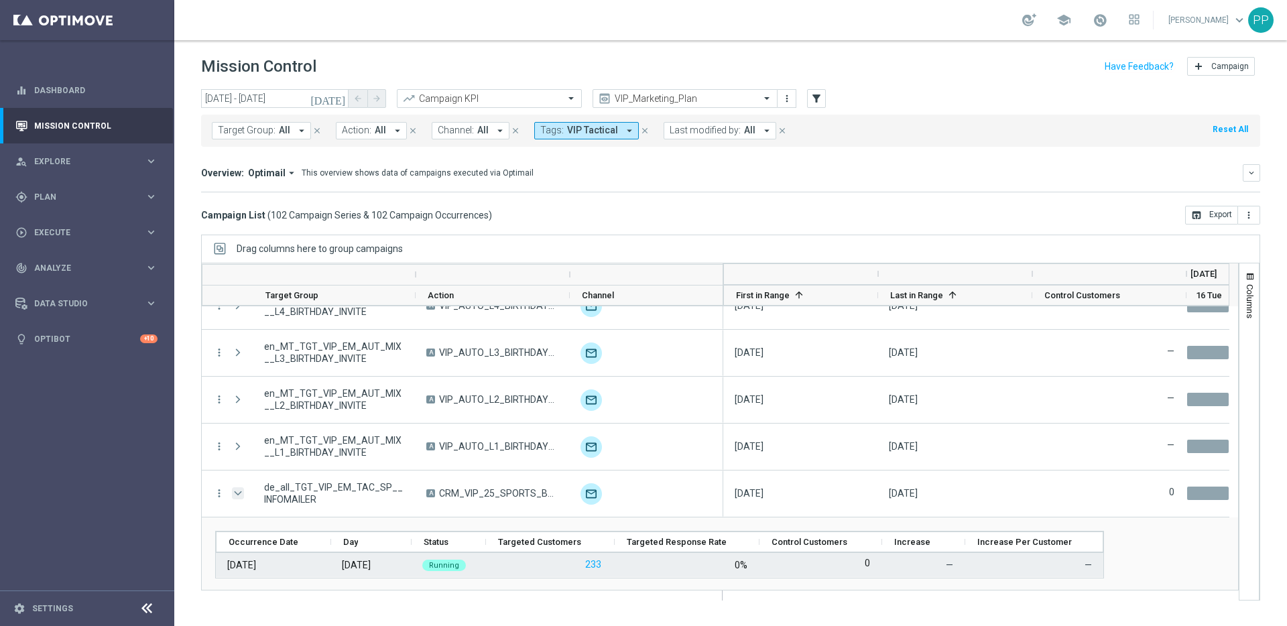
scroll to position [4578, 0]
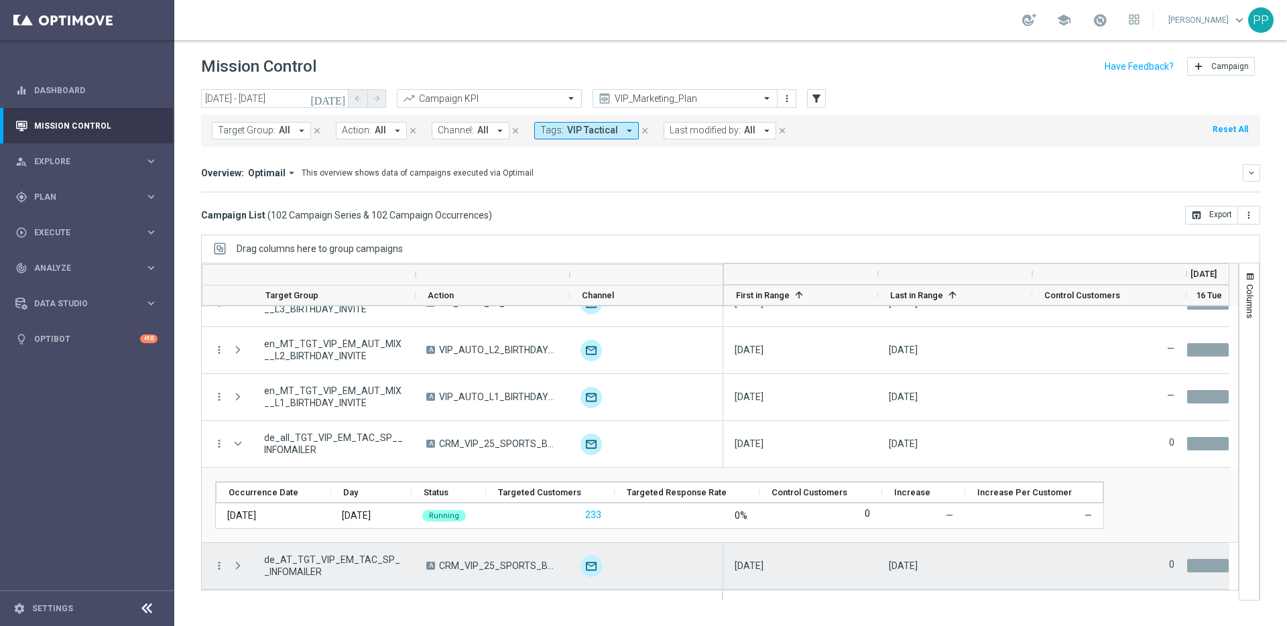
click at [239, 566] on span at bounding box center [238, 565] width 12 height 11
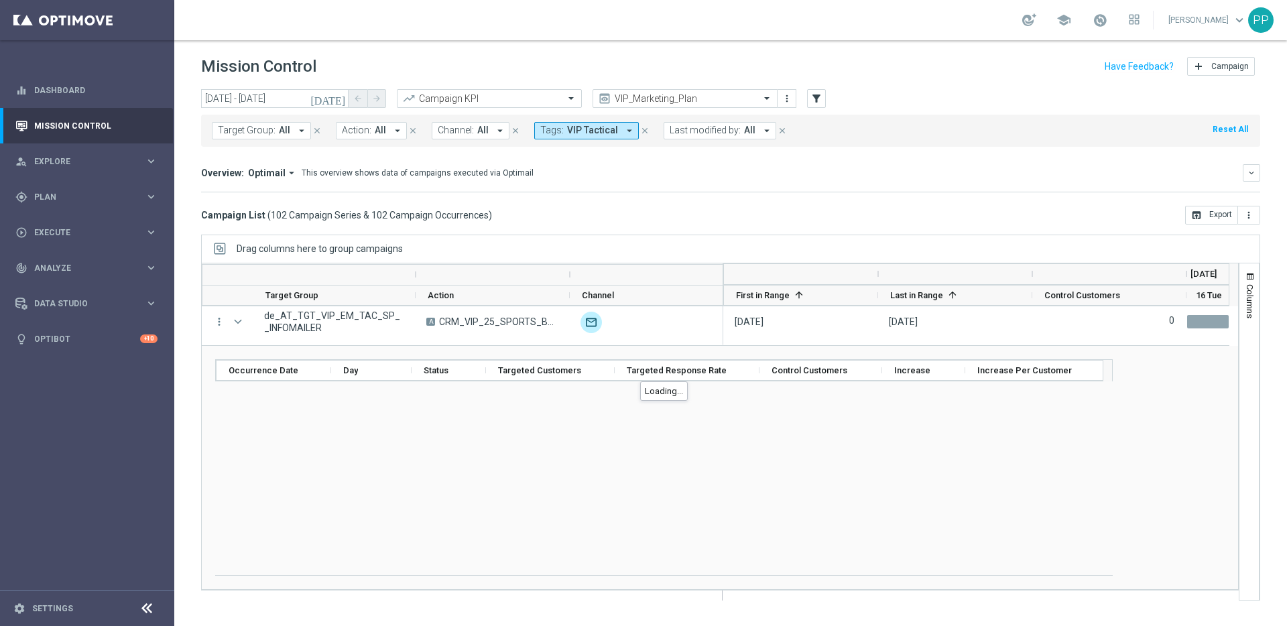
scroll to position [4653, 0]
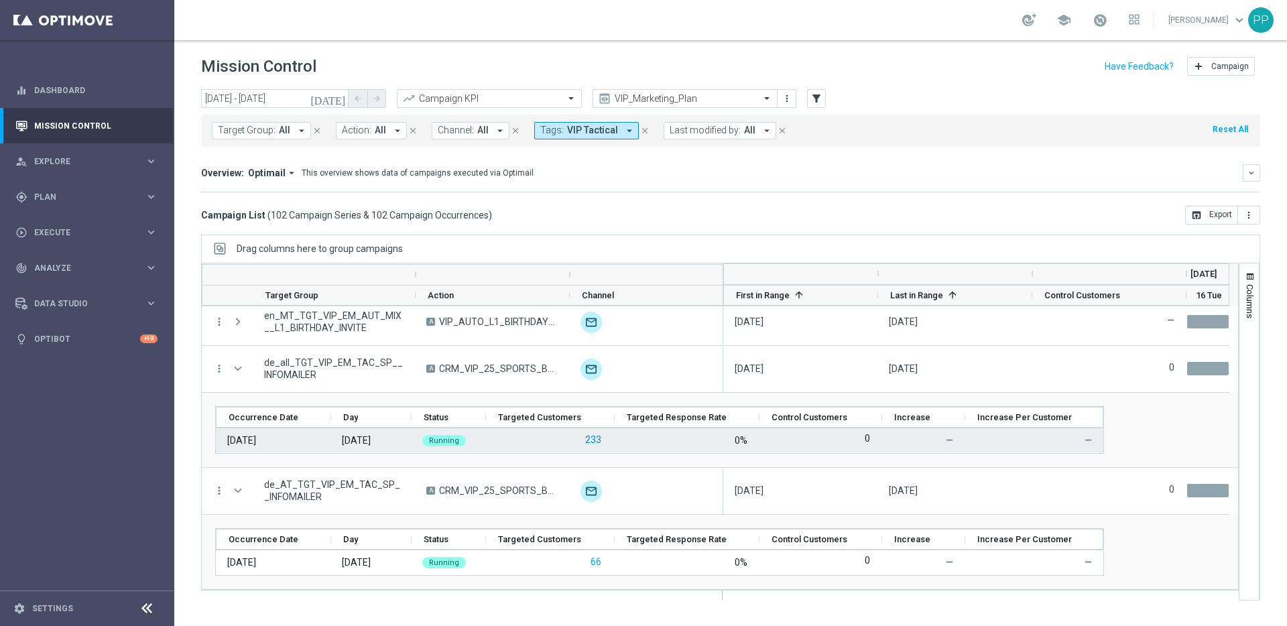
click at [590, 441] on button "233" at bounding box center [593, 440] width 19 height 17
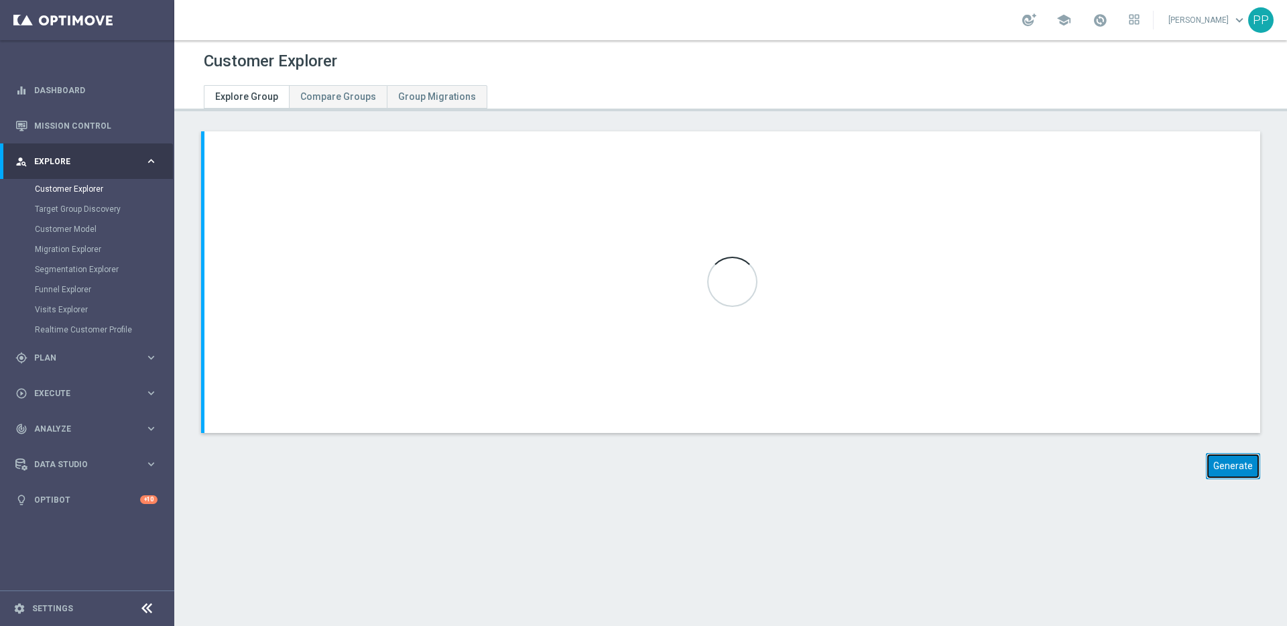
click at [1218, 466] on button "Generate" at bounding box center [1233, 466] width 54 height 26
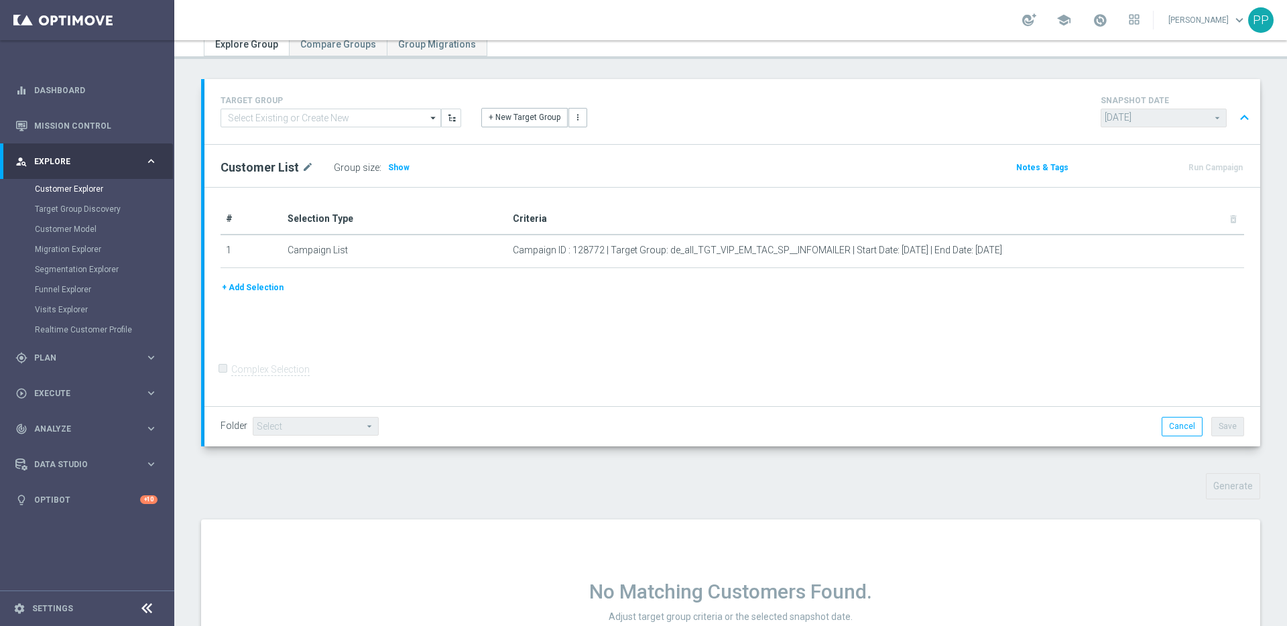
scroll to position [139, 0]
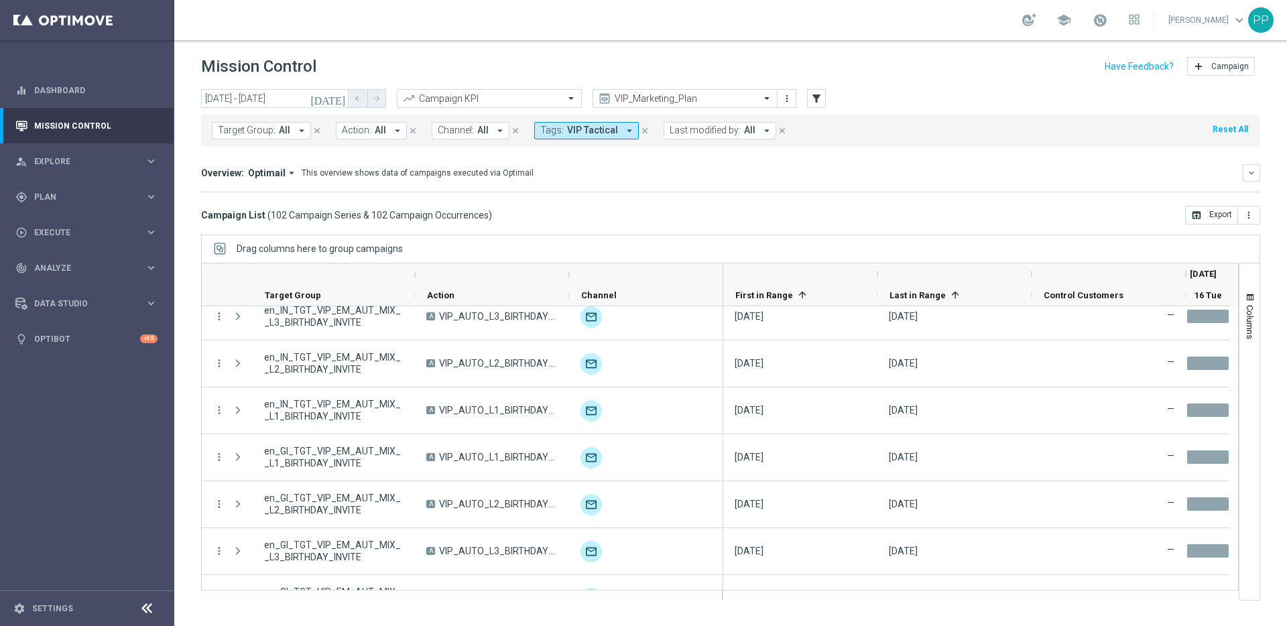
scroll to position [4503, 0]
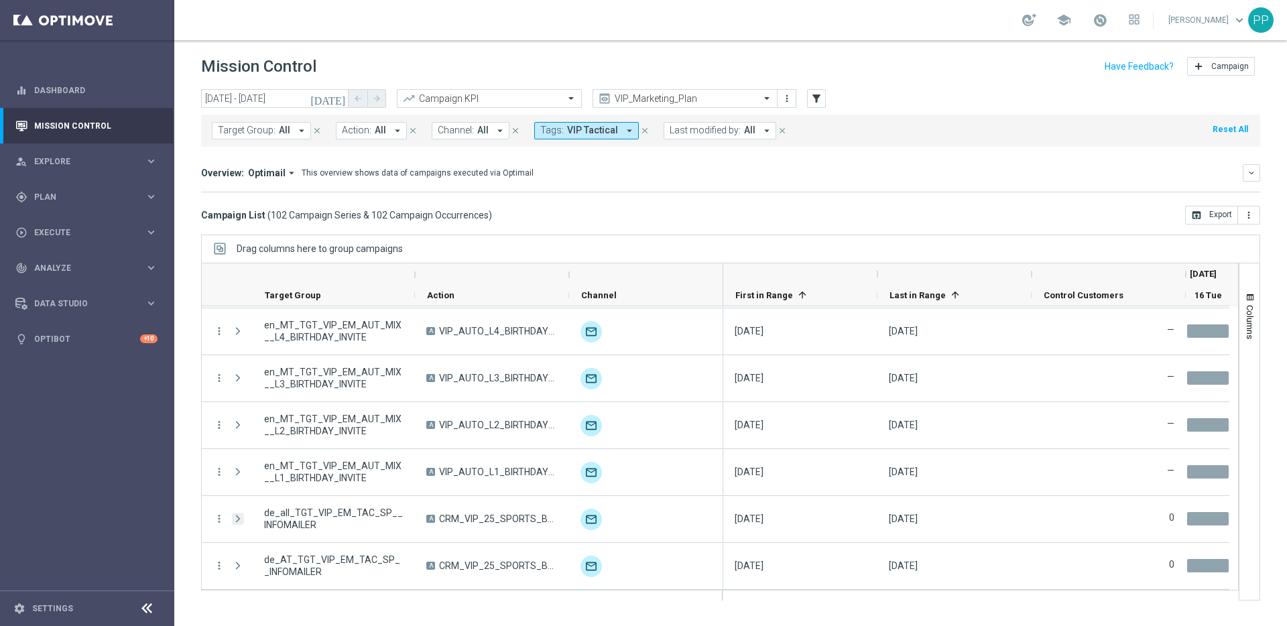
click at [237, 522] on span at bounding box center [238, 519] width 12 height 11
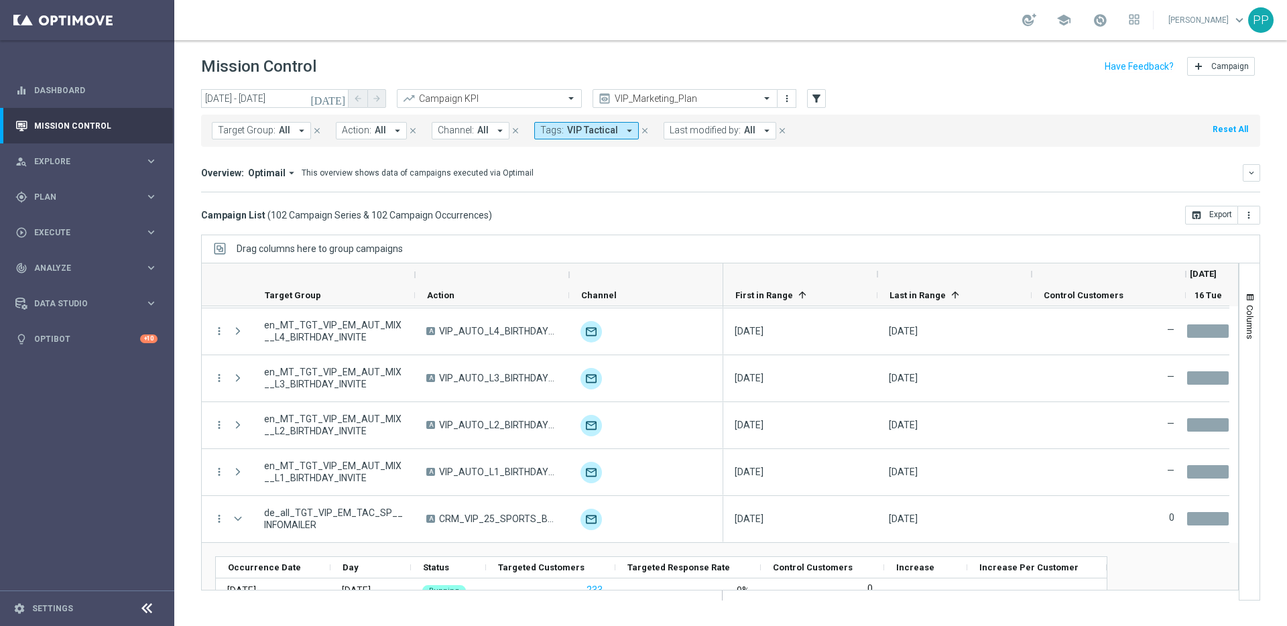
scroll to position [4578, 0]
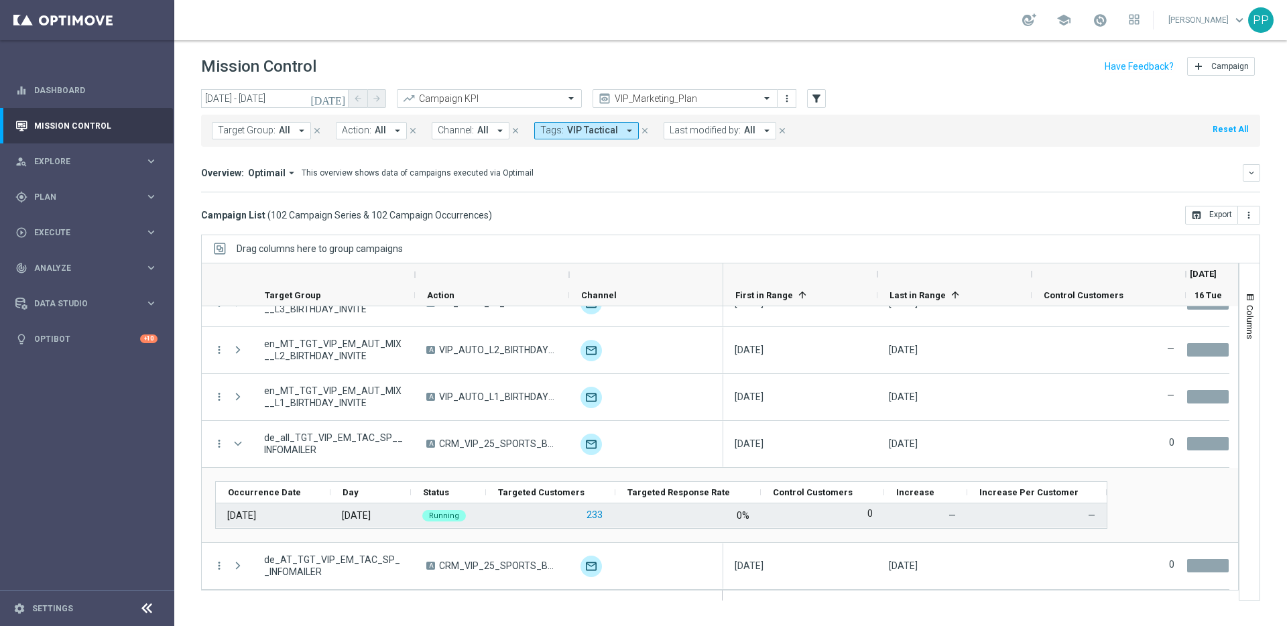
click at [595, 519] on button "233" at bounding box center [594, 515] width 19 height 17
click at [597, 510] on button "233" at bounding box center [594, 515] width 19 height 17
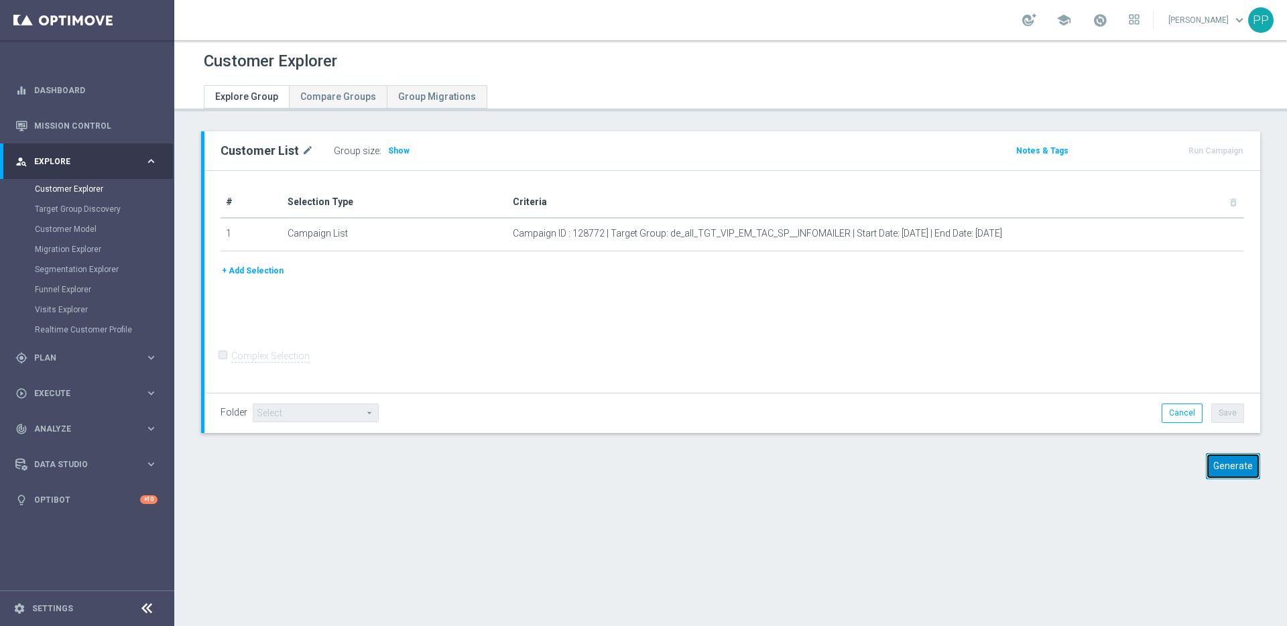
click at [1234, 466] on button "Generate" at bounding box center [1233, 466] width 54 height 26
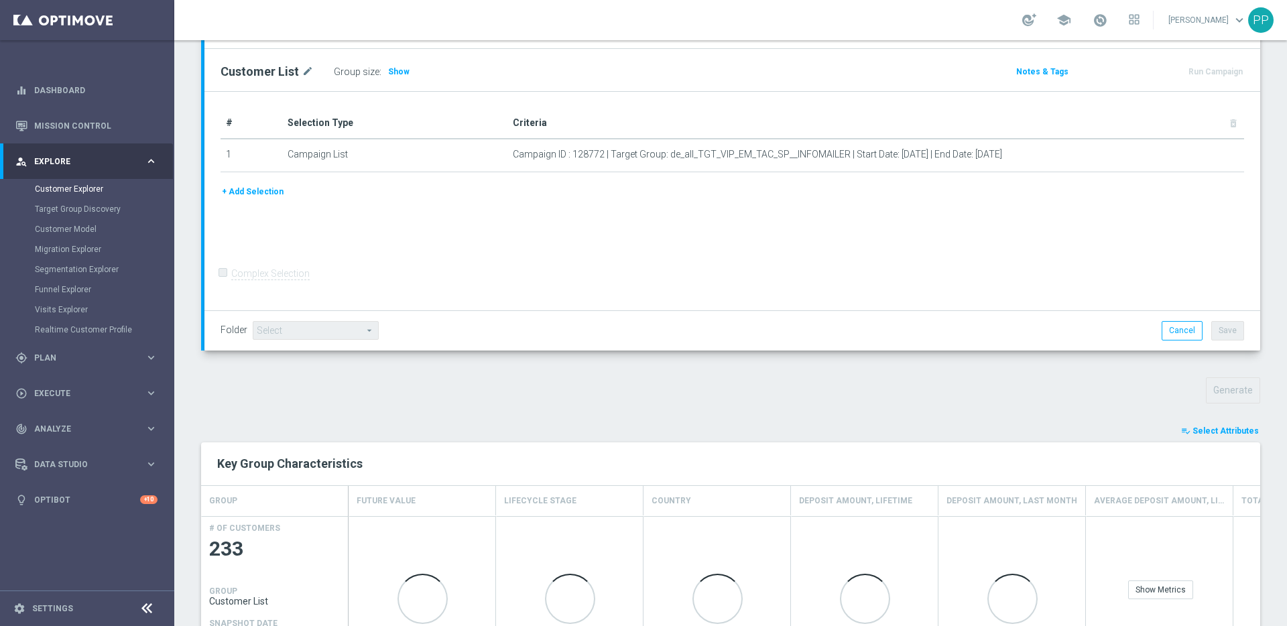
scroll to position [152, 0]
click at [1203, 430] on span "Select Attributes" at bounding box center [1226, 427] width 66 height 9
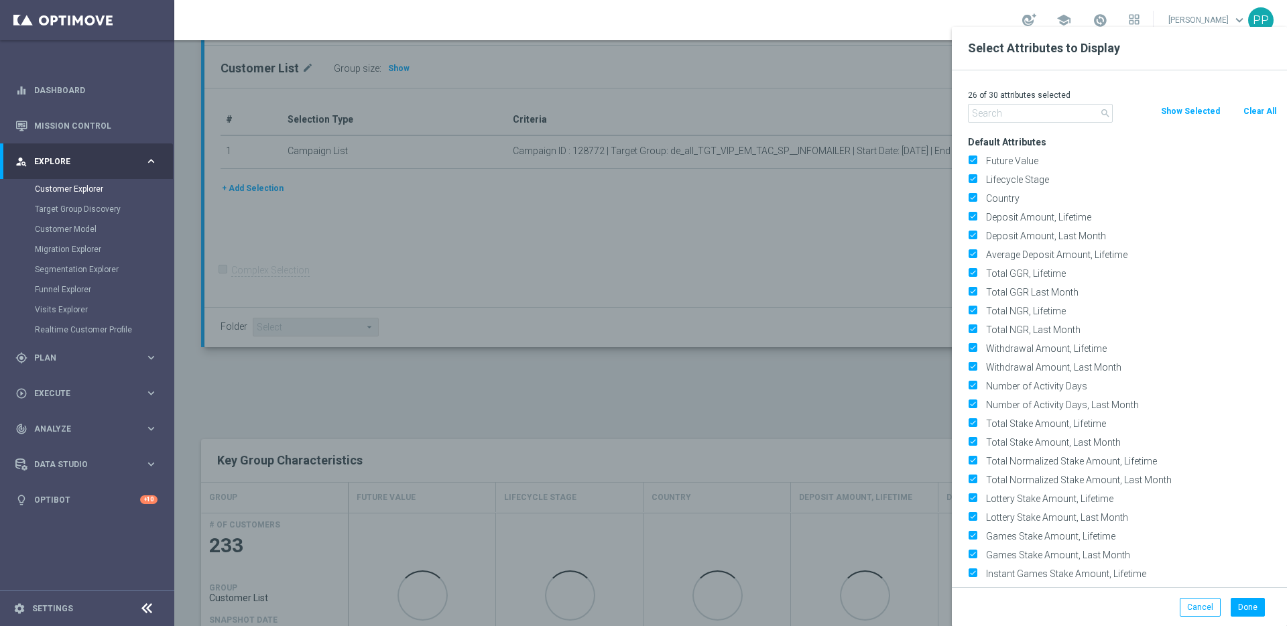
click at [1260, 111] on button "Clear All" at bounding box center [1260, 111] width 36 height 15
checkbox input "false"
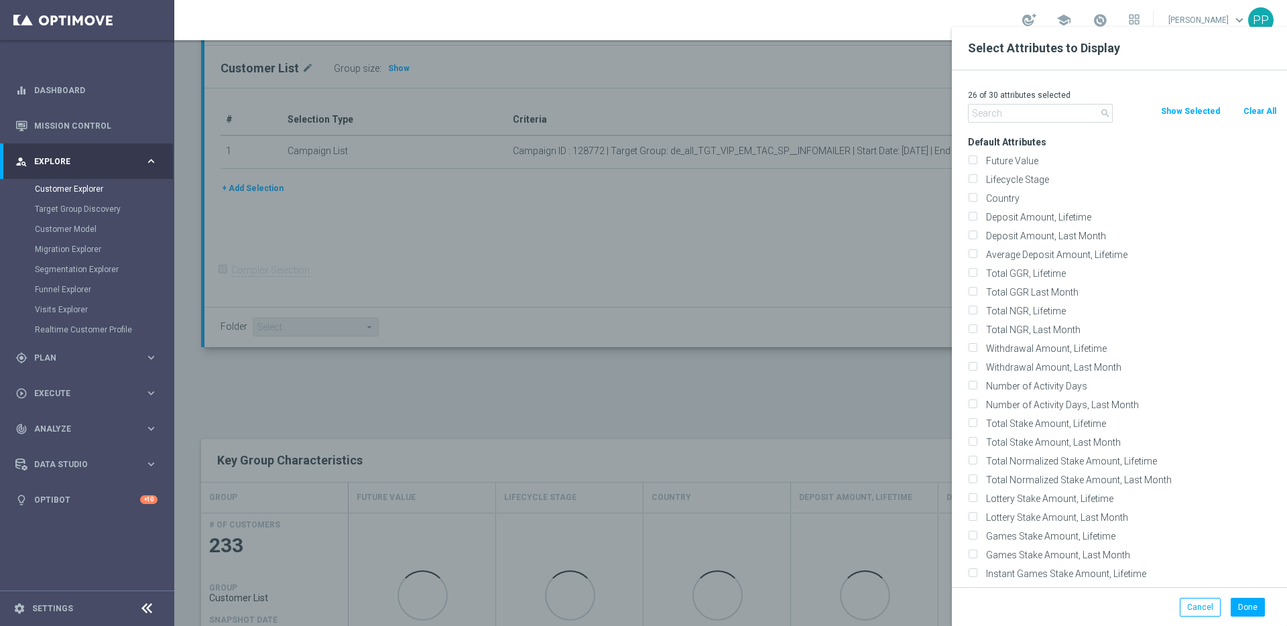
checkbox input "false"
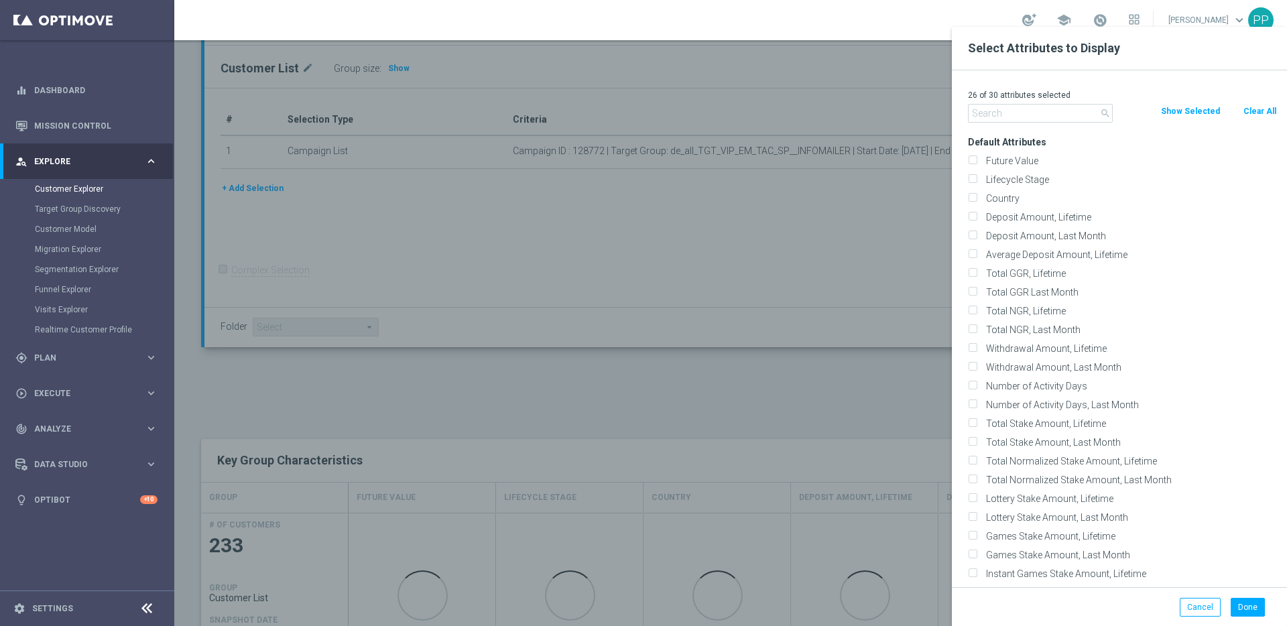
checkbox input "false"
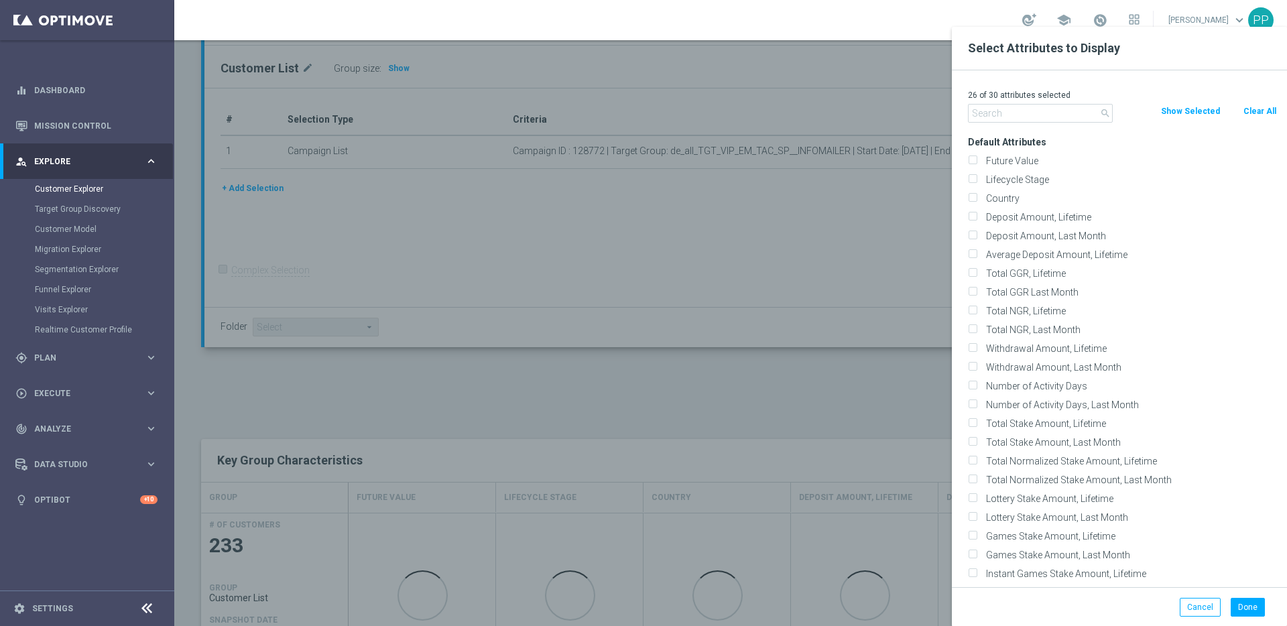
checkbox input "false"
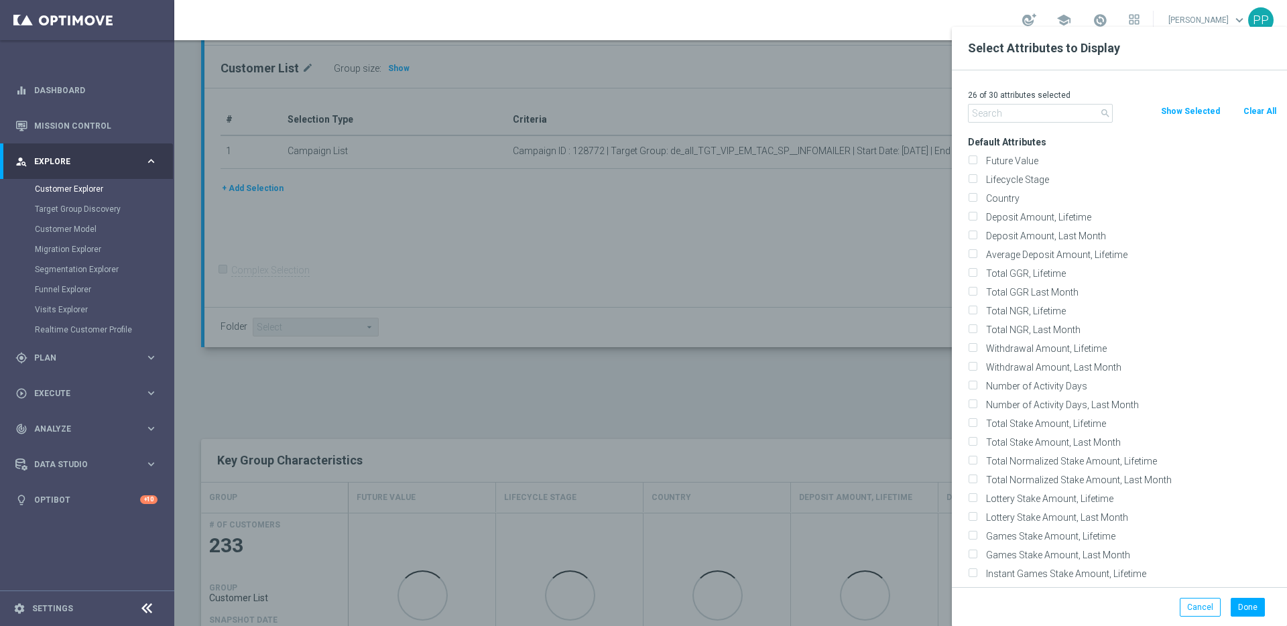
checkbox input "false"
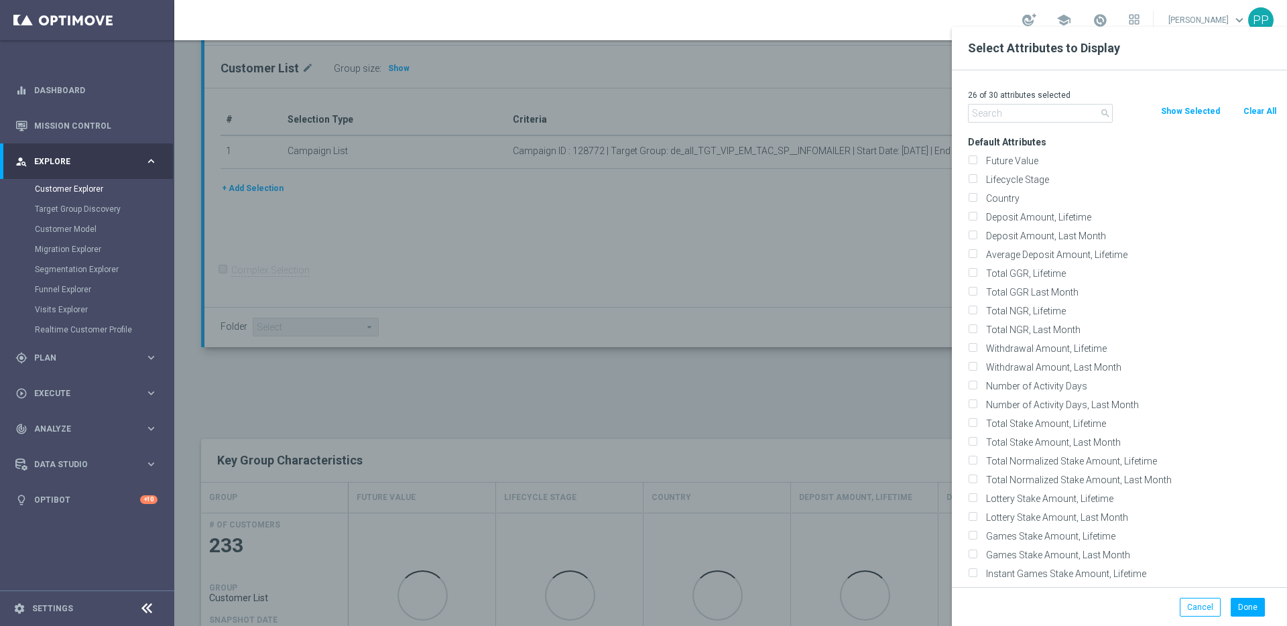
checkbox input "false"
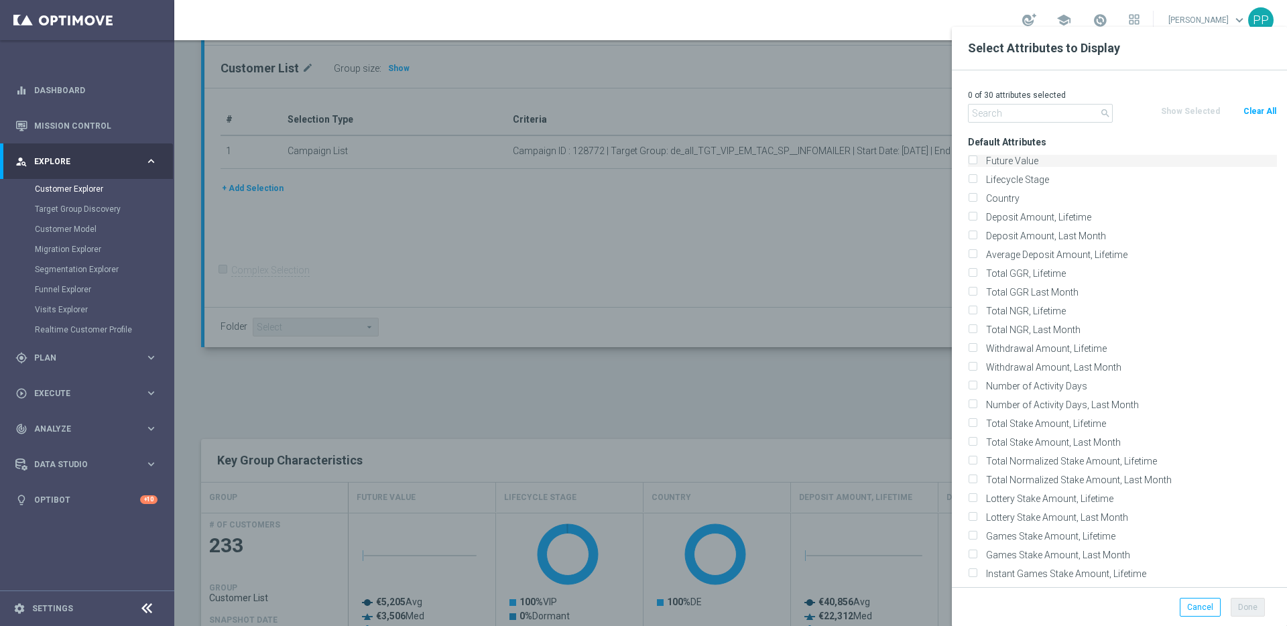
click at [972, 166] on input "Future Value" at bounding box center [972, 162] width 9 height 9
checkbox input "true"
click at [1233, 608] on button "Done" at bounding box center [1248, 607] width 34 height 19
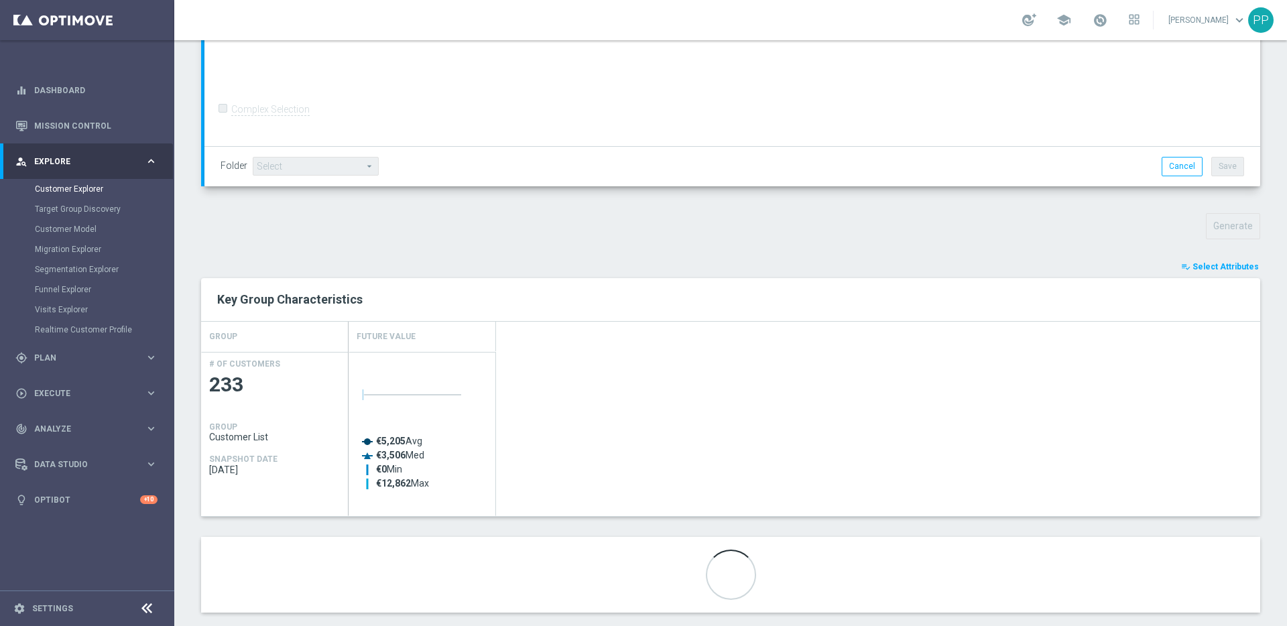
scroll to position [333, 0]
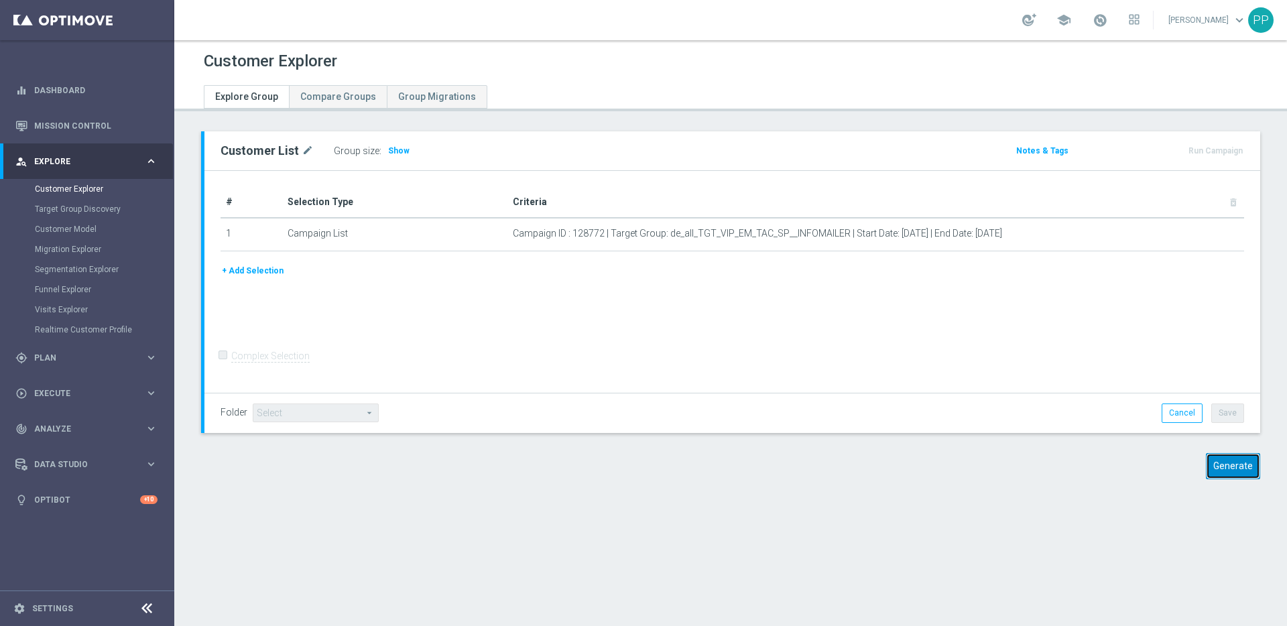
click at [1237, 477] on button "Generate" at bounding box center [1233, 466] width 54 height 26
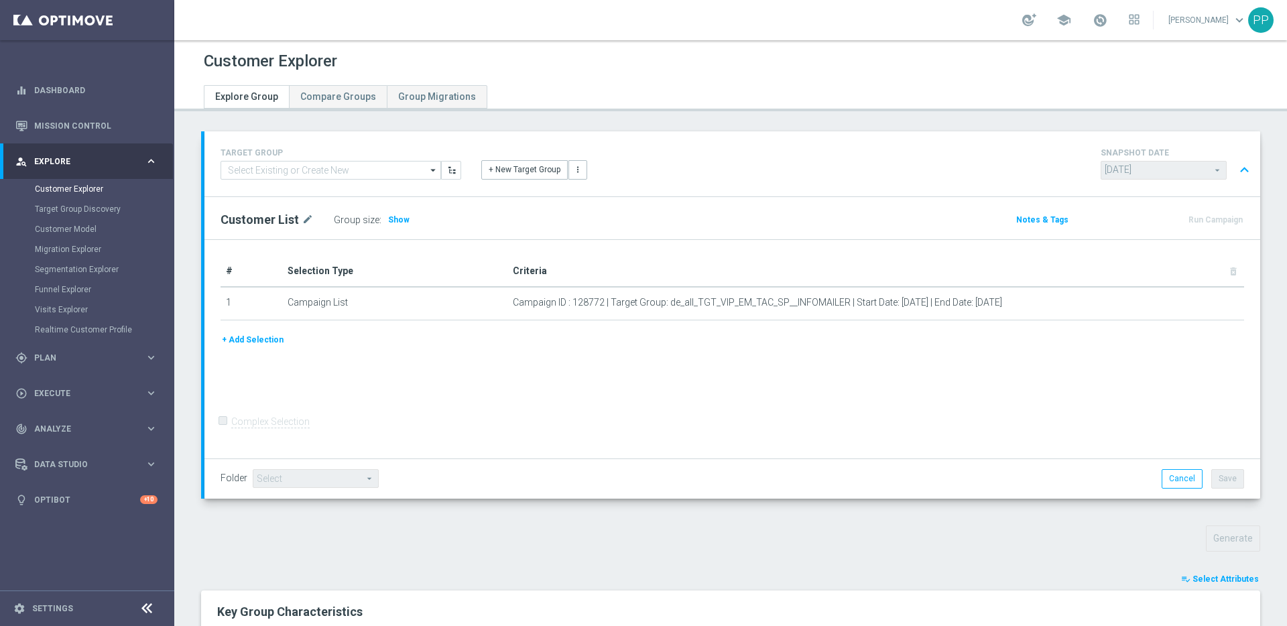
click at [1193, 575] on span "Select Attributes" at bounding box center [1226, 579] width 66 height 9
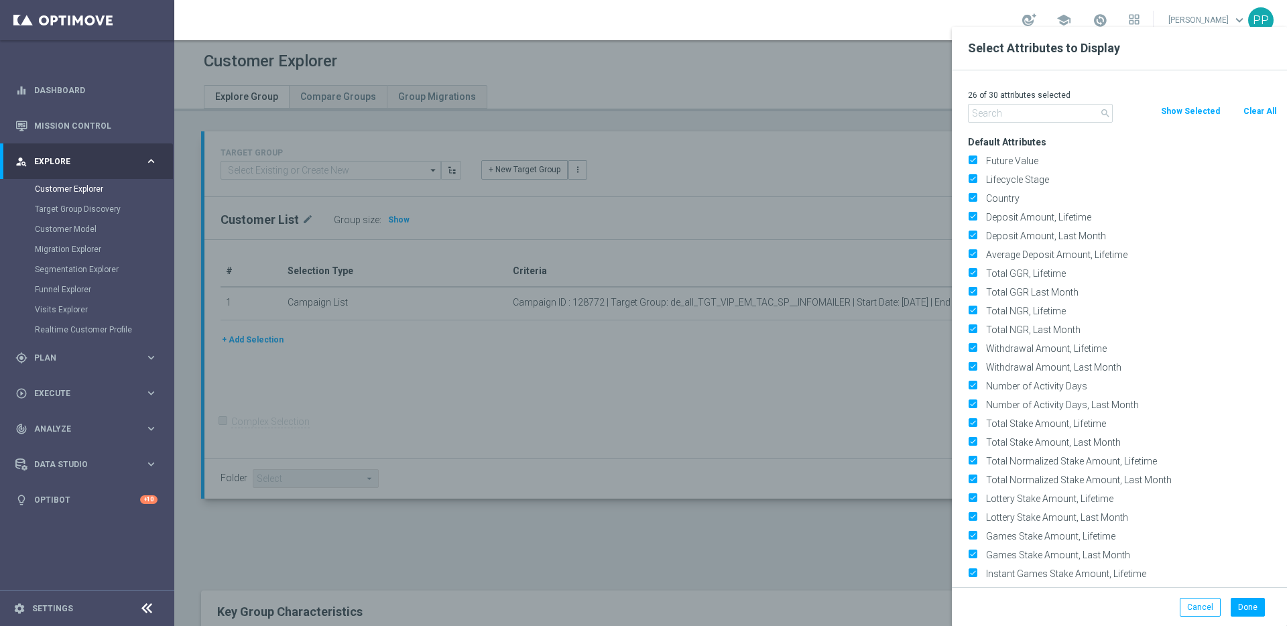
click at [1261, 119] on div "search Clear All Show Selected" at bounding box center [1122, 113] width 329 height 19
click at [1250, 109] on button "Clear All" at bounding box center [1260, 111] width 36 height 15
checkbox input "false"
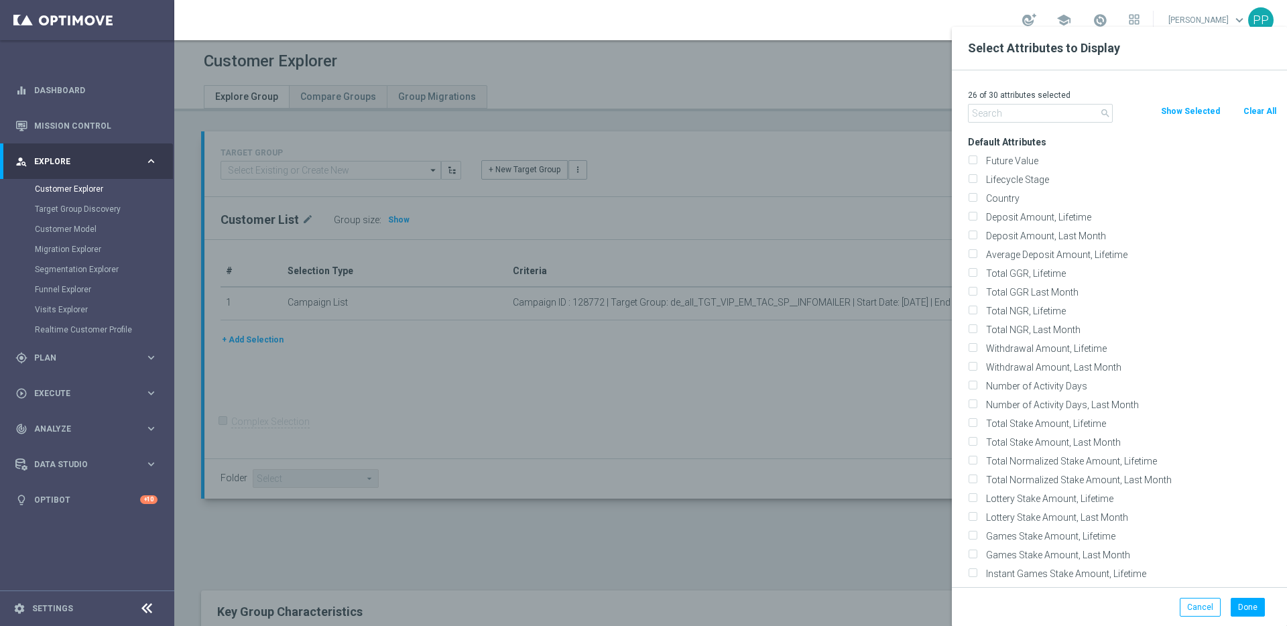
checkbox input "false"
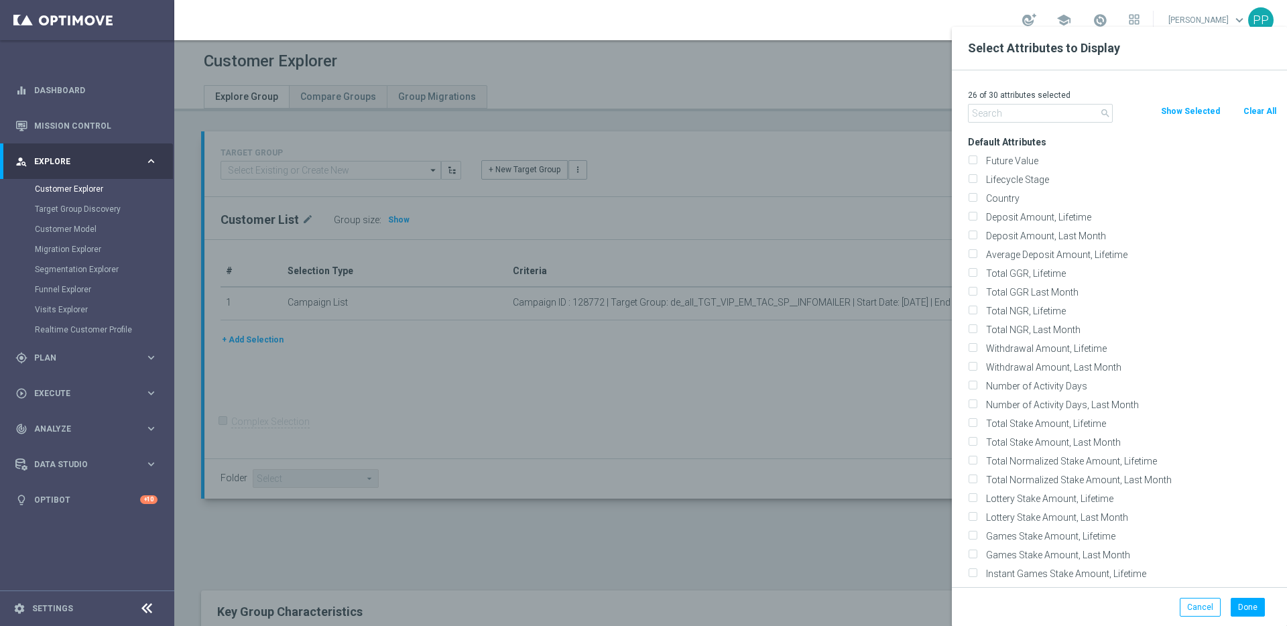
checkbox input "false"
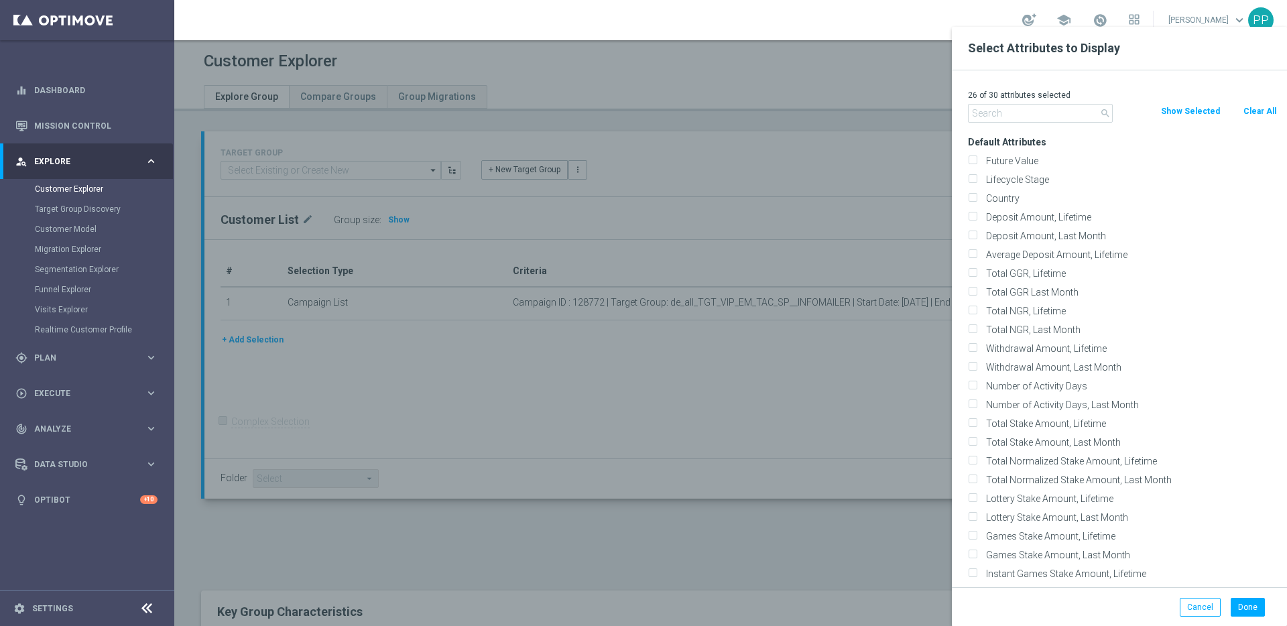
checkbox input "false"
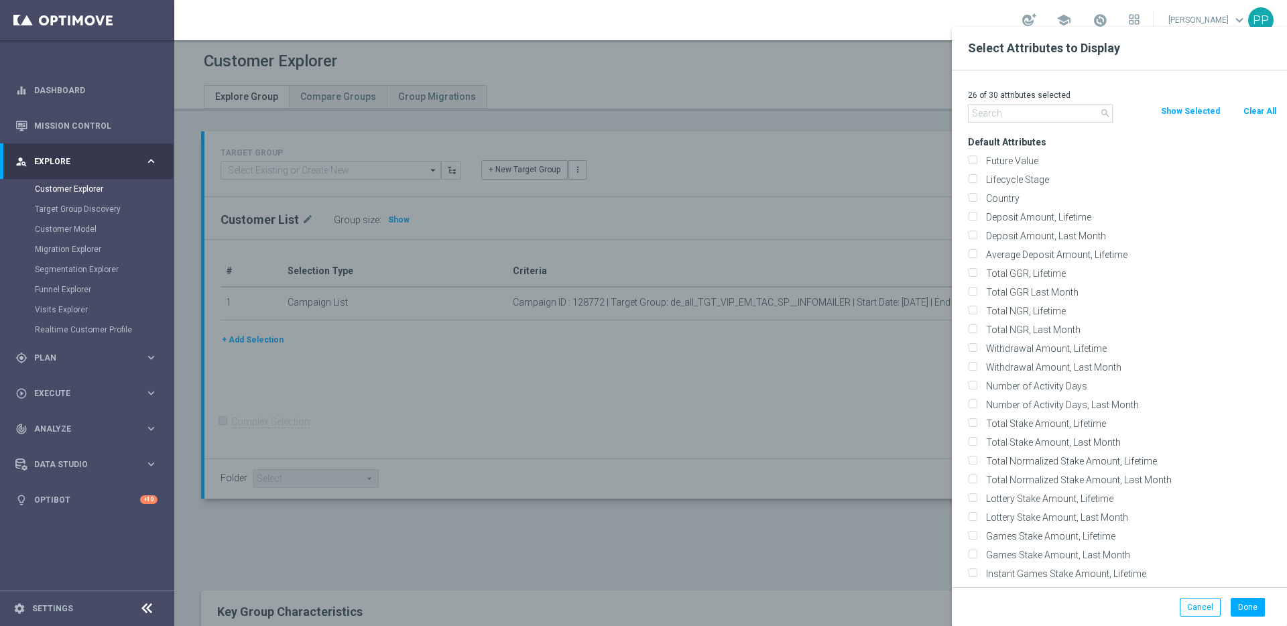
checkbox input "false"
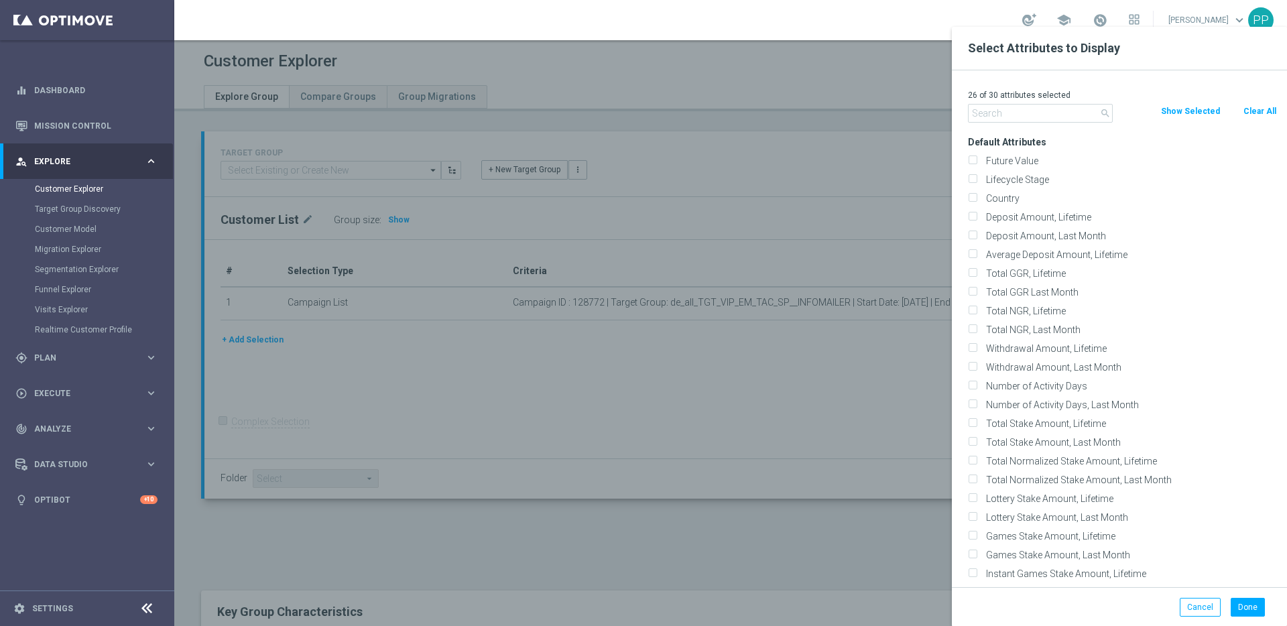
checkbox input "false"
click at [991, 177] on label "Lifecycle Stage" at bounding box center [1130, 180] width 296 height 12
click at [977, 177] on input "Lifecycle Stage" at bounding box center [972, 181] width 9 height 9
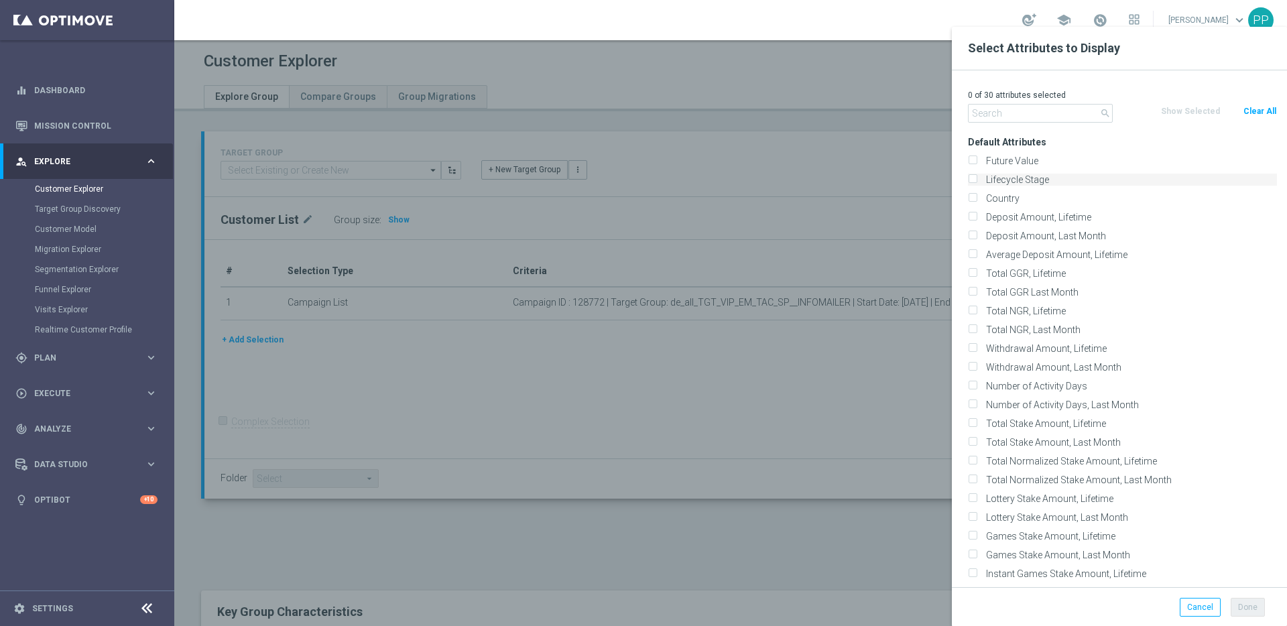
checkbox input "true"
click at [1245, 605] on button "Done" at bounding box center [1248, 607] width 34 height 19
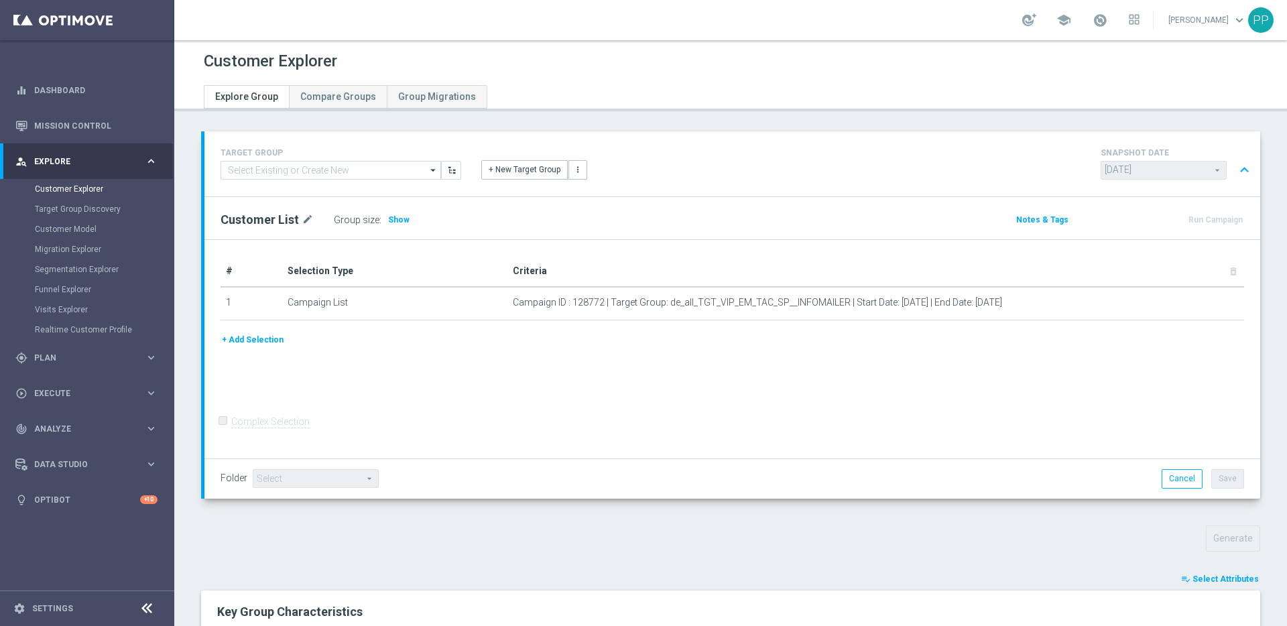
type input "Search"
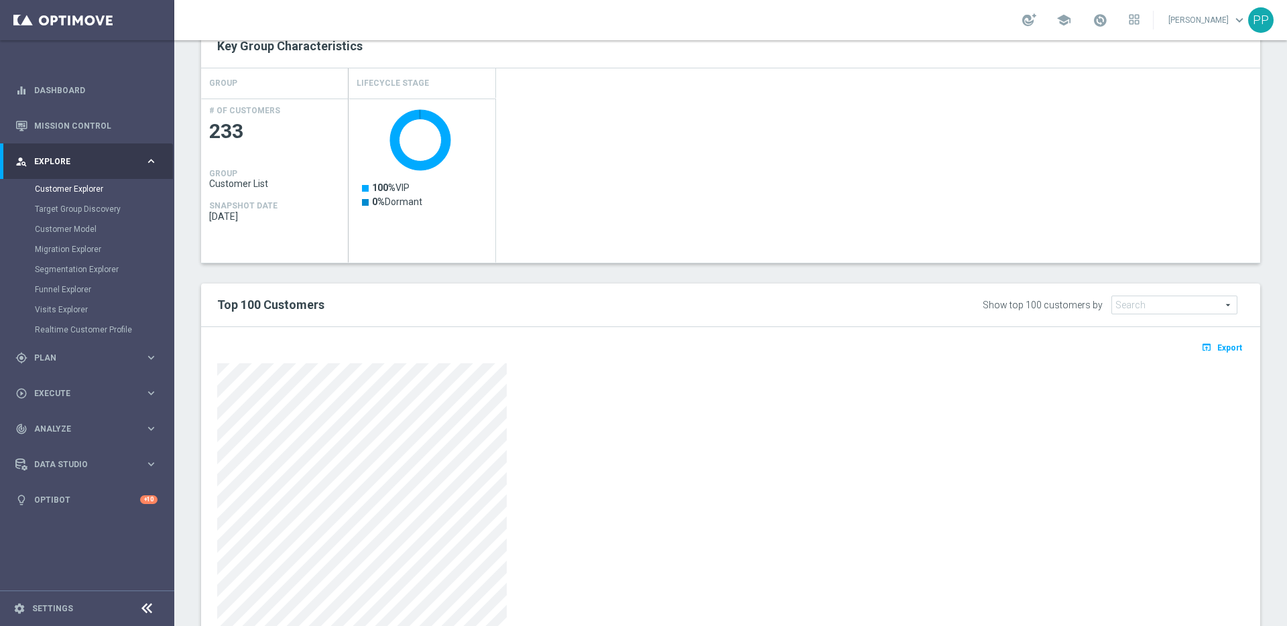
scroll to position [604, 0]
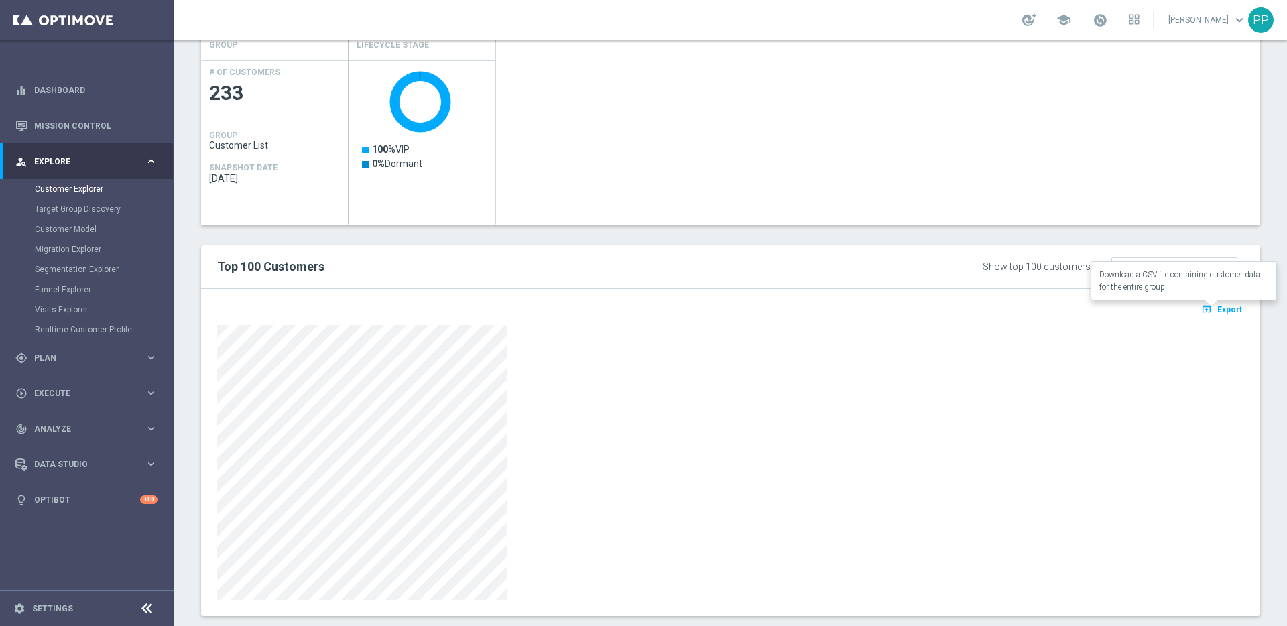
click at [1217, 304] on button "open_in_browser Export" at bounding box center [1221, 308] width 45 height 17
